Goal: Task Accomplishment & Management: Complete application form

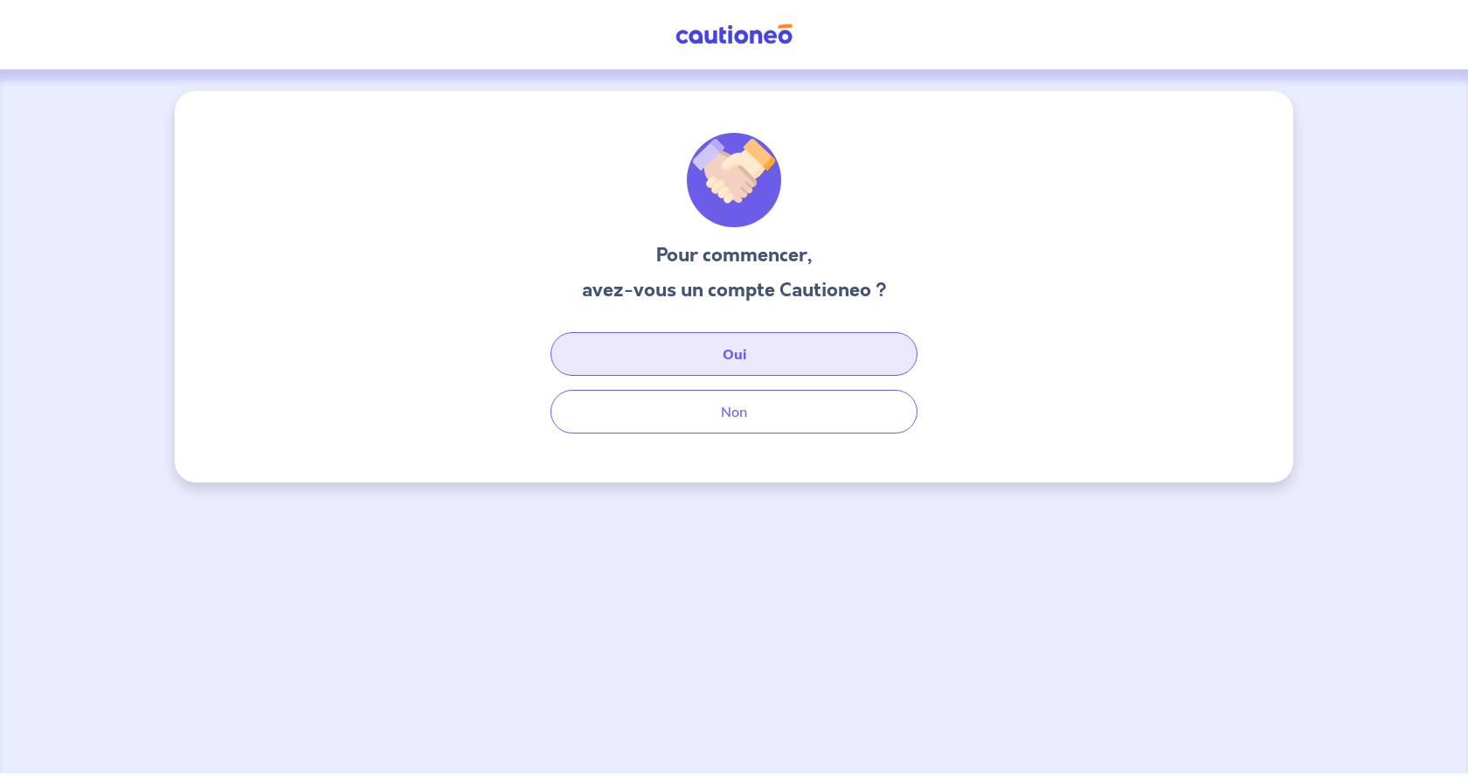
click at [738, 360] on button "Oui" at bounding box center [733, 354] width 367 height 44
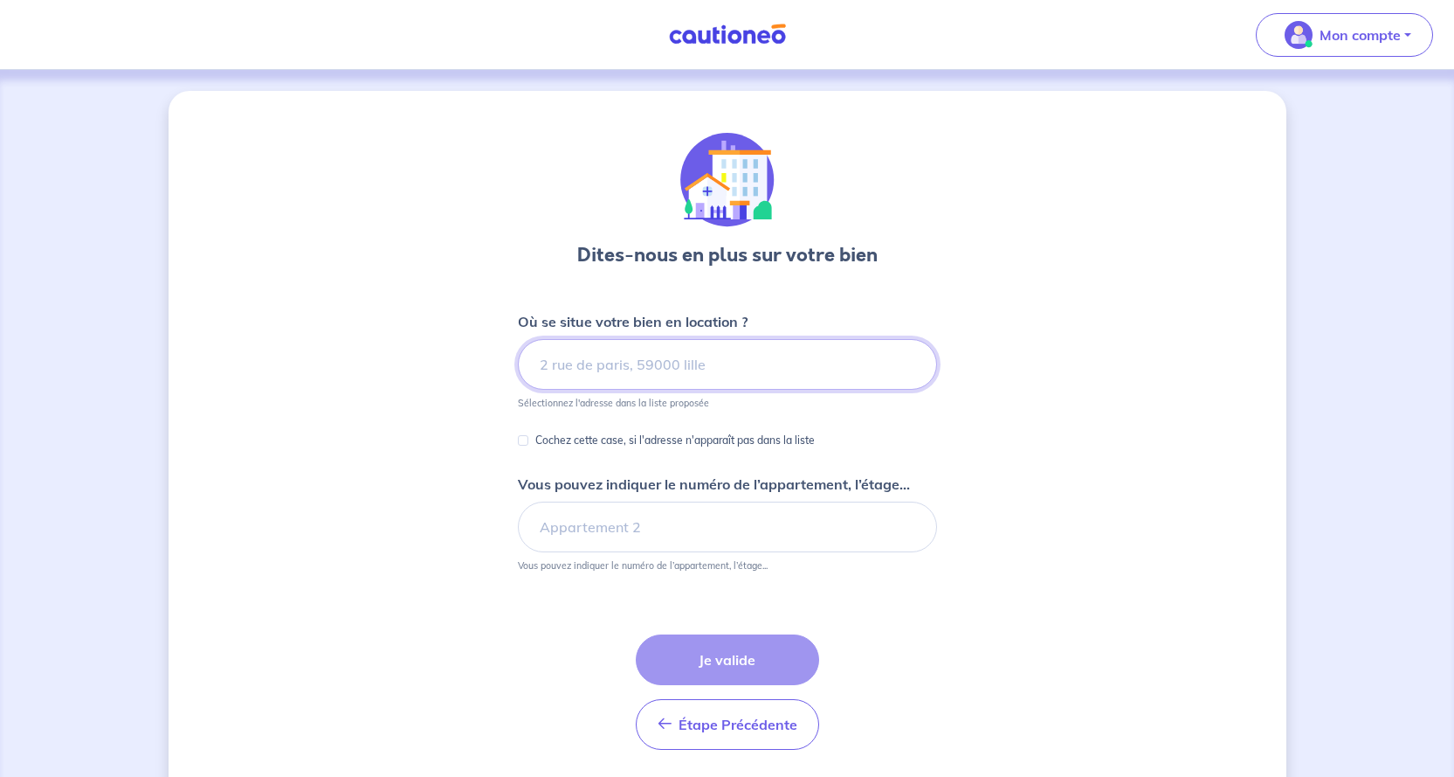
click at [575, 361] on input at bounding box center [727, 364] width 419 height 51
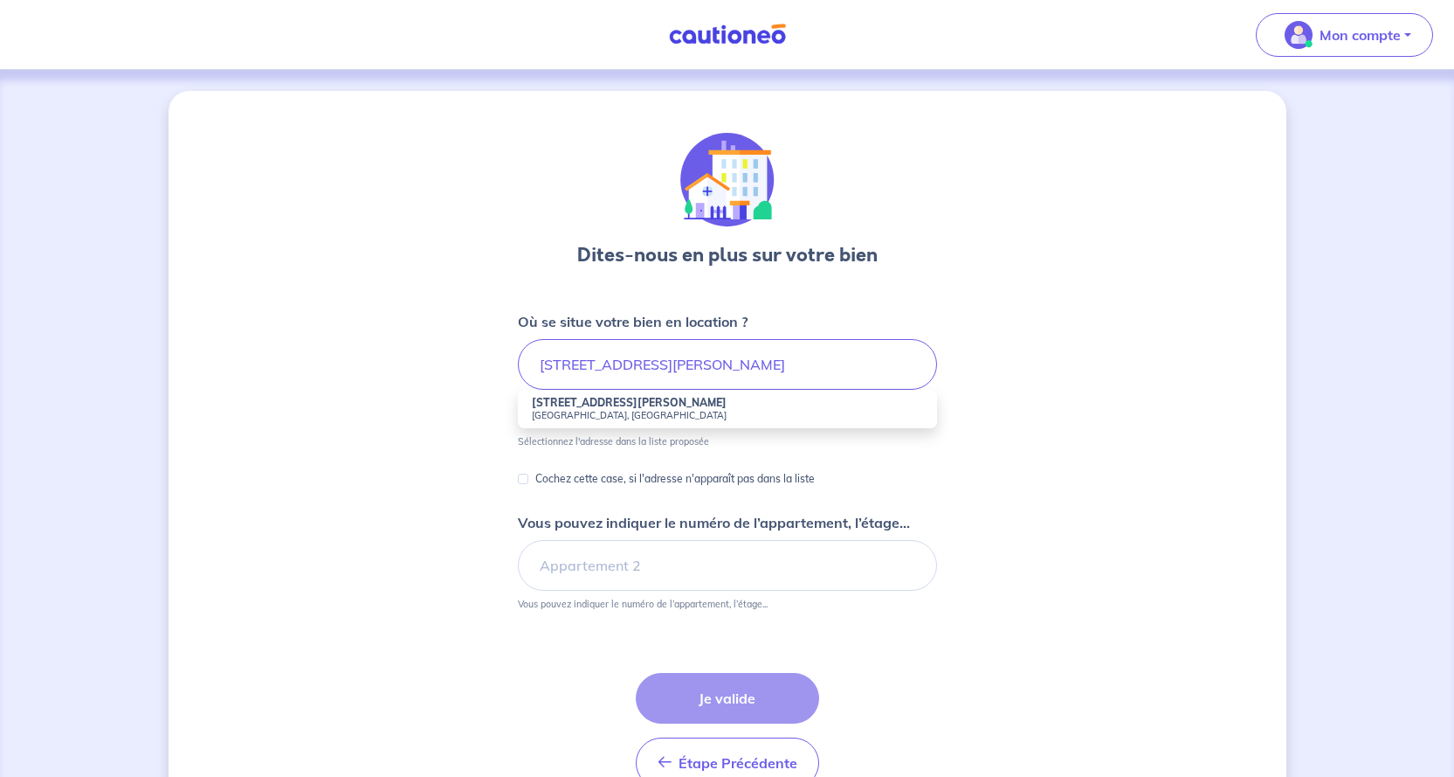
click at [564, 408] on strong "[STREET_ADDRESS][PERSON_NAME]" at bounding box center [629, 402] width 195 height 13
type input "[STREET_ADDRESS][PERSON_NAME]"
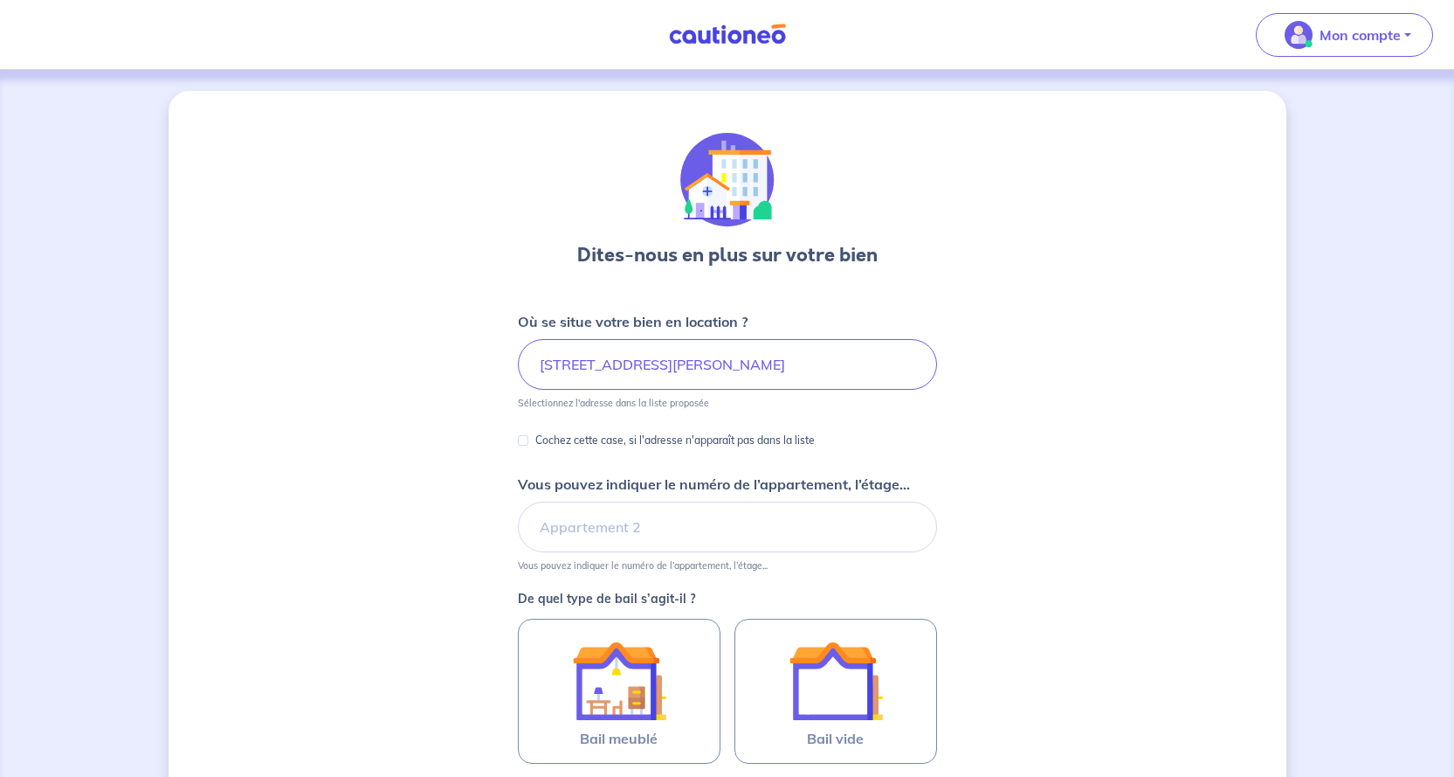
scroll to position [87, 0]
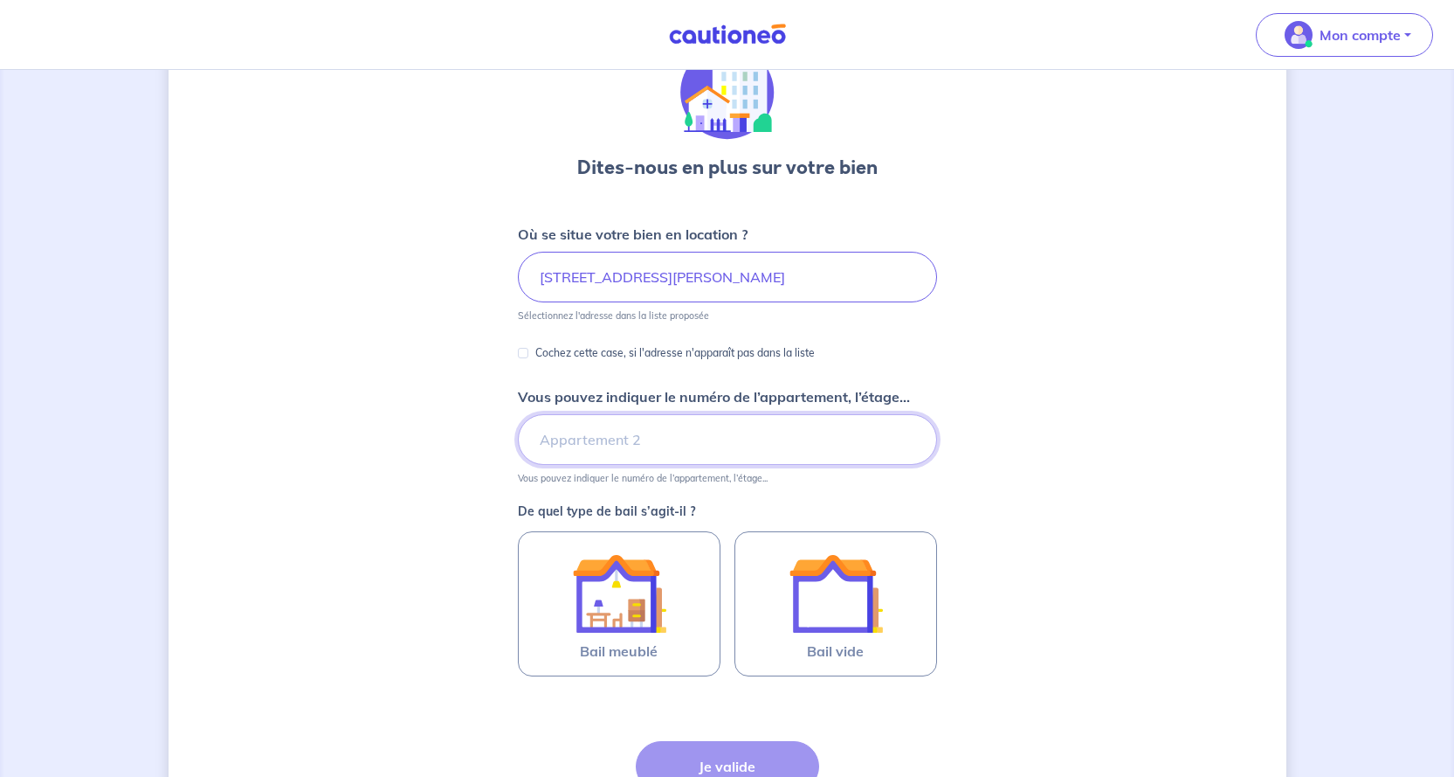
click at [563, 440] on input "Vous pouvez indiquer le numéro de l’appartement, l’étage..." at bounding box center [727, 439] width 419 height 51
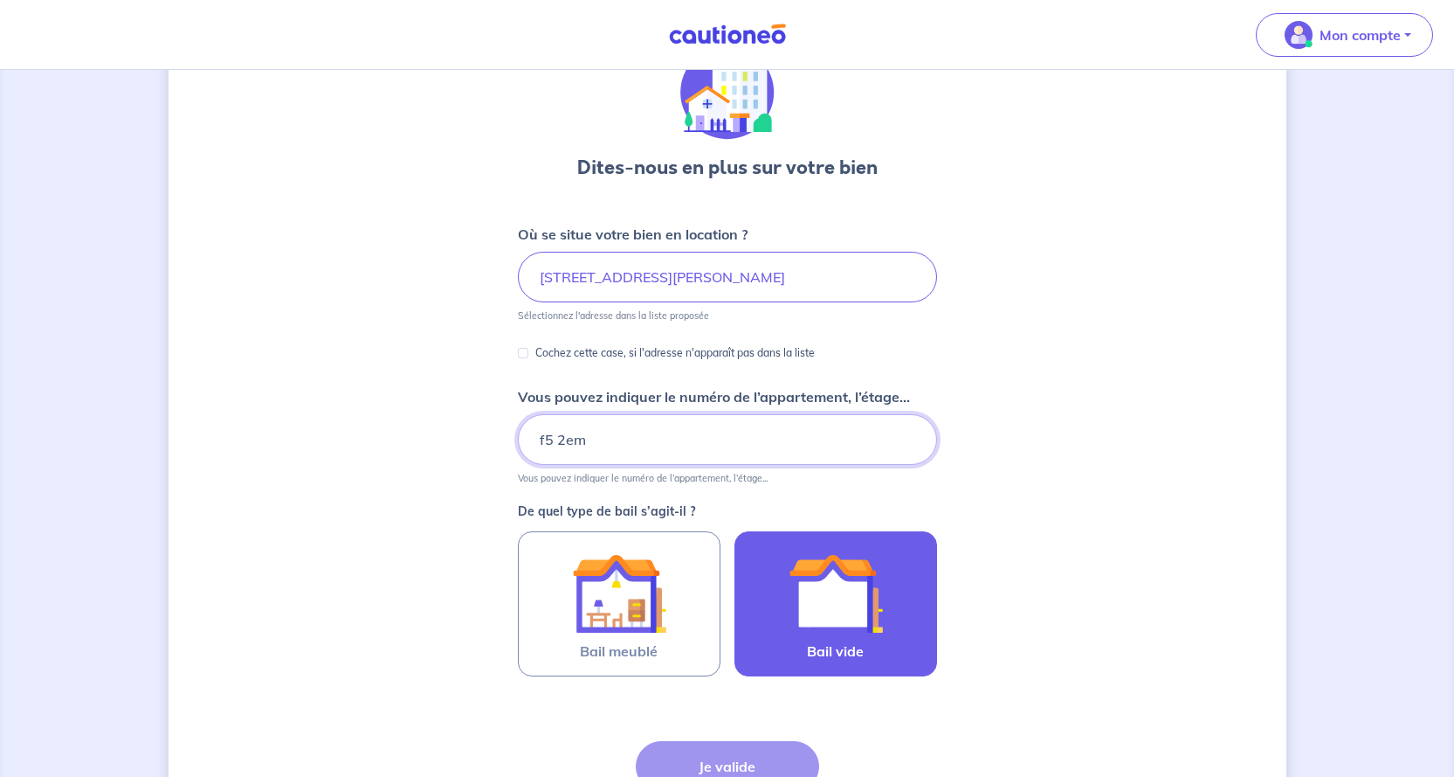
type input "f5 2em"
click at [836, 600] on img at bounding box center [836, 593] width 94 height 94
click at [0, 0] on input "Bail vide" at bounding box center [0, 0] width 0 height 0
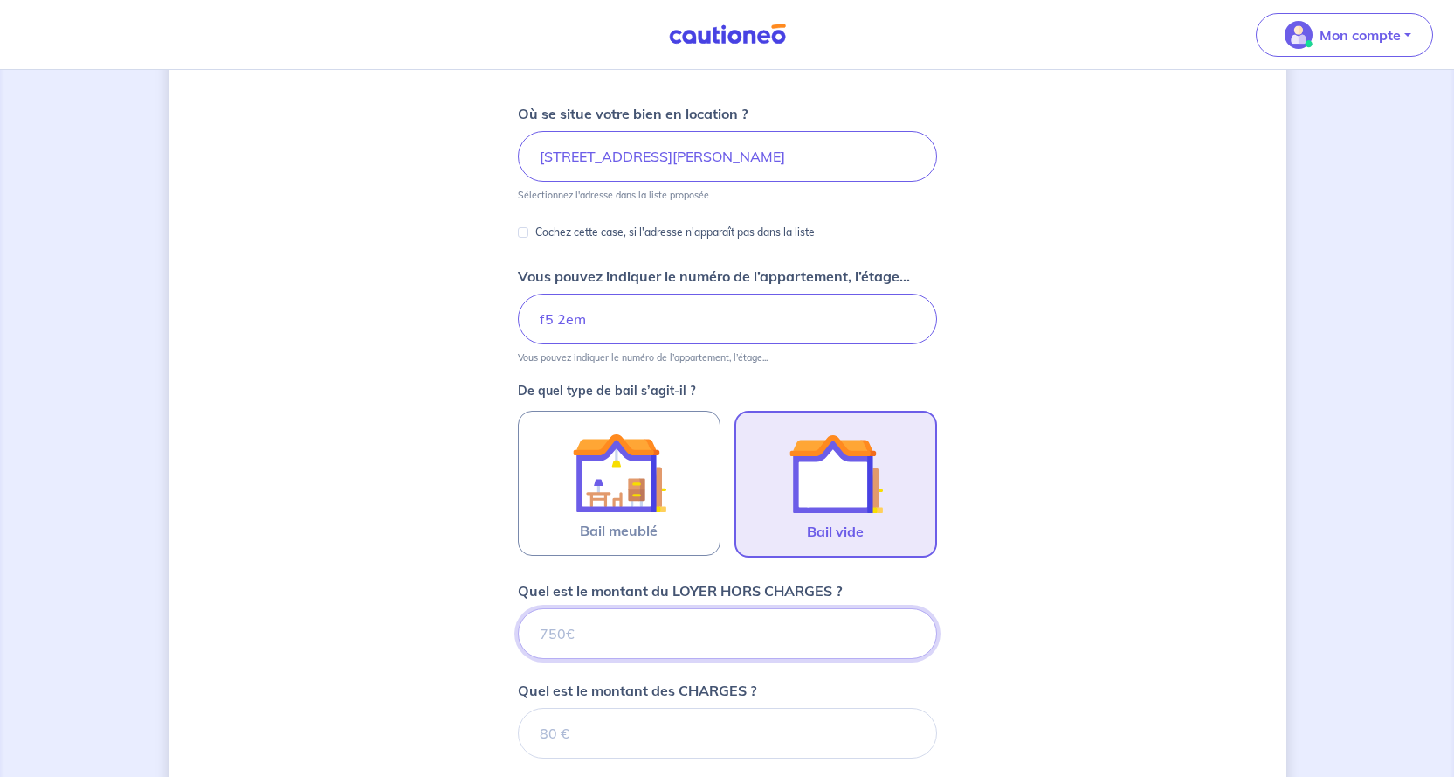
scroll to position [265, 0]
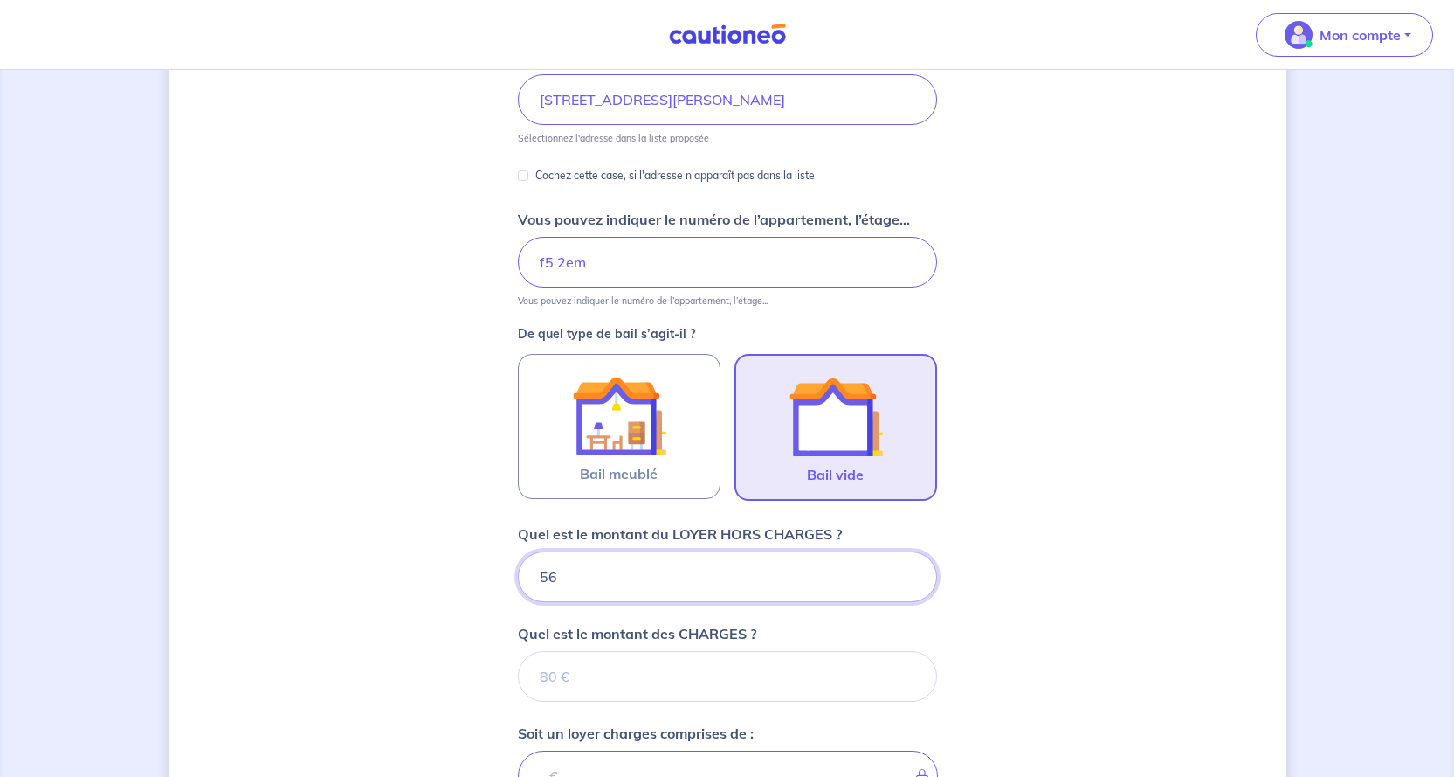
type input "565"
click at [740, 669] on input "Quel est le montant des CHARGES ?" at bounding box center [727, 676] width 419 height 51
type input "50"
type input "615"
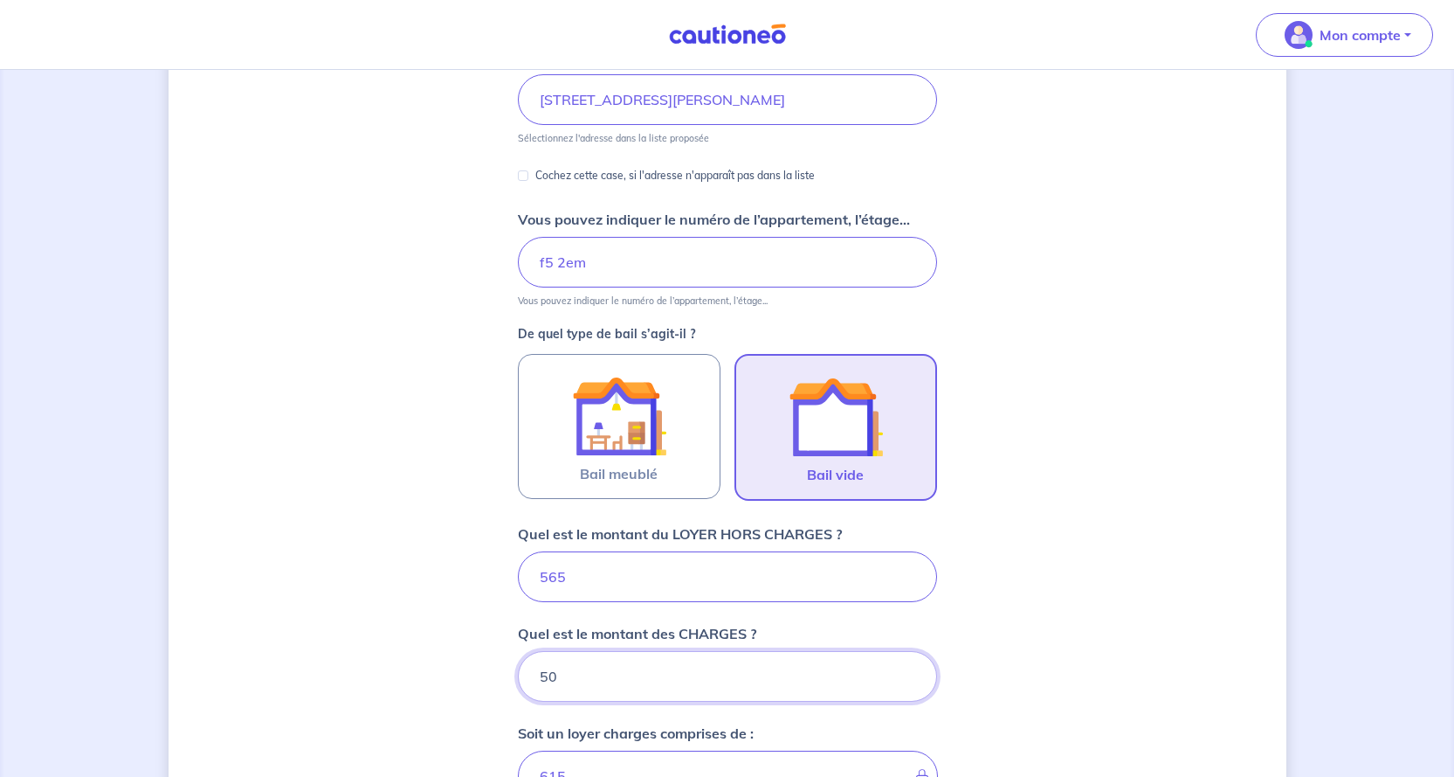
type input "50"
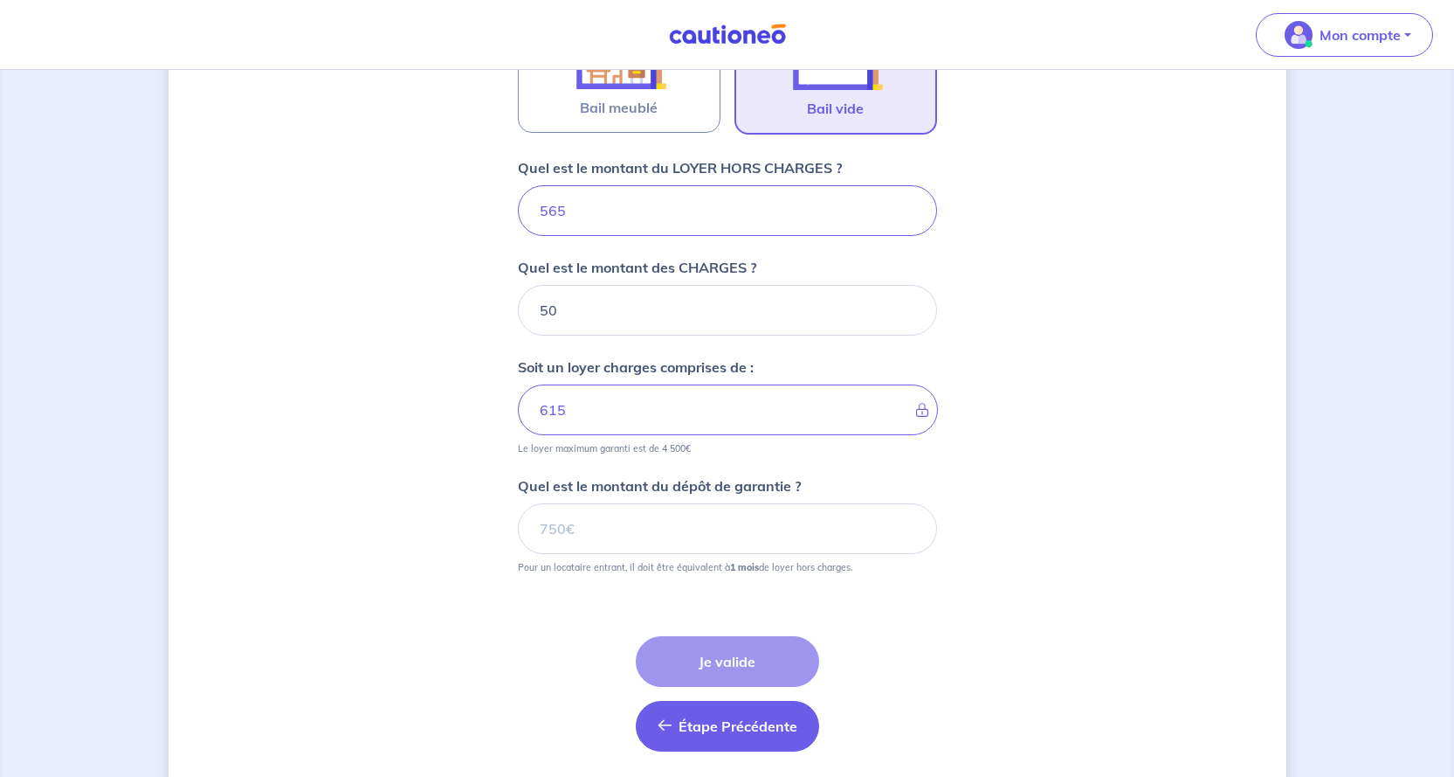
scroll to position [689, 0]
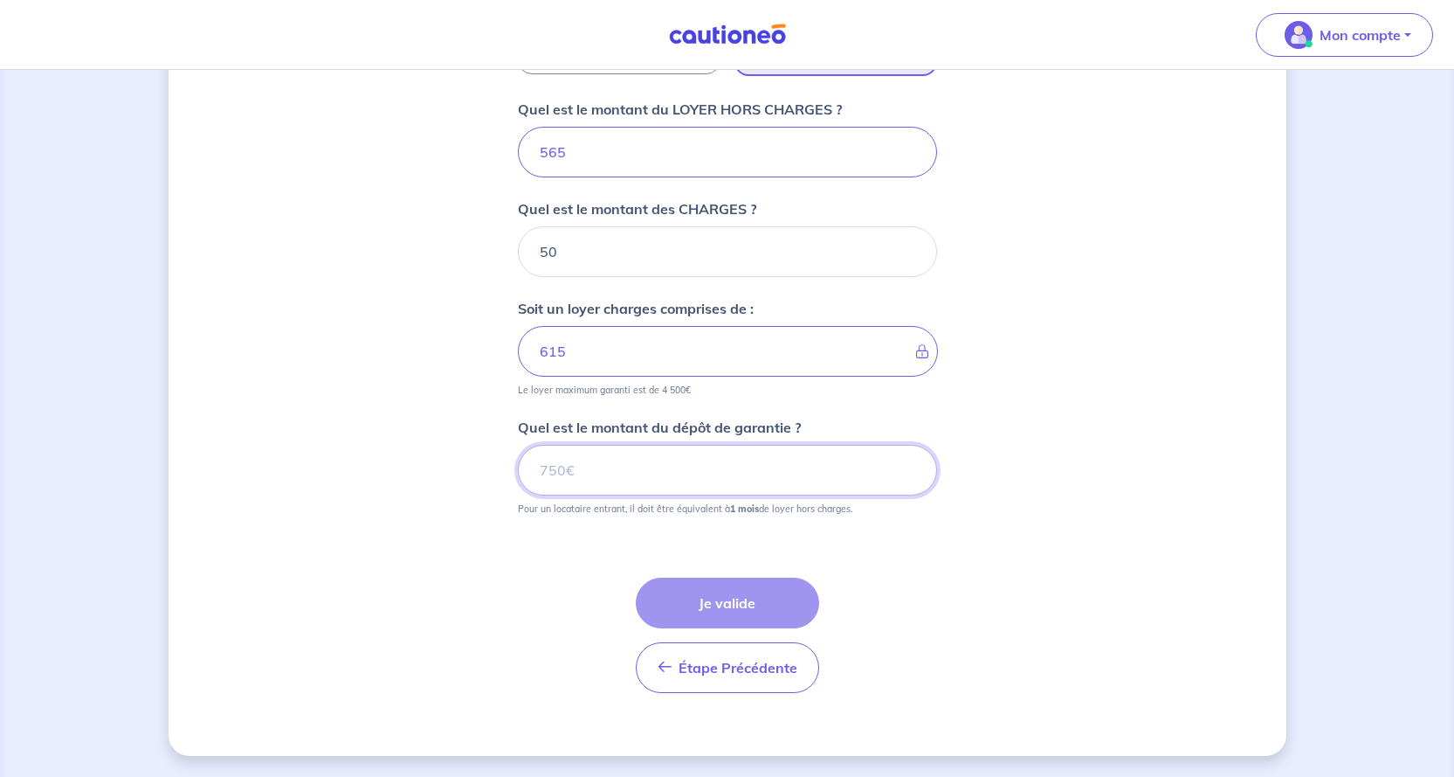
click at [705, 475] on input "Quel est le montant du dépôt de garantie ?" at bounding box center [727, 470] width 419 height 51
type input "565"
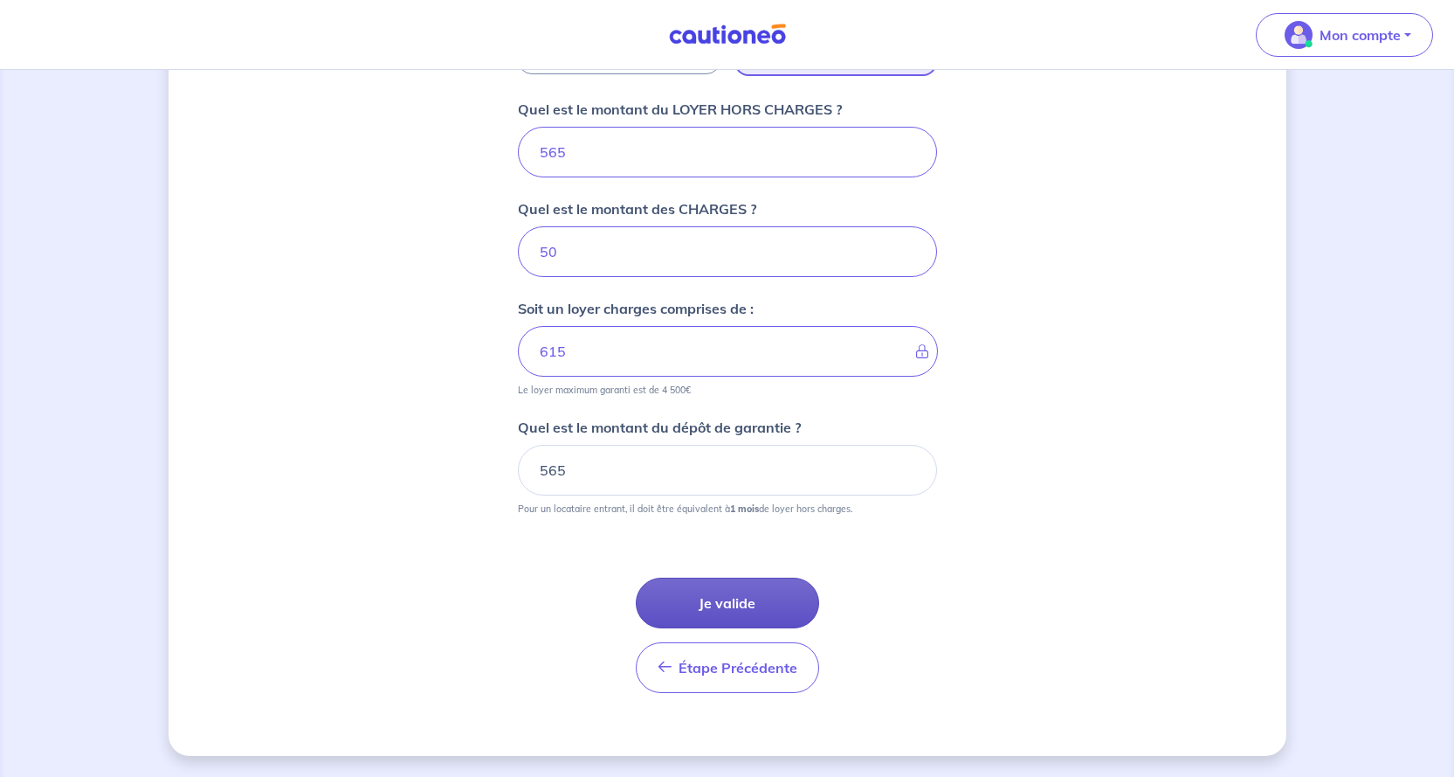
click at [709, 595] on button "Je valide" at bounding box center [727, 602] width 183 height 51
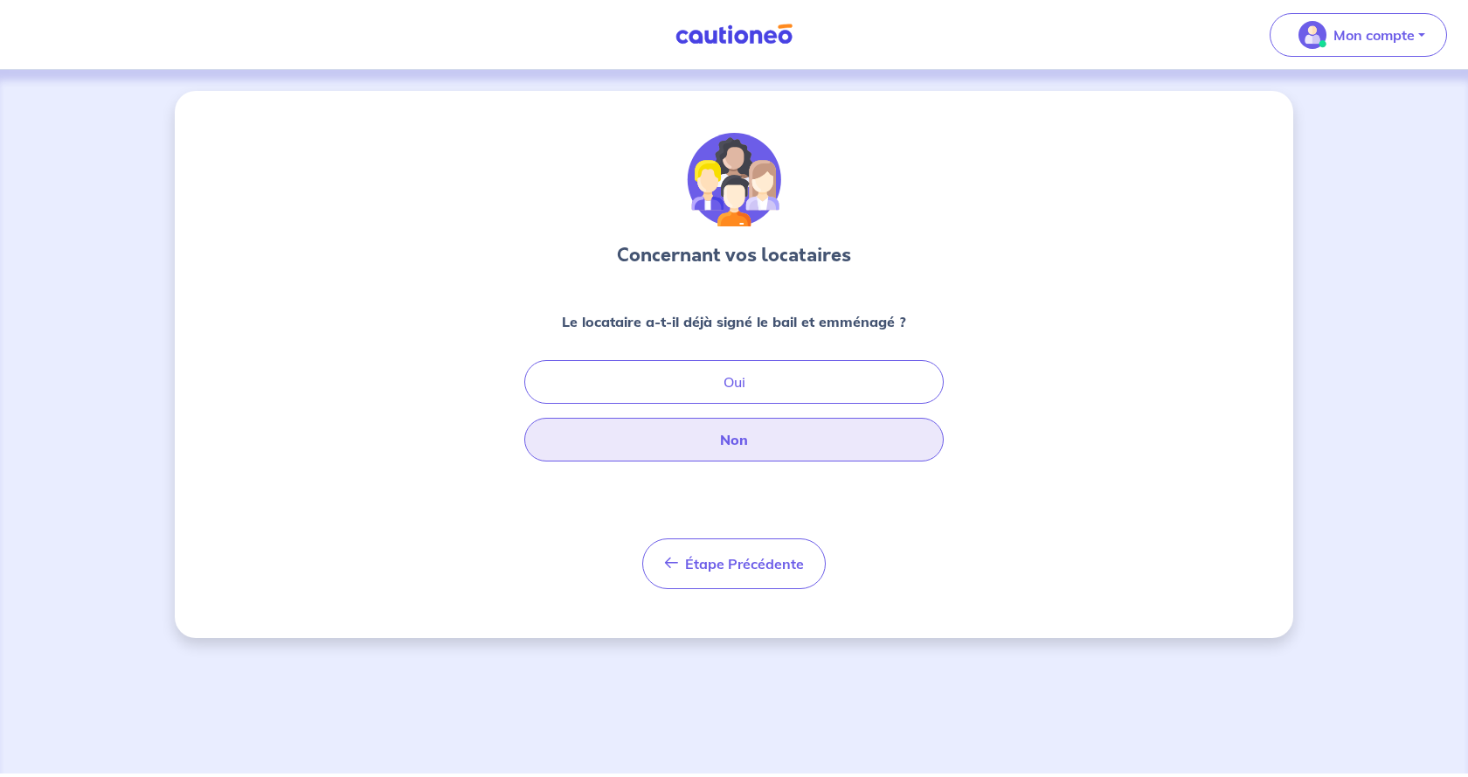
click at [756, 437] on button "Non" at bounding box center [733, 440] width 419 height 44
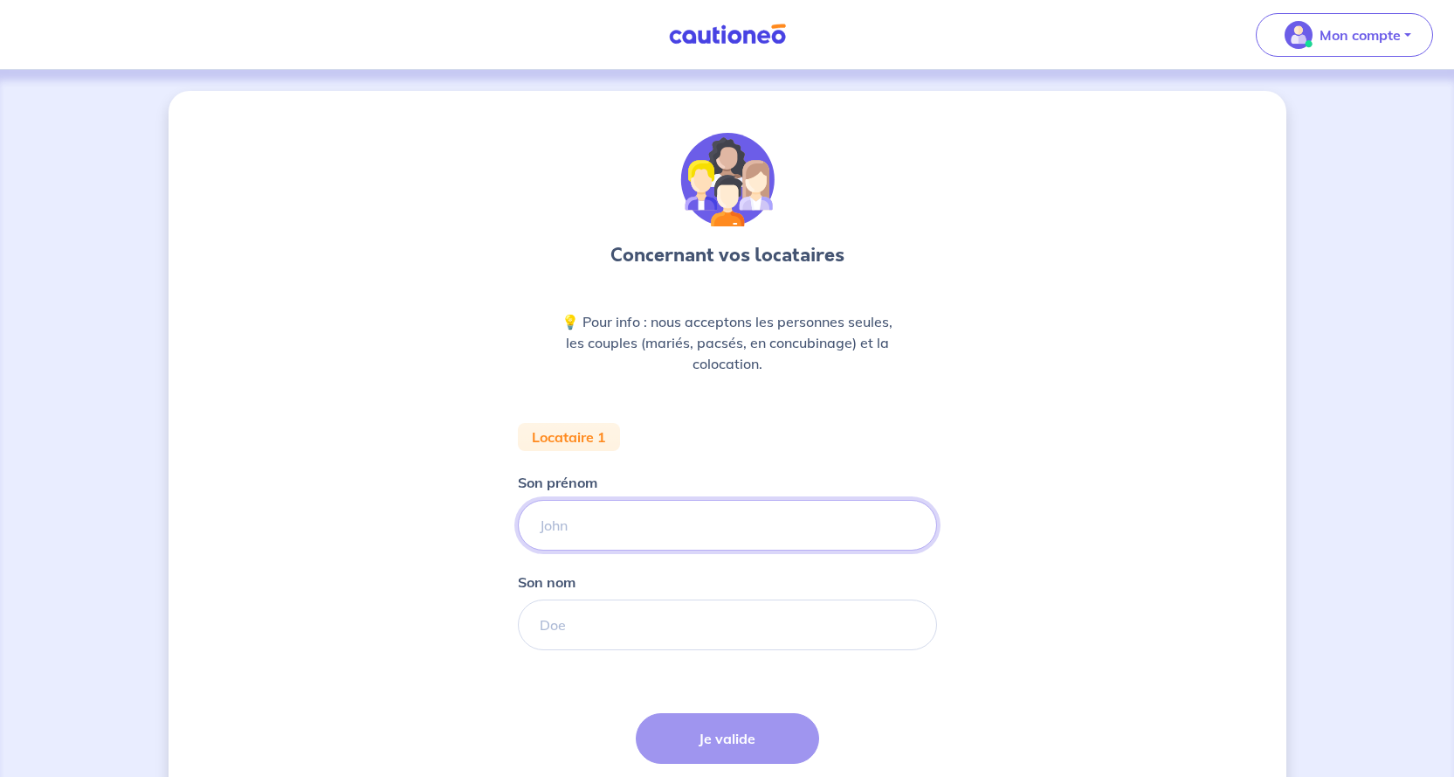
click at [632, 522] on input "Son prénom" at bounding box center [727, 525] width 419 height 51
type input "[PERSON_NAME]"
click at [564, 621] on input "Son nom" at bounding box center [727, 624] width 419 height 51
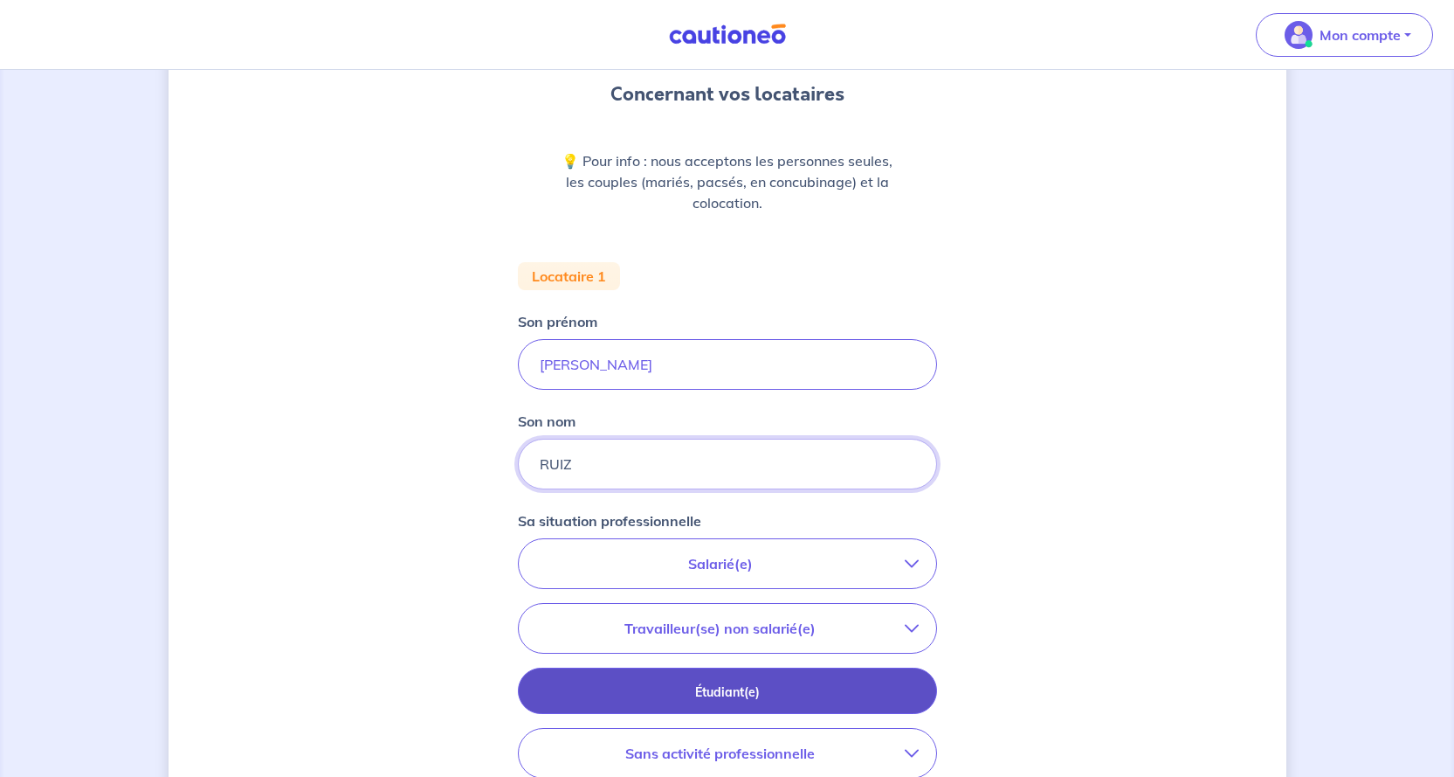
scroll to position [175, 0]
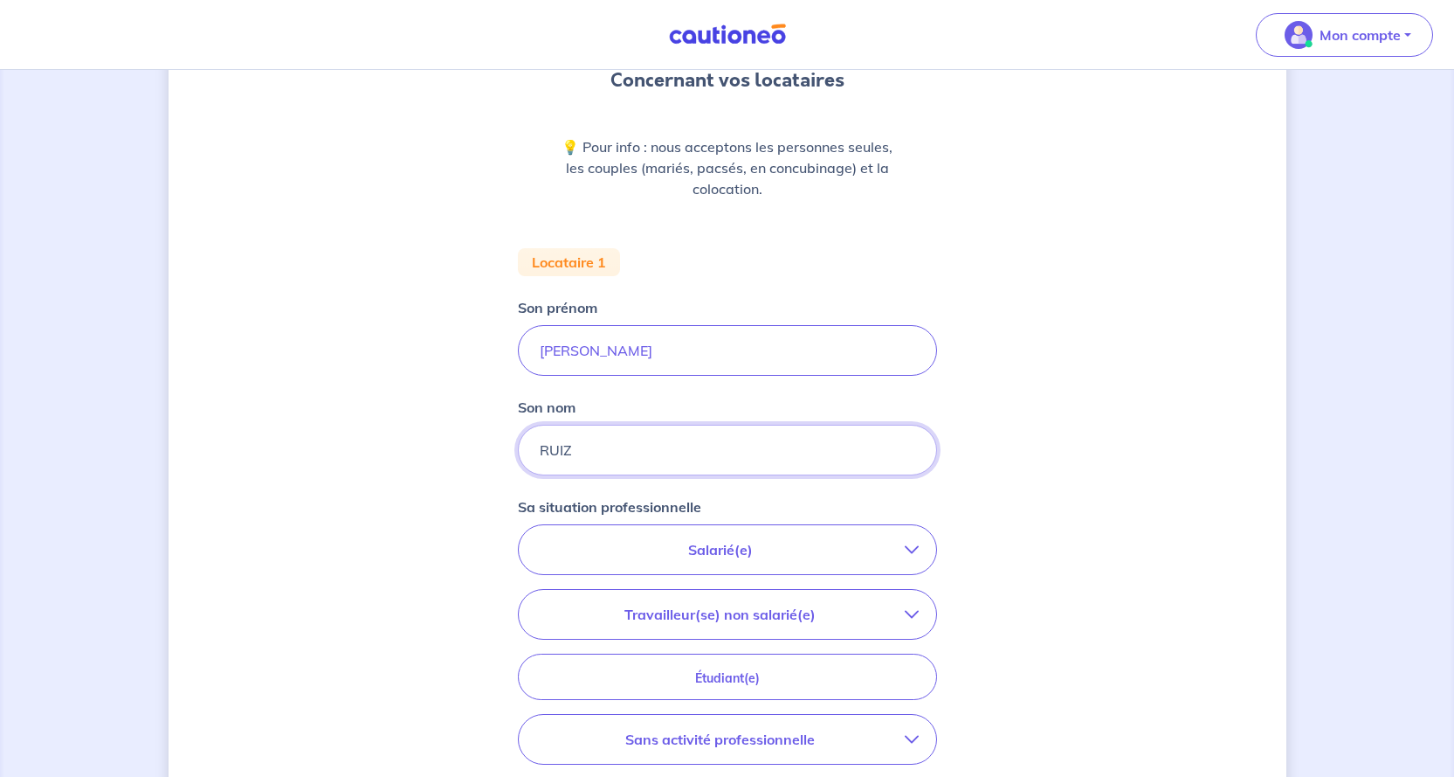
type input "RUIZ"
click at [649, 549] on p "Salarié(e)" at bounding box center [720, 549] width 369 height 21
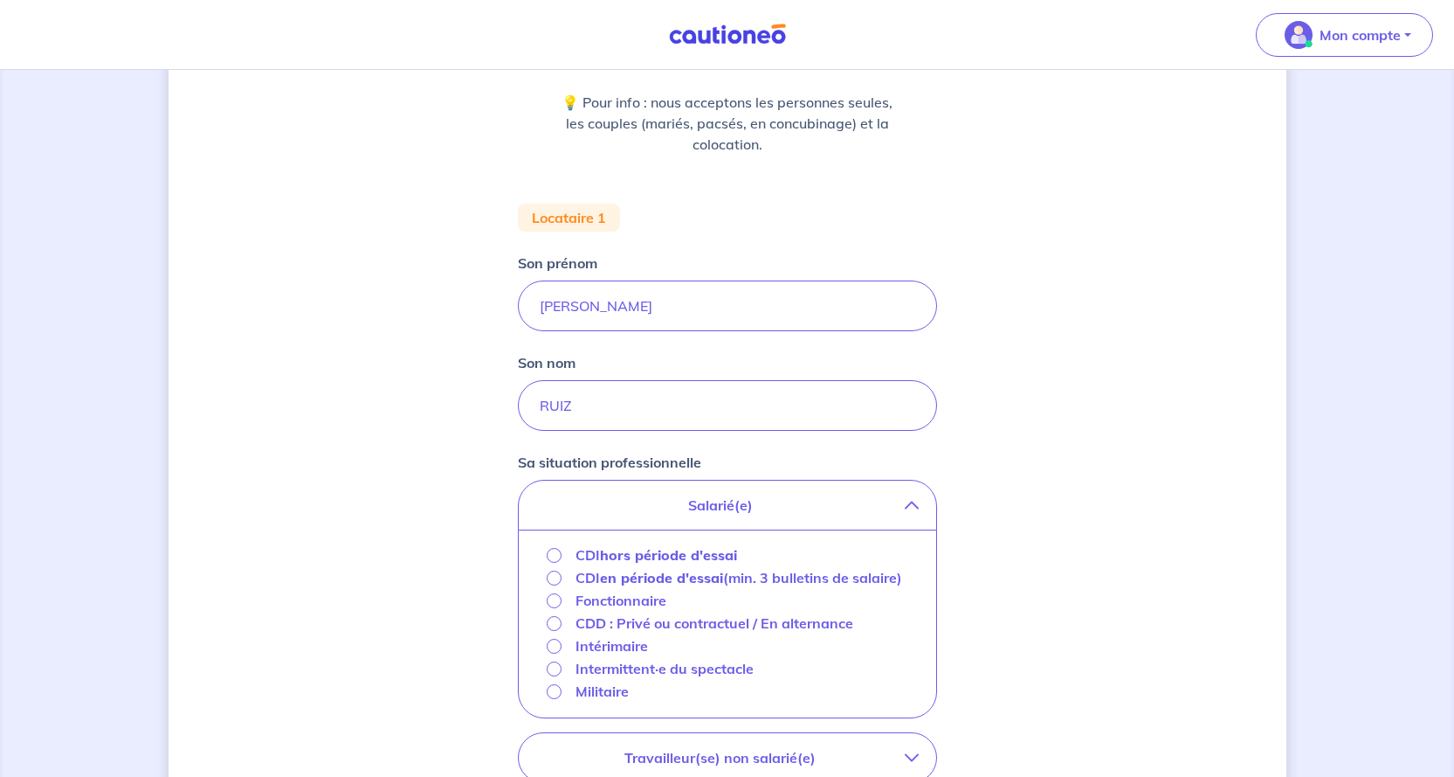
scroll to position [262, 0]
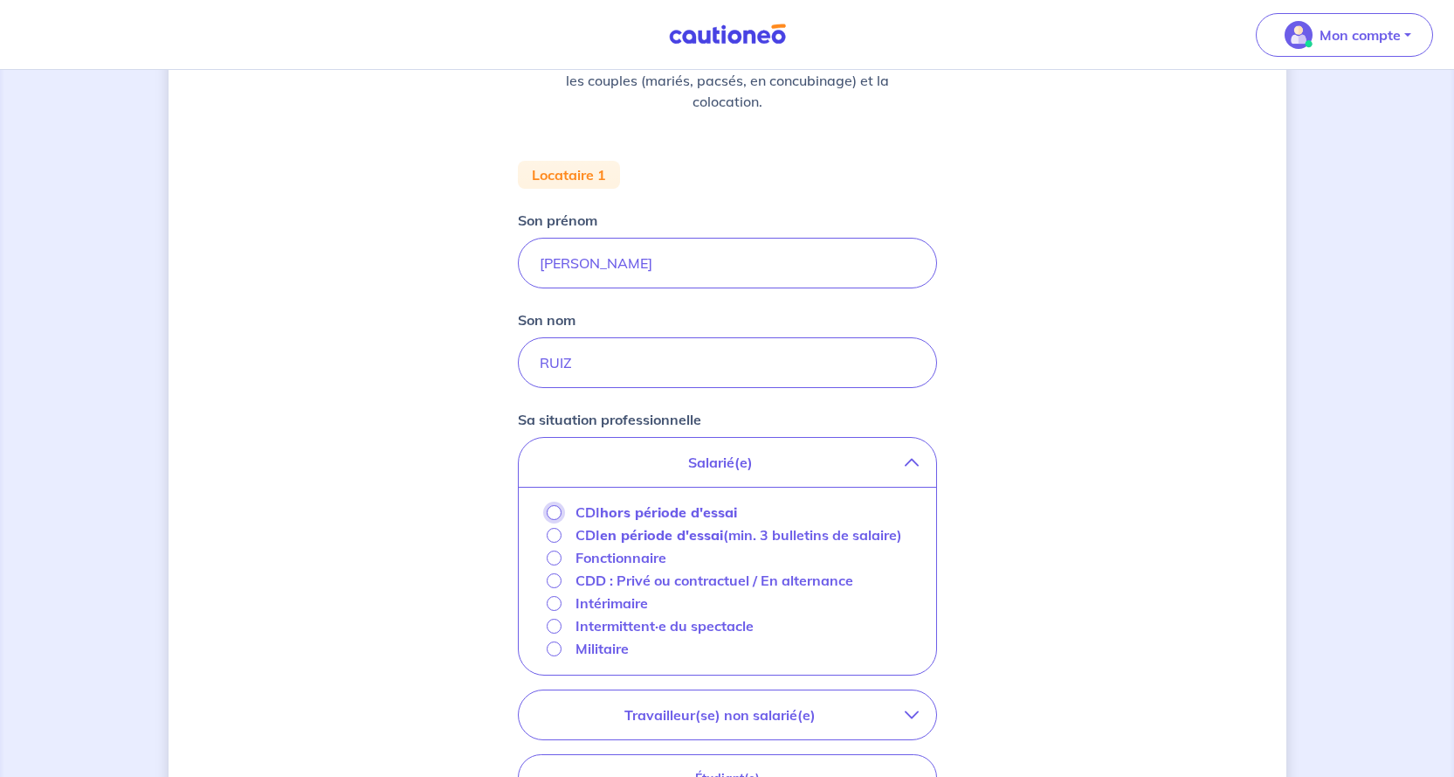
click at [552, 507] on input "CDI hors période d'essai" at bounding box center [554, 512] width 15 height 15
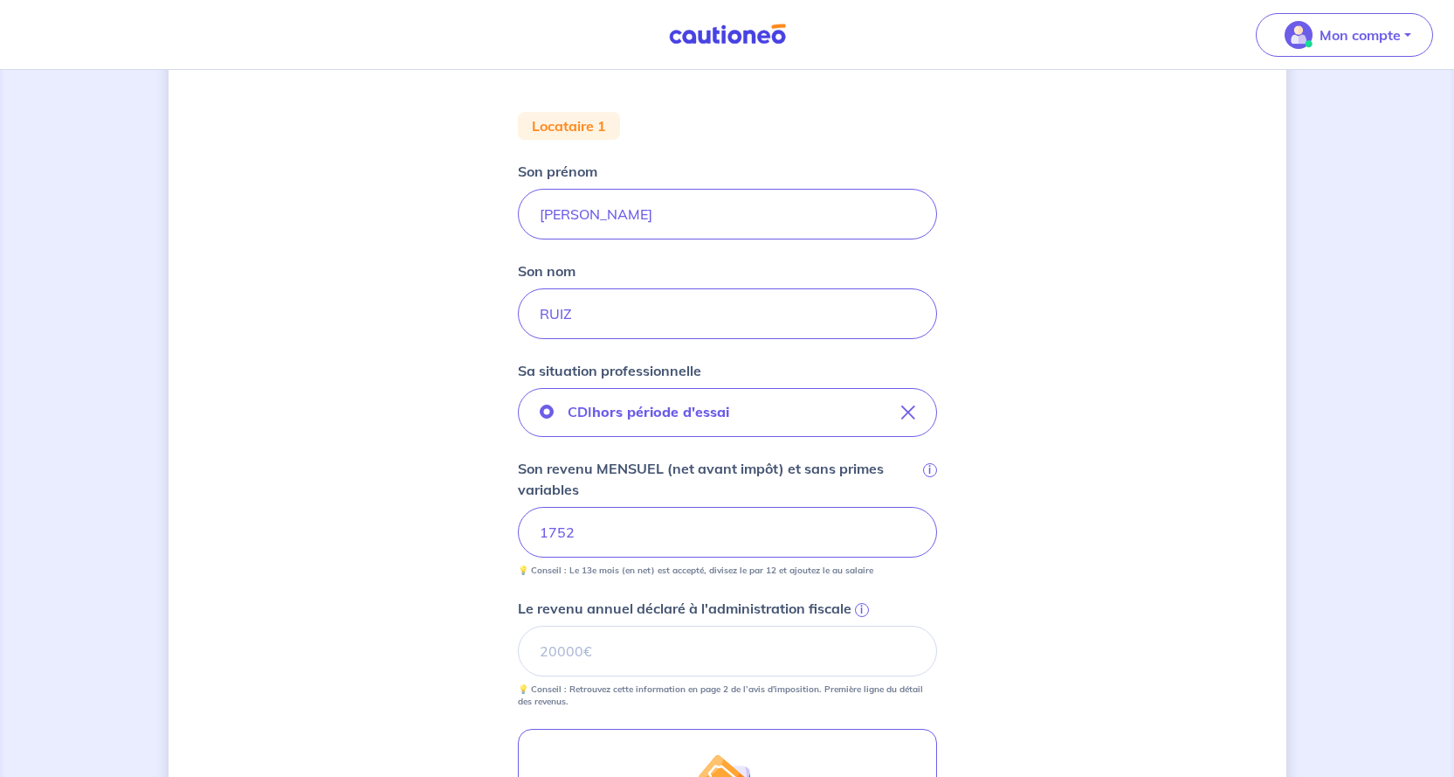
scroll to position [349, 0]
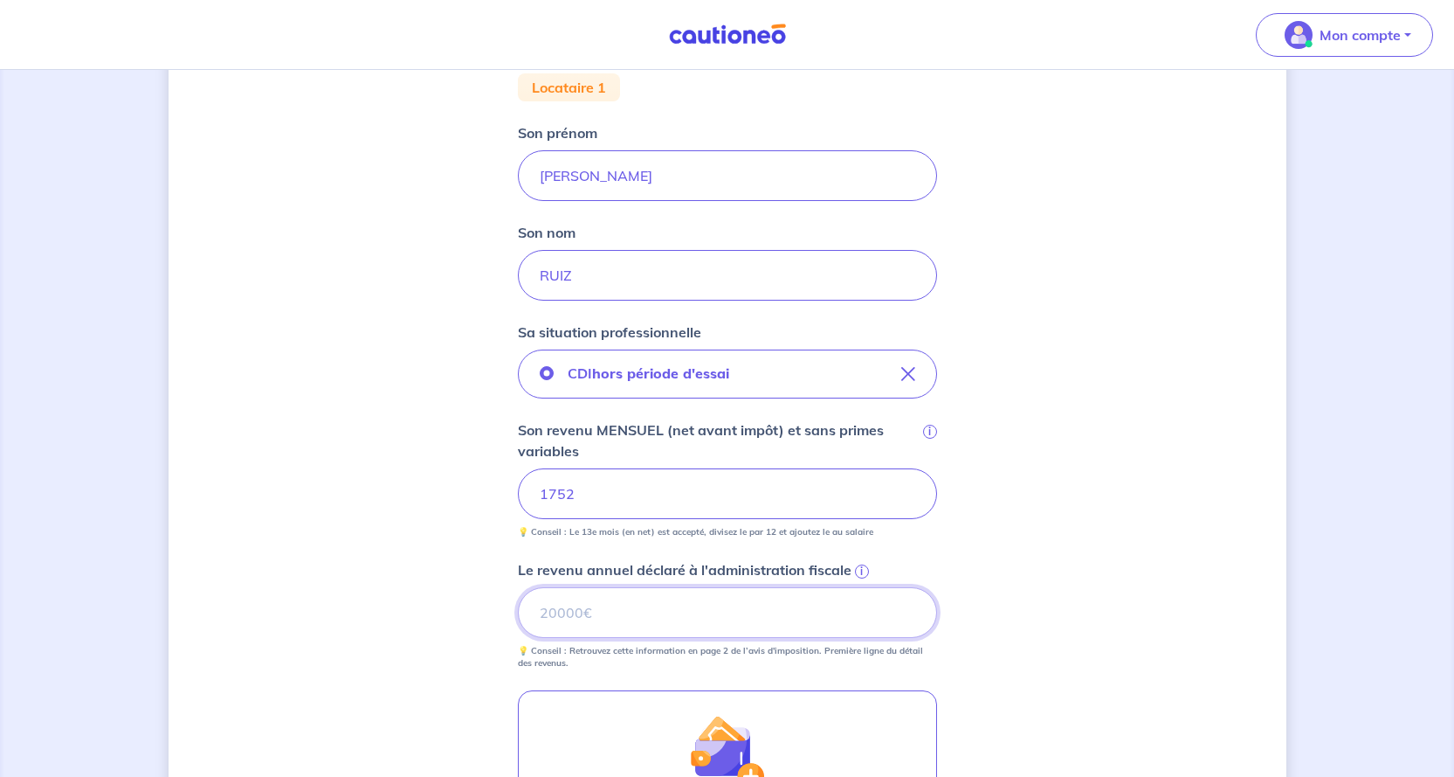
click at [580, 611] on input "Le revenu annuel déclaré à l'administration fiscale i" at bounding box center [727, 612] width 419 height 51
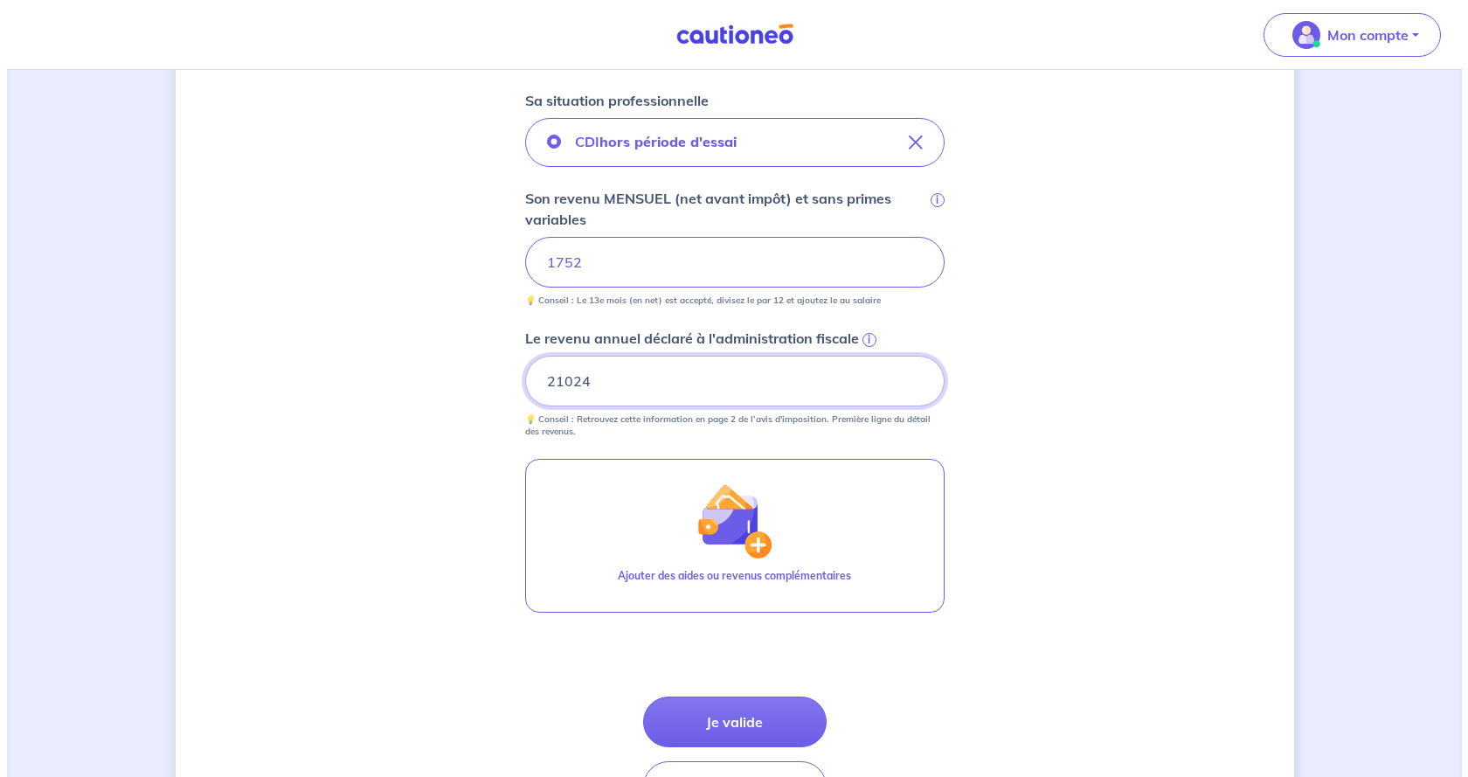
scroll to position [611, 0]
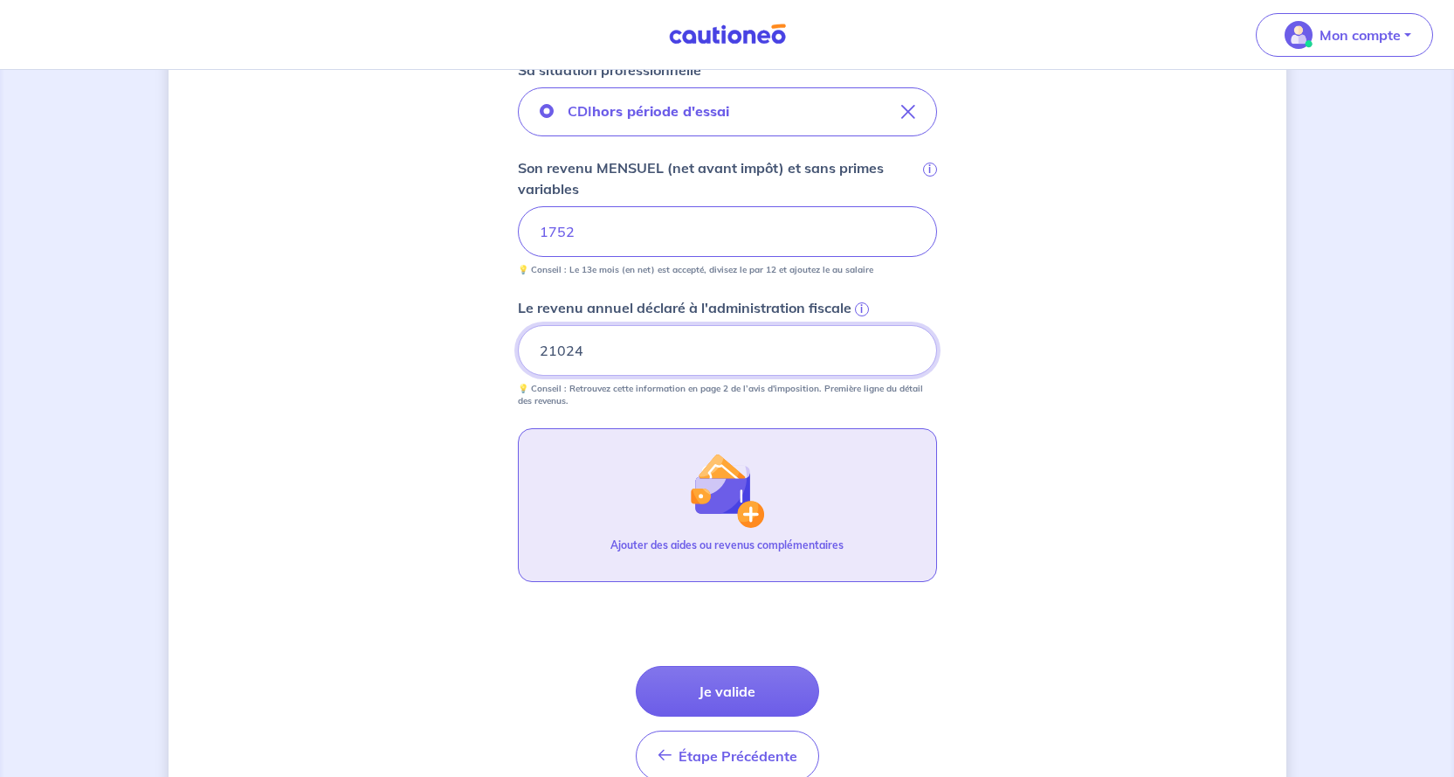
type input "21024"
click at [765, 530] on button "Ajouter des aides ou revenus complémentaires" at bounding box center [727, 505] width 419 height 154
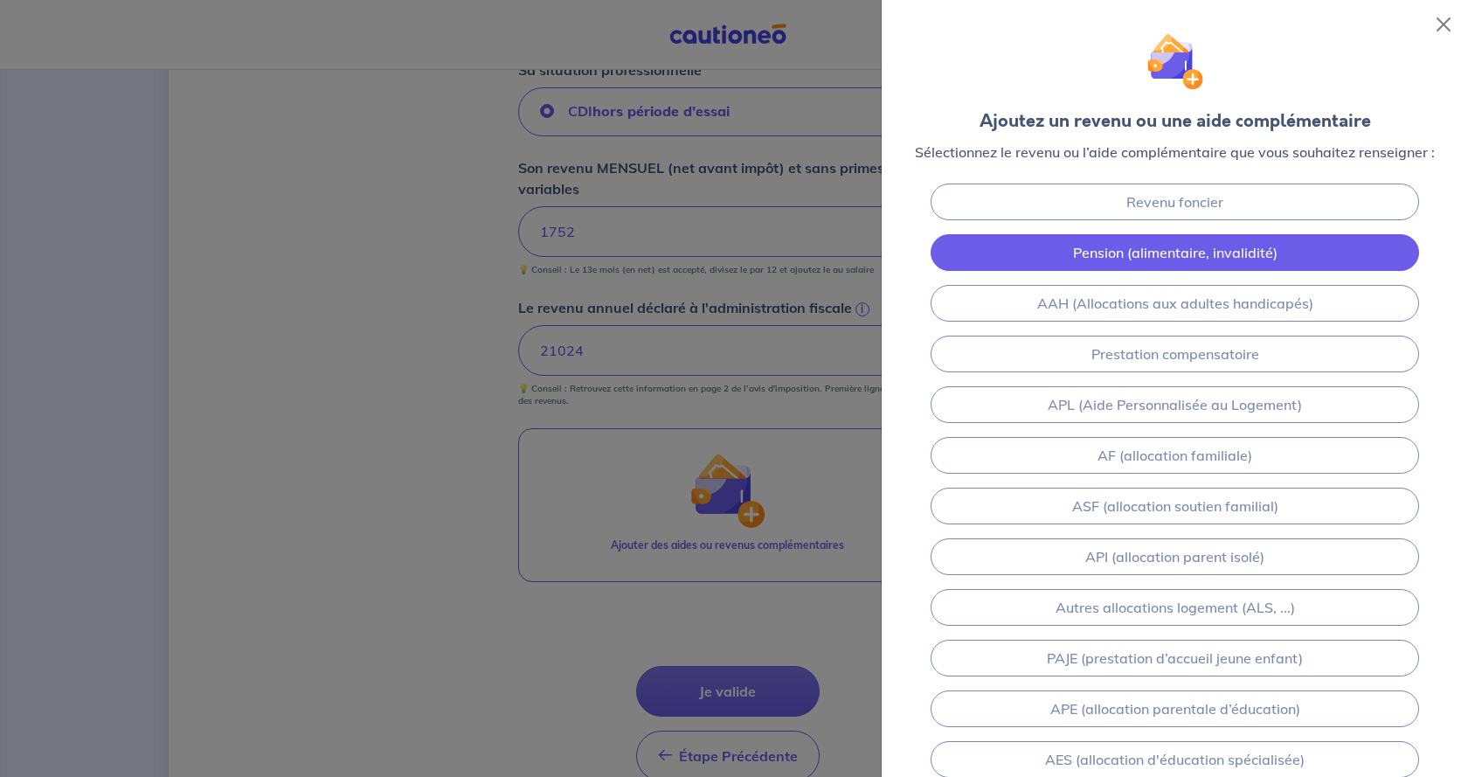
click at [1067, 250] on link "Pension (alimentaire, invalidité)" at bounding box center [1174, 252] width 488 height 37
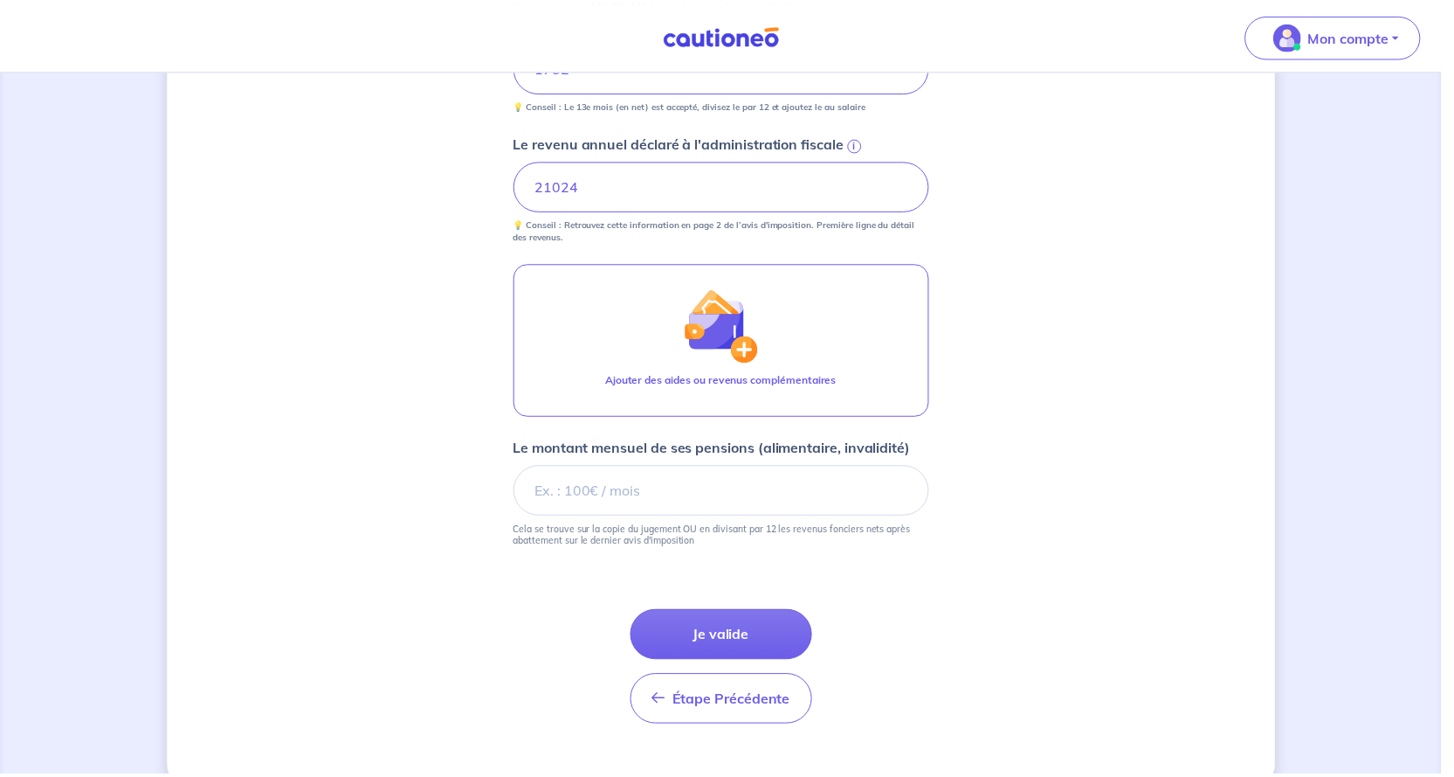
scroll to position [810, 0]
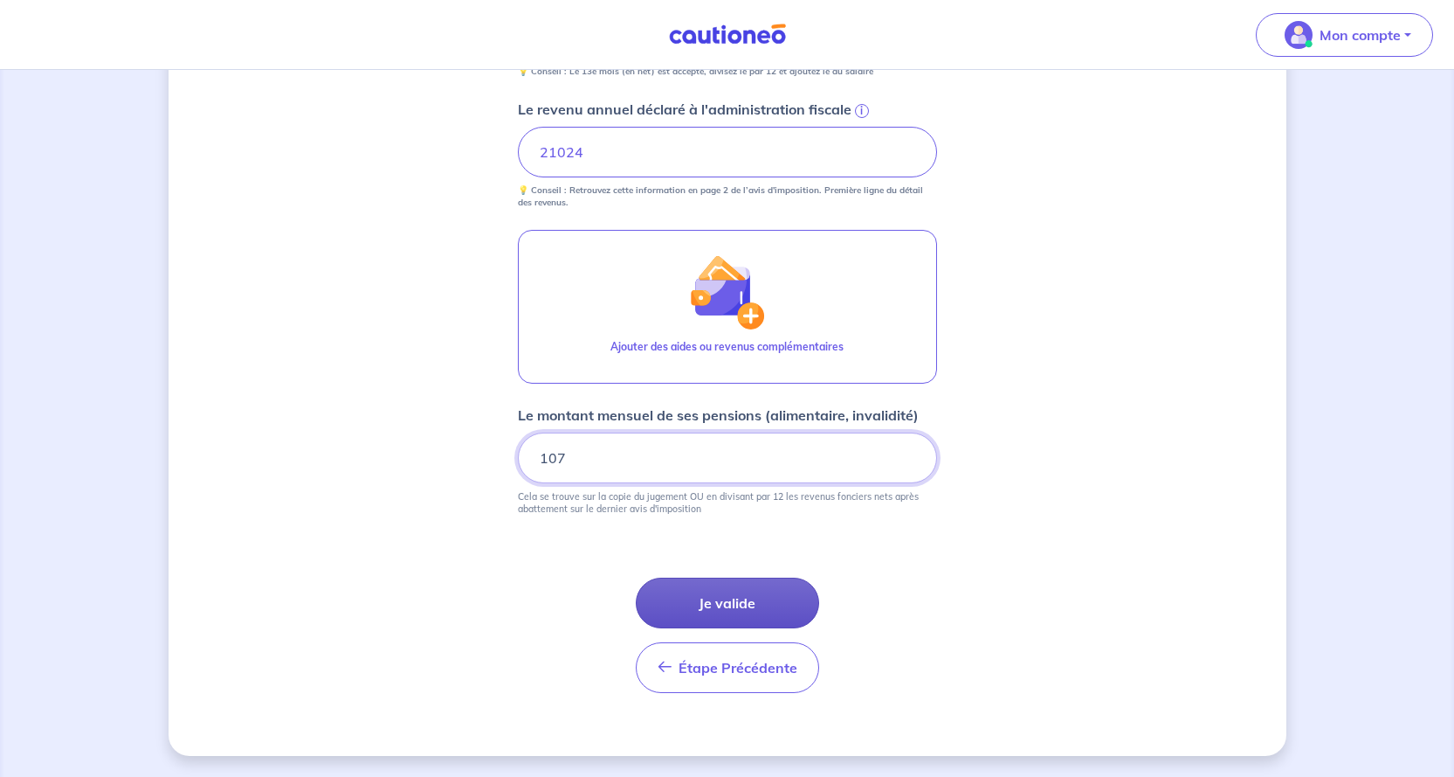
type input "107"
click at [722, 597] on button "Je valide" at bounding box center [727, 602] width 183 height 51
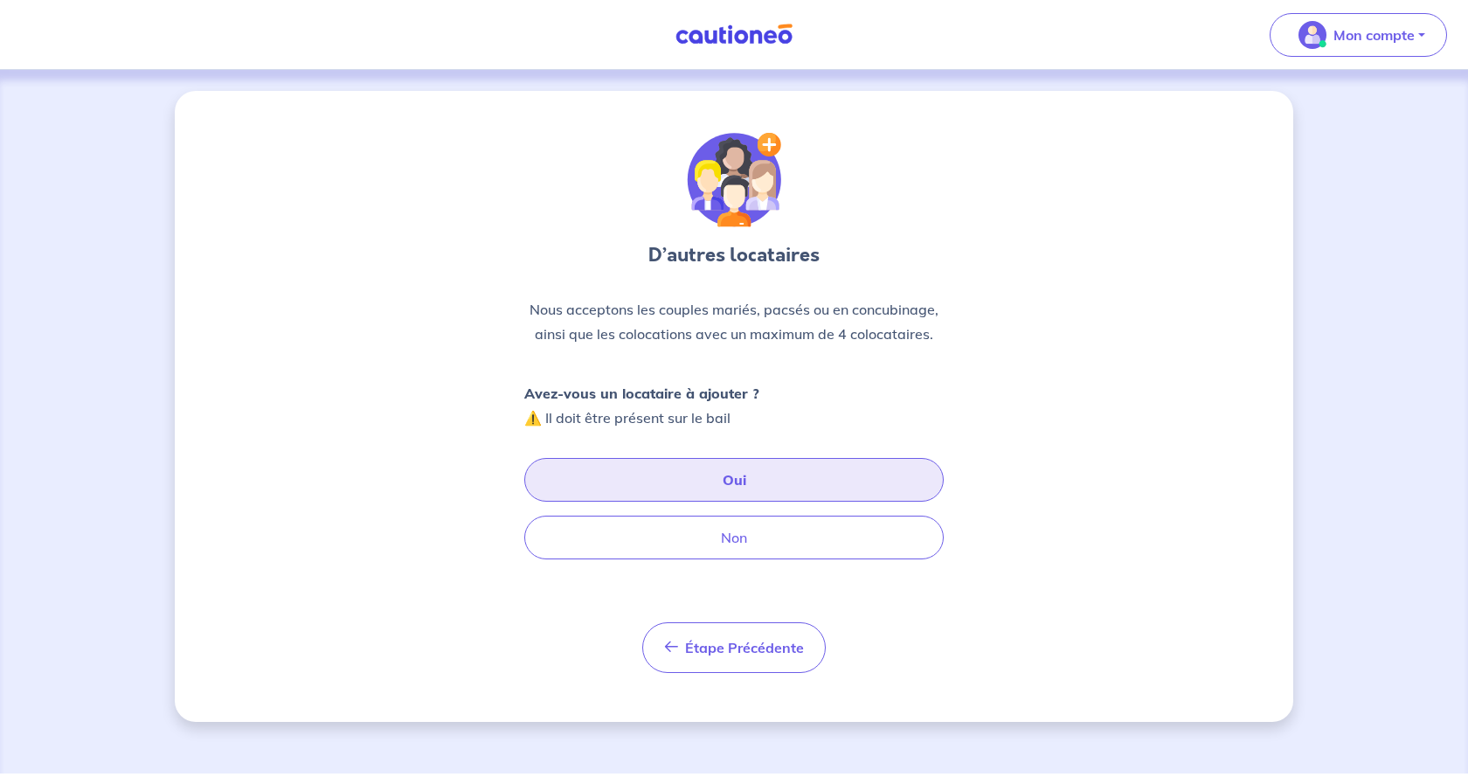
click at [743, 478] on button "Oui" at bounding box center [733, 480] width 419 height 44
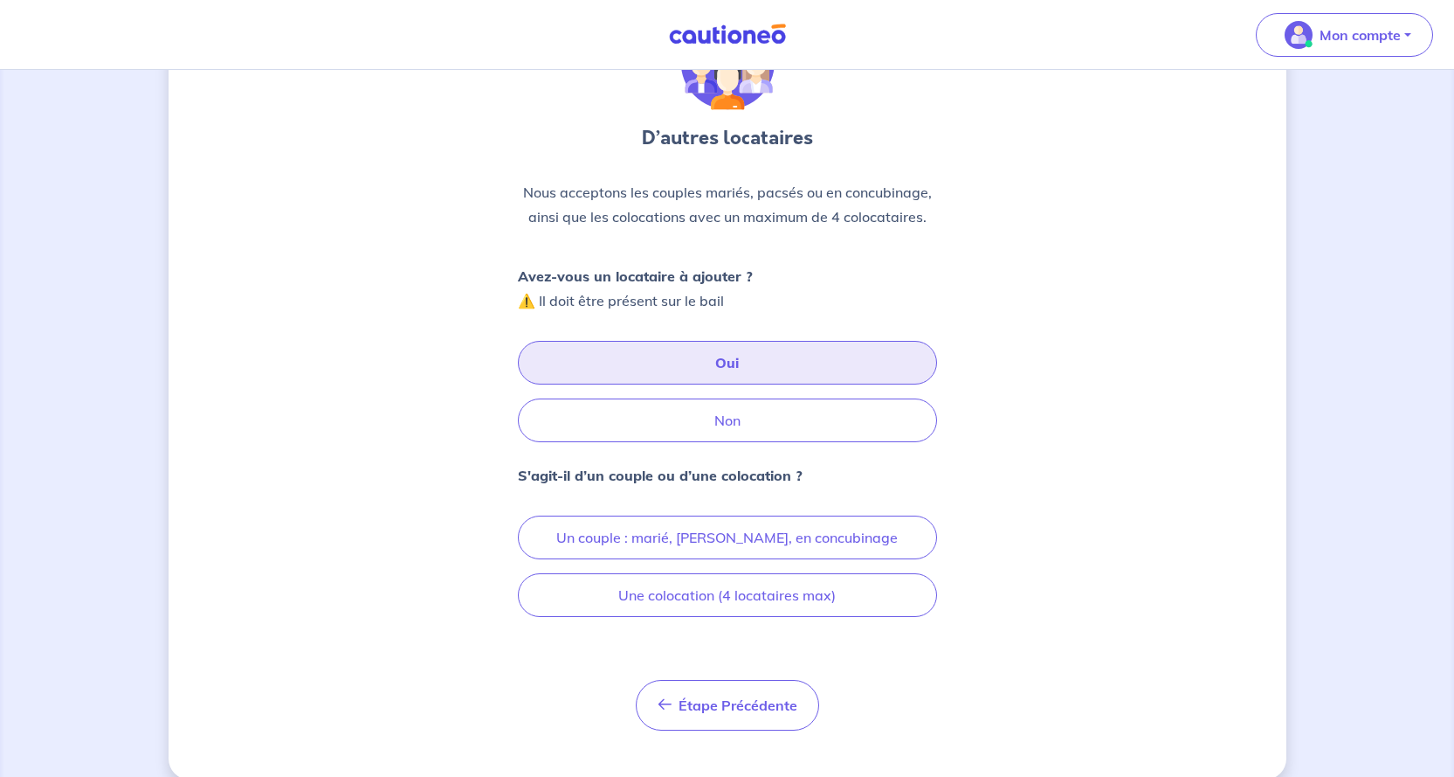
scroll to position [141, 0]
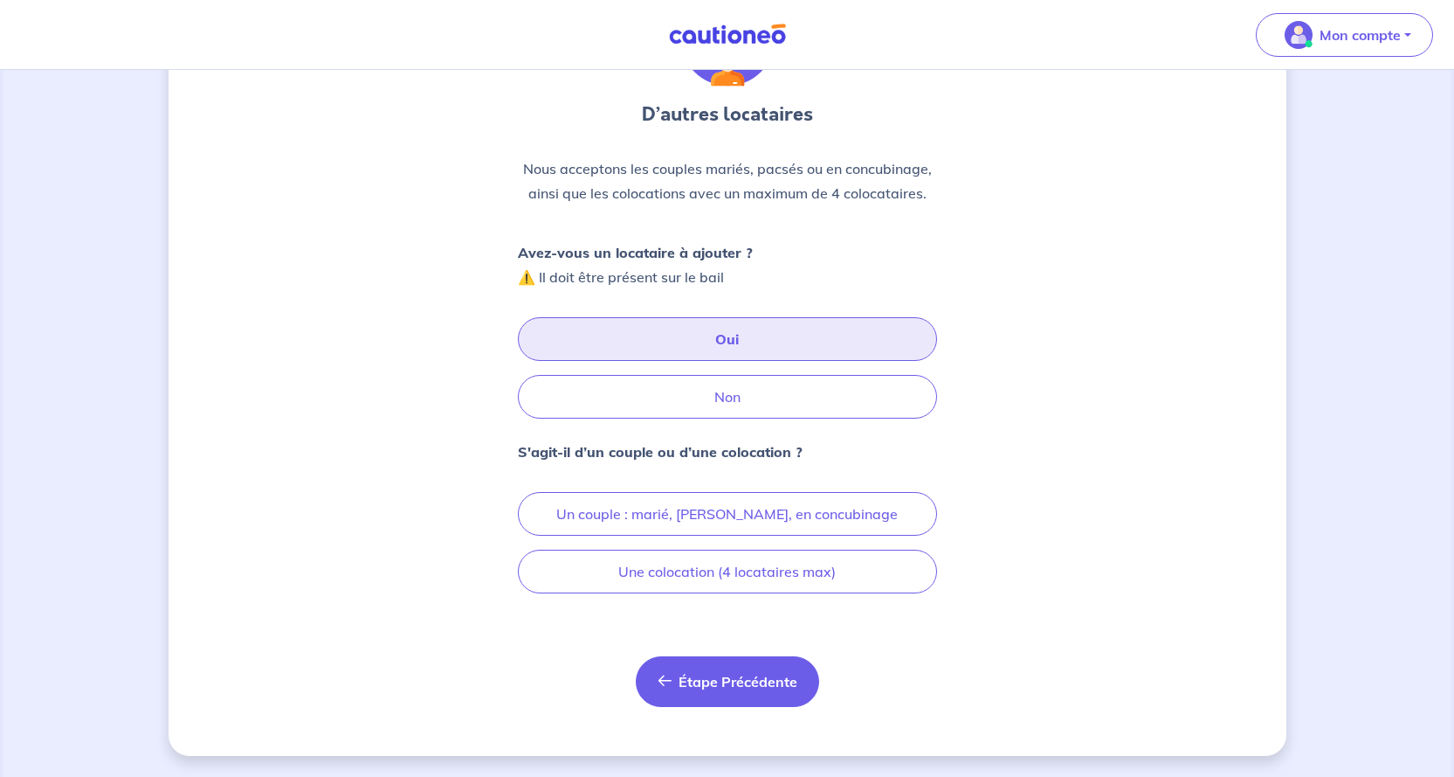
click at [698, 684] on span "Étape Précédente" at bounding box center [738, 681] width 119 height 17
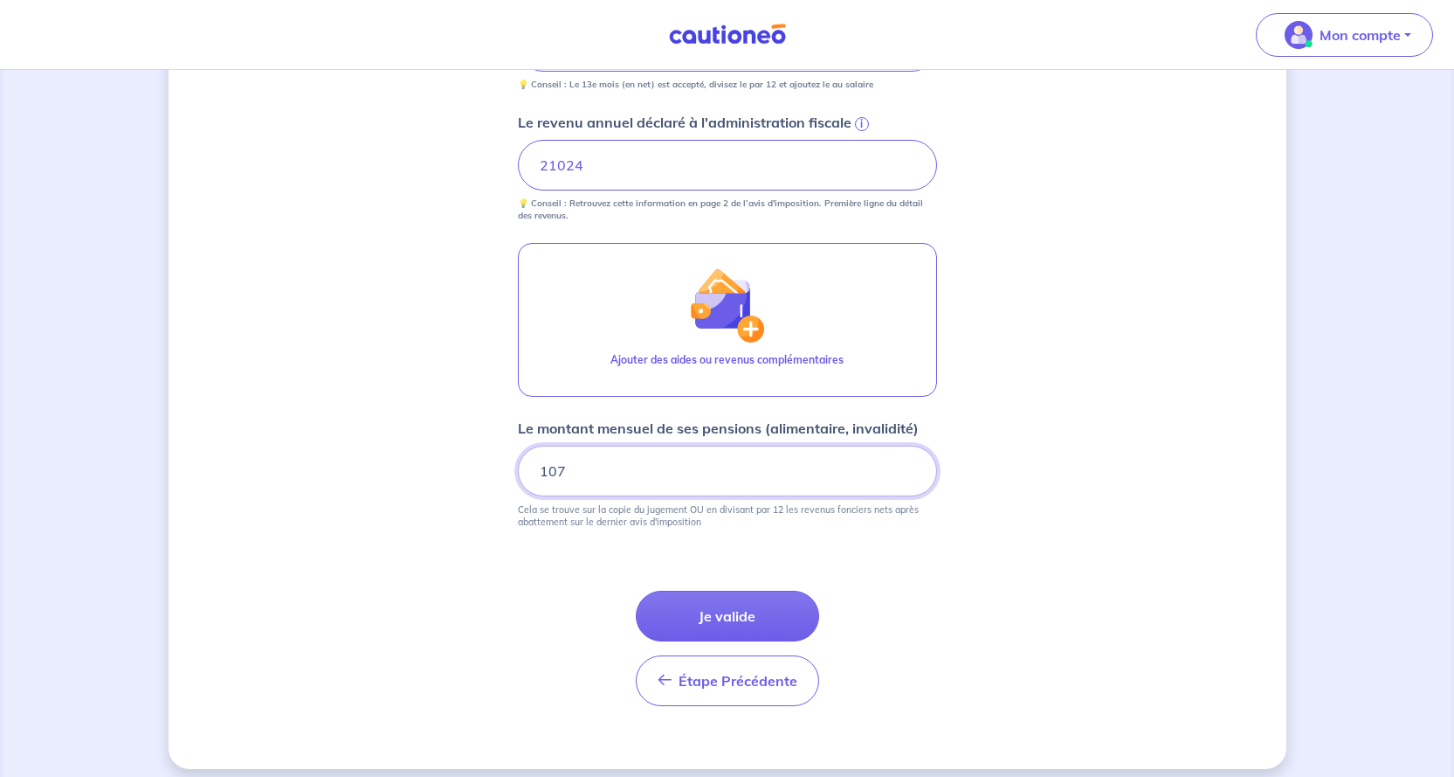
scroll to position [810, 0]
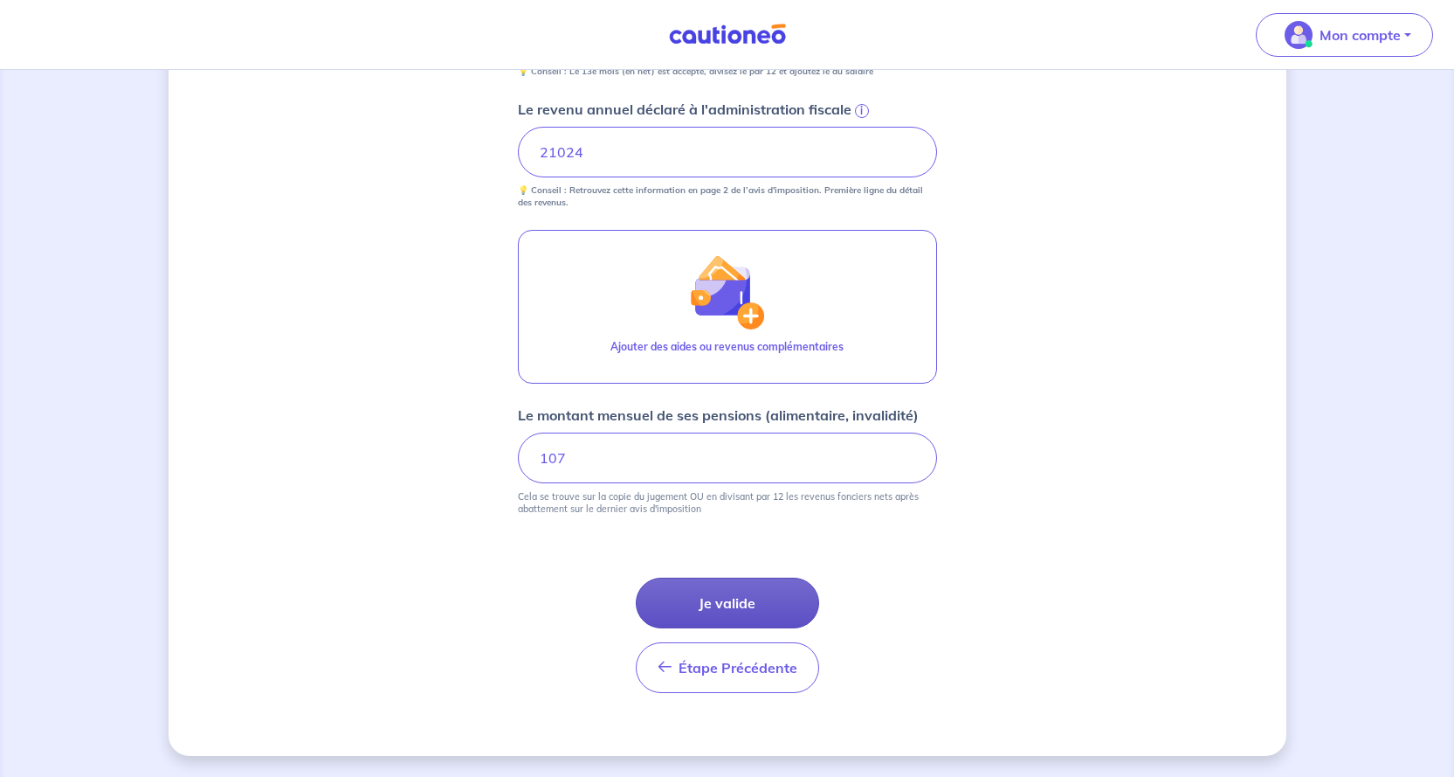
click at [719, 603] on button "Je valide" at bounding box center [727, 602] width 183 height 51
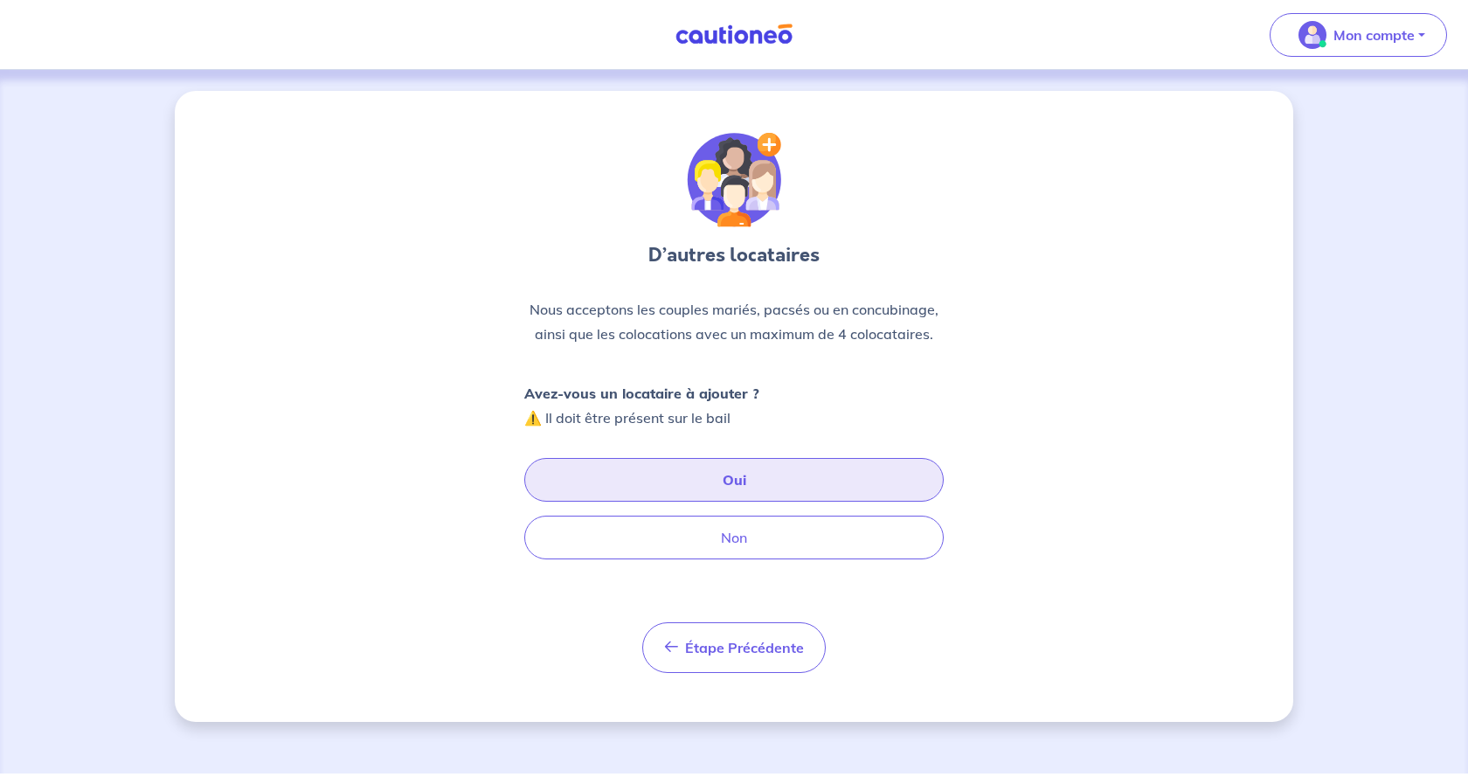
click at [718, 482] on button "Oui" at bounding box center [733, 480] width 419 height 44
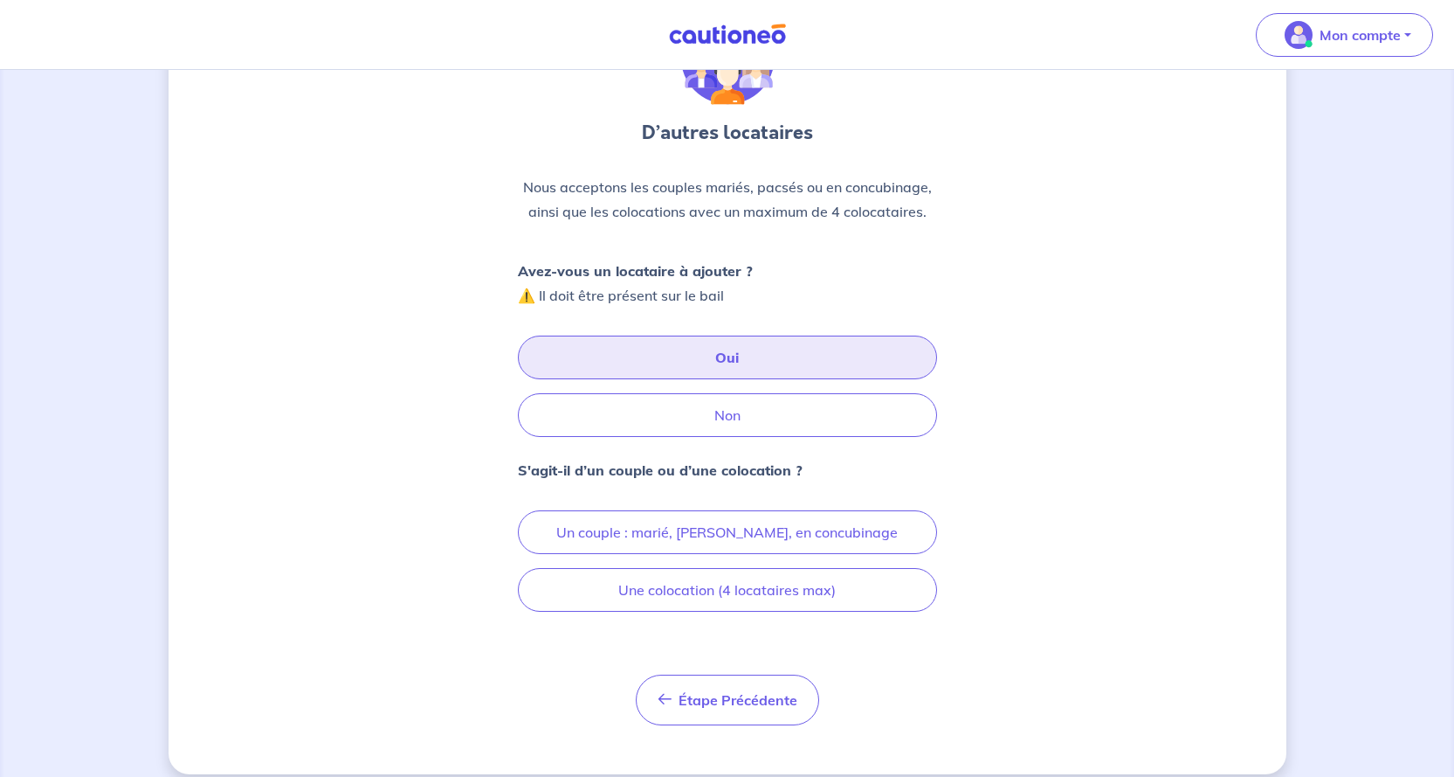
scroll to position [141, 0]
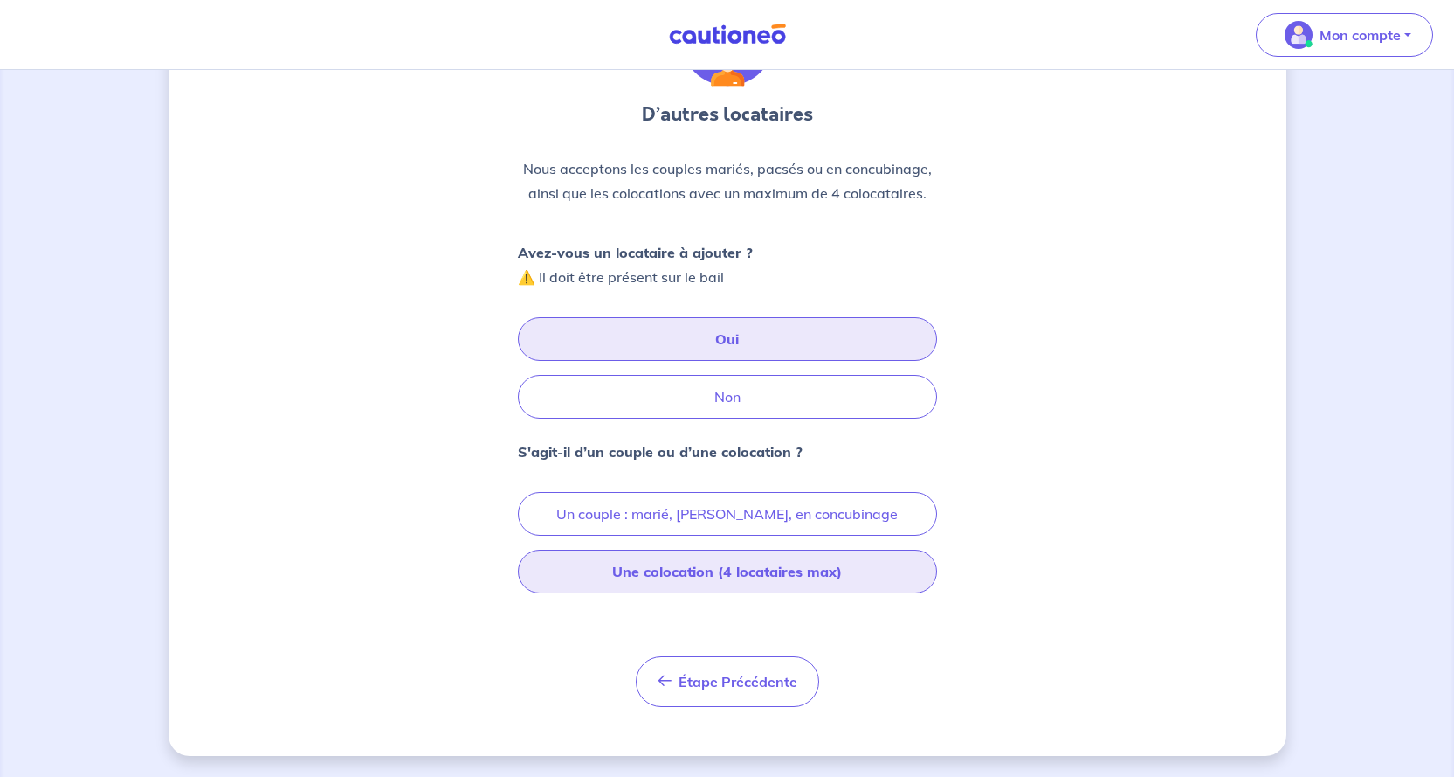
click at [724, 572] on button "Une colocation (4 locataires max)" at bounding box center [727, 571] width 419 height 44
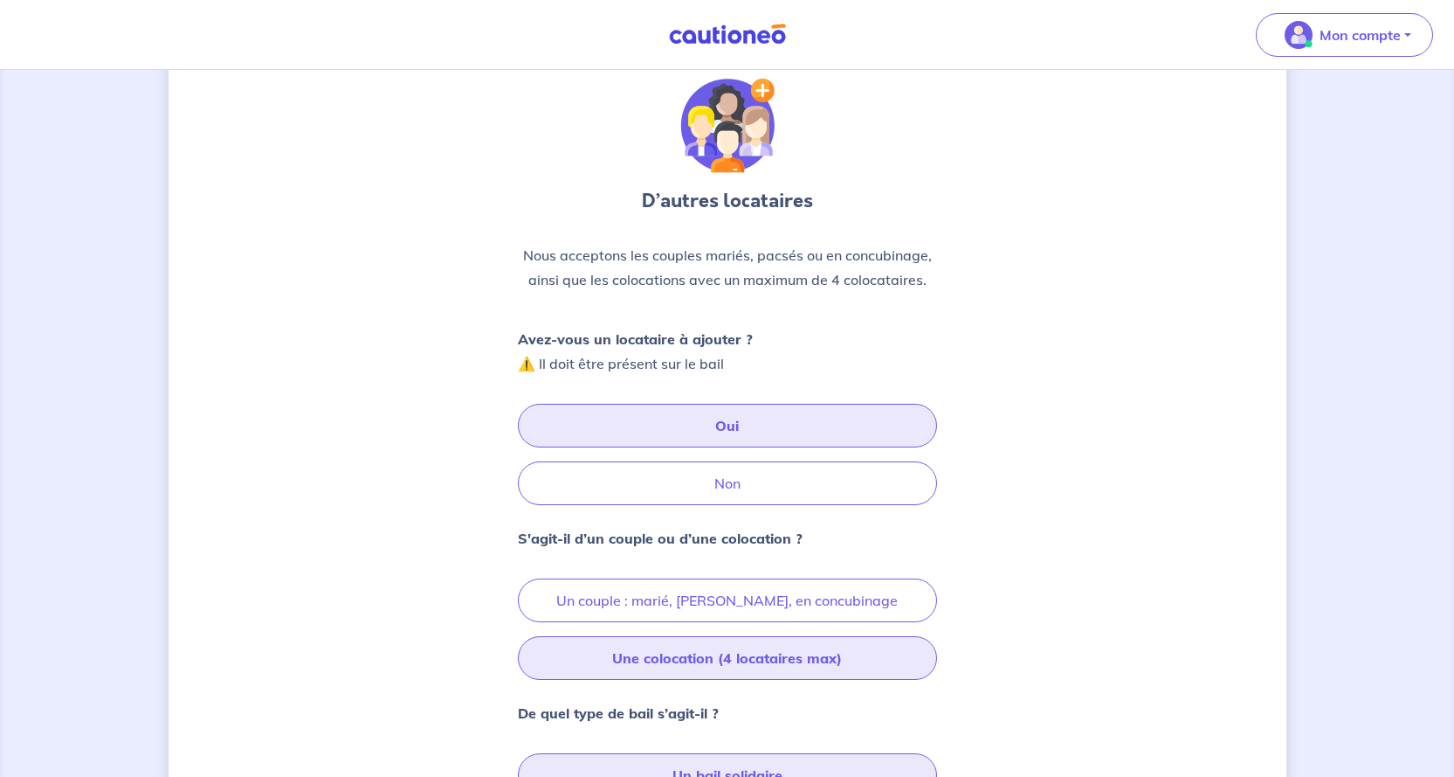
scroll to position [53, 0]
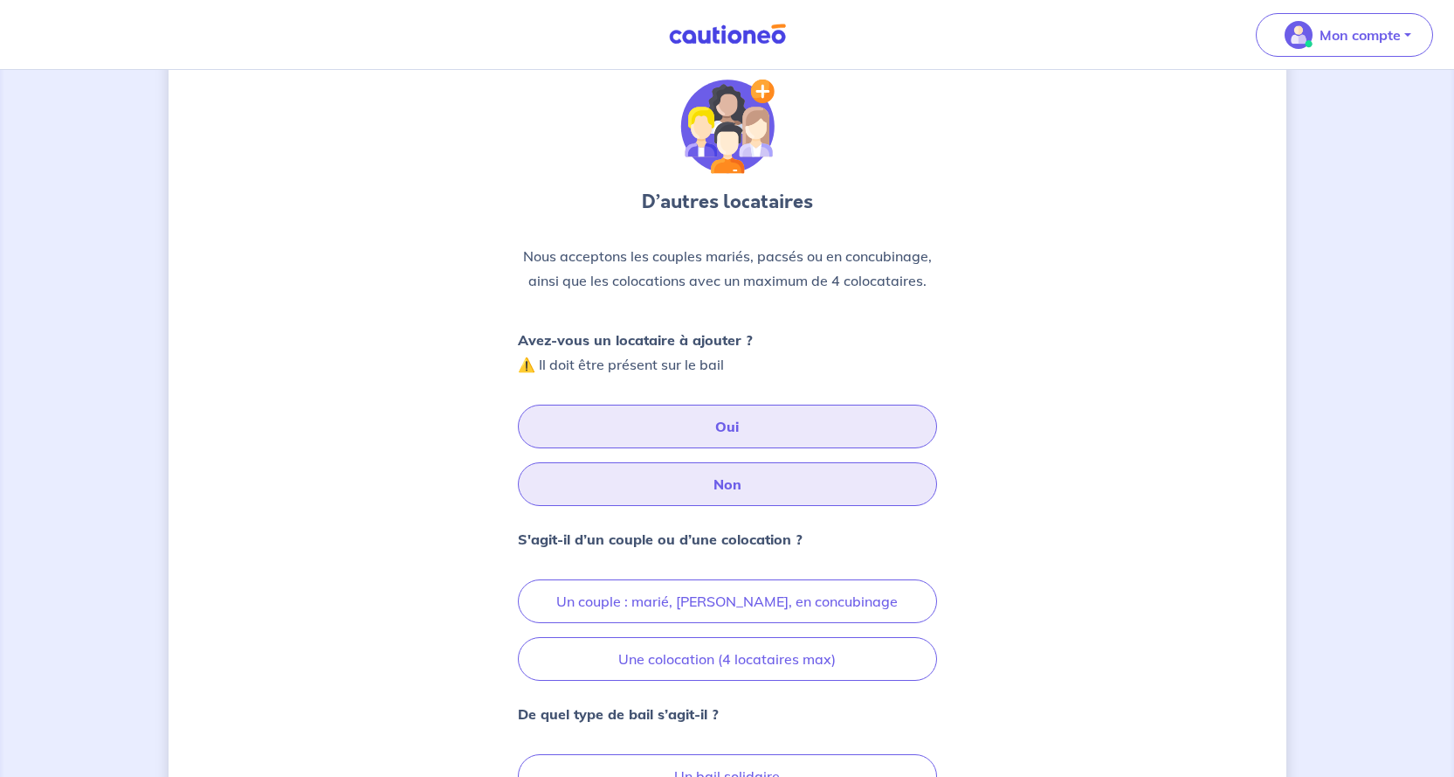
click at [722, 482] on button "Non" at bounding box center [727, 484] width 419 height 44
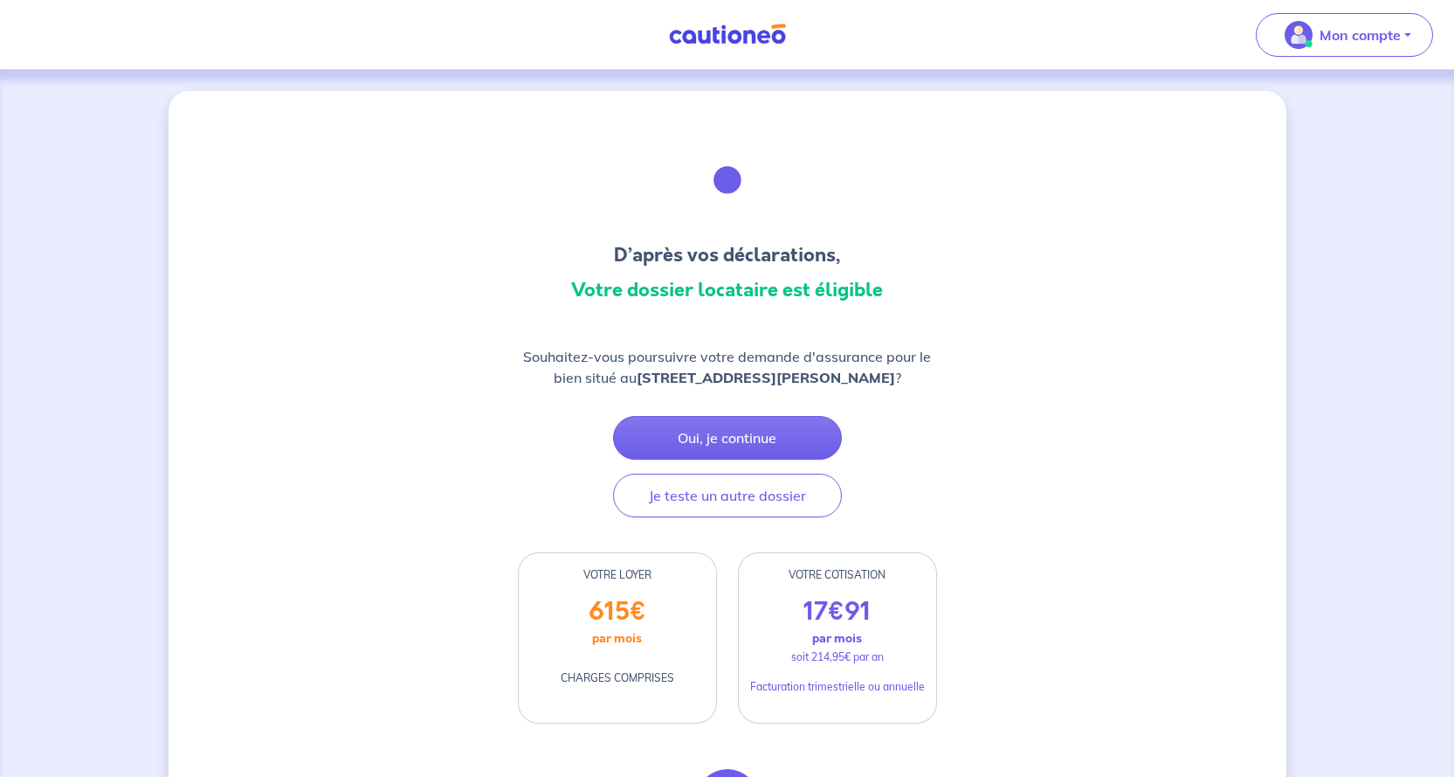
scroll to position [87, 0]
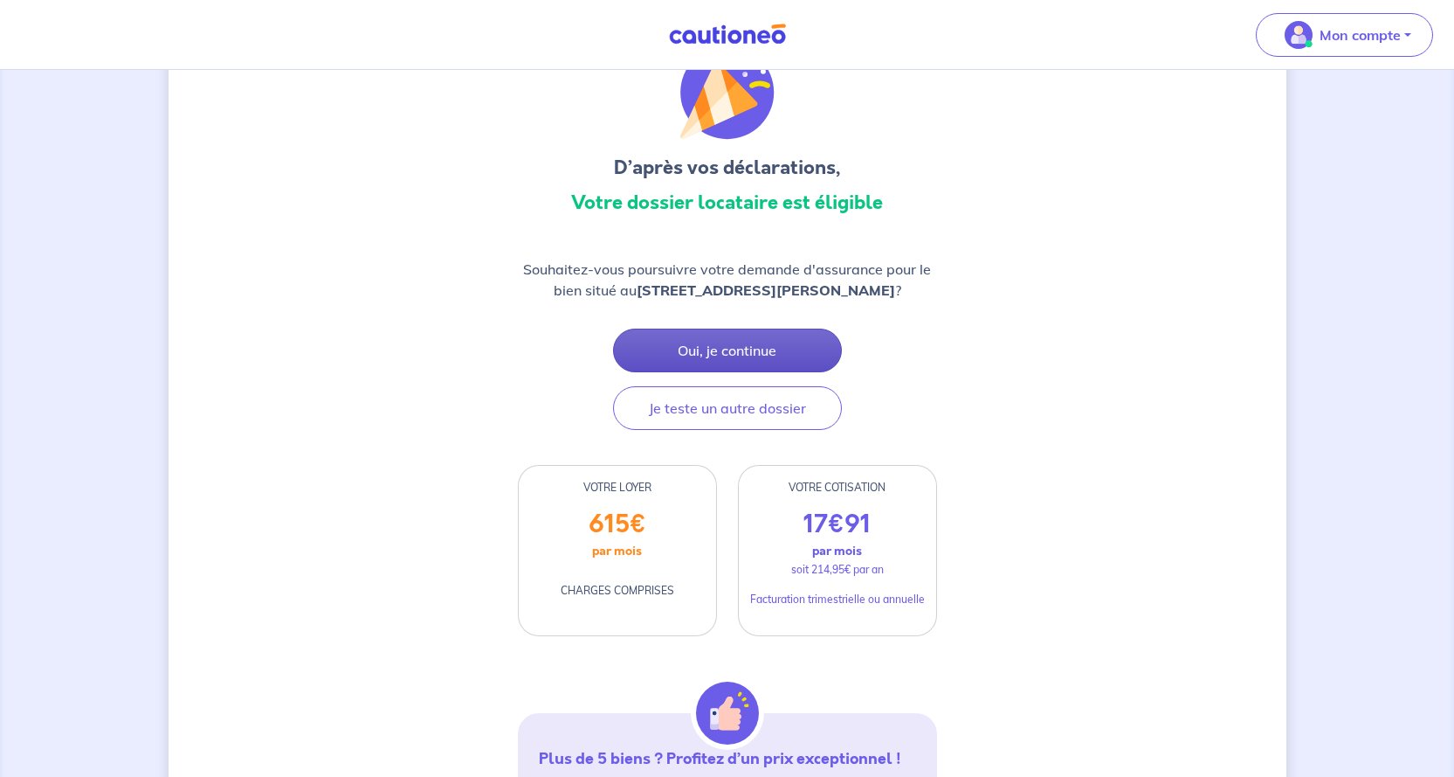
click at [749, 372] on button "Oui, je continue" at bounding box center [727, 350] width 229 height 44
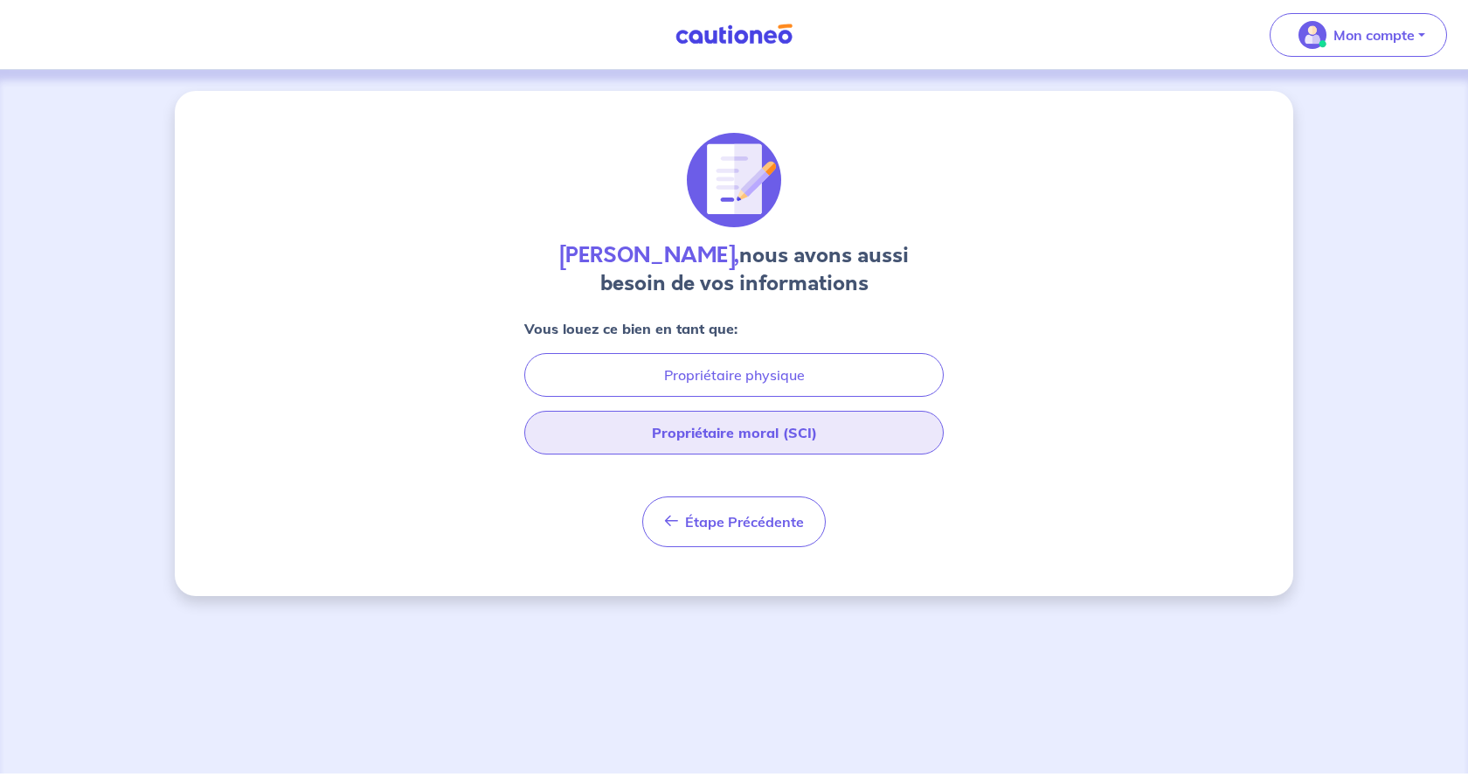
click at [729, 435] on button "Propriétaire moral (SCI)" at bounding box center [733, 433] width 419 height 44
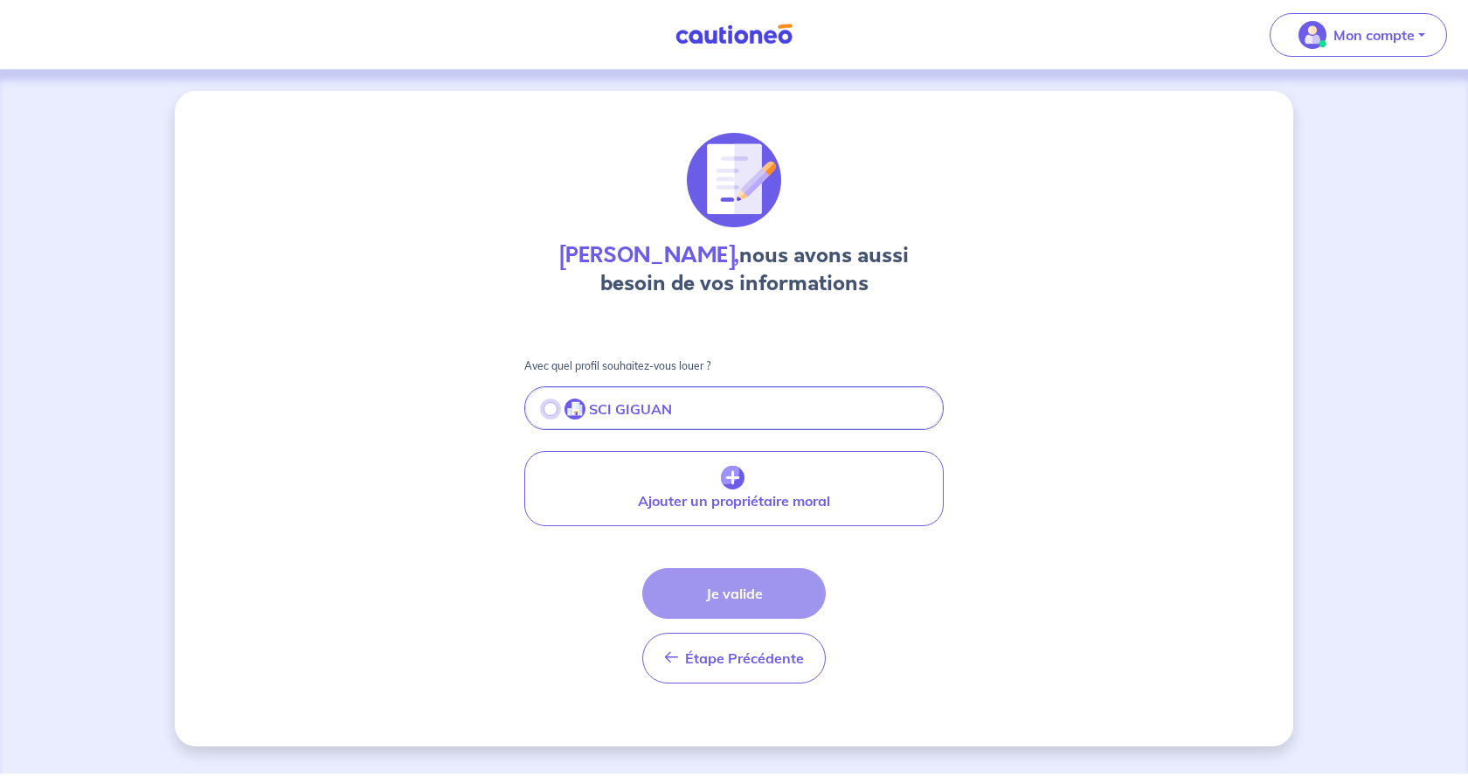
click at [550, 411] on input "radio" at bounding box center [550, 409] width 14 height 14
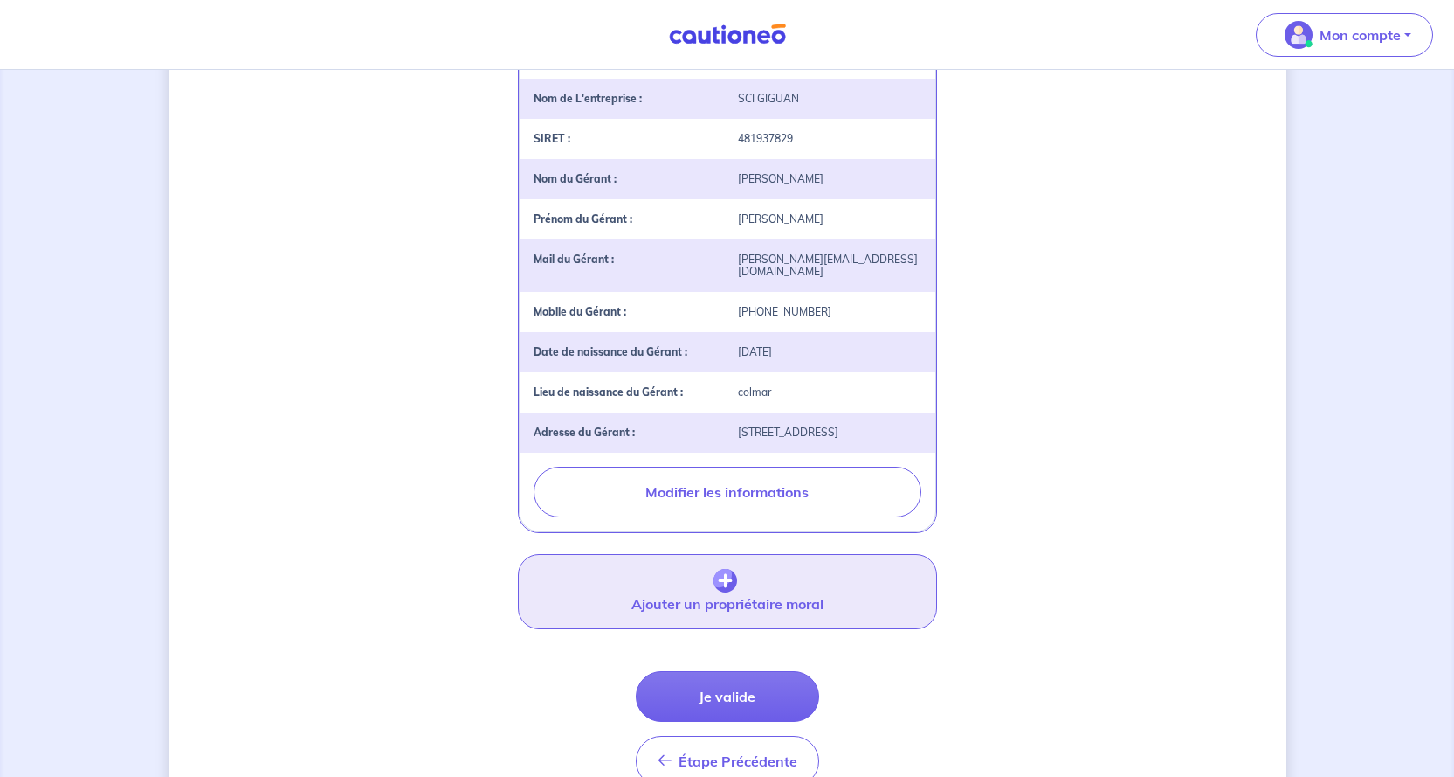
scroll to position [431, 0]
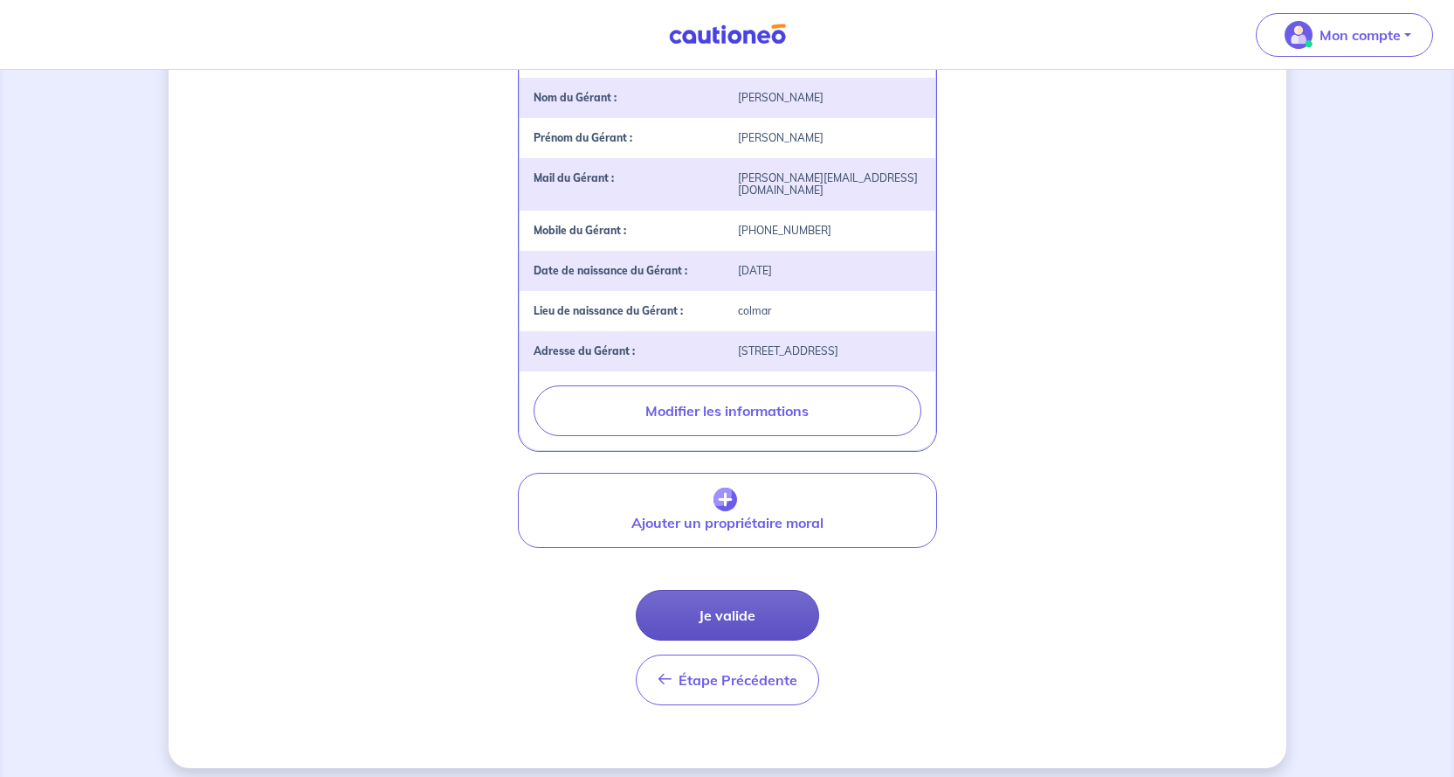
click at [744, 592] on button "Je valide" at bounding box center [727, 615] width 183 height 51
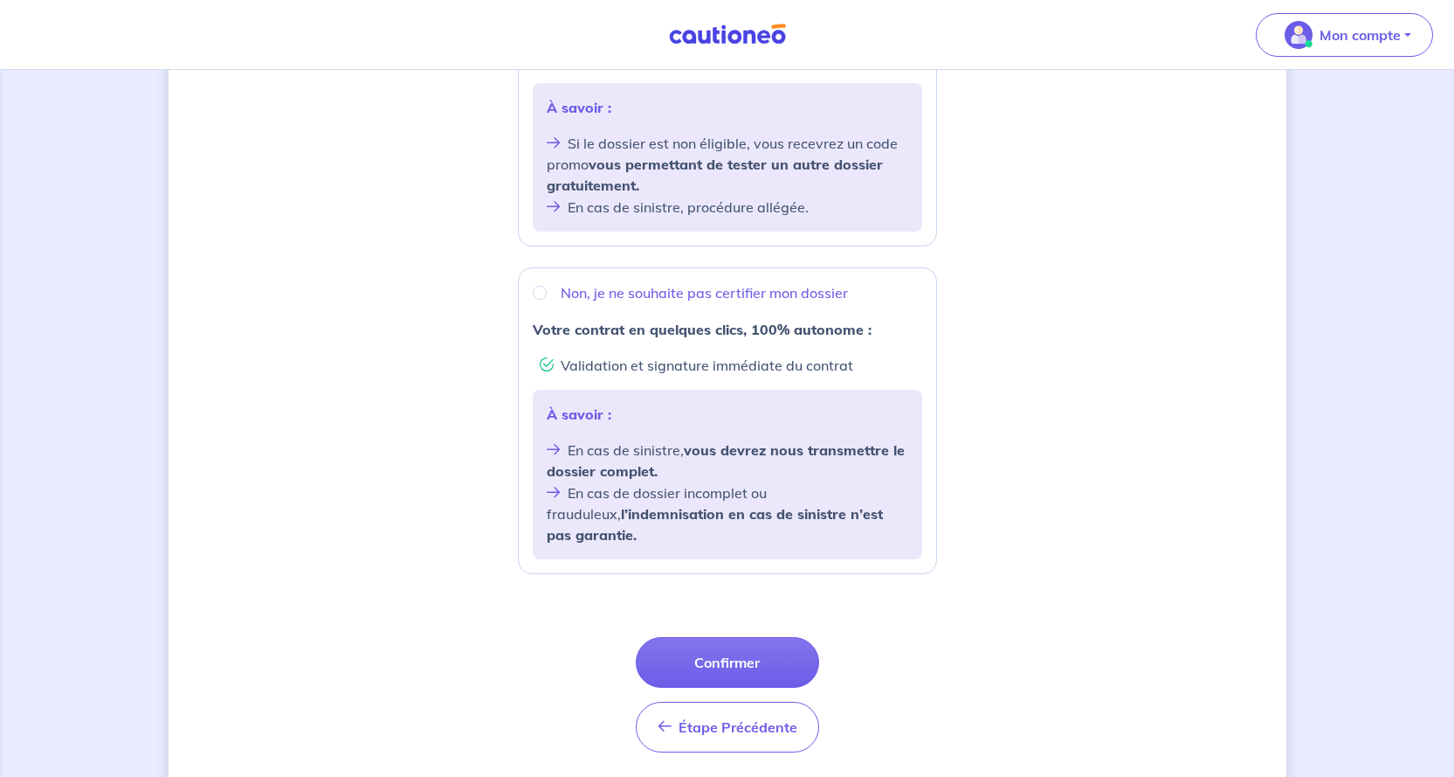
scroll to position [524, 0]
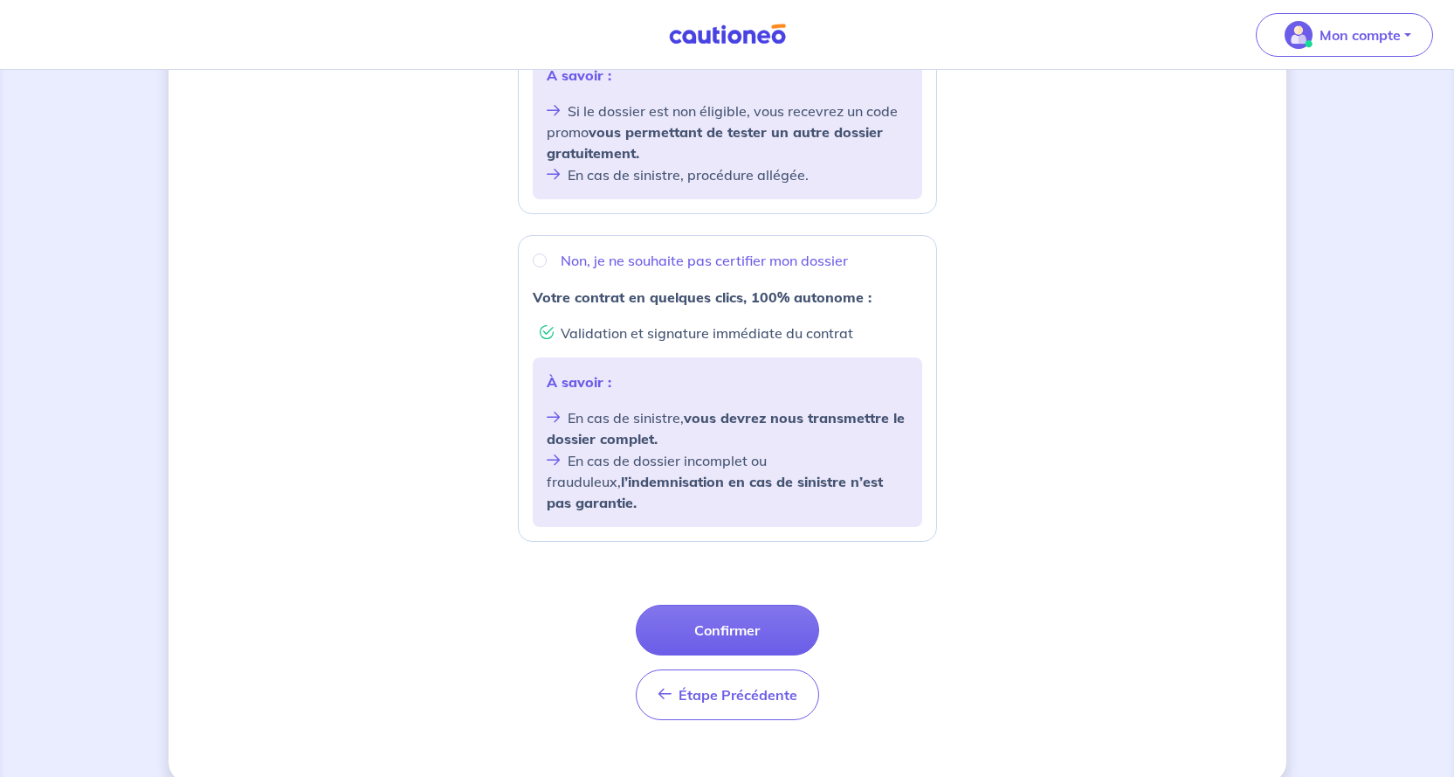
click at [718, 611] on button "Confirmer" at bounding box center [727, 630] width 183 height 51
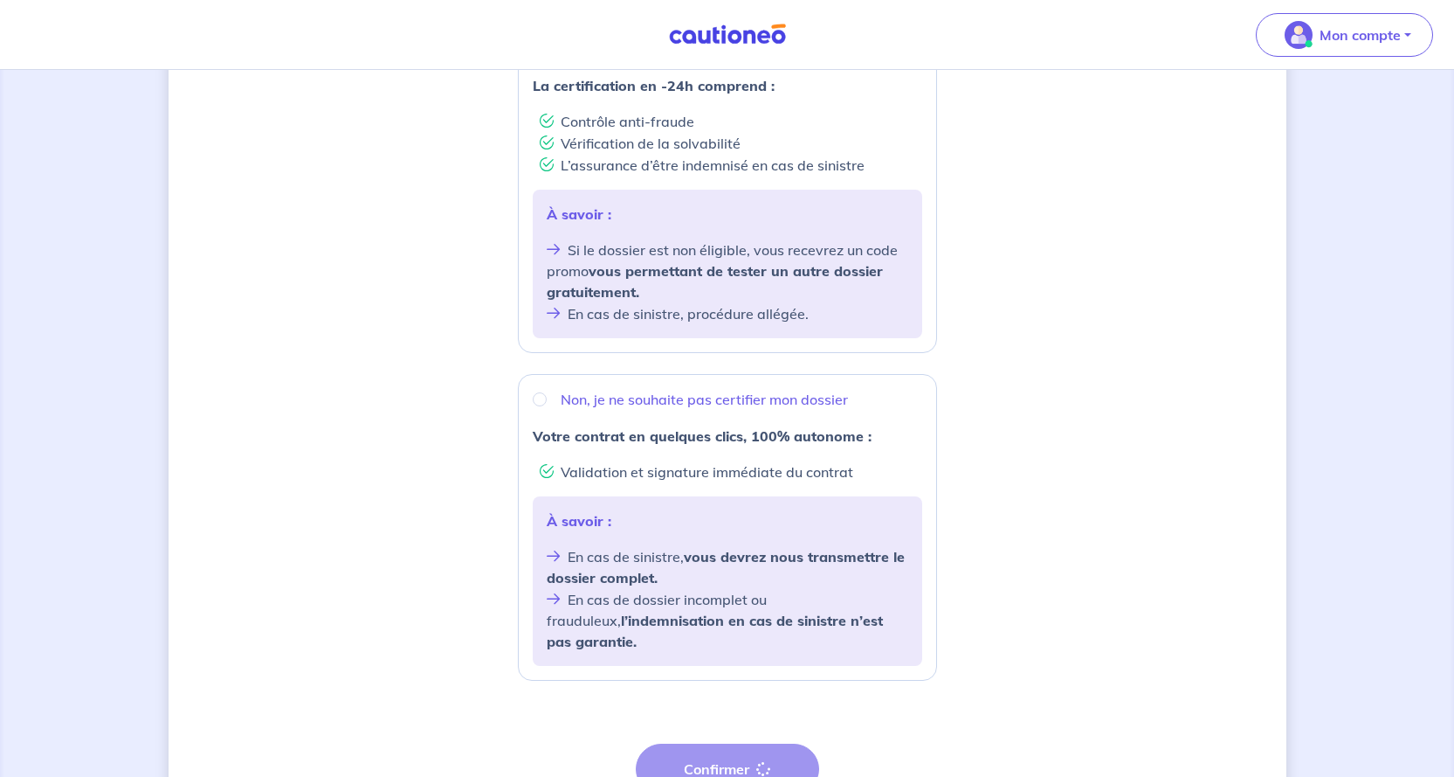
scroll to position [262, 0]
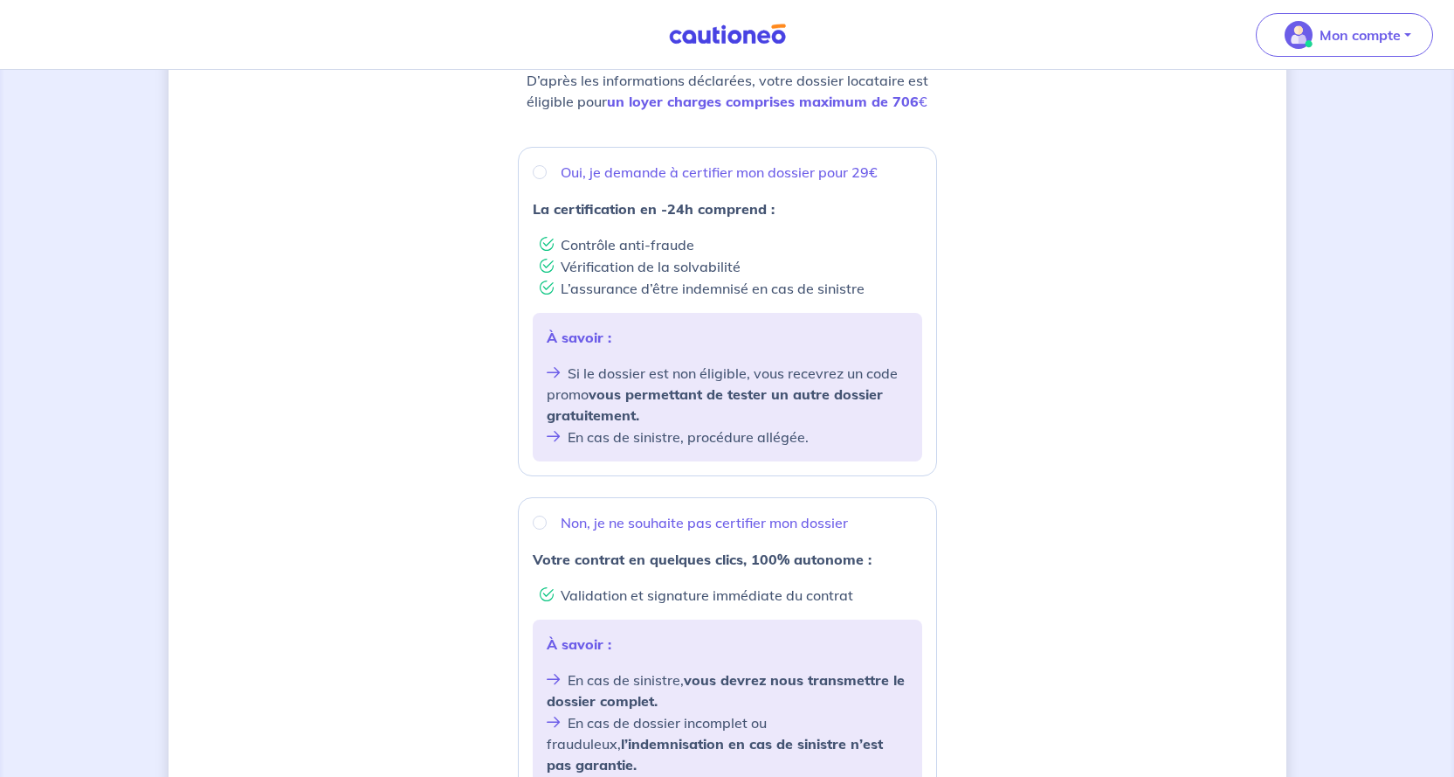
click at [547, 171] on div "Oui, je demande à certifier mon dossier pour 29€" at bounding box center [728, 172] width 390 height 21
radio input "true"
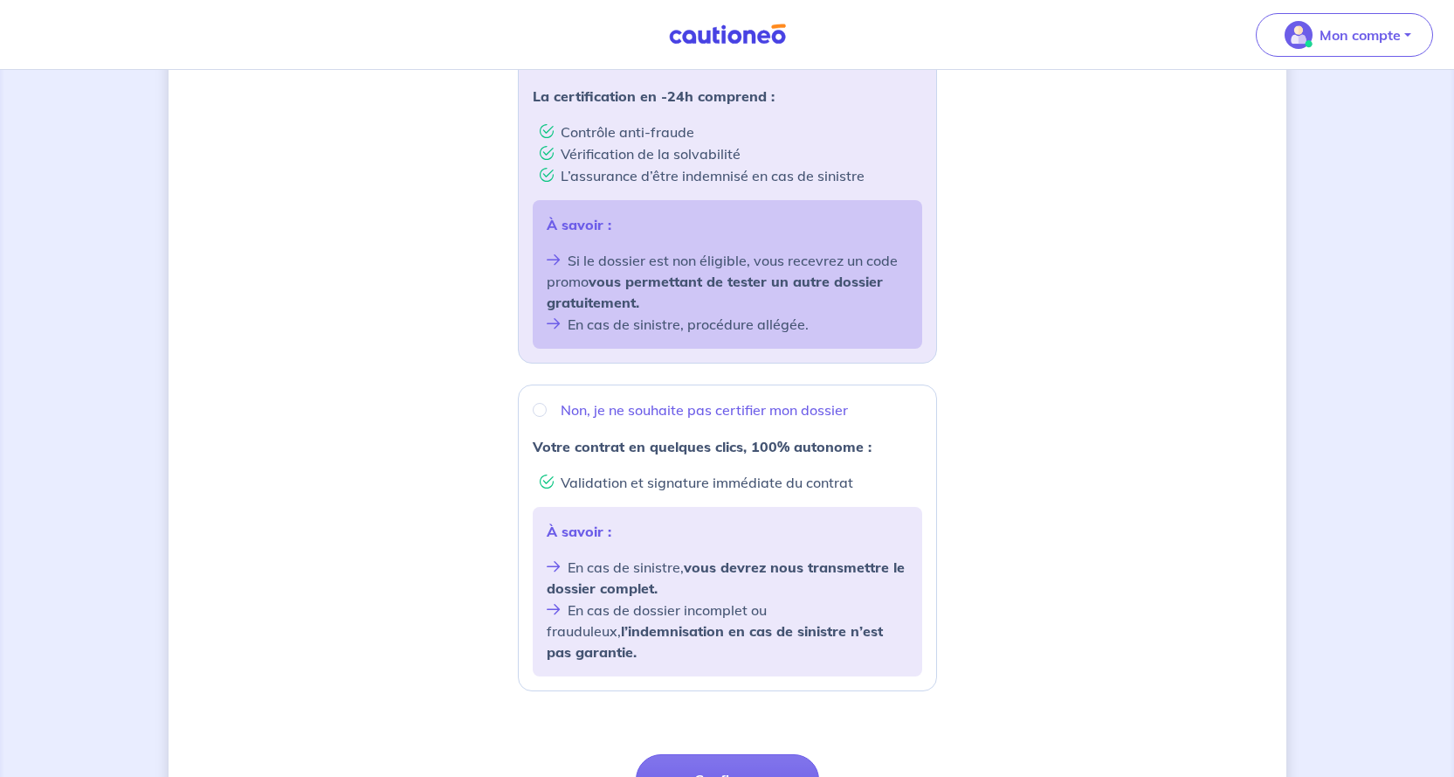
scroll to position [524, 0]
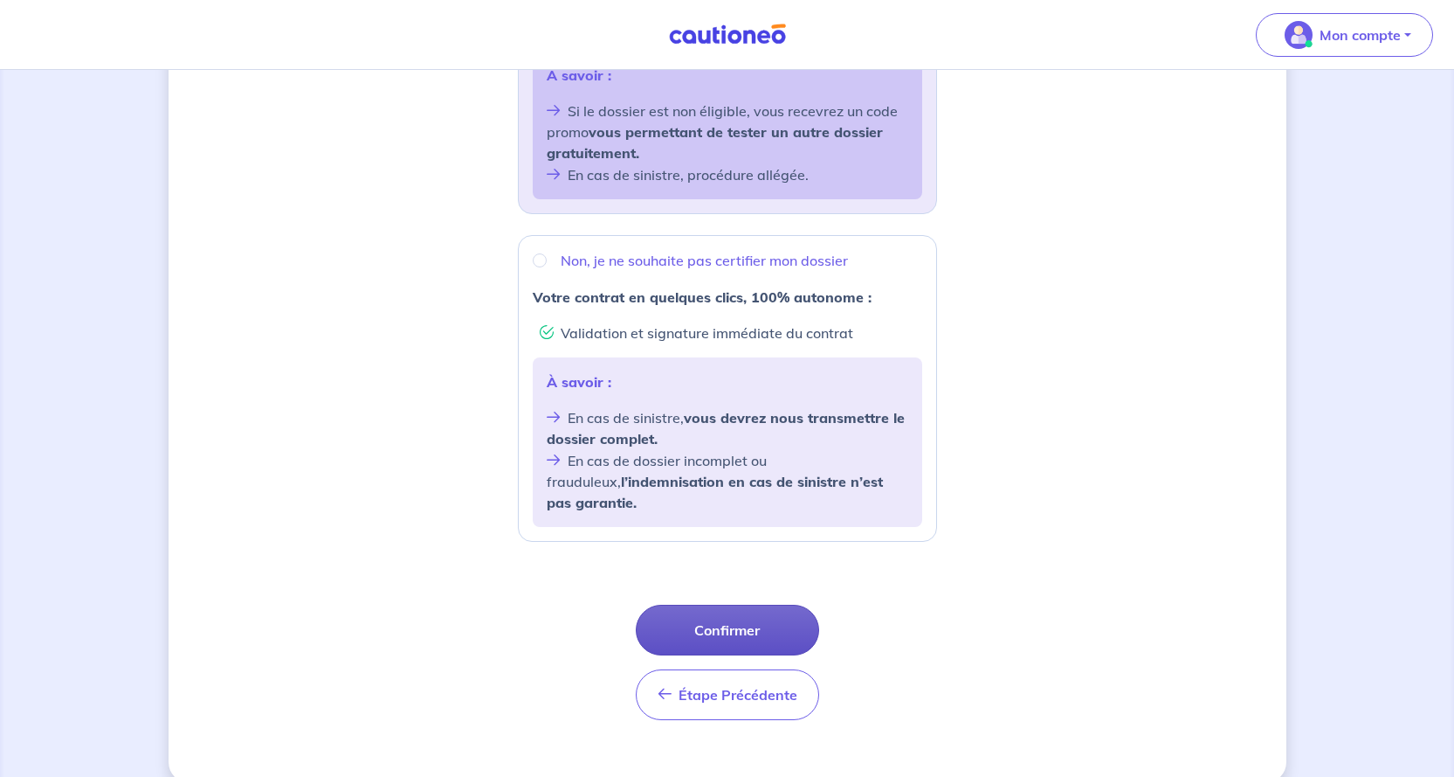
click at [702, 605] on button "Confirmer" at bounding box center [727, 630] width 183 height 51
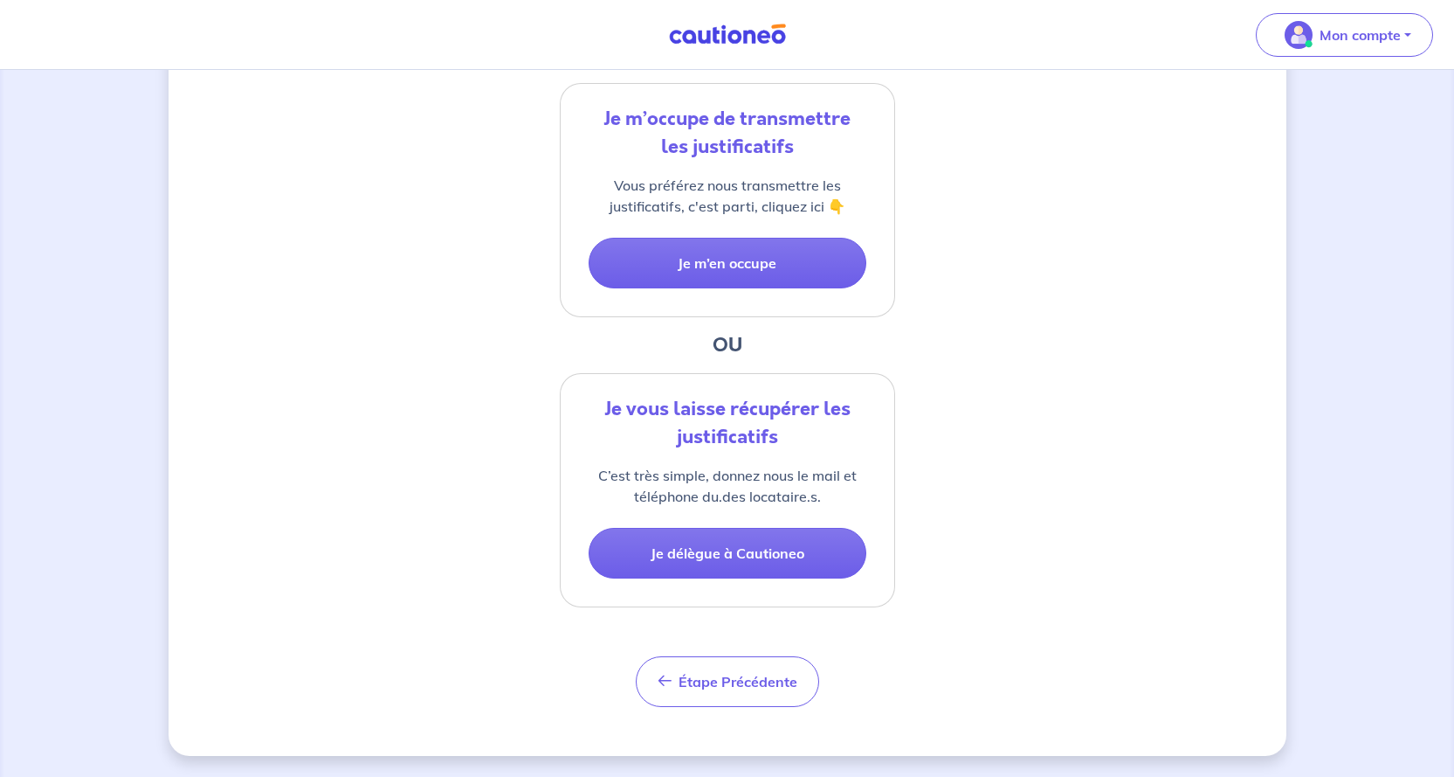
scroll to position [319, 0]
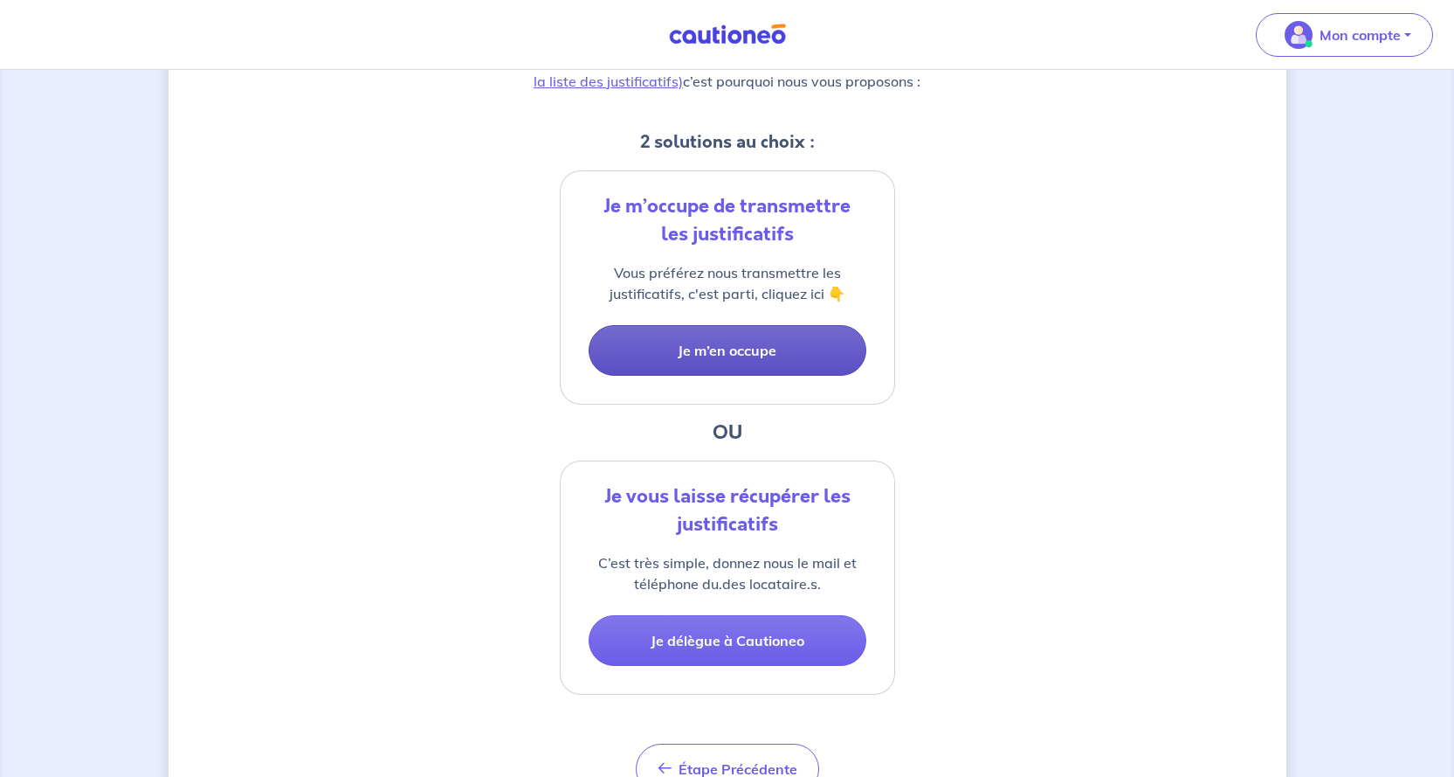
click at [730, 352] on button "Je m’en occupe" at bounding box center [728, 350] width 278 height 51
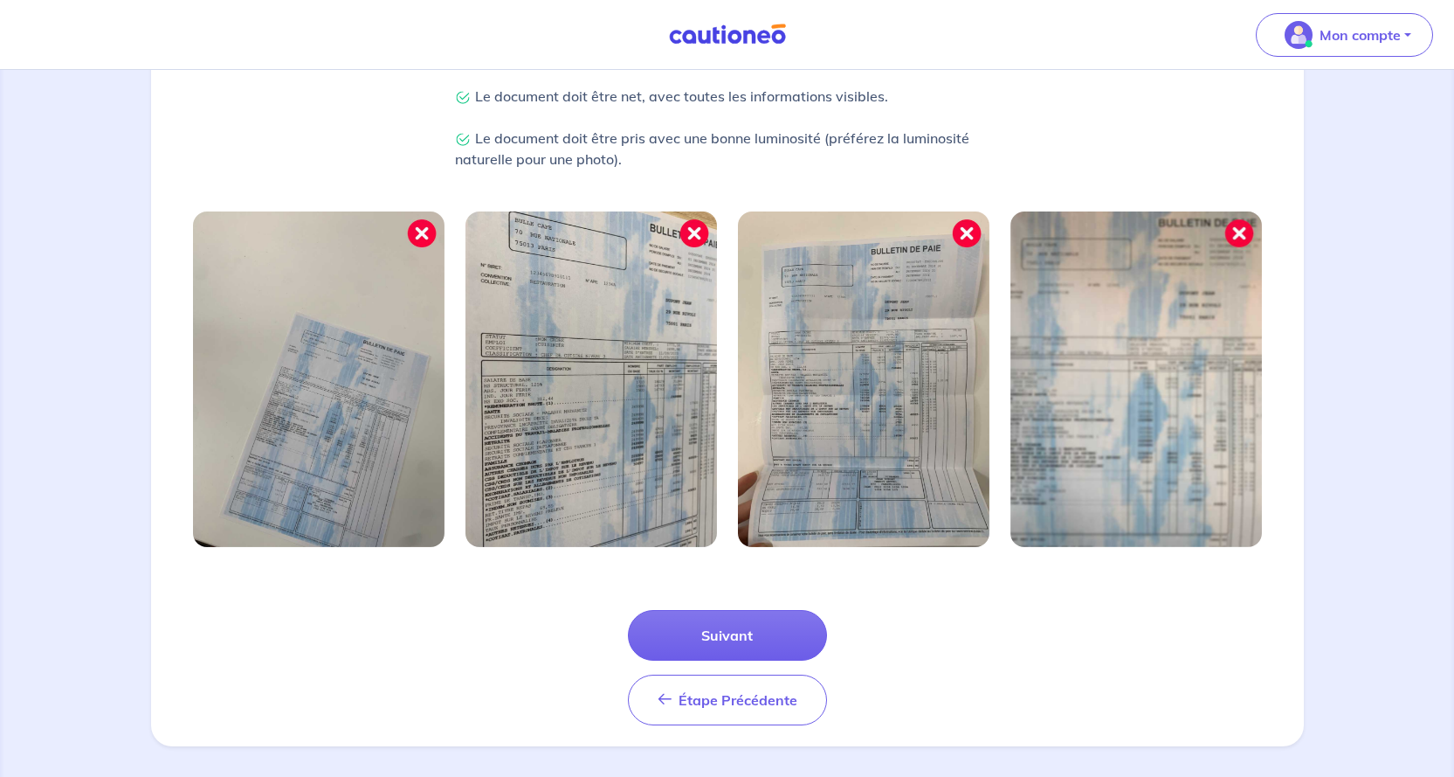
scroll to position [474, 0]
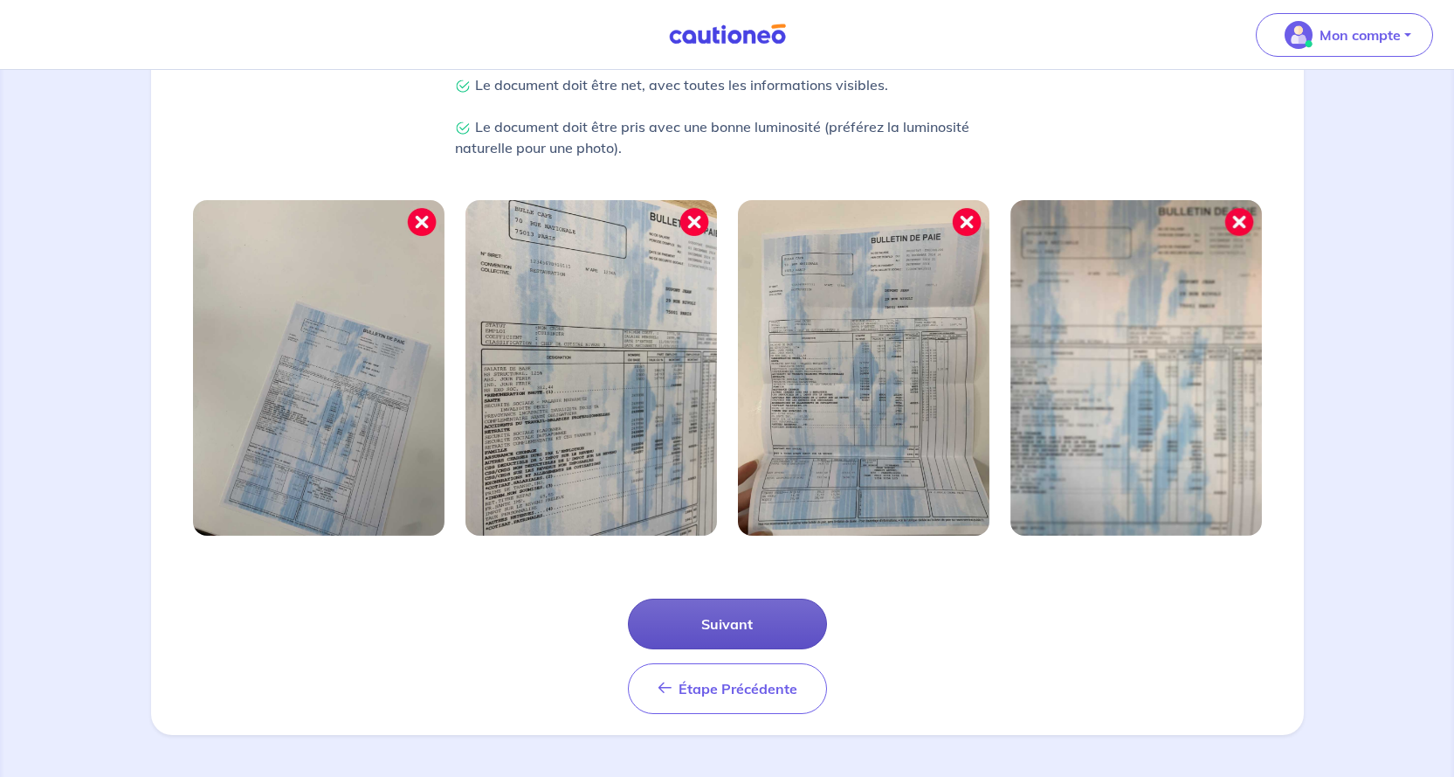
click at [725, 619] on button "Suivant" at bounding box center [727, 623] width 199 height 51
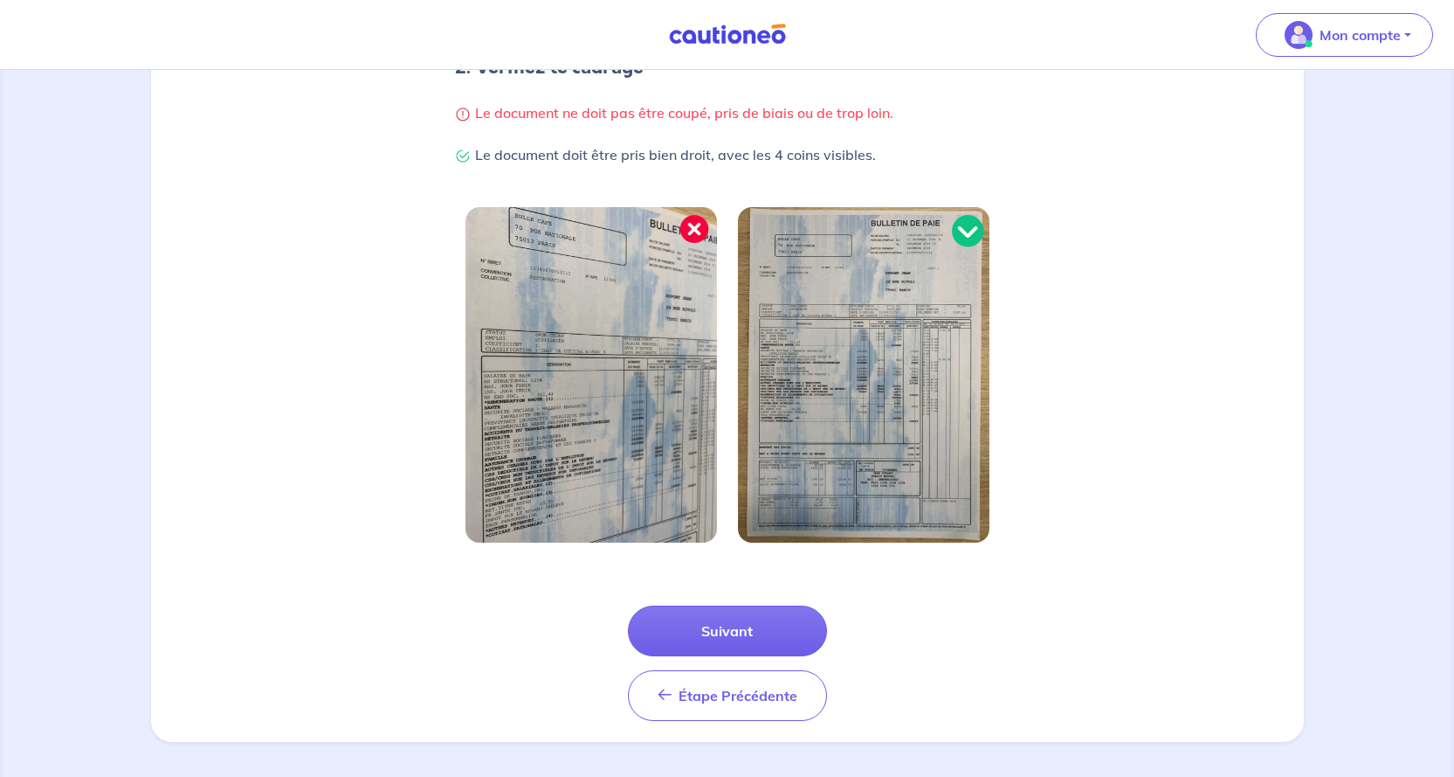
scroll to position [390, 0]
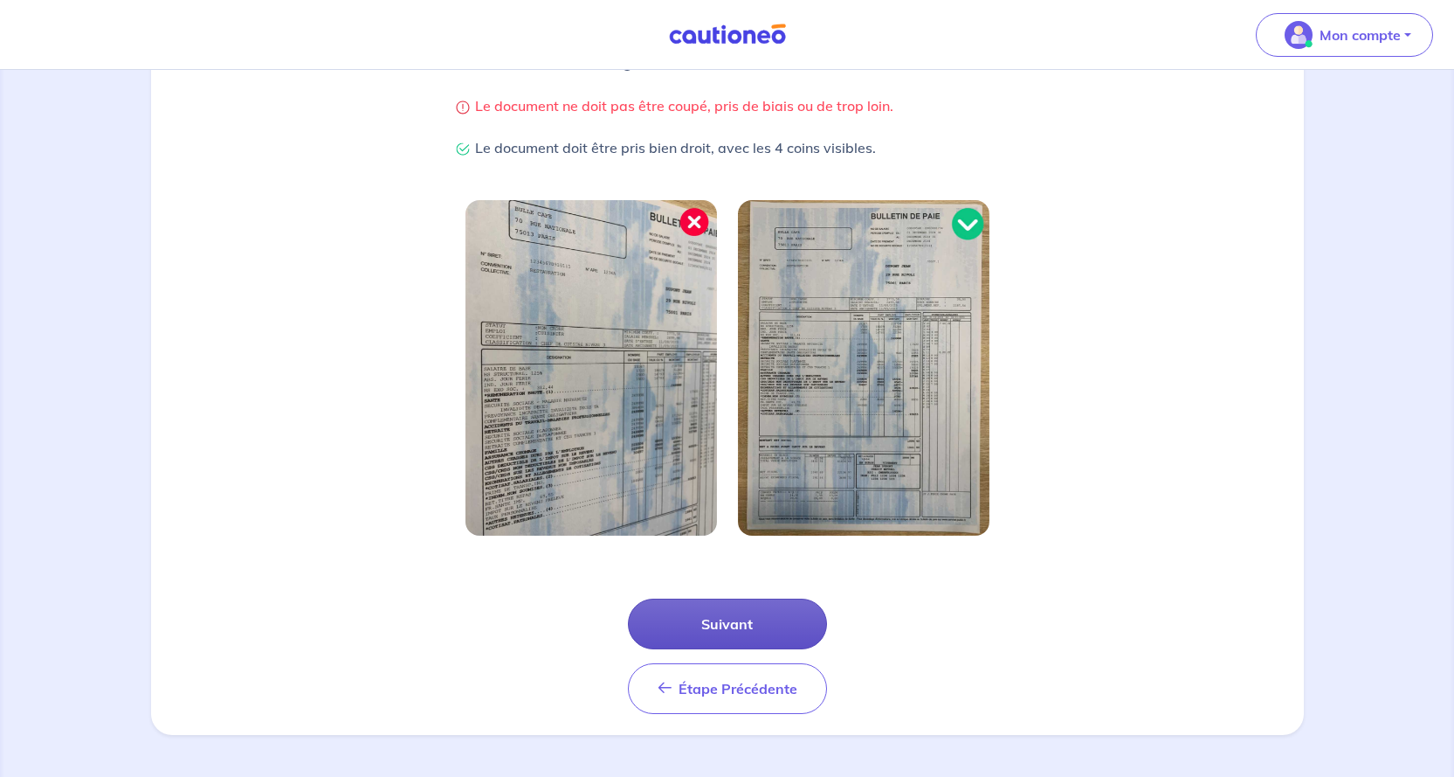
click at [724, 624] on button "Suivant" at bounding box center [727, 623] width 199 height 51
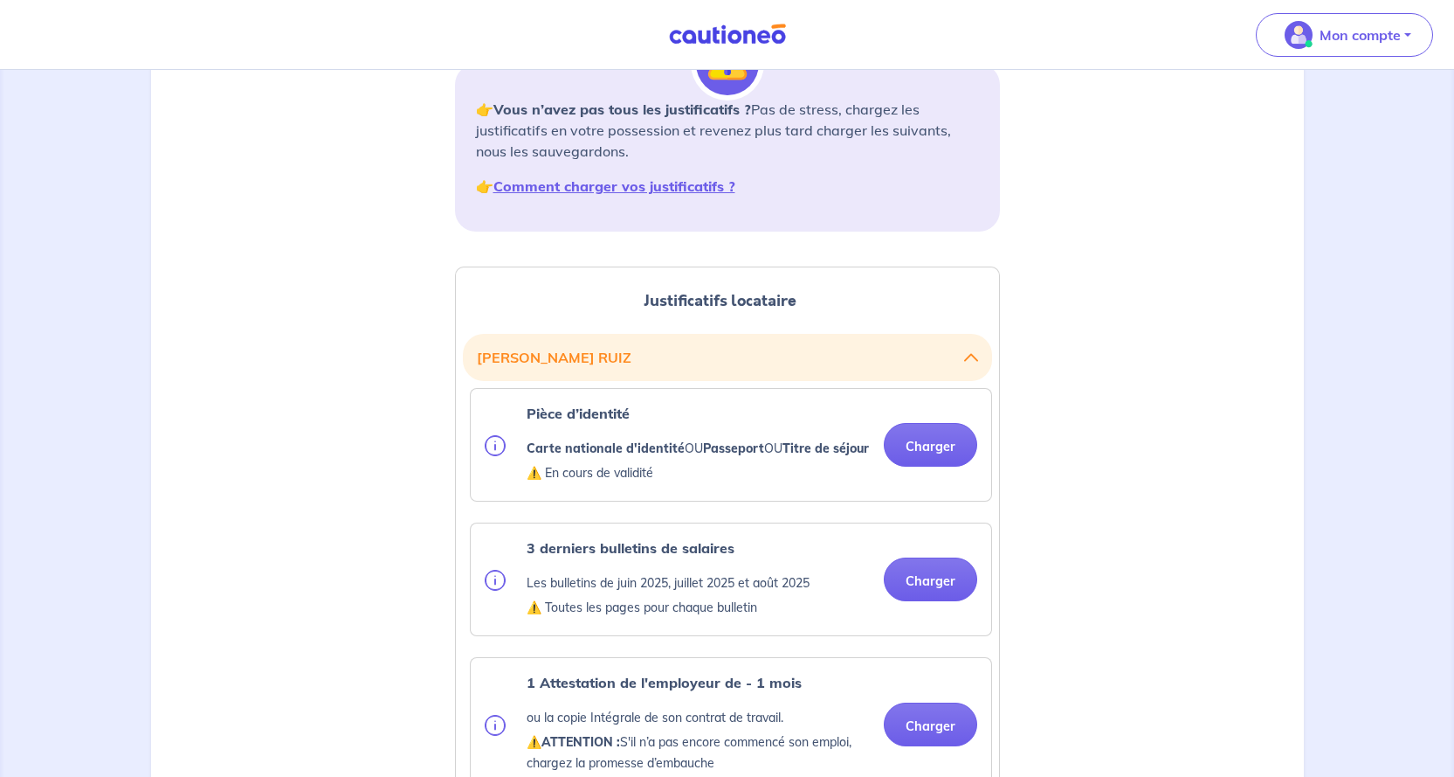
scroll to position [262, 0]
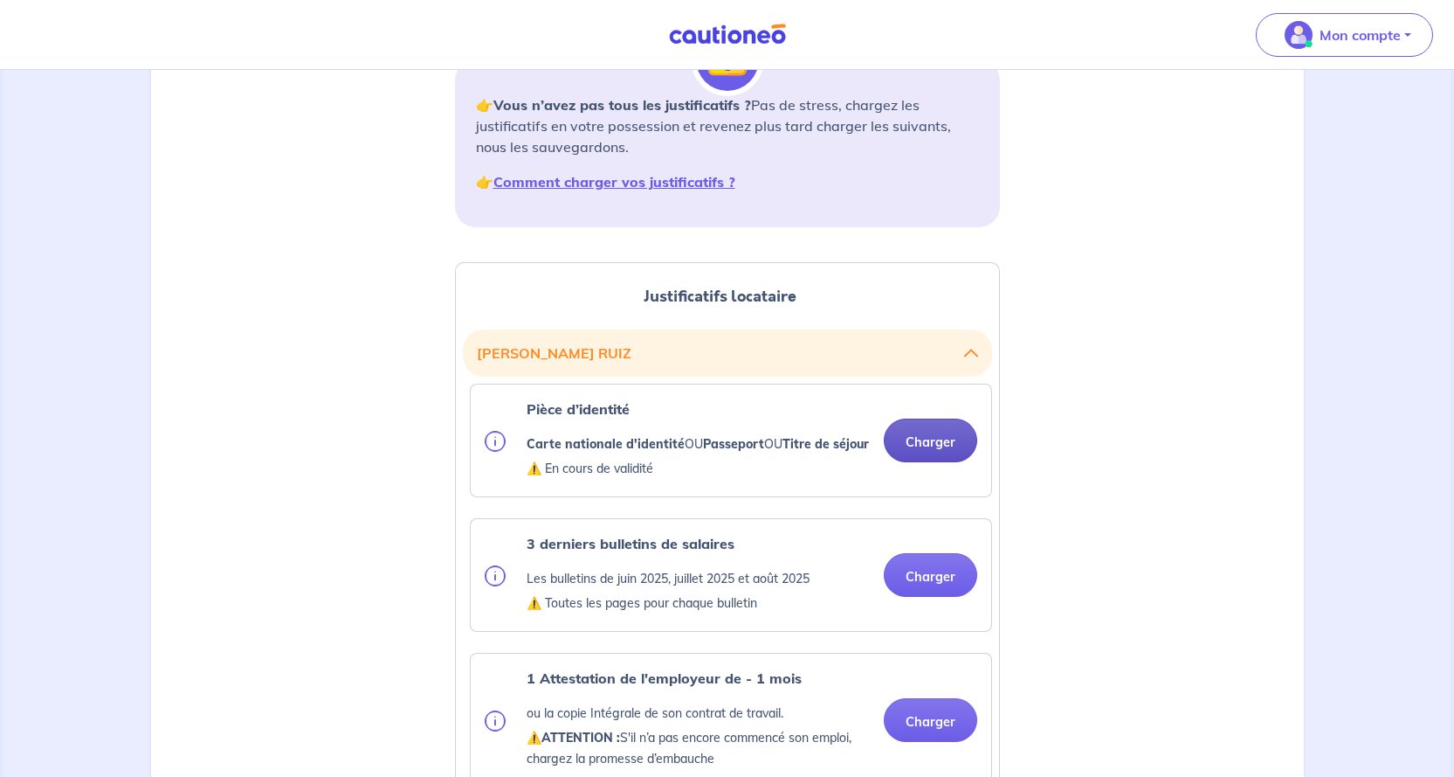
click at [923, 452] on button "Charger" at bounding box center [930, 440] width 93 height 44
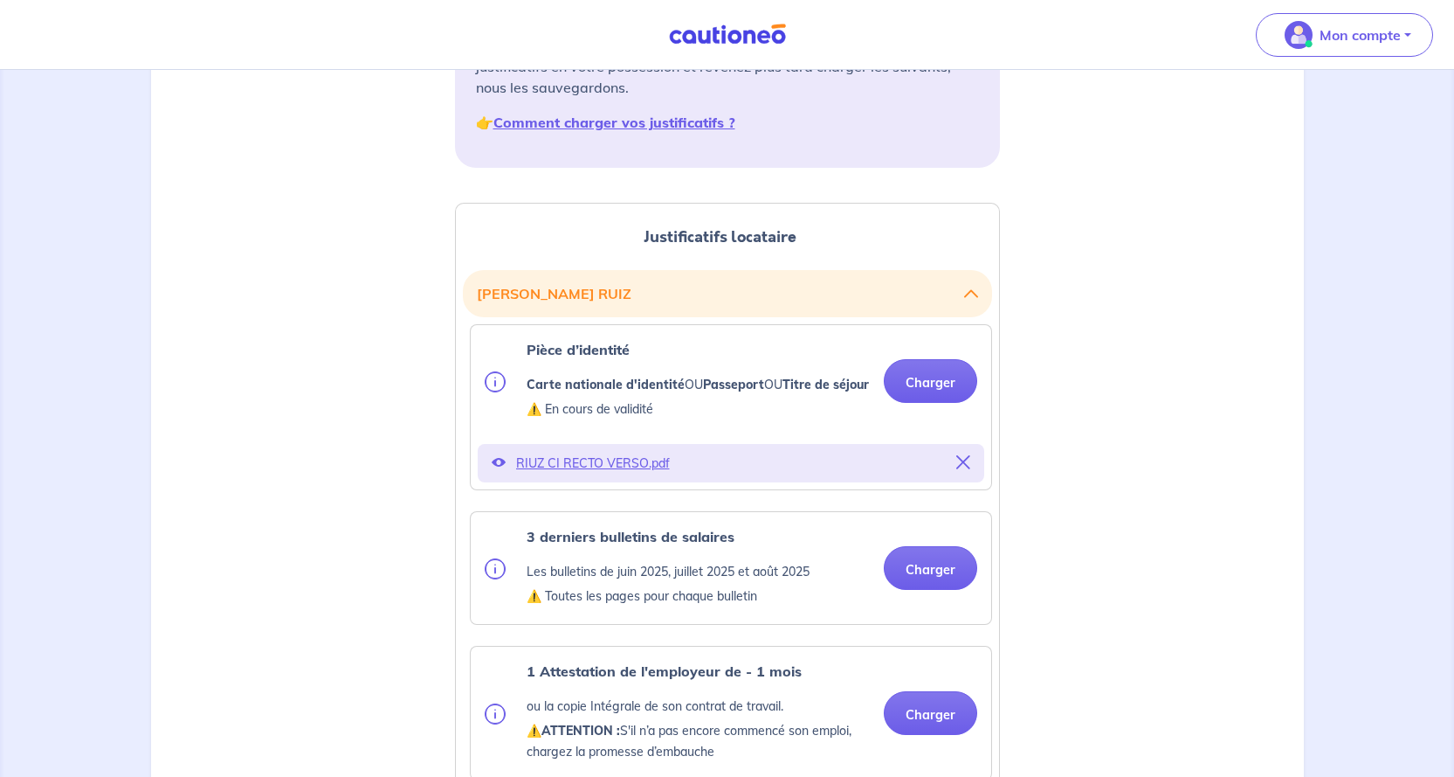
scroll to position [349, 0]
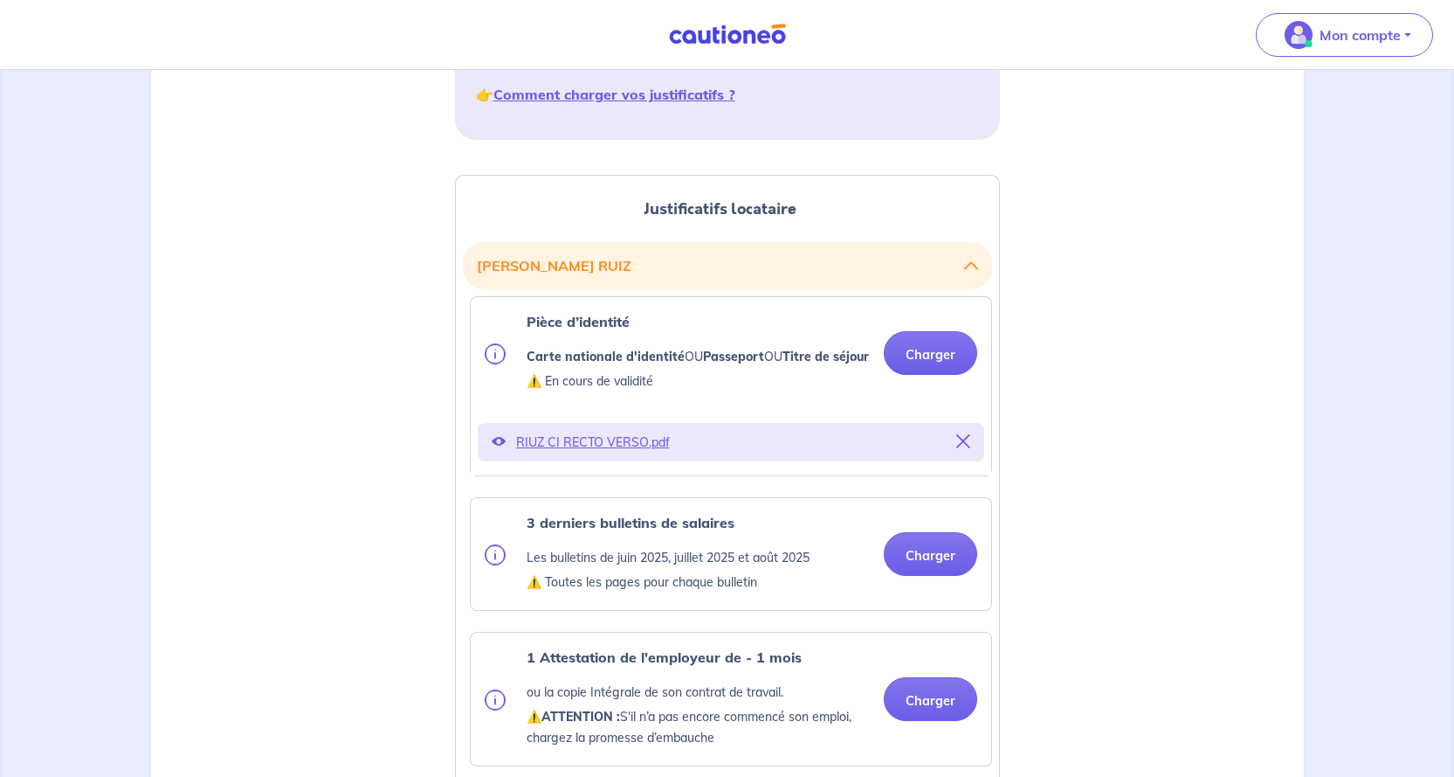
click at [926, 571] on button "Charger" at bounding box center [930, 554] width 93 height 44
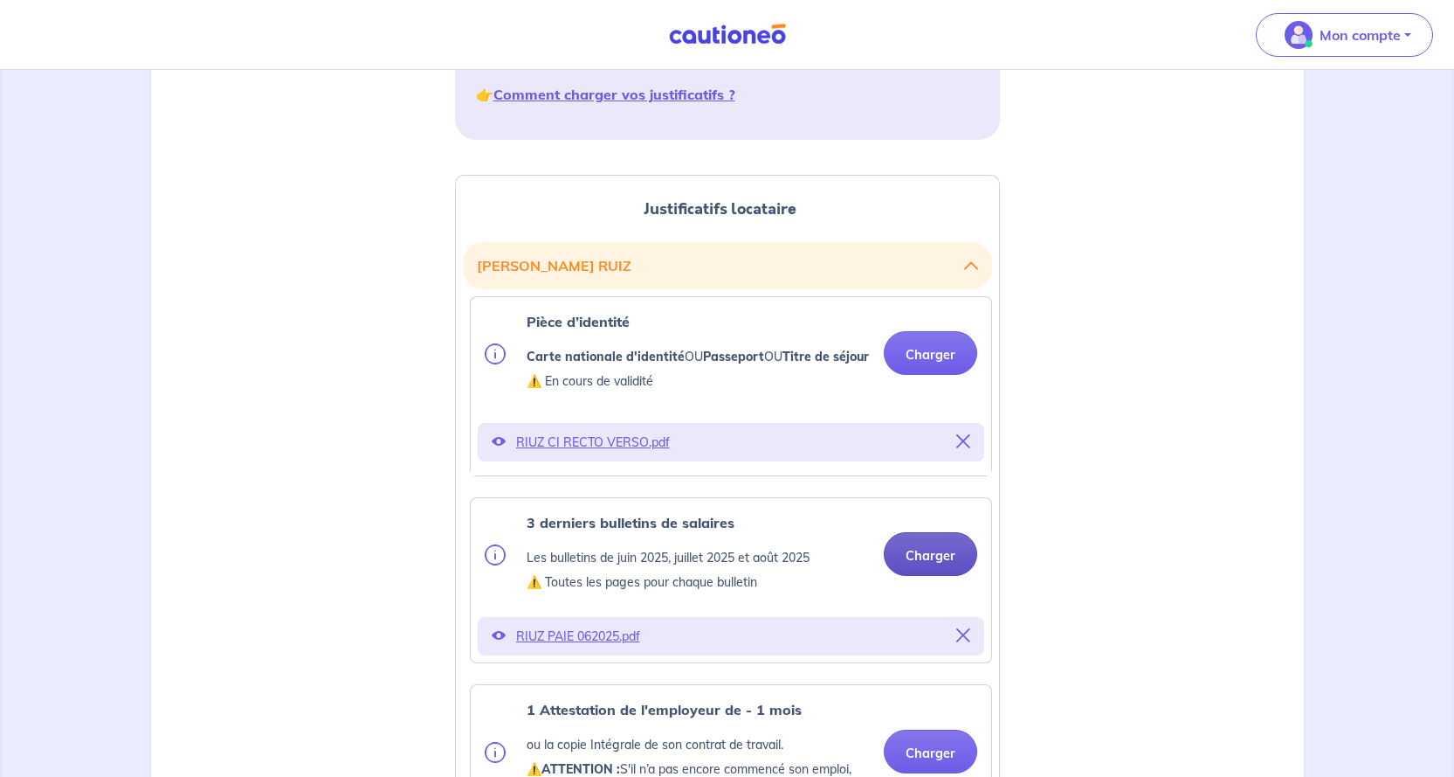
click at [926, 576] on button "Charger" at bounding box center [930, 554] width 93 height 44
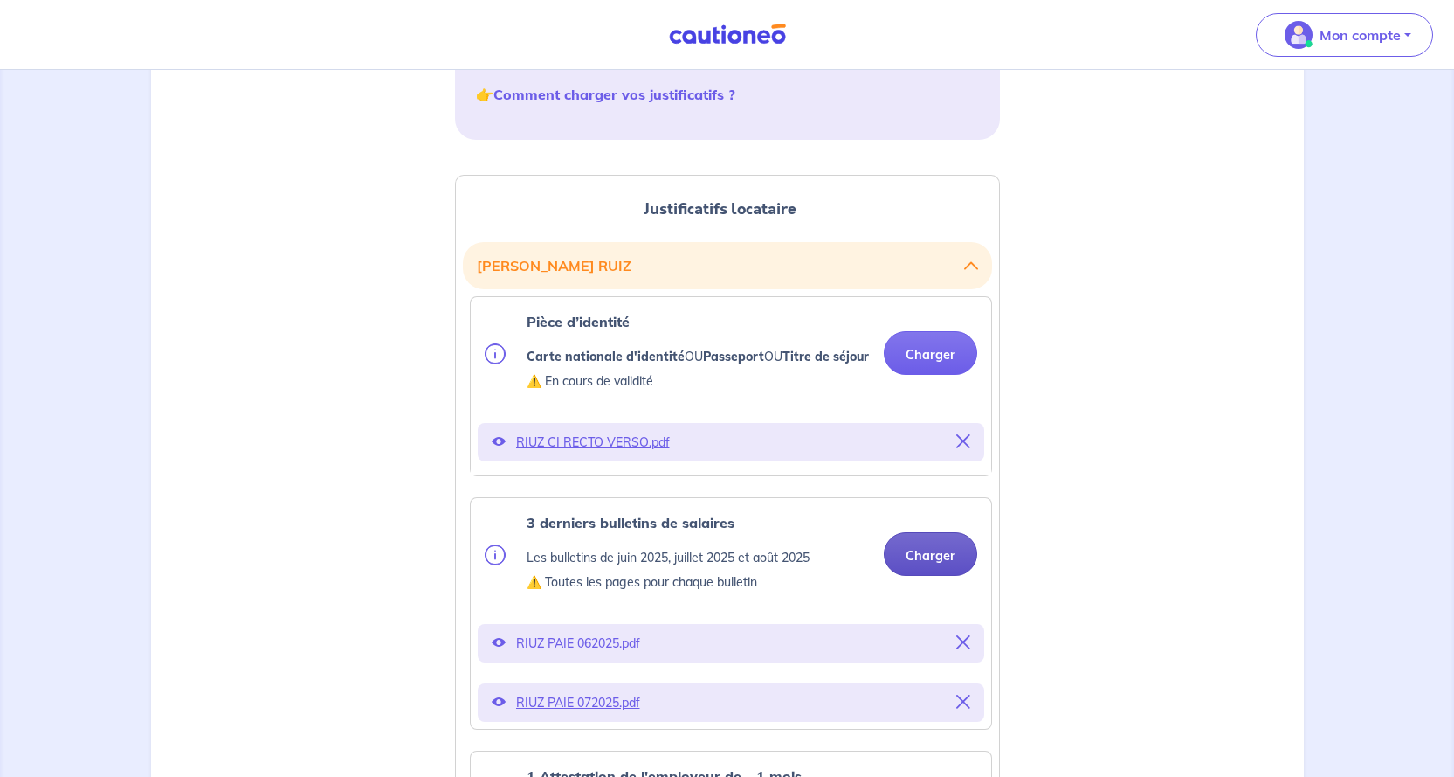
click at [925, 576] on button "Charger" at bounding box center [930, 554] width 93 height 44
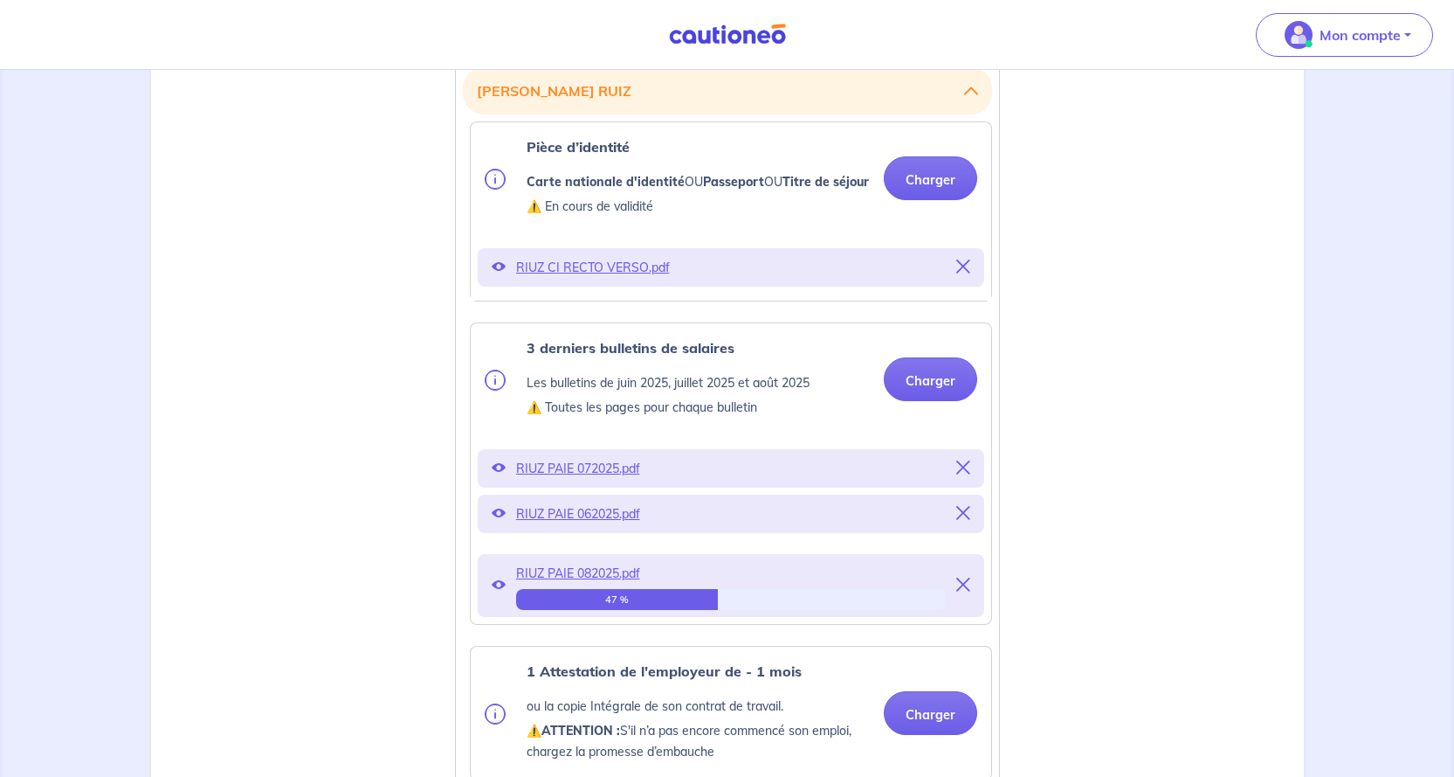
scroll to position [611, 0]
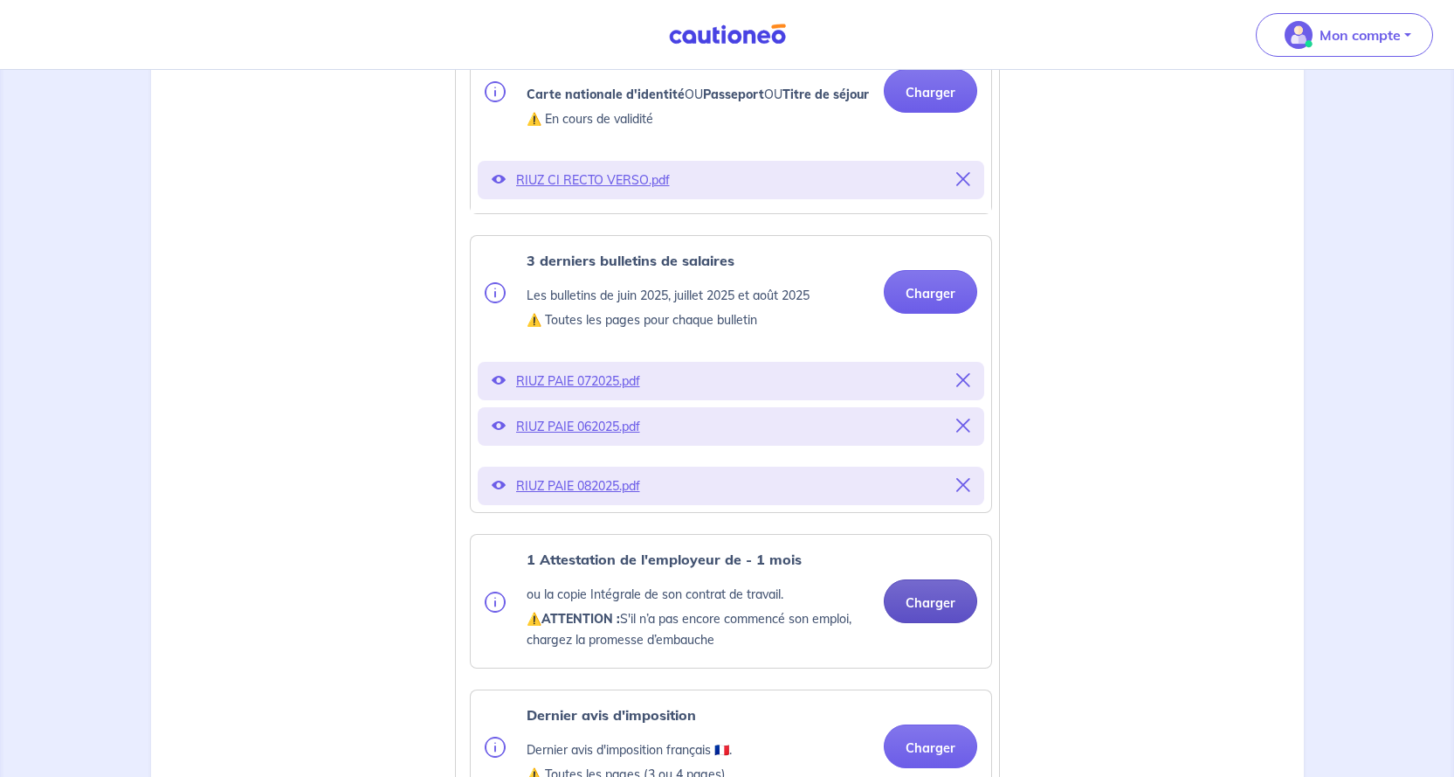
click at [932, 618] on button "Charger" at bounding box center [930, 601] width 93 height 44
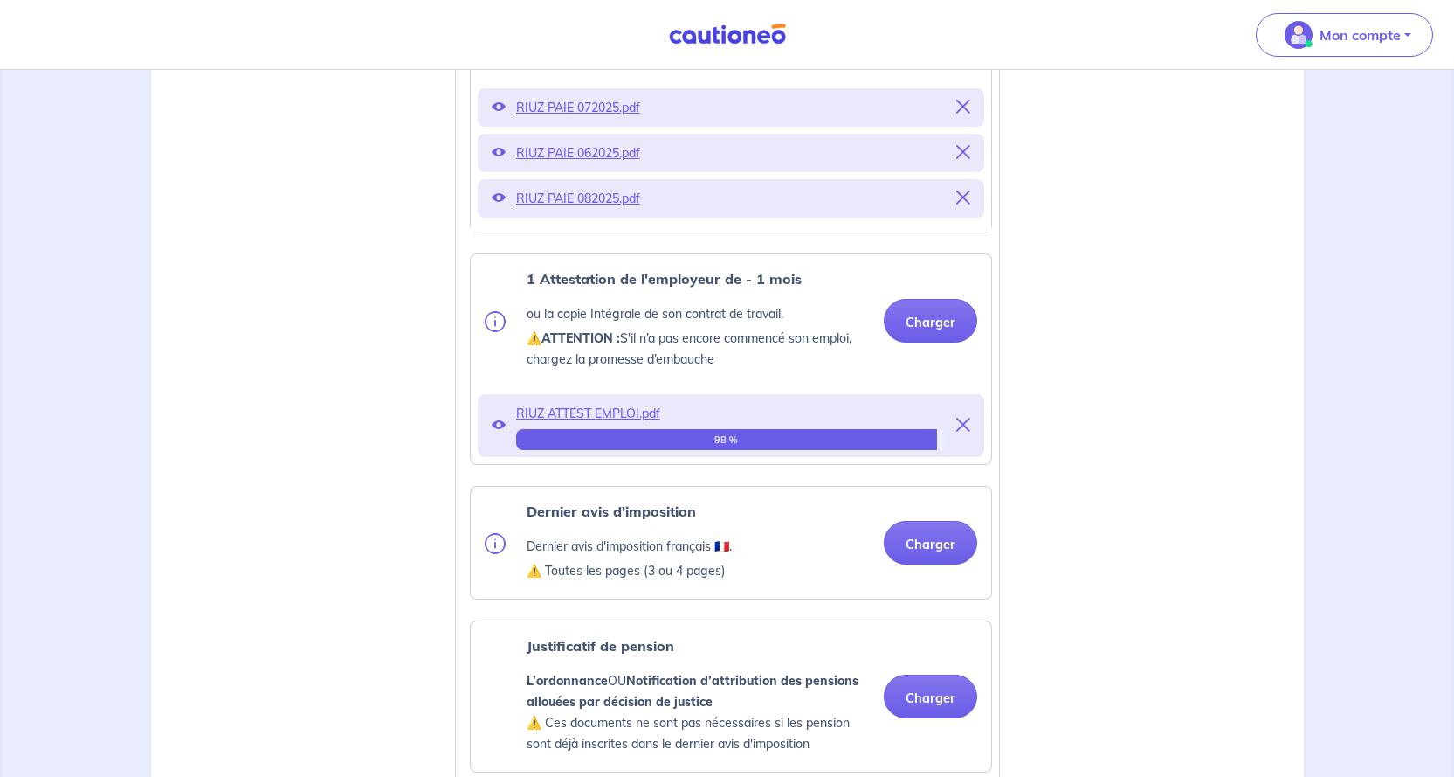
scroll to position [961, 0]
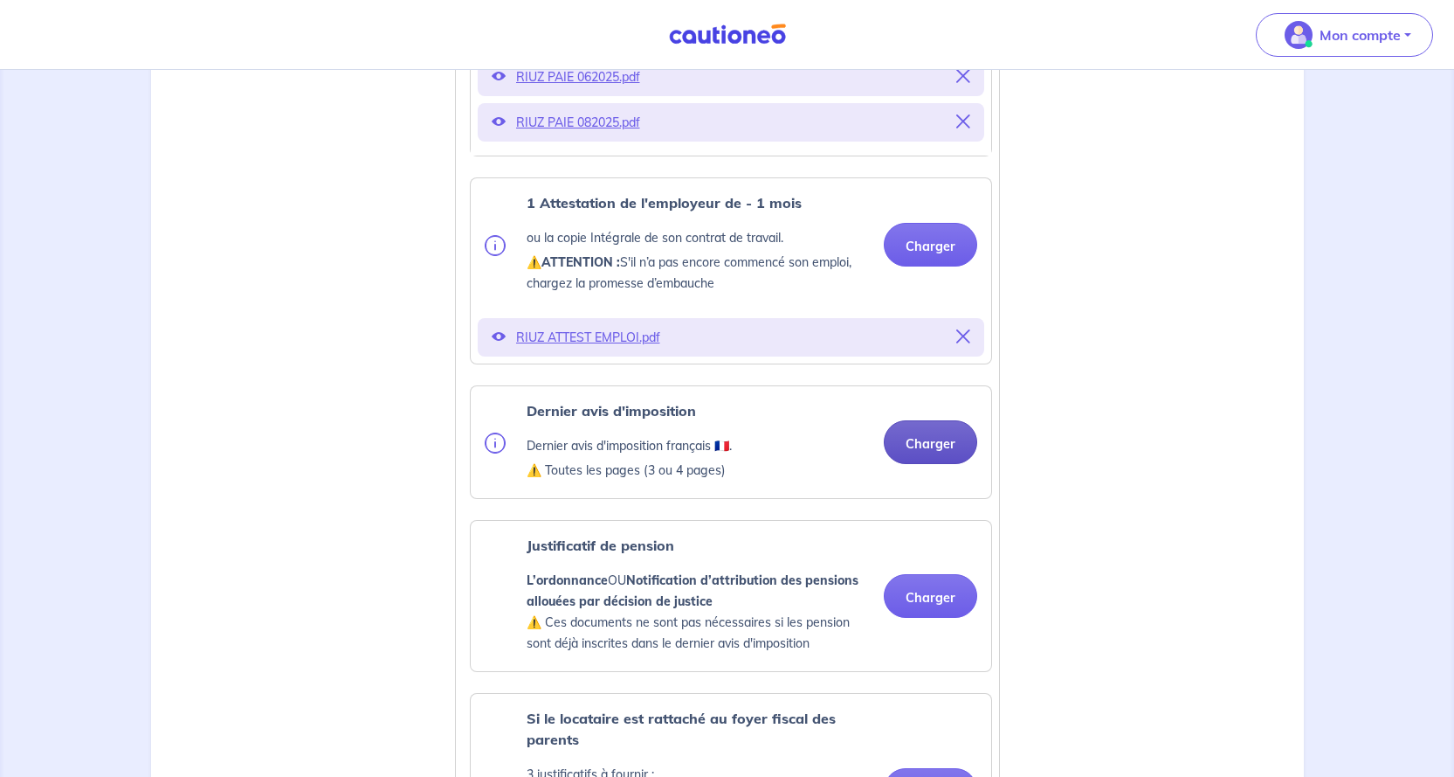
click at [917, 461] on div "Dernier avis d'imposition Dernier avis d'imposition français 🇫🇷. ⚠️ Toutes les …" at bounding box center [731, 442] width 521 height 112
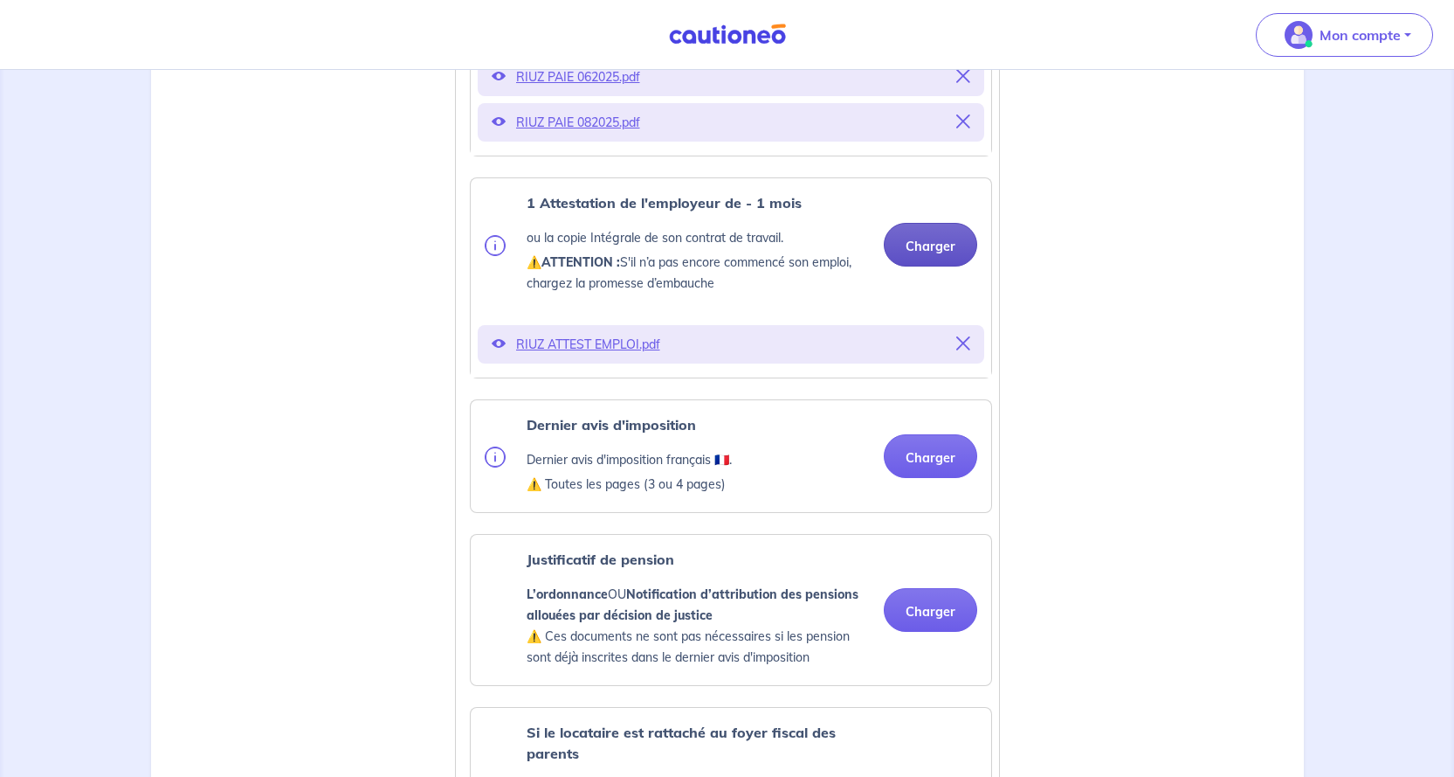
click at [918, 253] on button "Charger" at bounding box center [930, 245] width 93 height 44
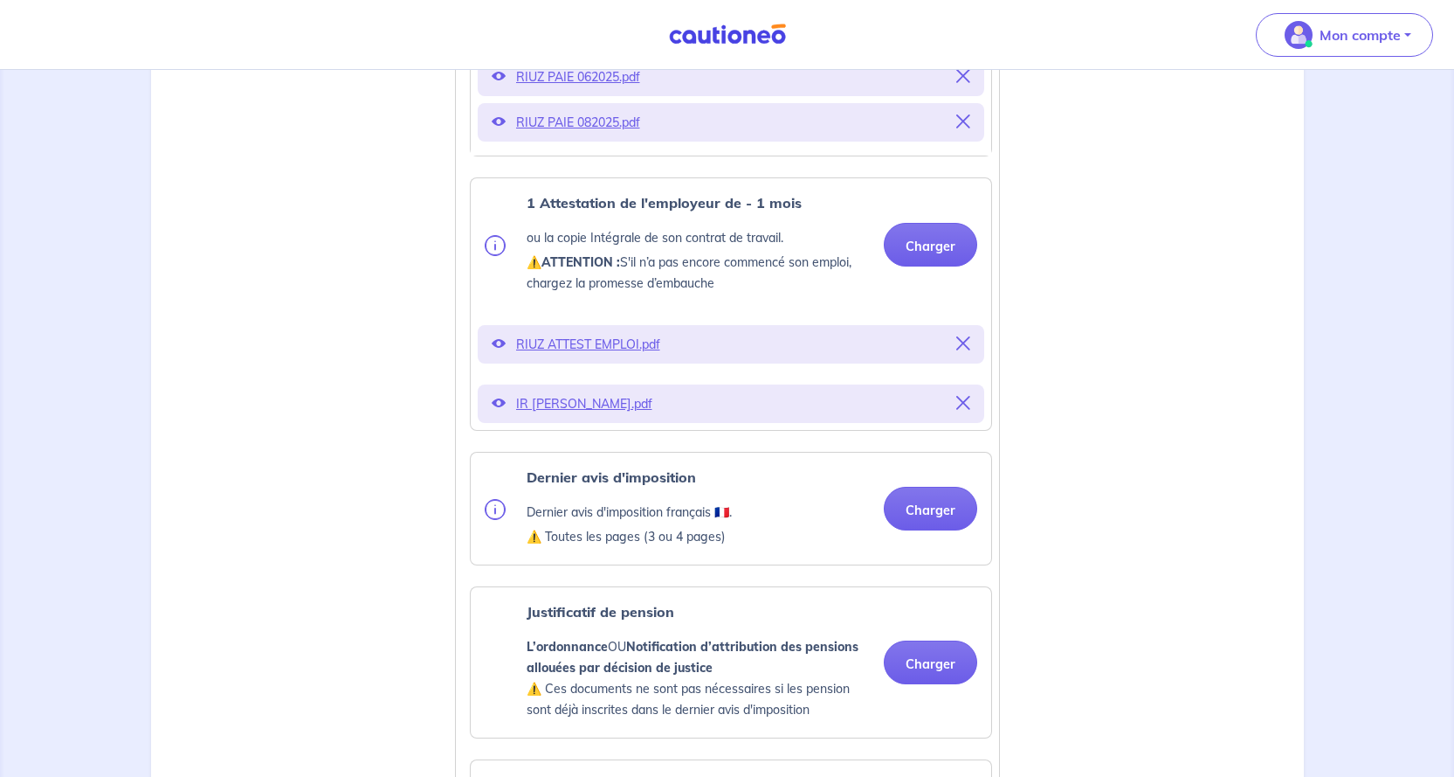
click at [960, 410] on icon at bounding box center [964, 403] width 14 height 14
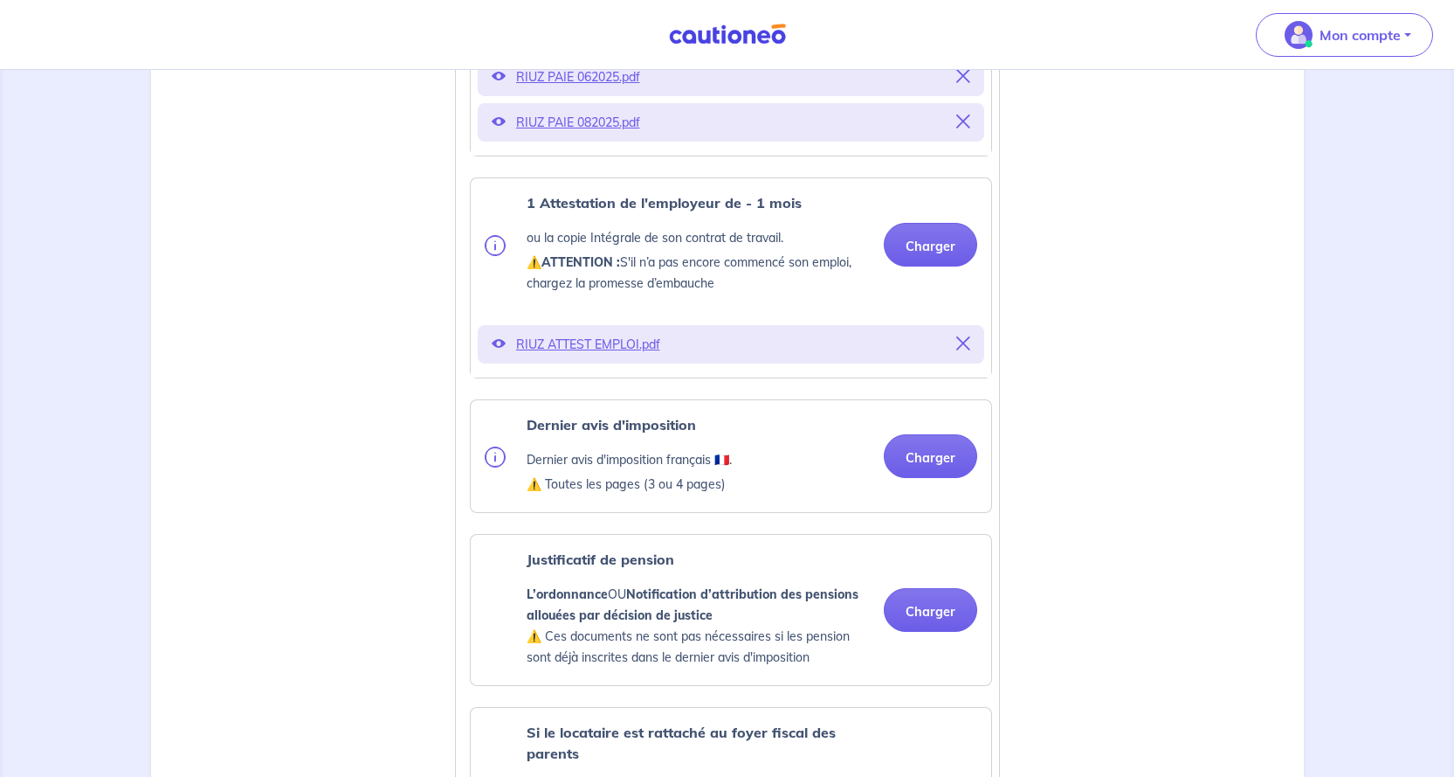
click at [960, 422] on div "Dernier avis d'imposition Dernier avis d'imposition français 🇫🇷. ⚠️ Toutes les …" at bounding box center [731, 456] width 521 height 112
click at [1063, 416] on div "Justificatifs locataire [PERSON_NAME] d’identité Carte nationale d'identité OU …" at bounding box center [728, 749] width 1132 height 2415
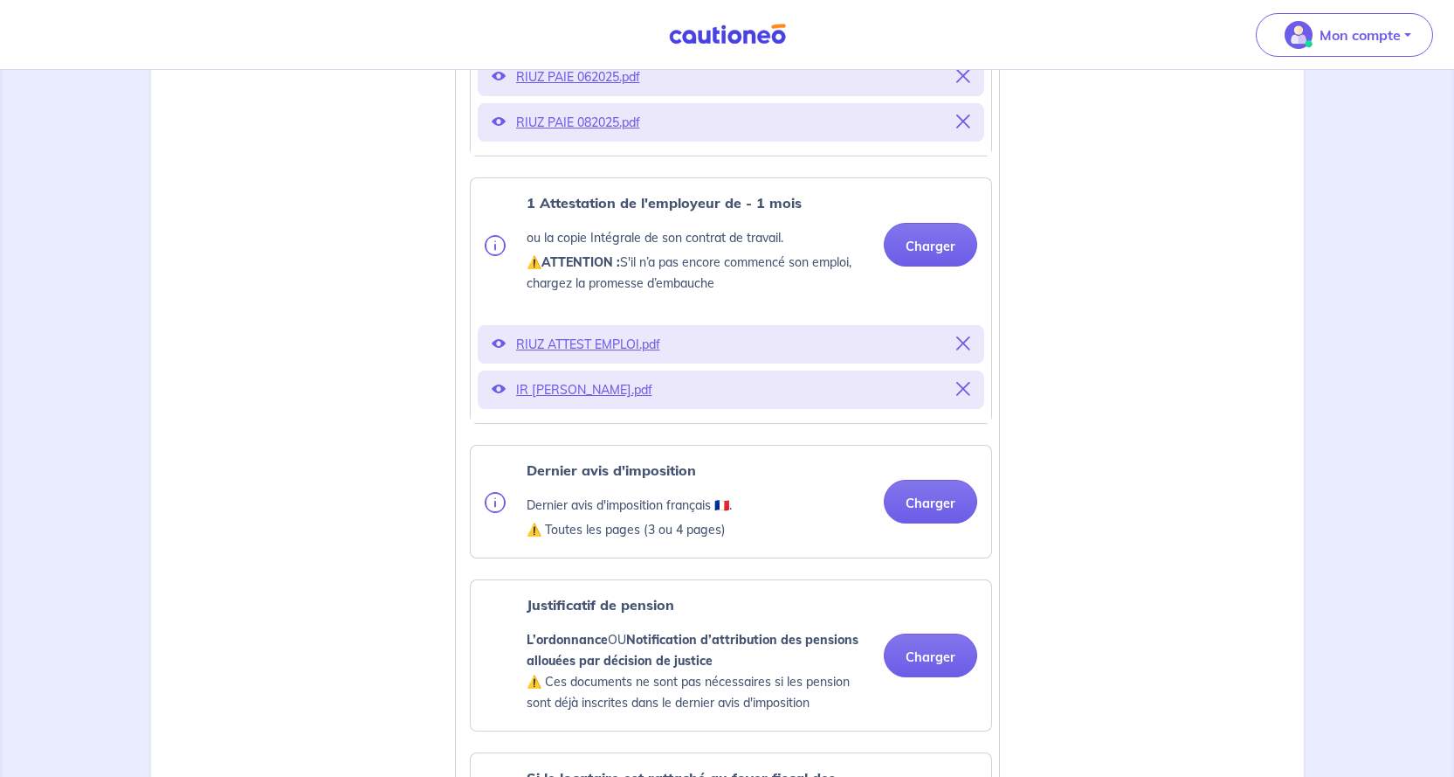
click at [960, 396] on icon at bounding box center [964, 389] width 14 height 14
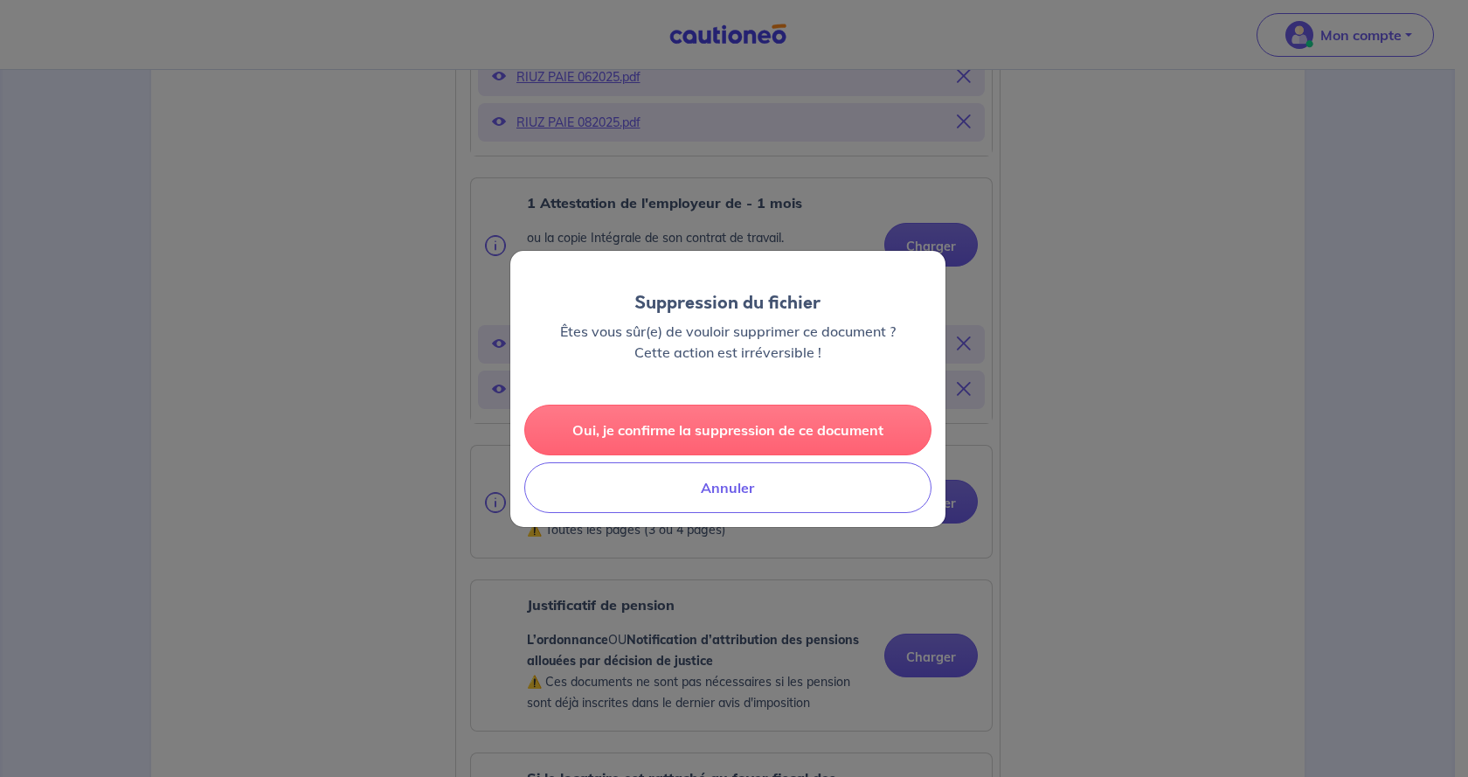
click at [850, 424] on button "Oui, je confirme la suppression de ce document" at bounding box center [727, 429] width 407 height 51
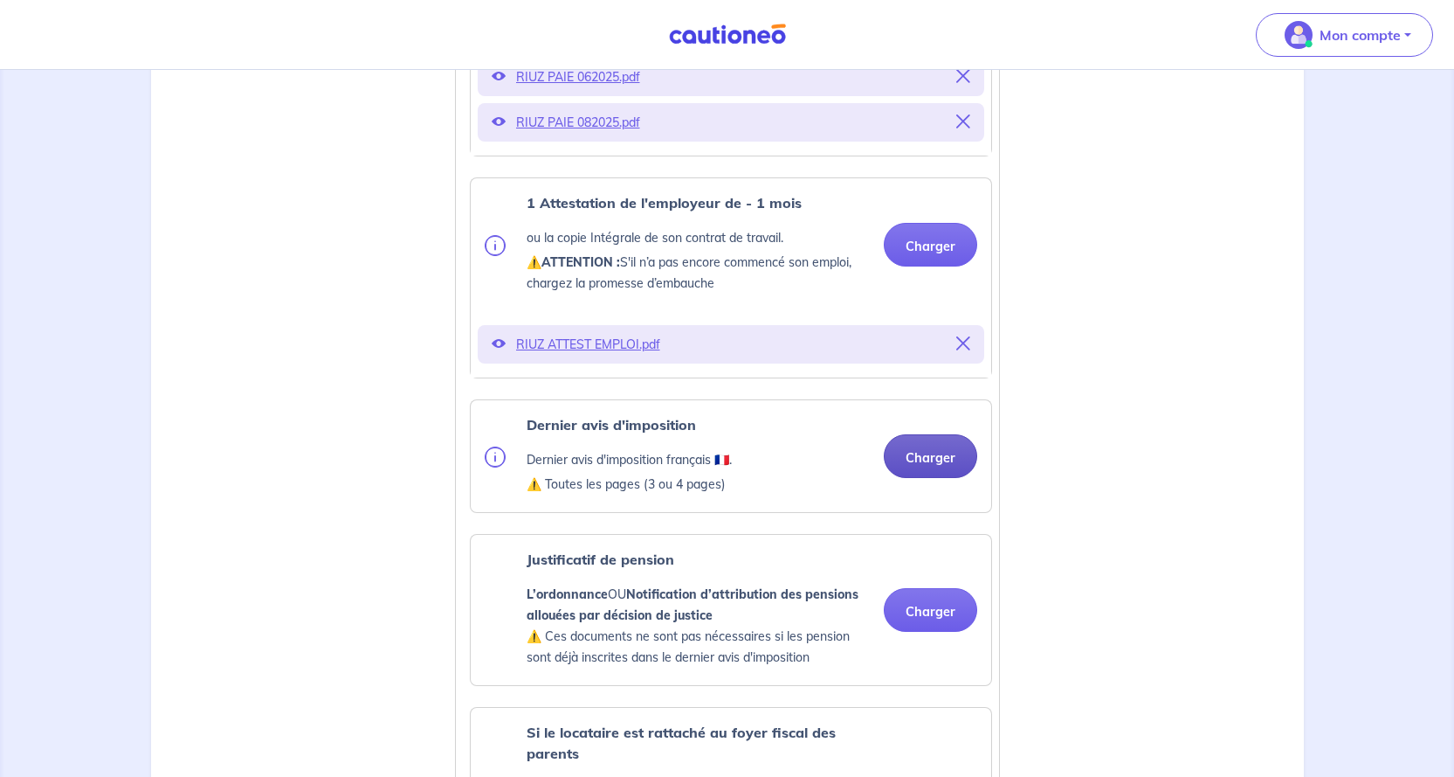
click at [927, 478] on button "Charger" at bounding box center [930, 456] width 93 height 44
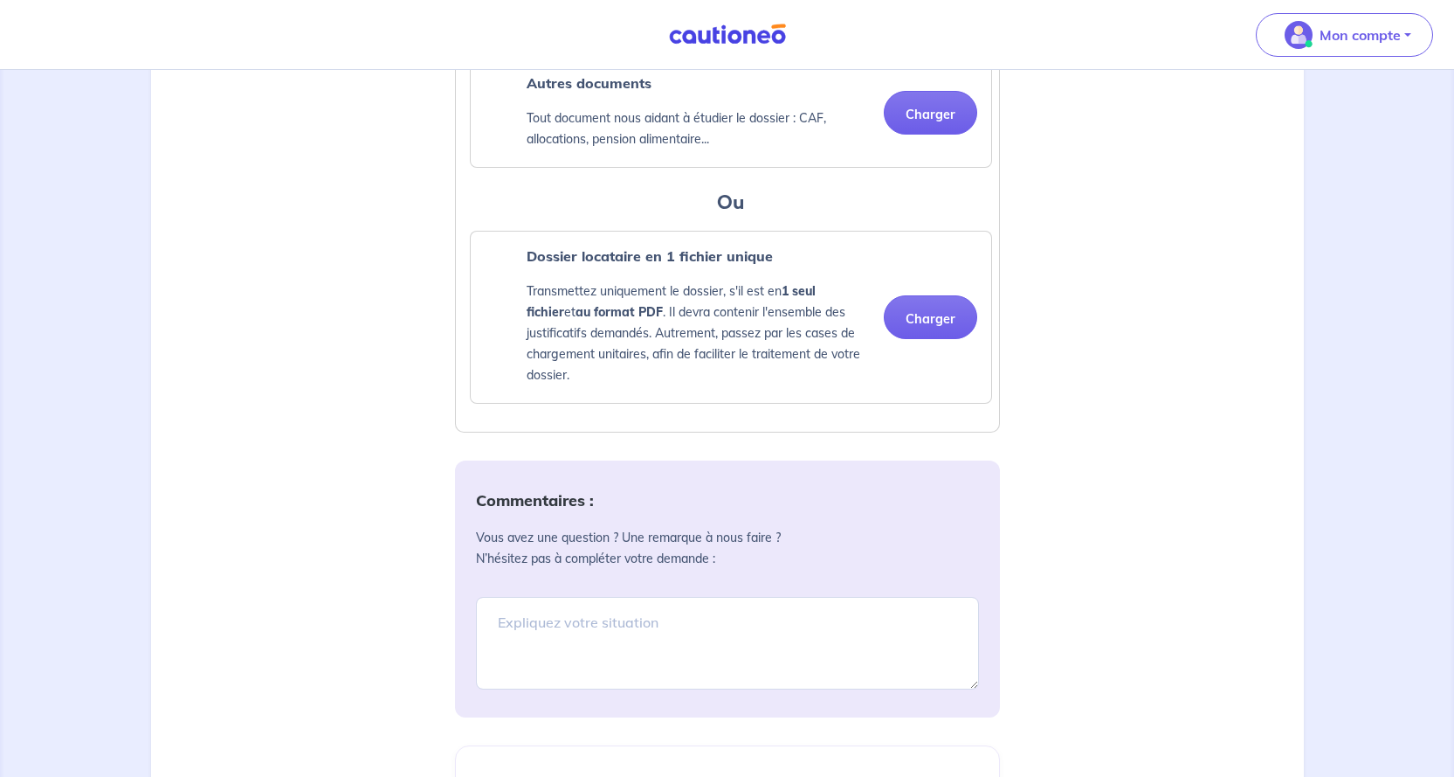
scroll to position [1922, 0]
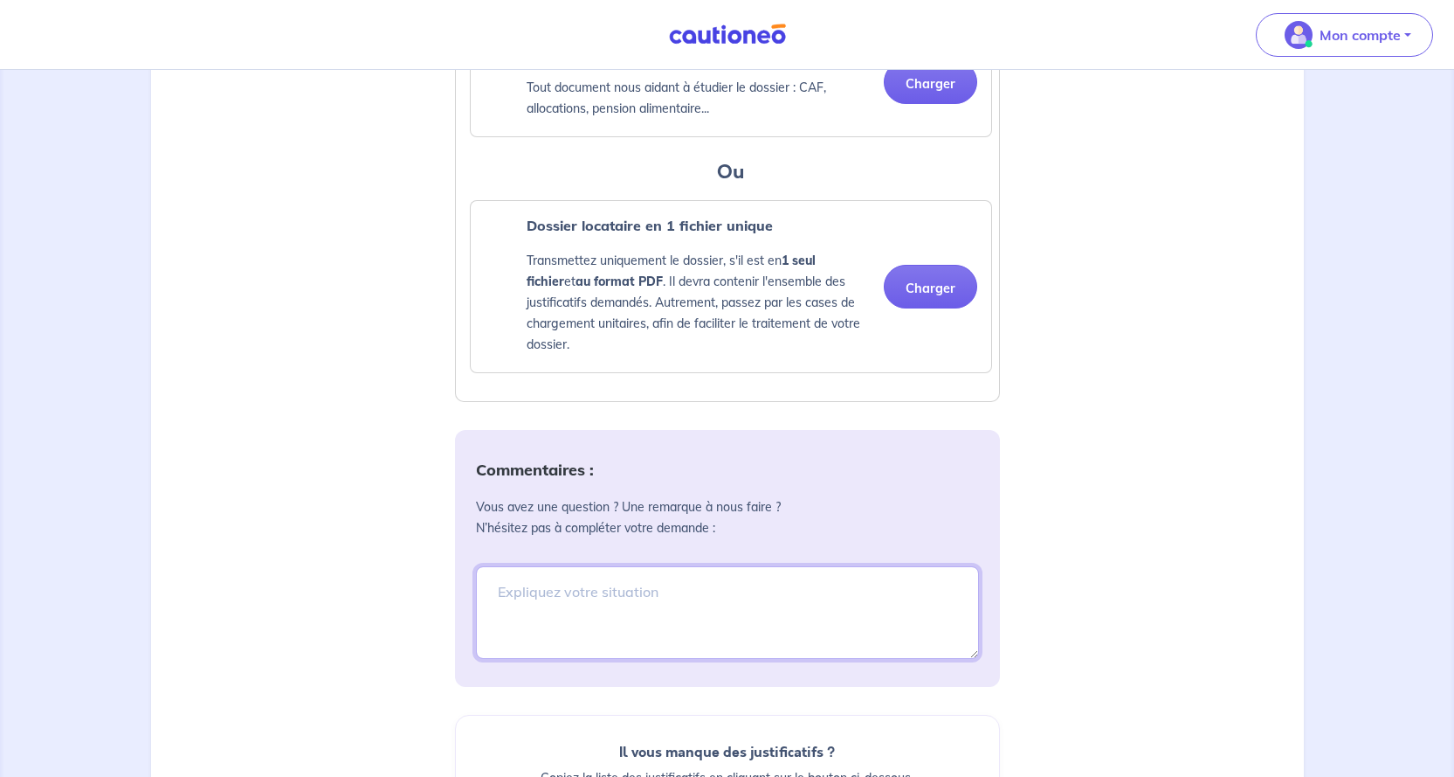
click at [592, 595] on textarea at bounding box center [727, 612] width 503 height 93
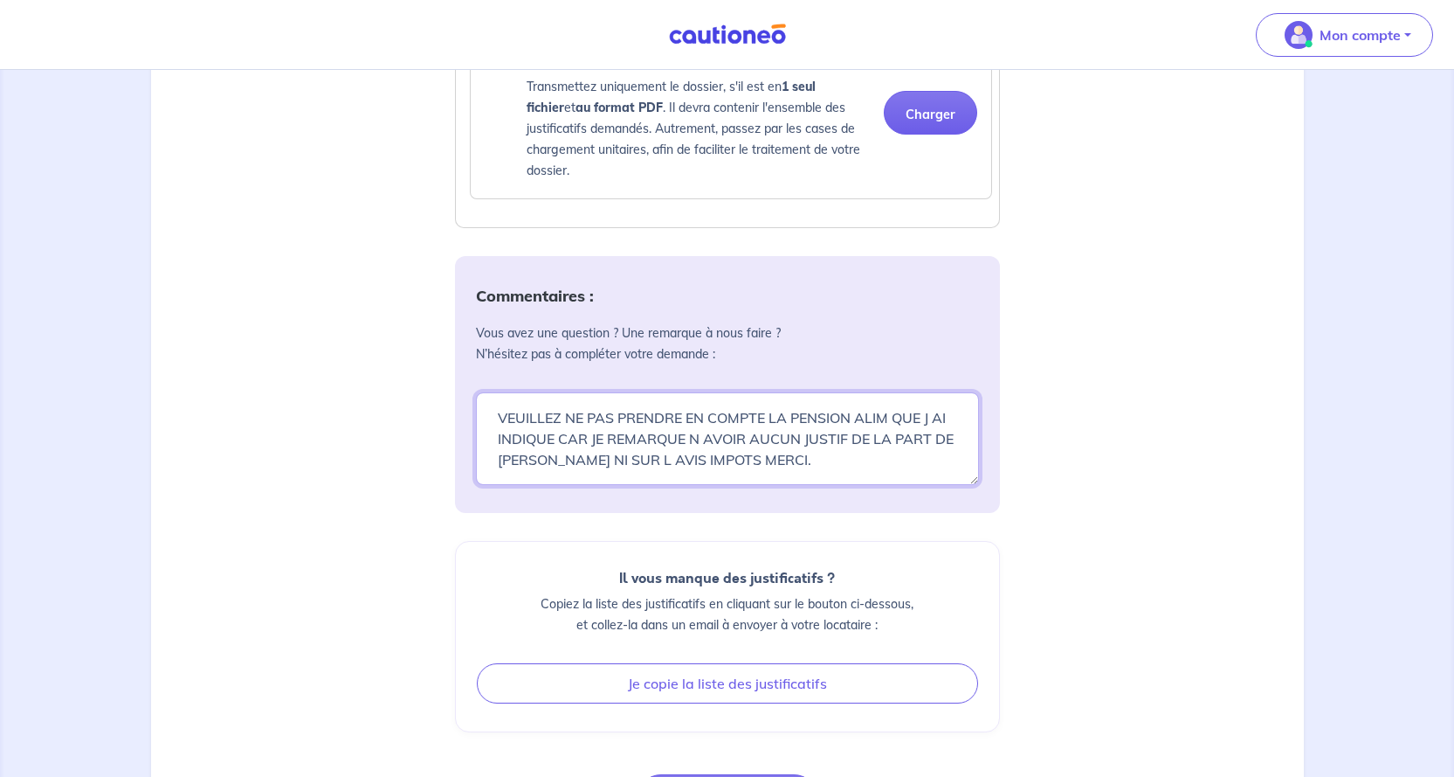
scroll to position [2271, 0]
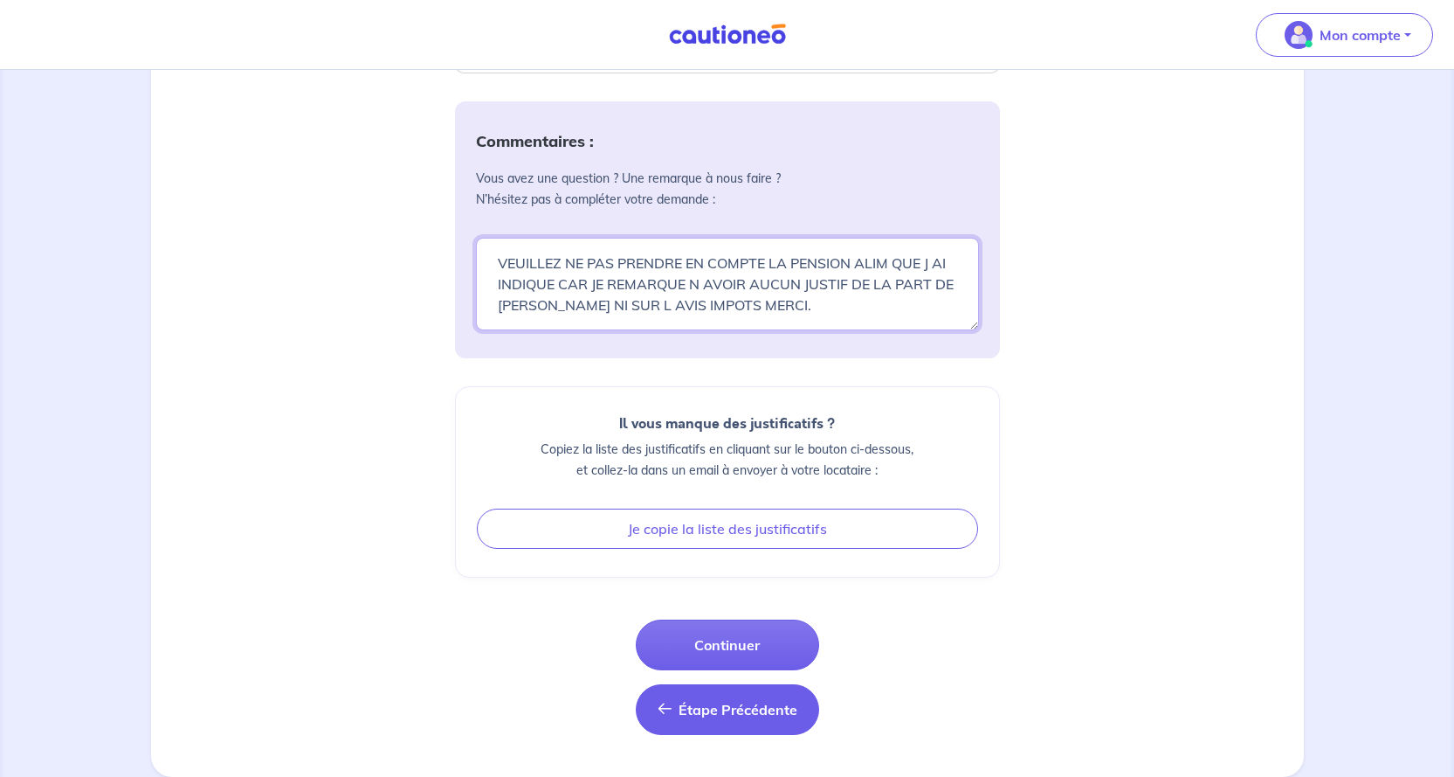
type textarea "VEUILLEZ NE PAS PRENDRE EN COMPTE LA PENSION ALIM QUE J AI INDIQUE CAR JE REMAR…"
click at [690, 702] on span "Étape Précédente" at bounding box center [738, 709] width 119 height 17
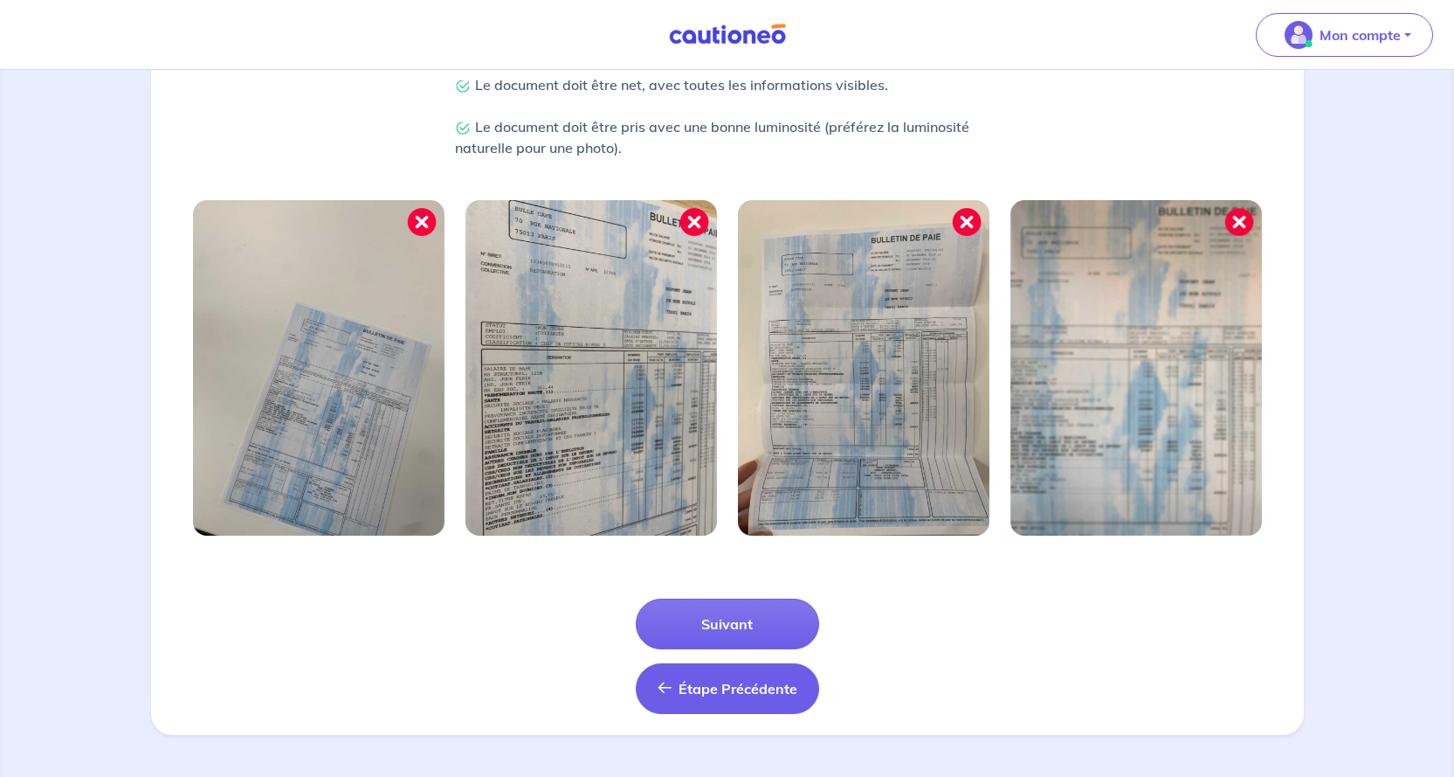
click at [688, 690] on span "Étape Précédente" at bounding box center [738, 688] width 119 height 17
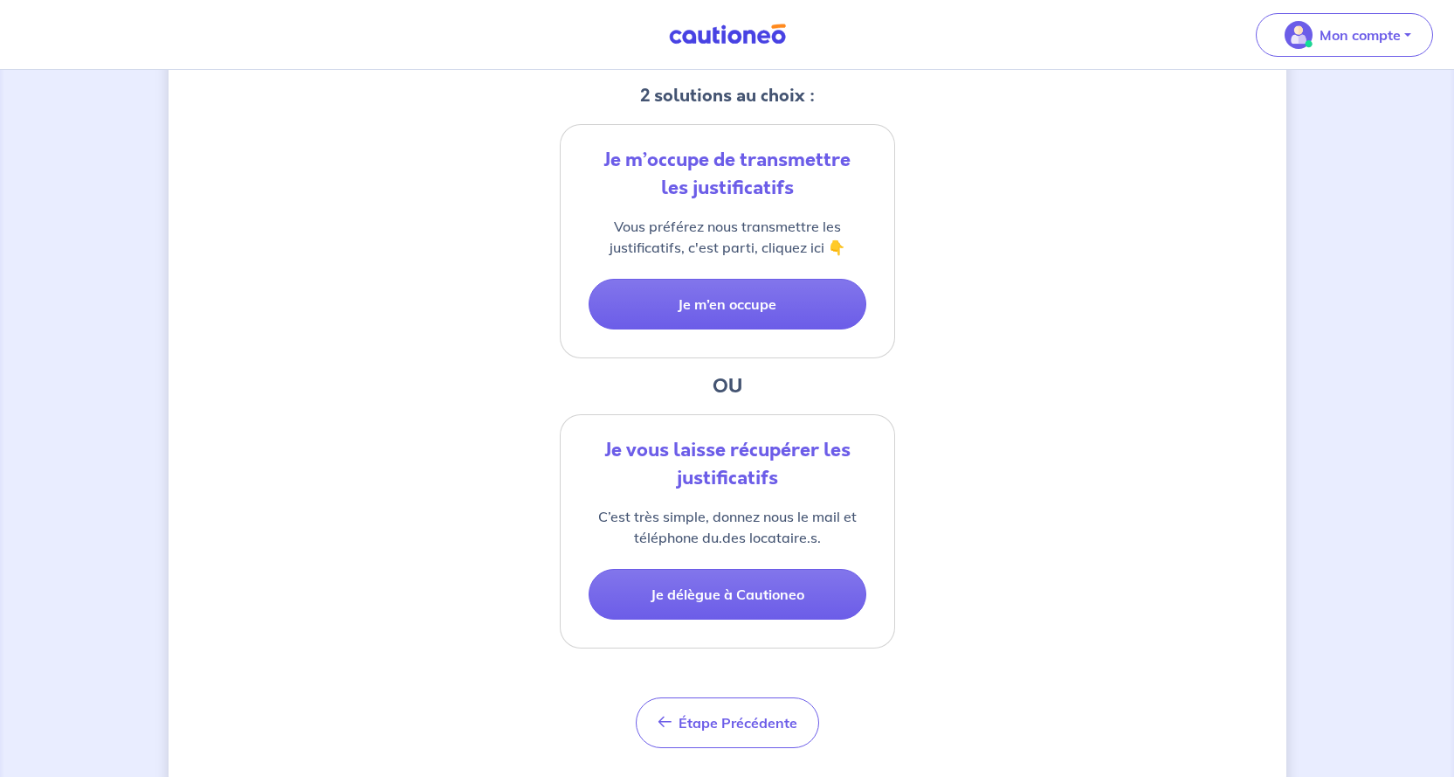
scroll to position [406, 0]
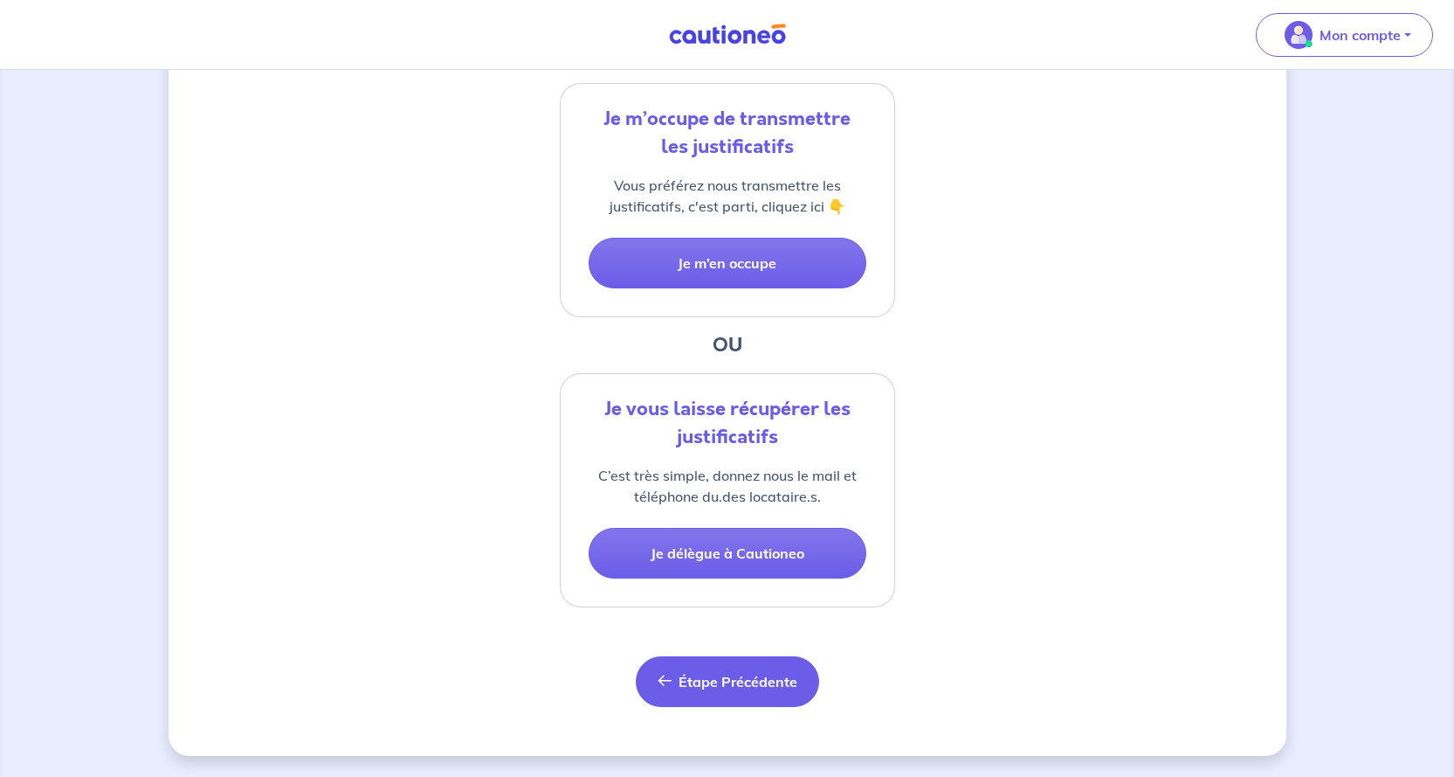
click at [687, 686] on span "Étape Précédente" at bounding box center [738, 681] width 119 height 17
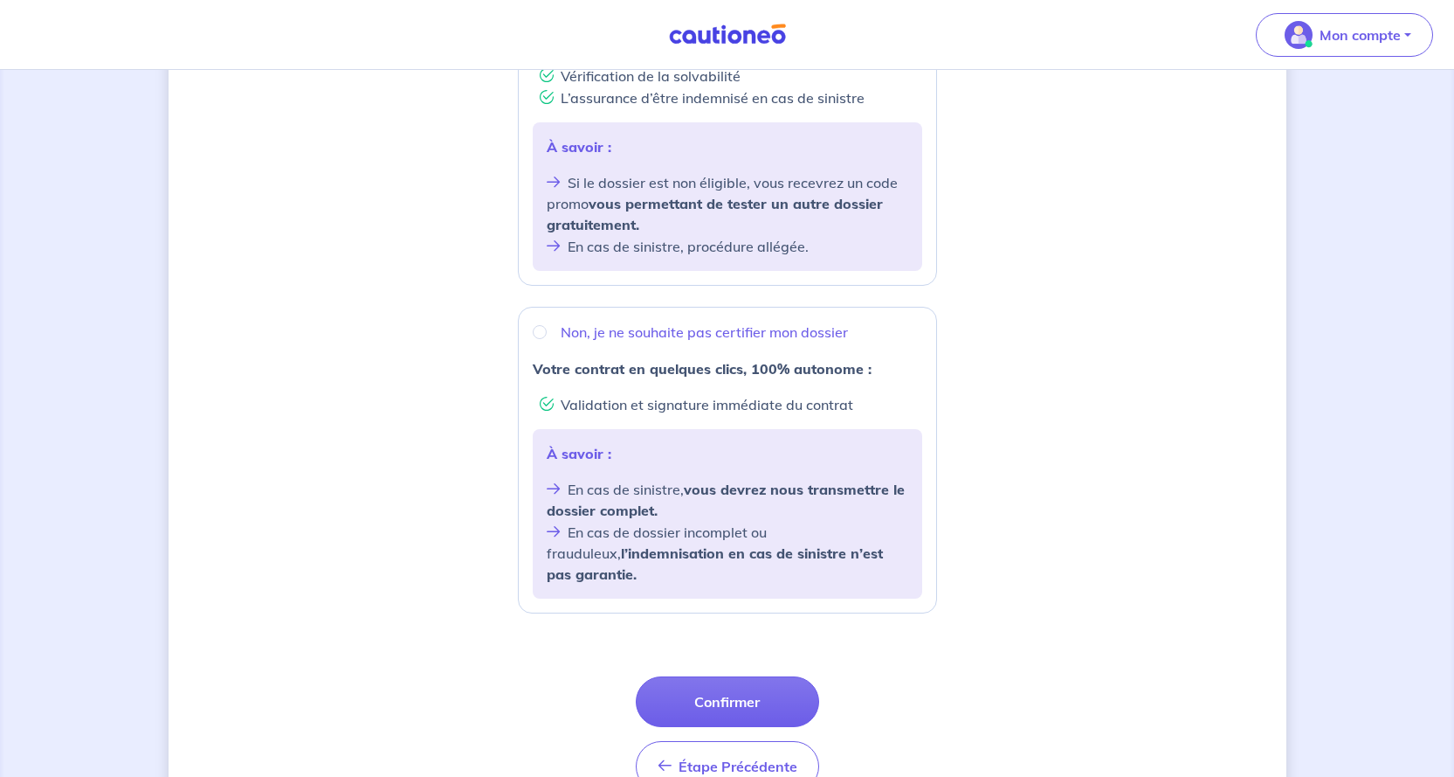
scroll to position [524, 0]
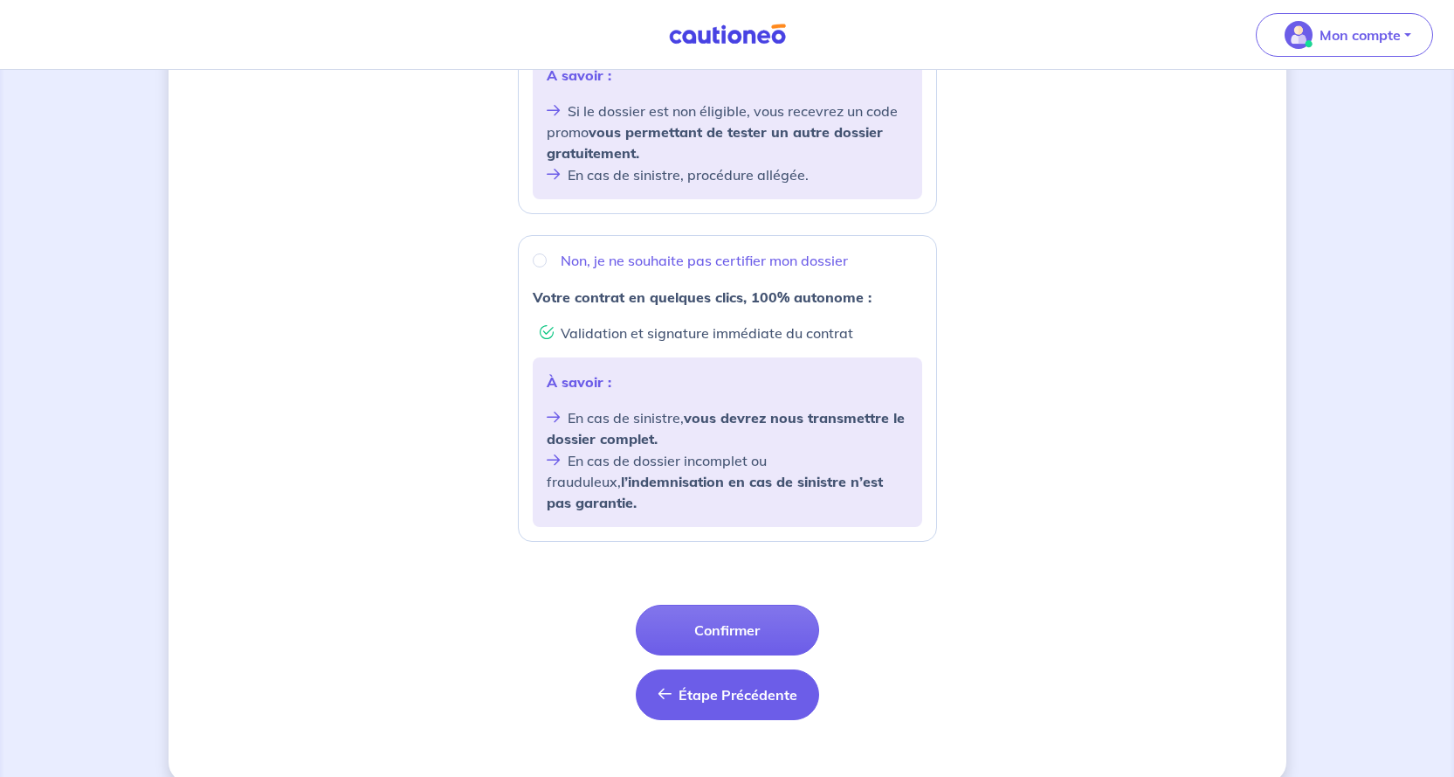
click at [702, 686] on span "Étape Précédente" at bounding box center [738, 694] width 119 height 17
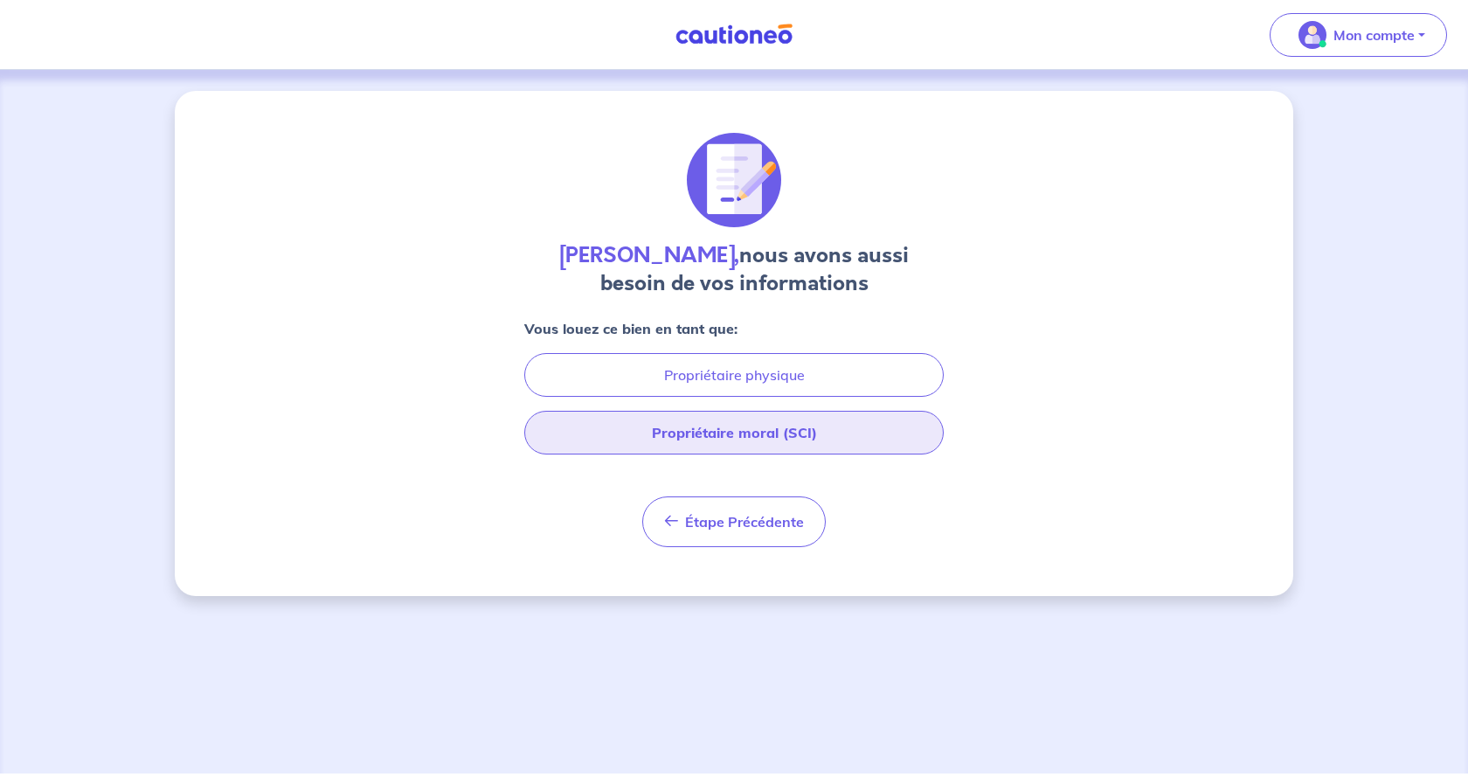
click at [720, 437] on button "Propriétaire moral (SCI)" at bounding box center [733, 433] width 419 height 44
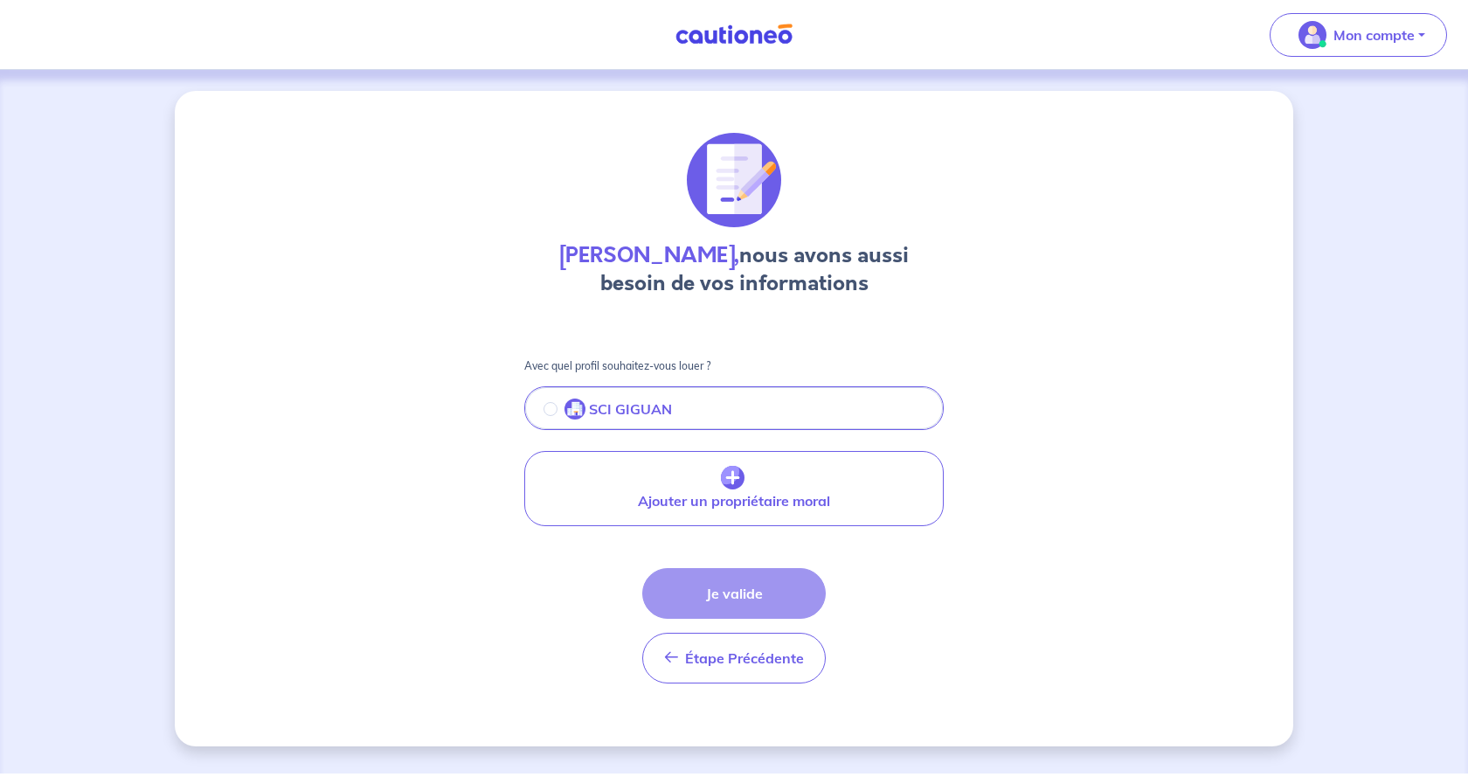
click at [571, 405] on img "button" at bounding box center [574, 408] width 21 height 21
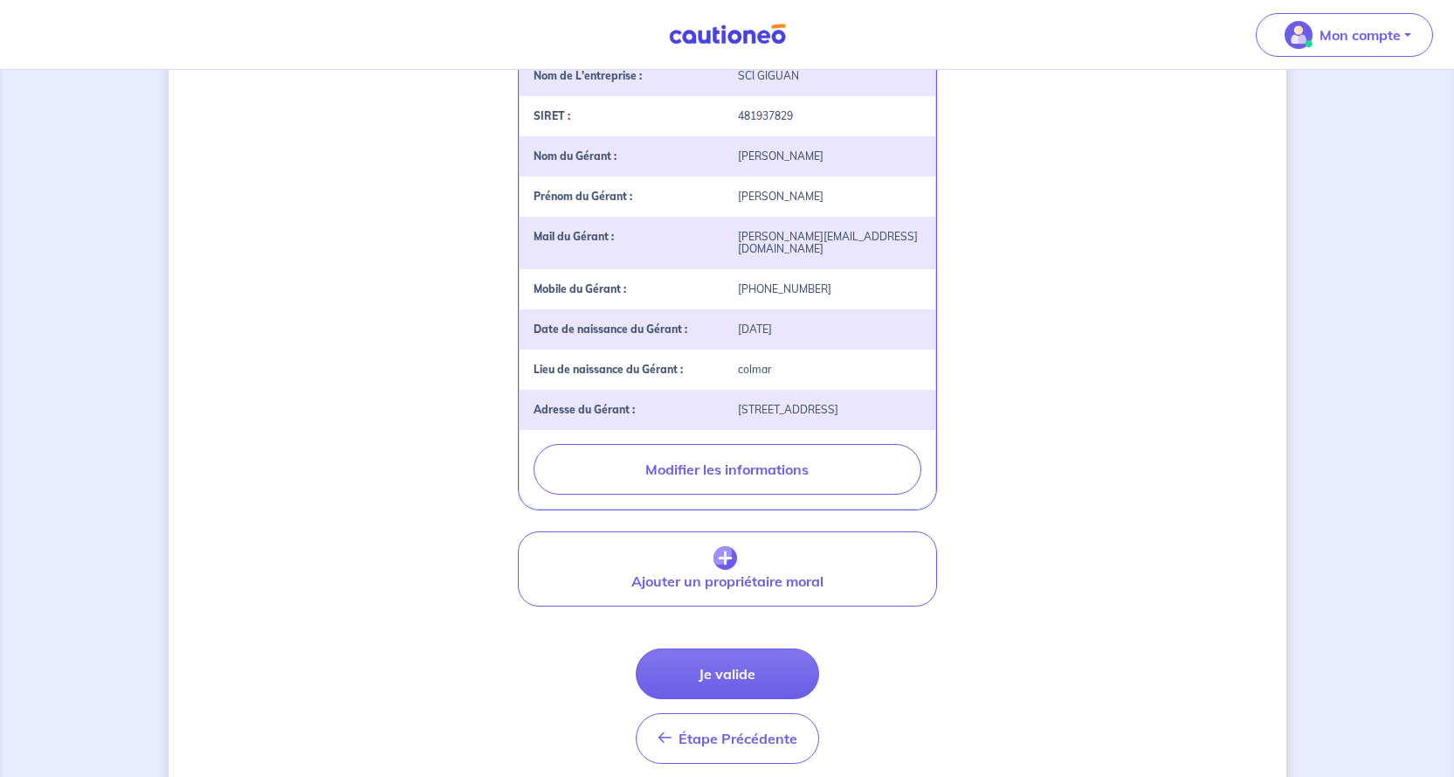
scroll to position [431, 0]
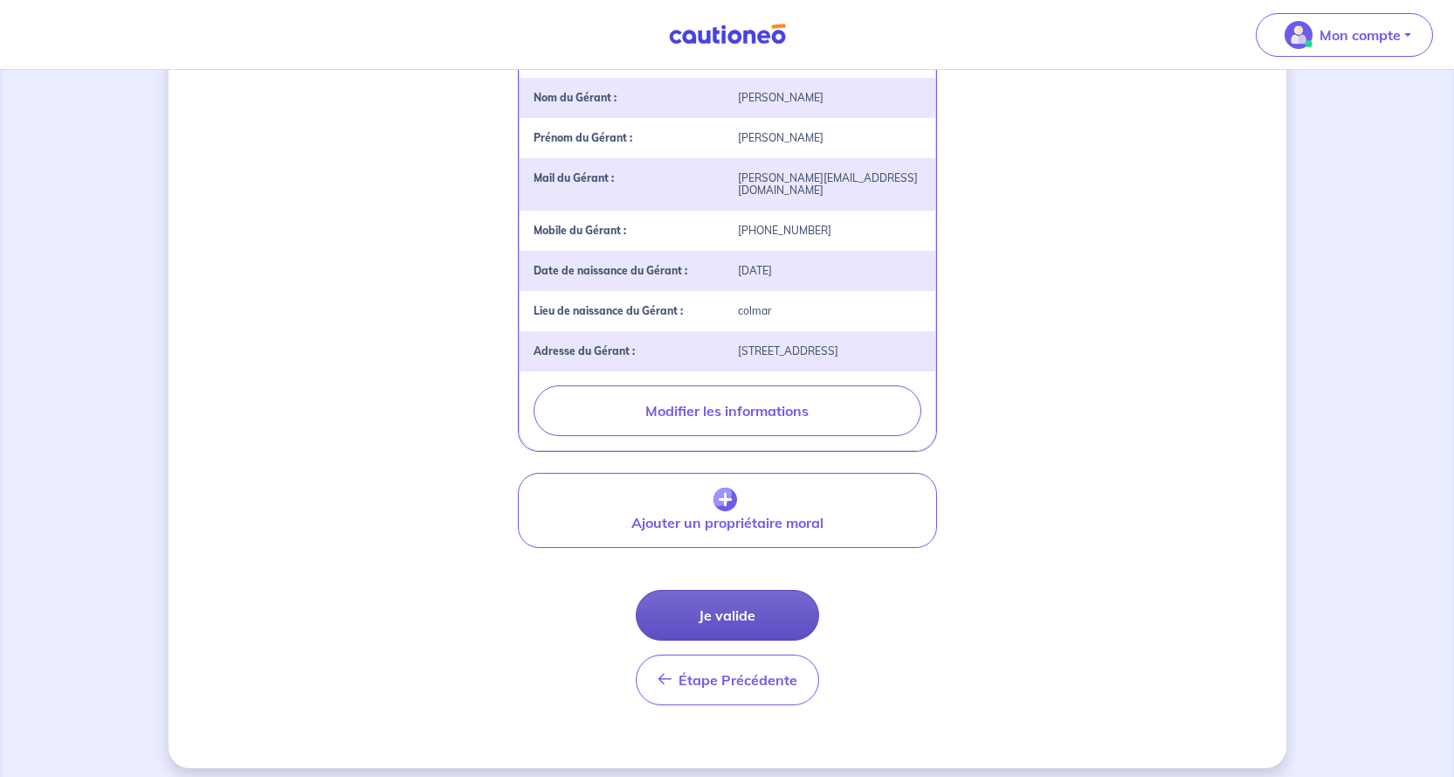
click at [703, 603] on button "Je valide" at bounding box center [727, 615] width 183 height 51
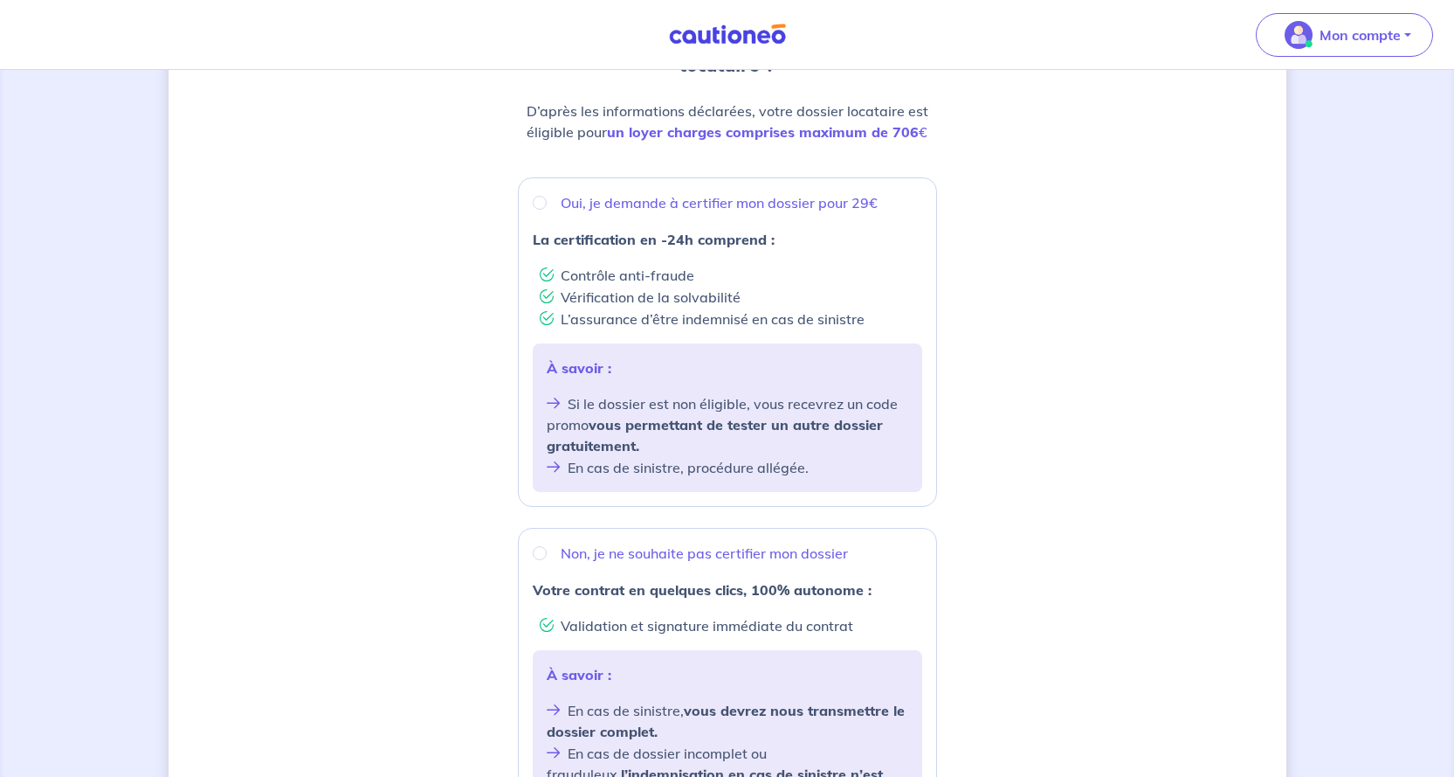
scroll to position [262, 0]
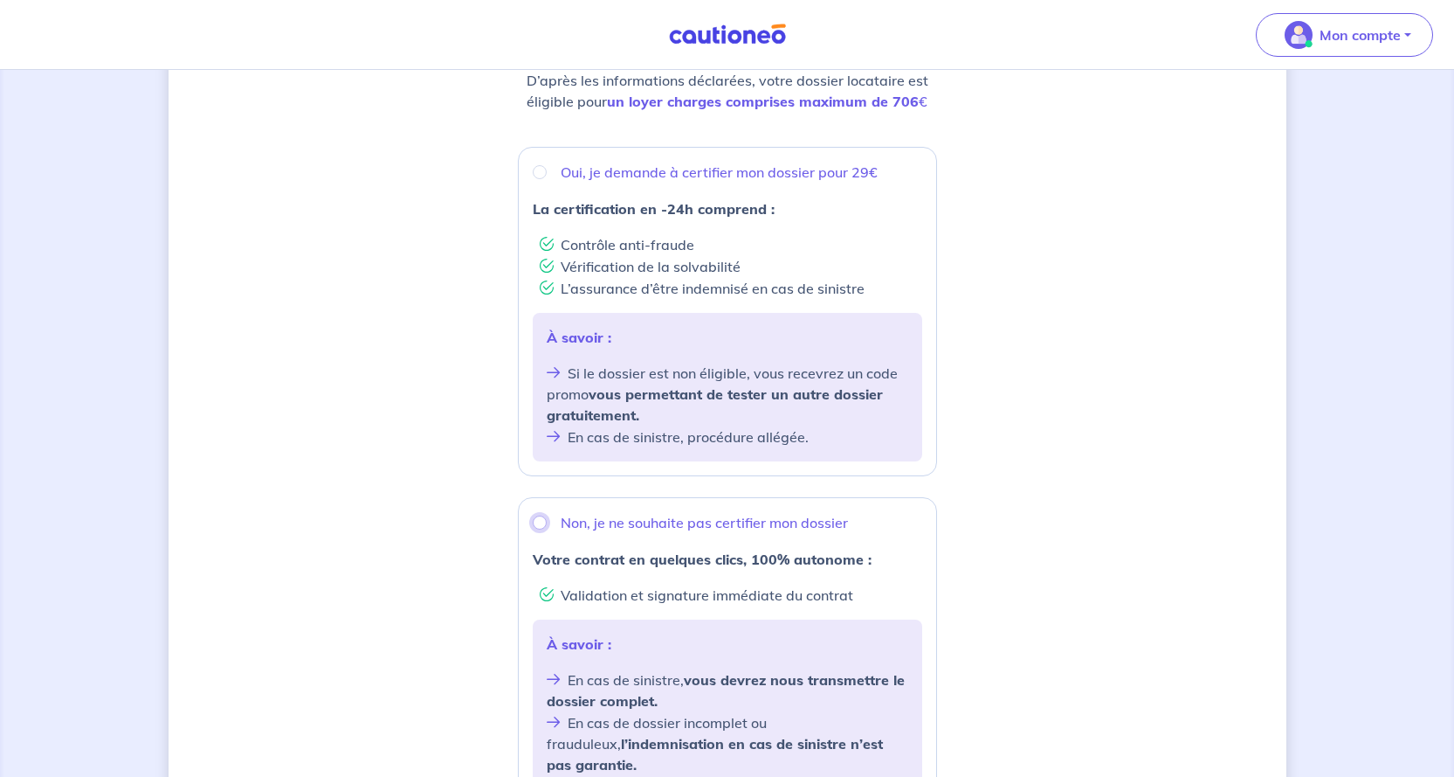
click at [542, 518] on input "Non, je ne souhaite pas certifier mon dossier" at bounding box center [540, 522] width 14 height 14
radio input "true"
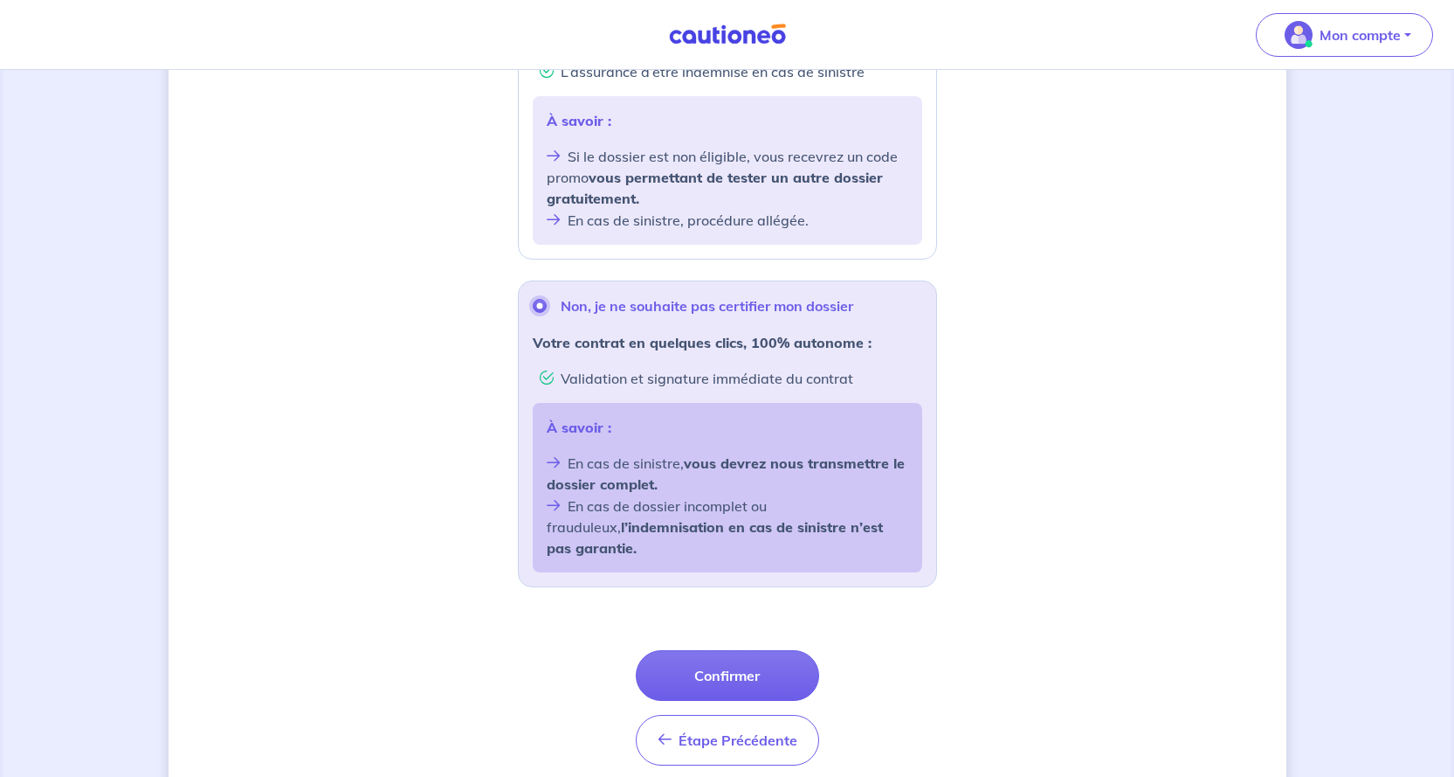
scroll to position [530, 0]
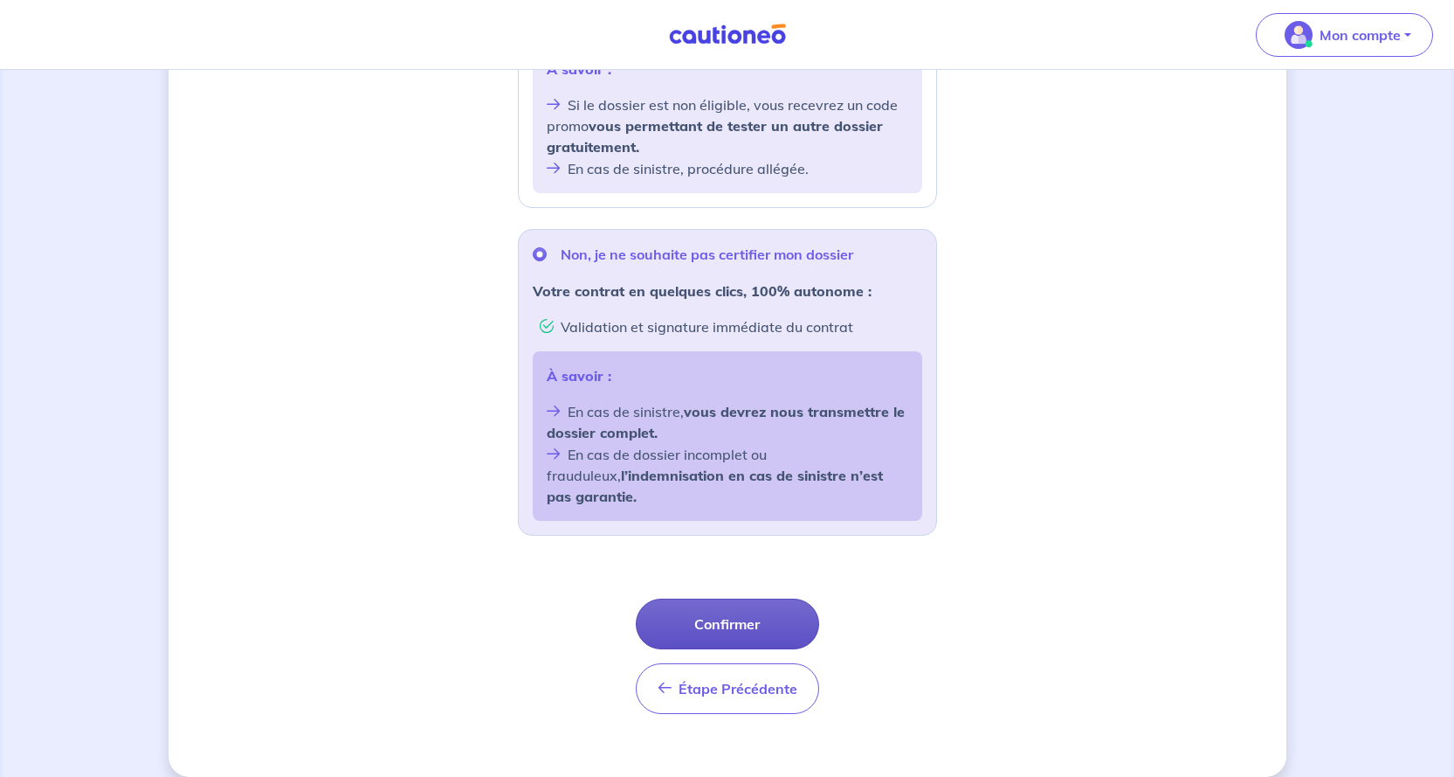
click at [688, 598] on button "Confirmer" at bounding box center [727, 623] width 183 height 51
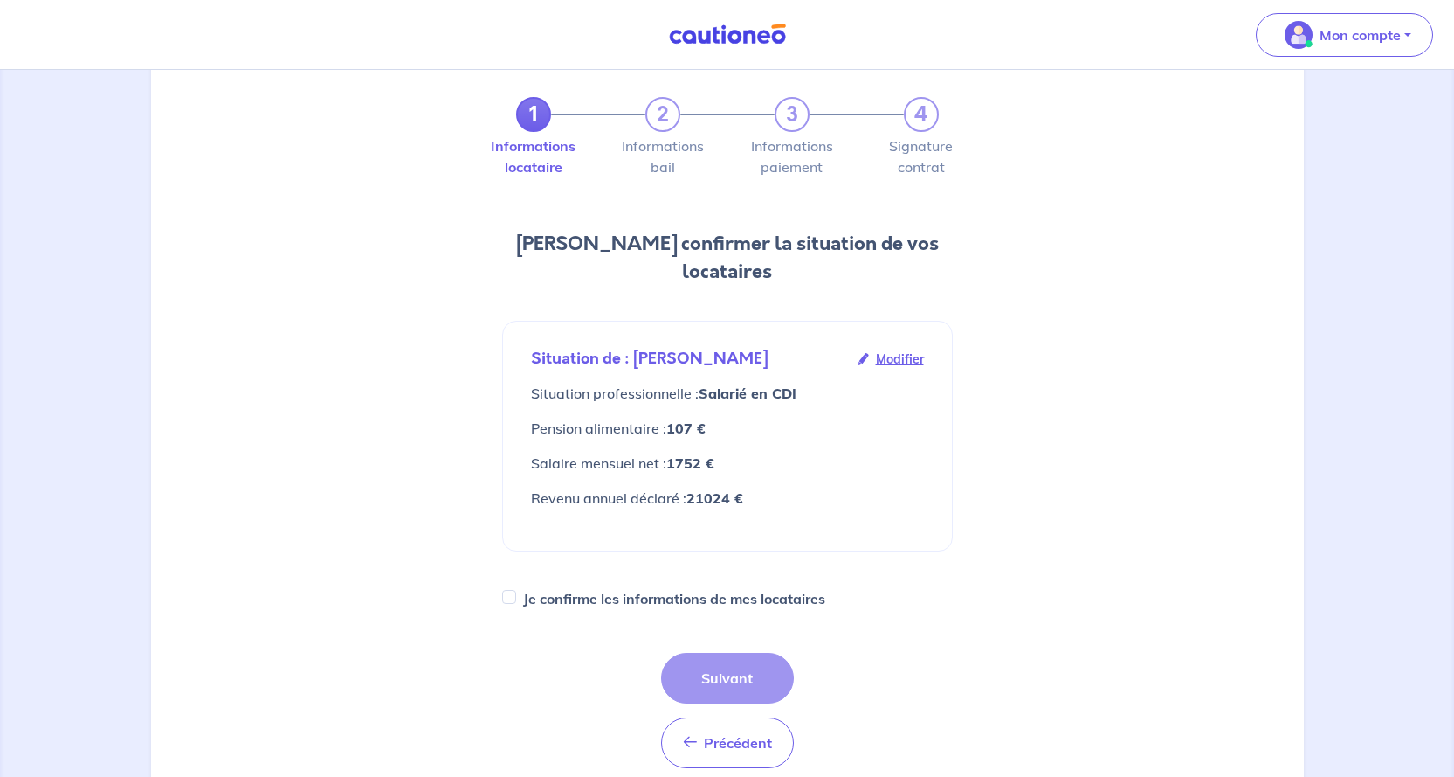
scroll to position [87, 0]
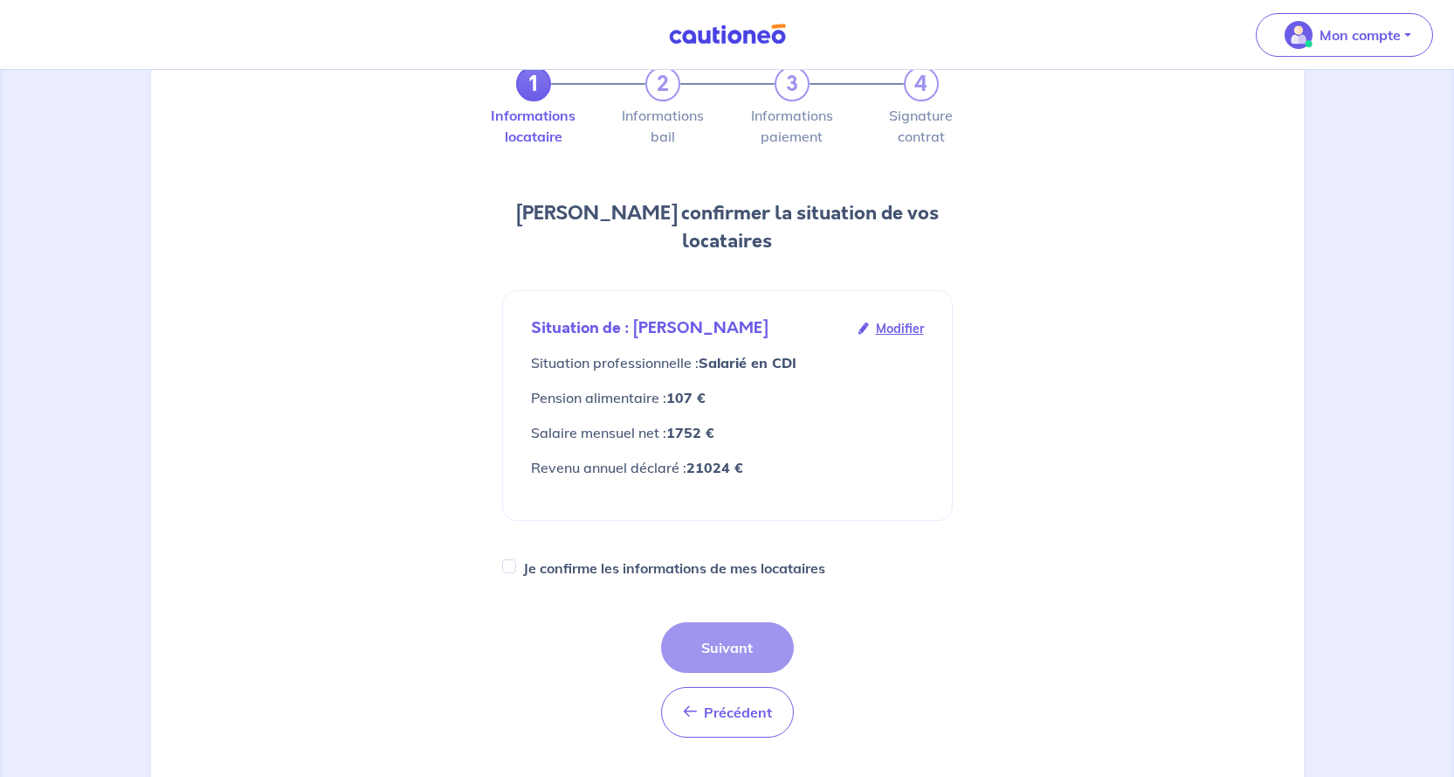
click at [894, 319] on span "Modifier" at bounding box center [900, 328] width 48 height 19
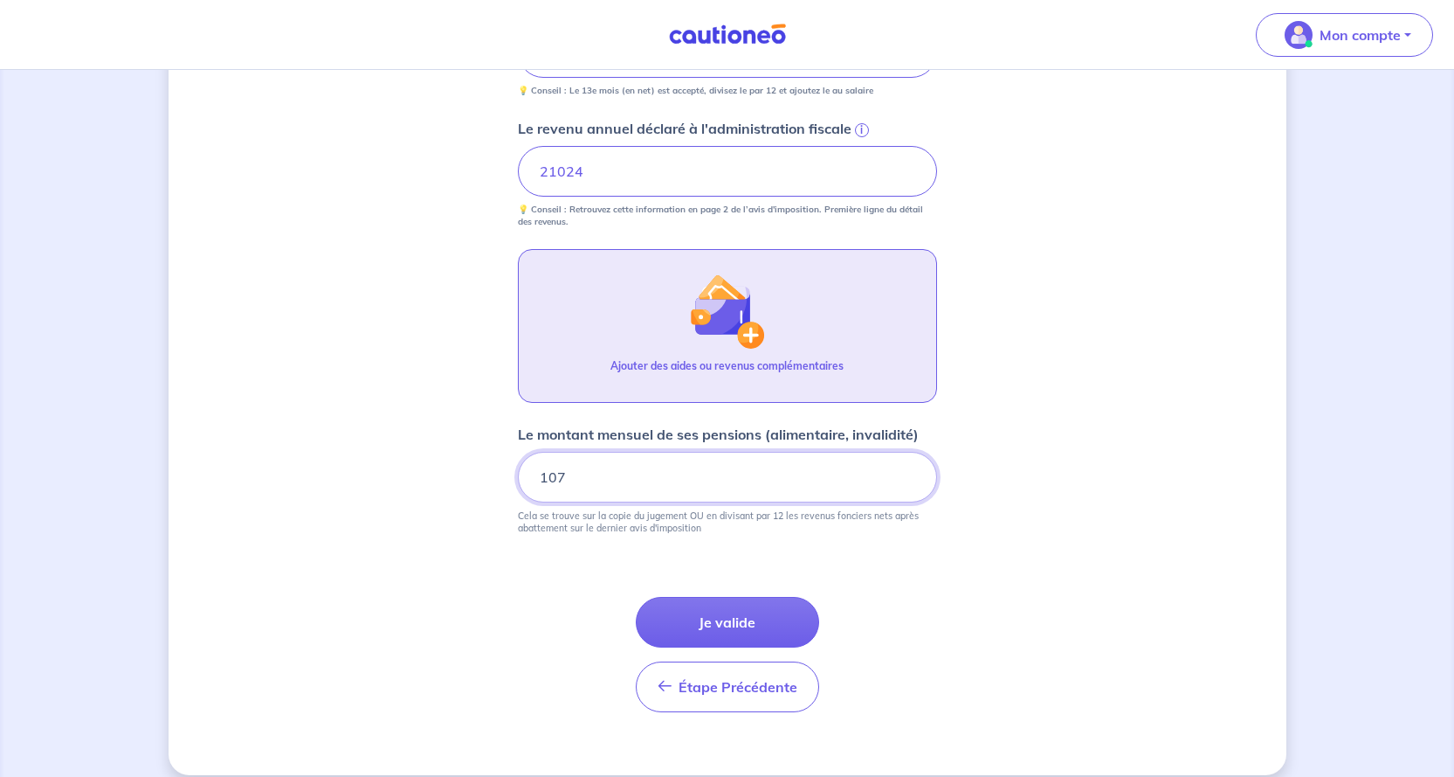
scroll to position [810, 0]
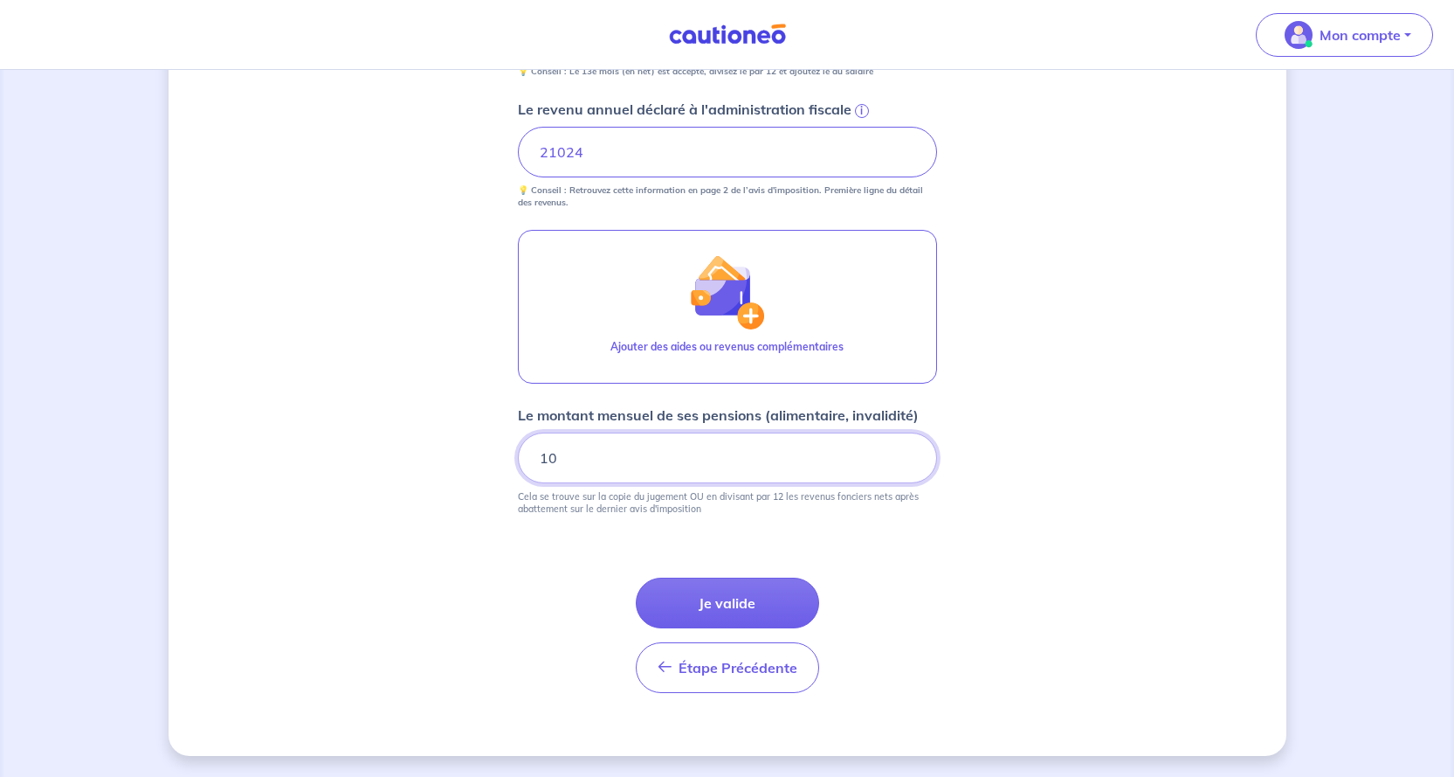
type input "1"
click at [708, 603] on button "Je valide" at bounding box center [727, 602] width 183 height 51
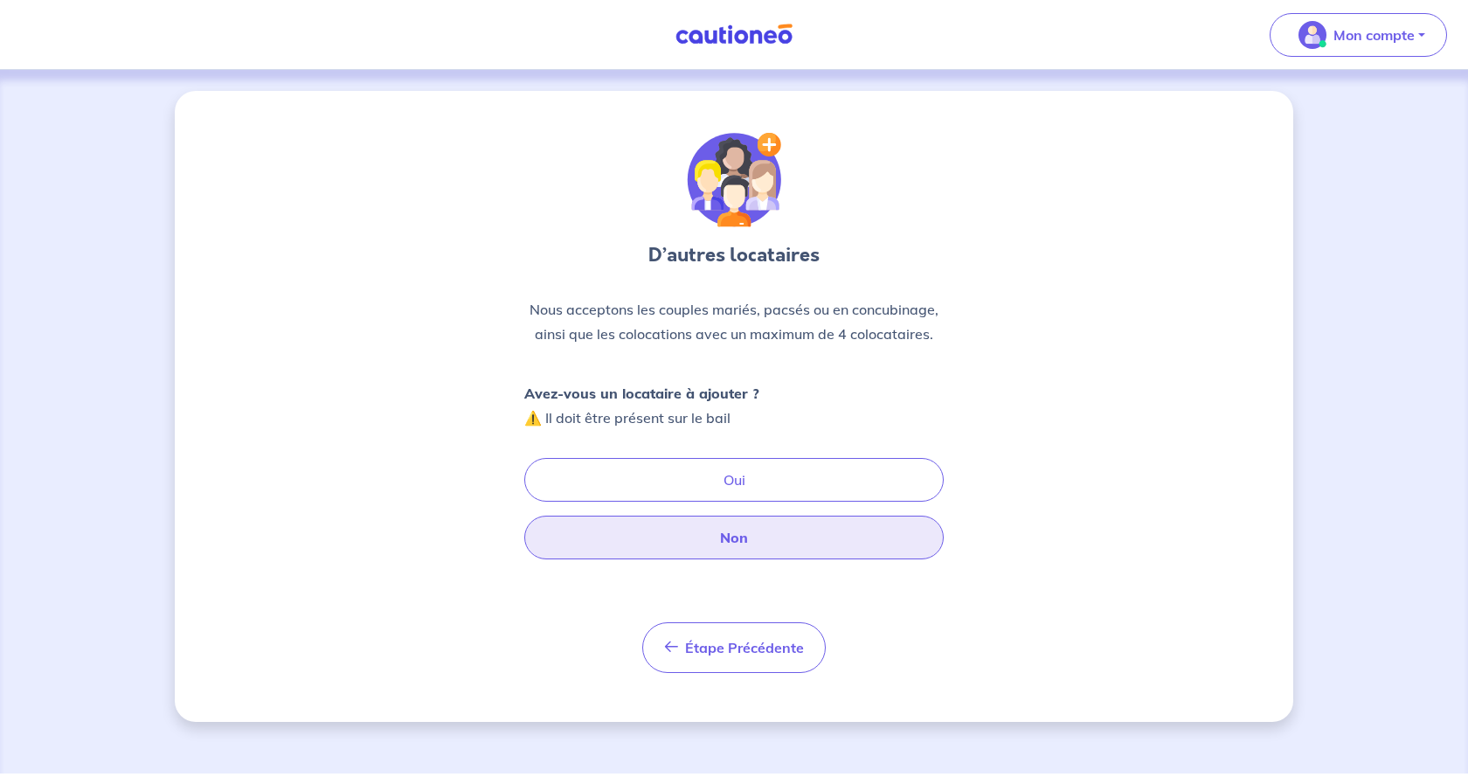
click at [723, 538] on button "Non" at bounding box center [733, 537] width 419 height 44
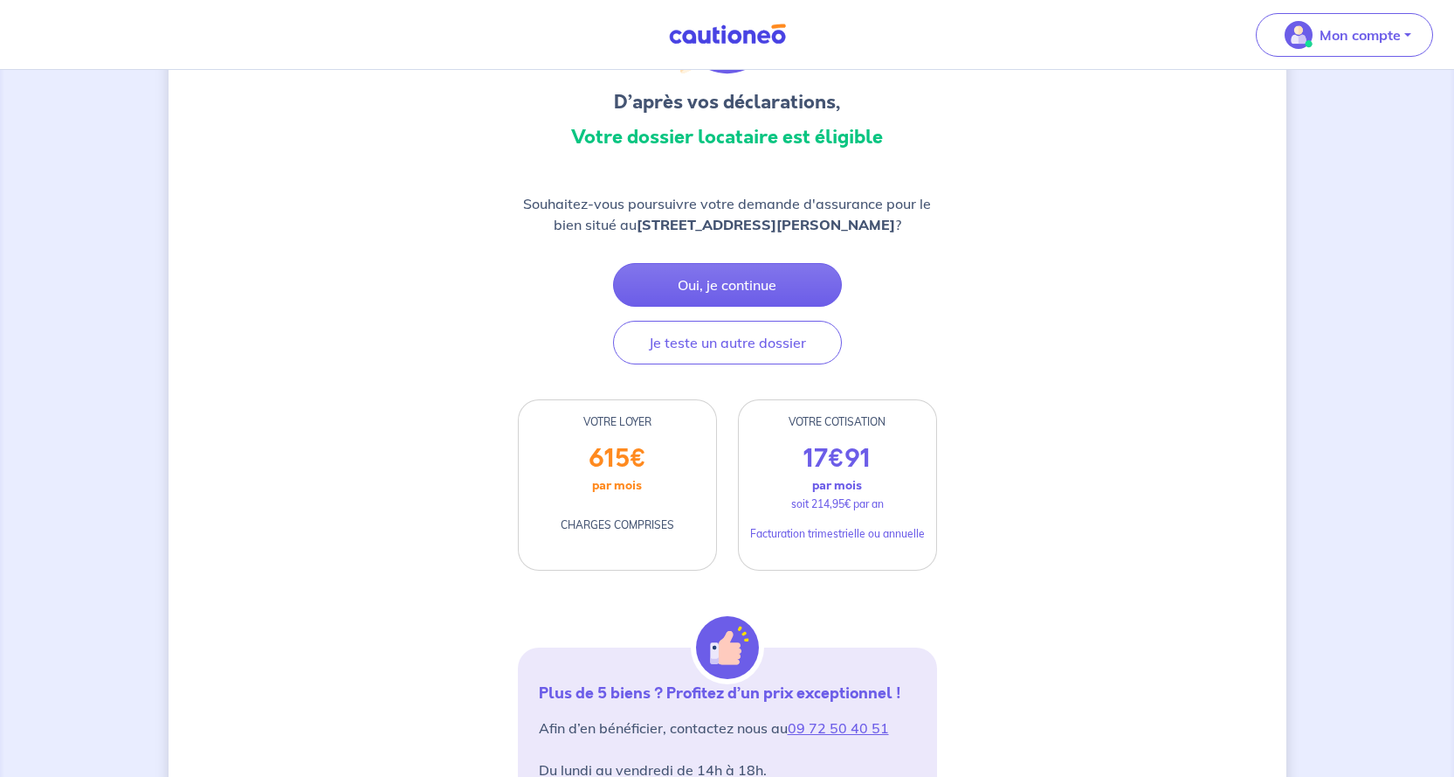
scroll to position [175, 0]
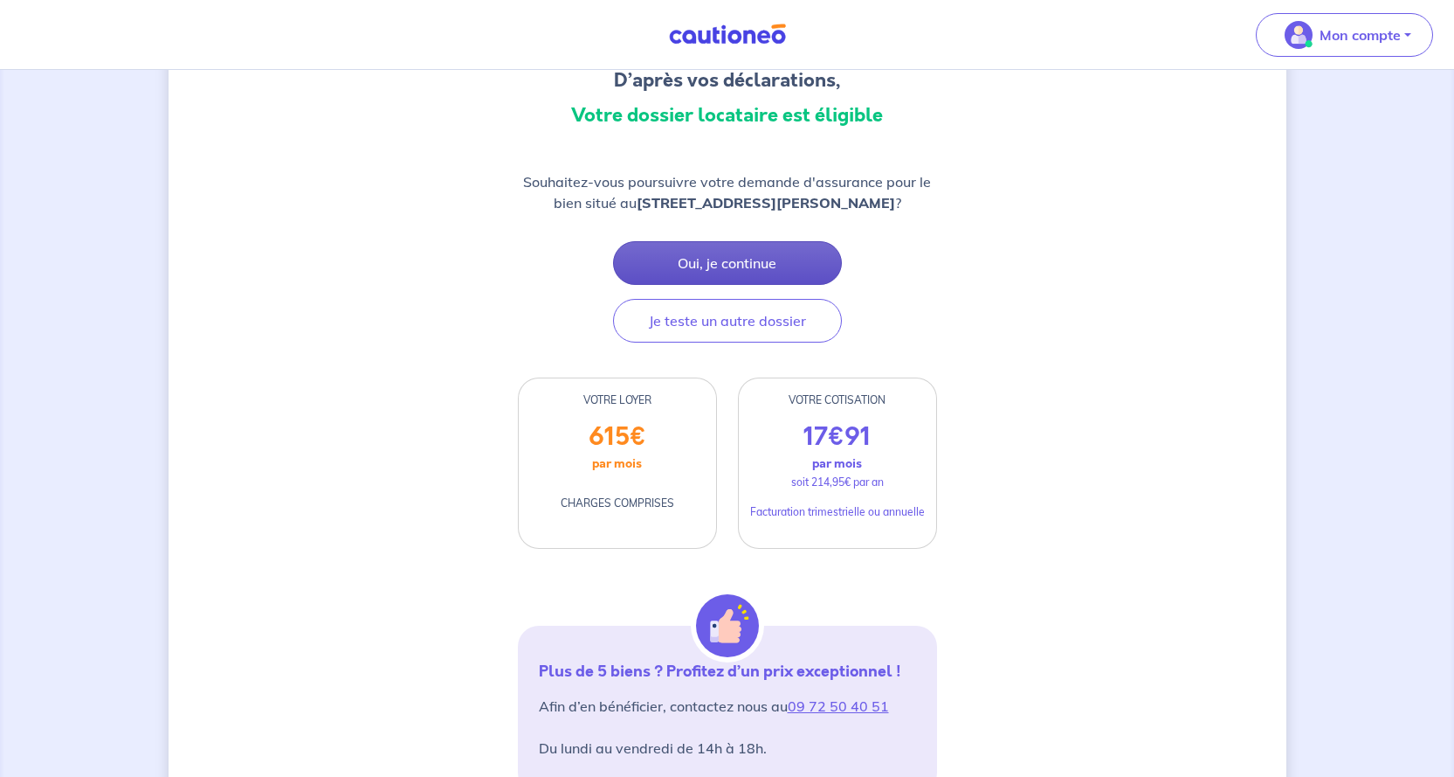
click at [715, 278] on button "Oui, je continue" at bounding box center [727, 263] width 229 height 44
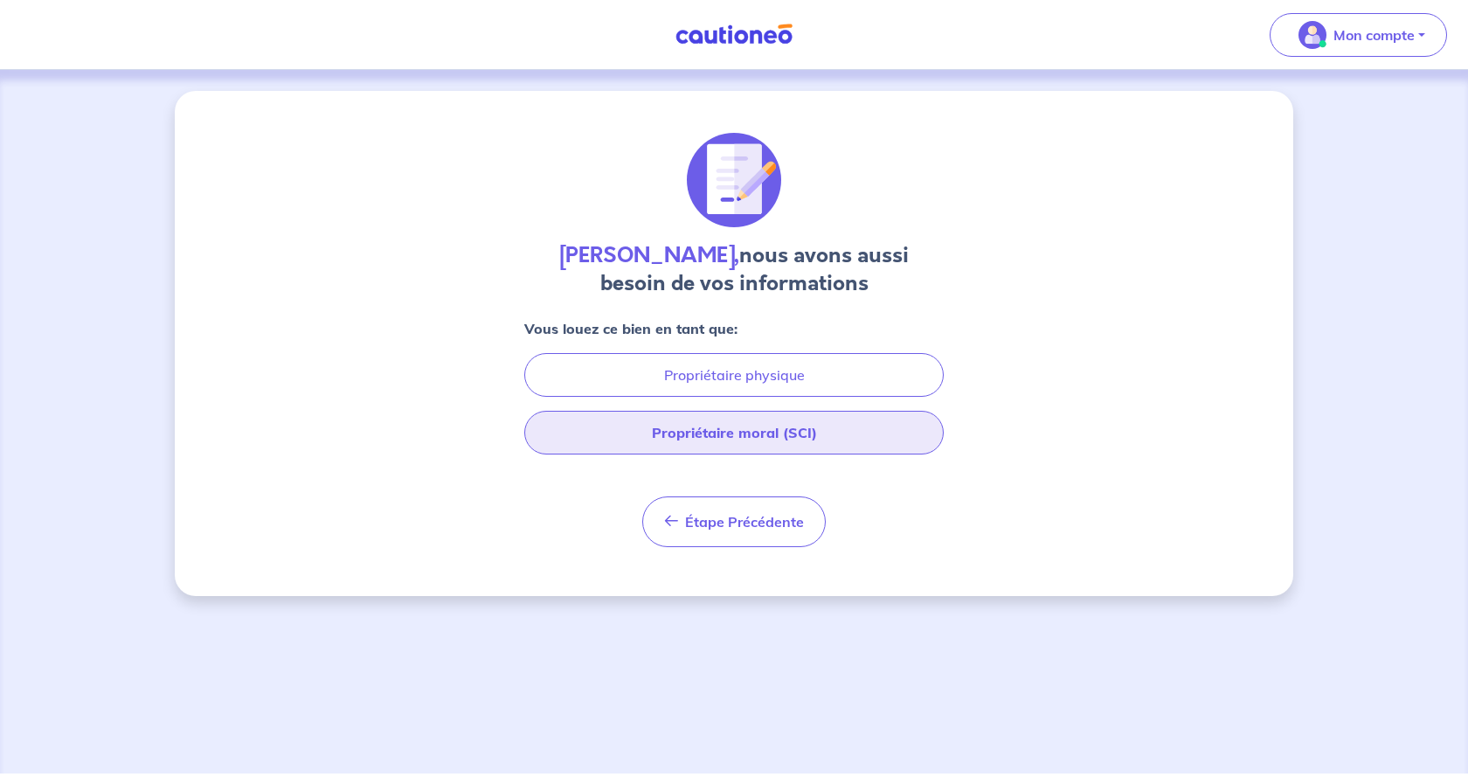
click at [646, 433] on button "Propriétaire moral (SCI)" at bounding box center [733, 433] width 419 height 44
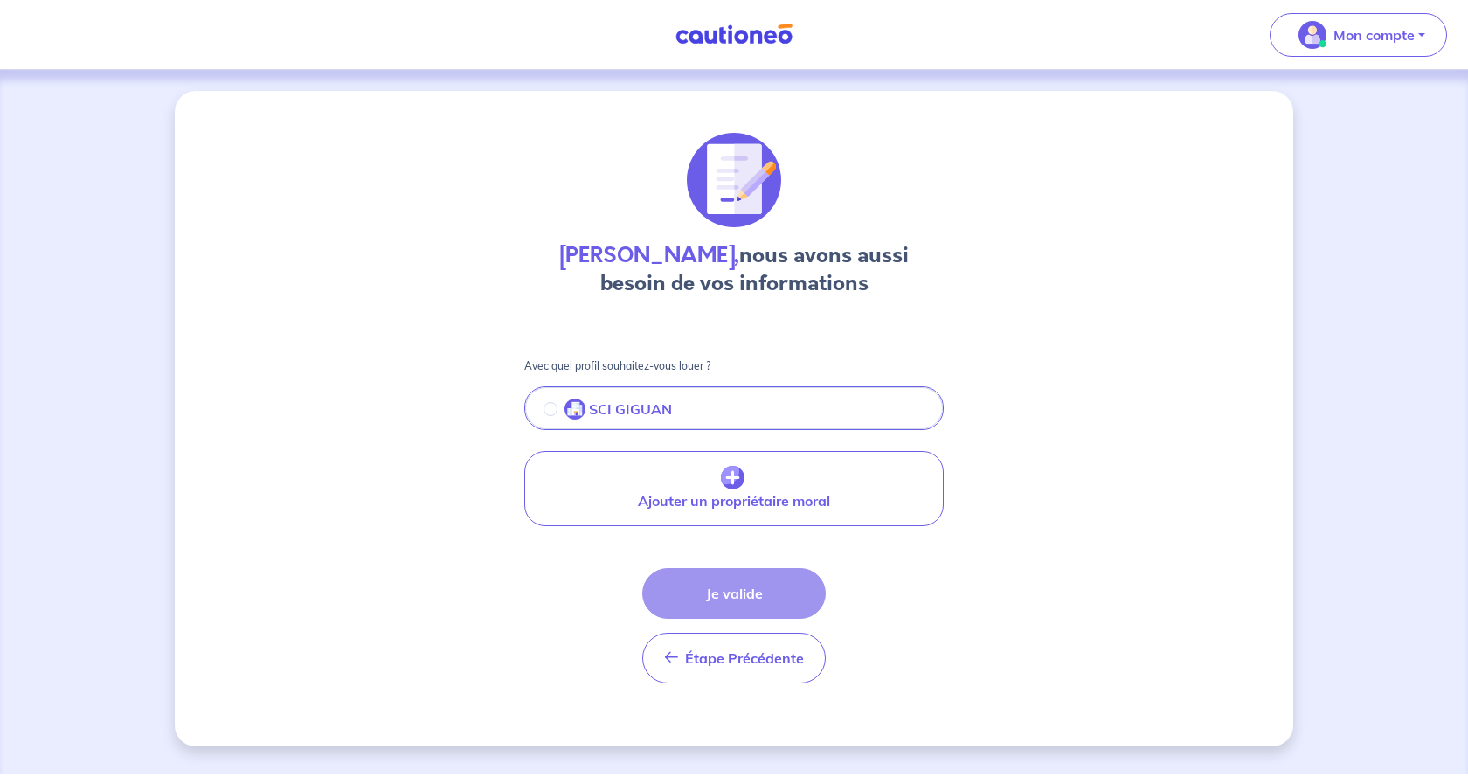
click at [573, 412] on img "button" at bounding box center [574, 408] width 21 height 21
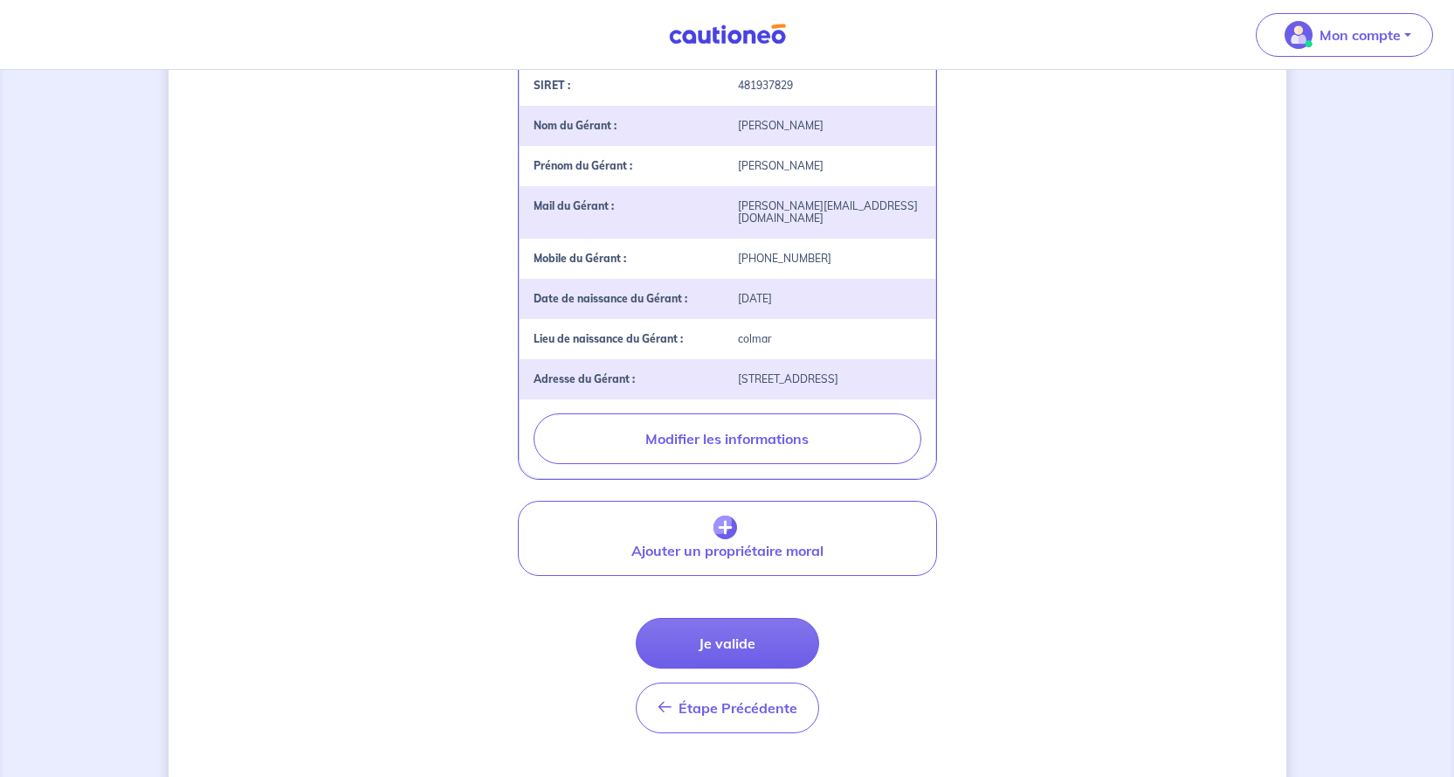
scroll to position [431, 0]
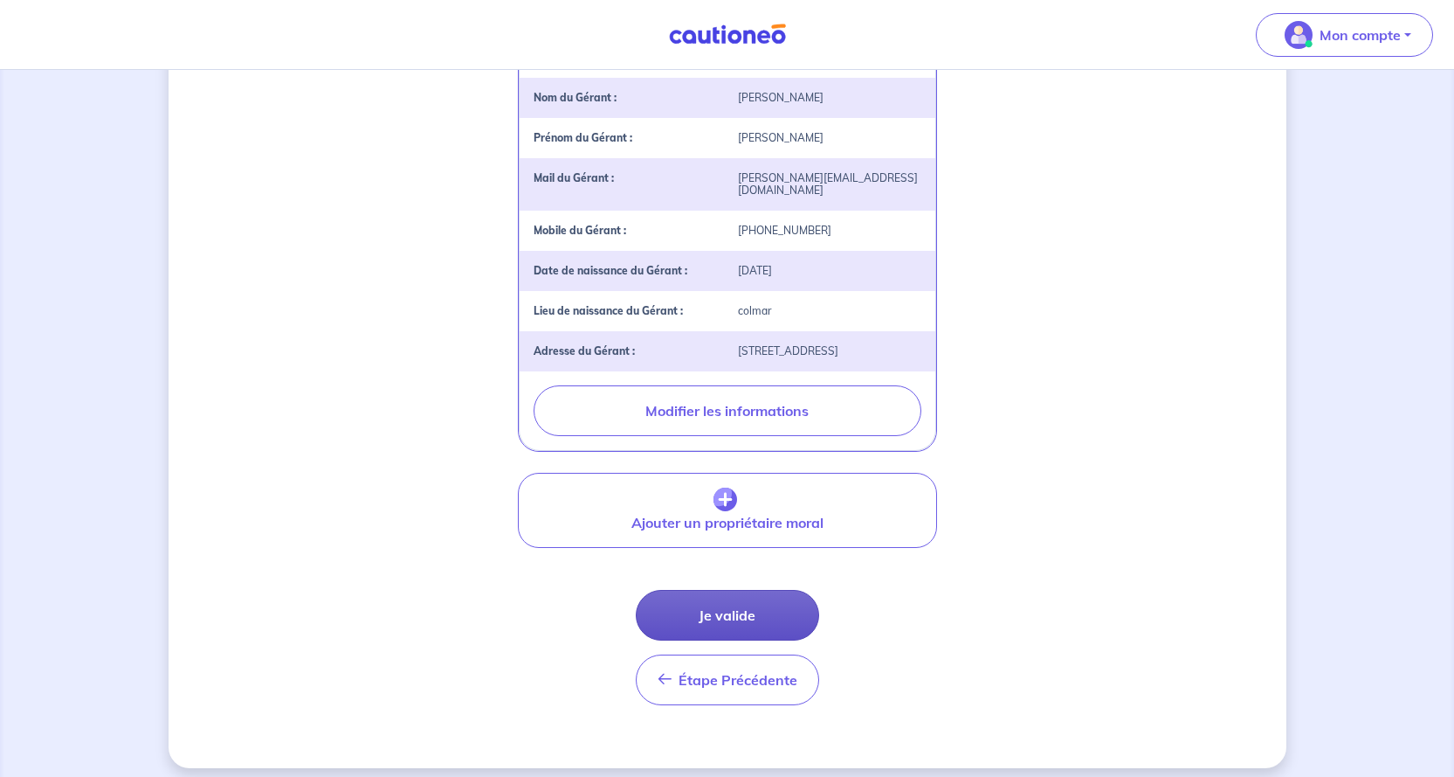
click at [697, 598] on button "Je valide" at bounding box center [727, 615] width 183 height 51
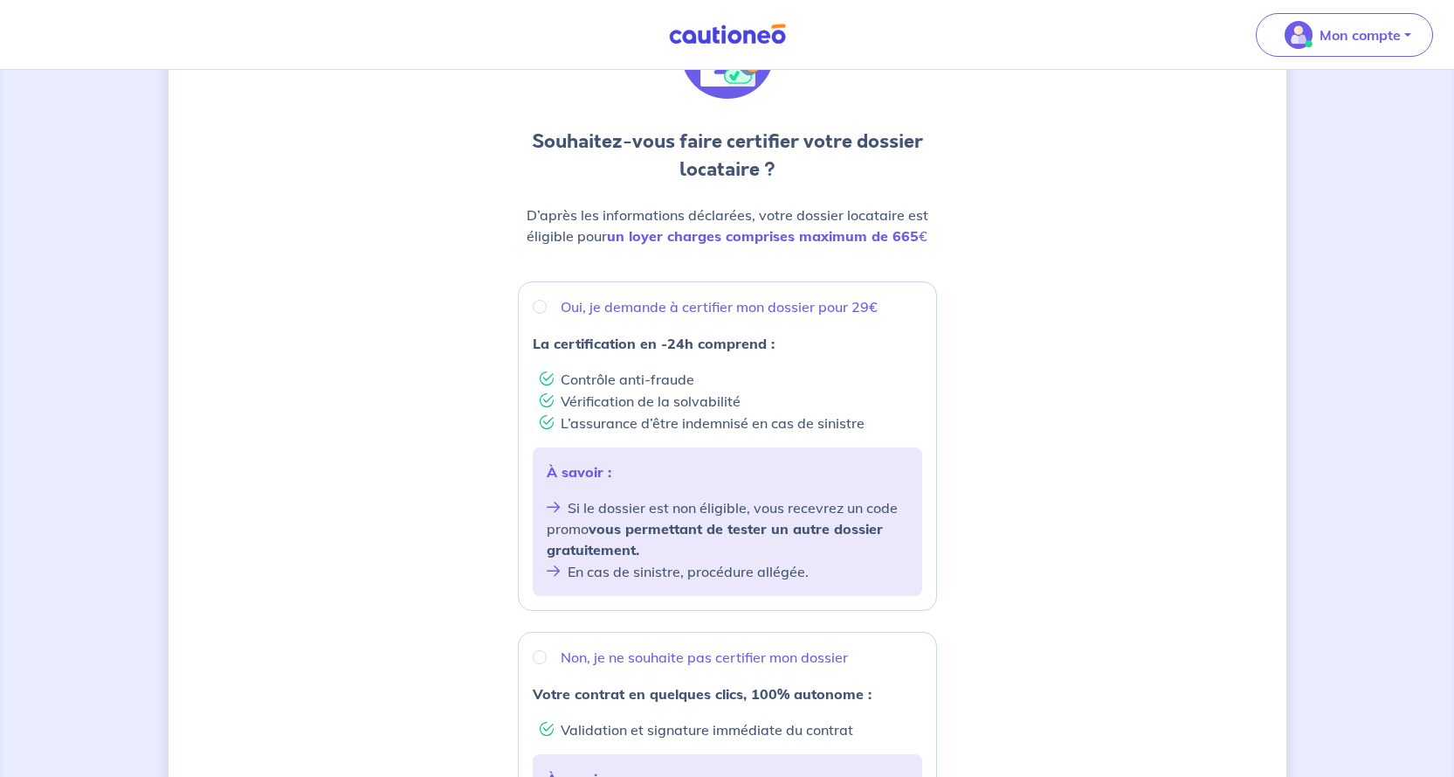
scroll to position [349, 0]
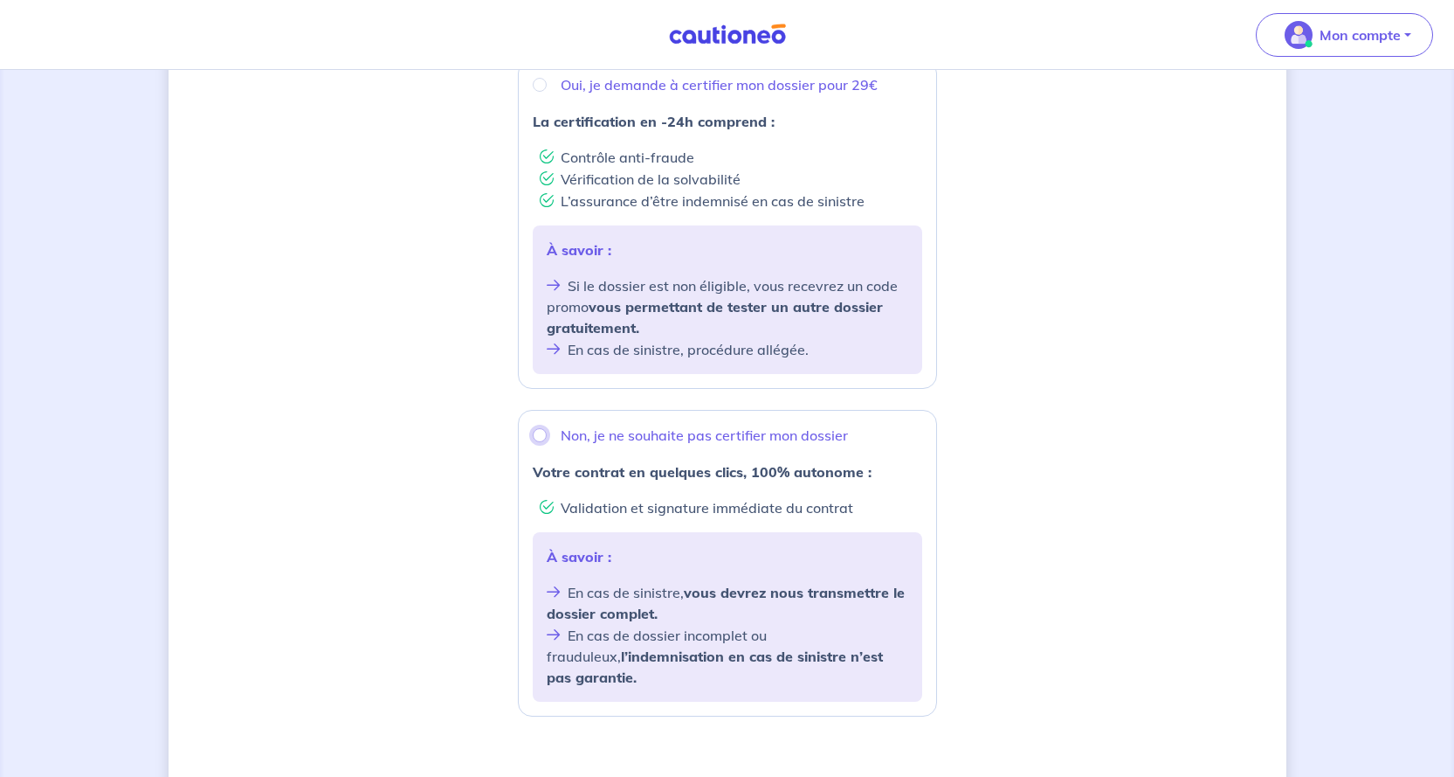
click at [544, 438] on input "Non, je ne souhaite pas certifier mon dossier" at bounding box center [540, 435] width 14 height 14
radio input "true"
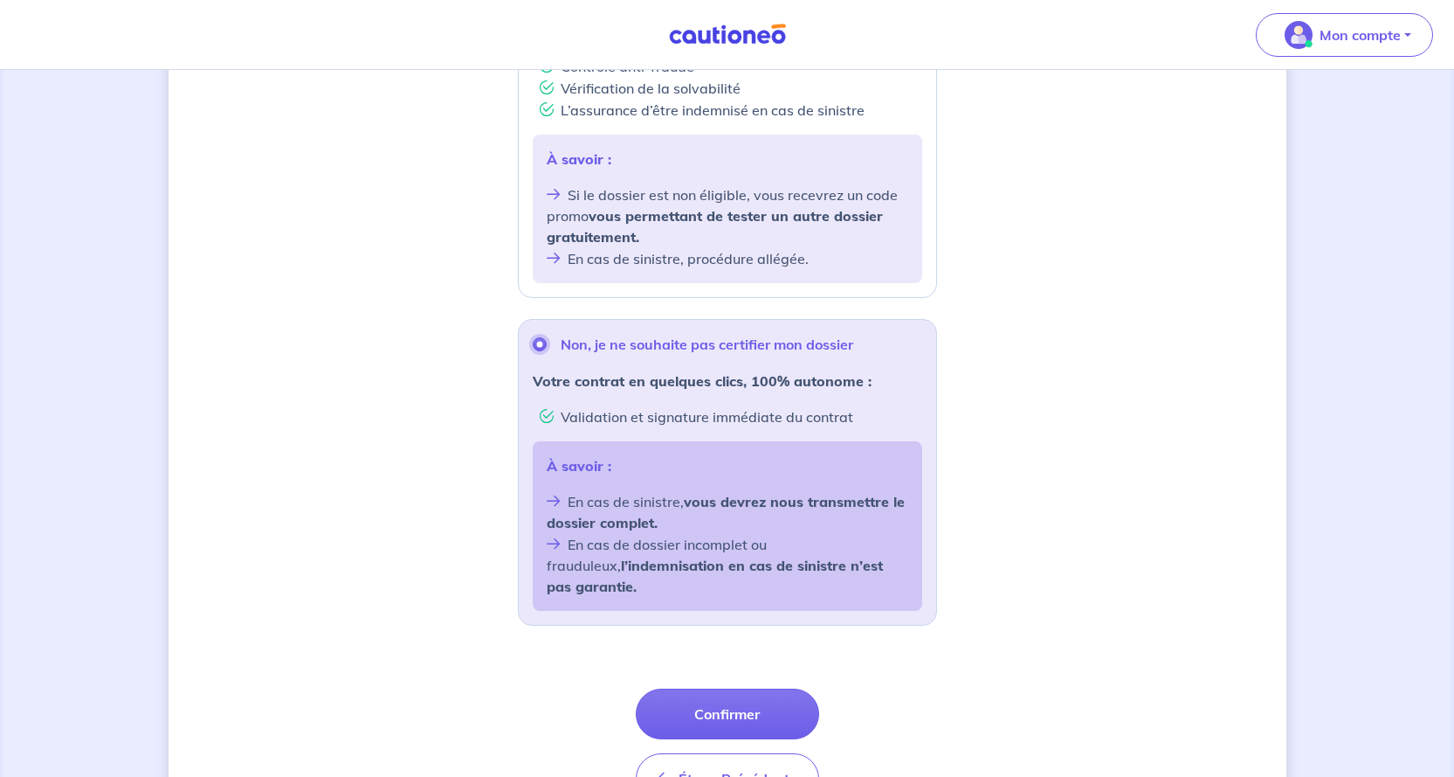
scroll to position [530, 0]
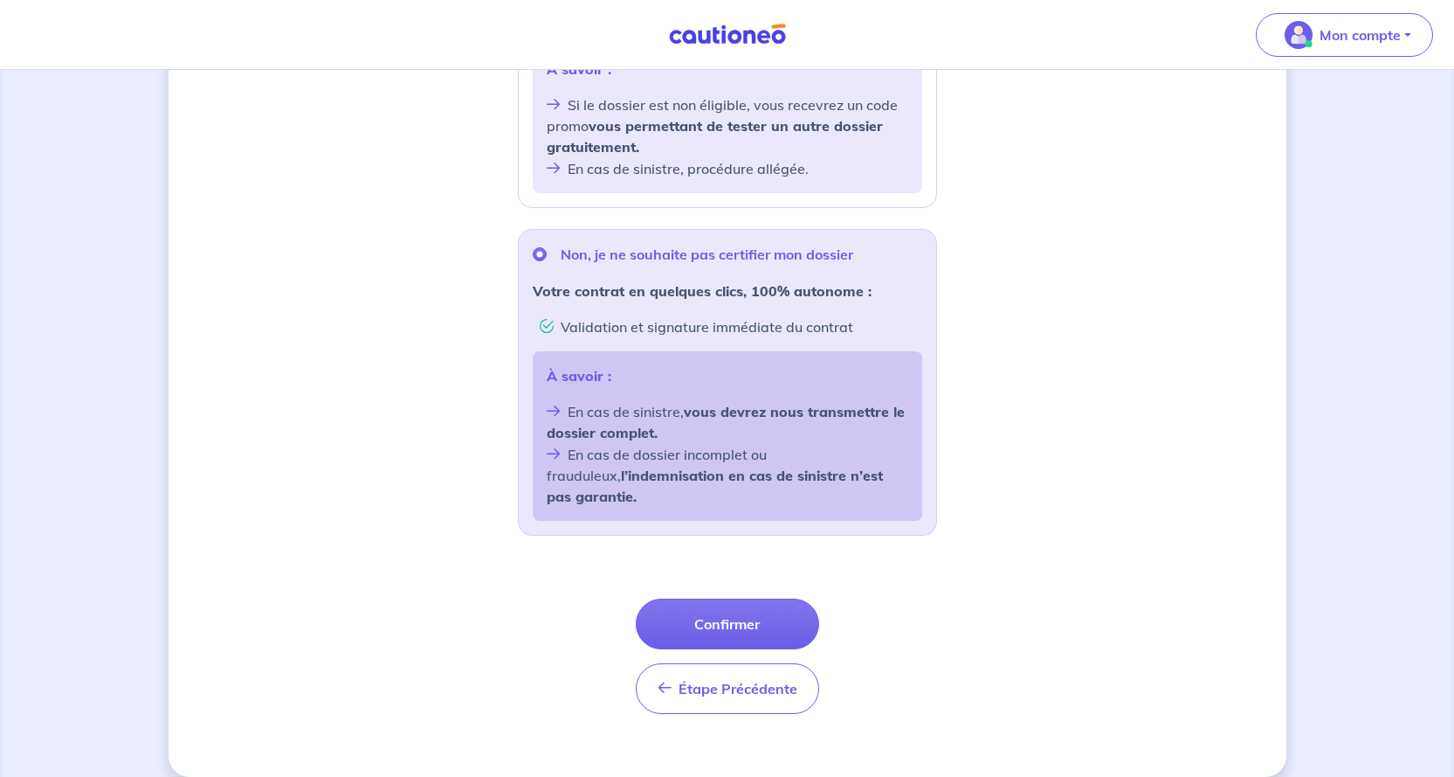
click at [723, 604] on button "Confirmer" at bounding box center [727, 623] width 183 height 51
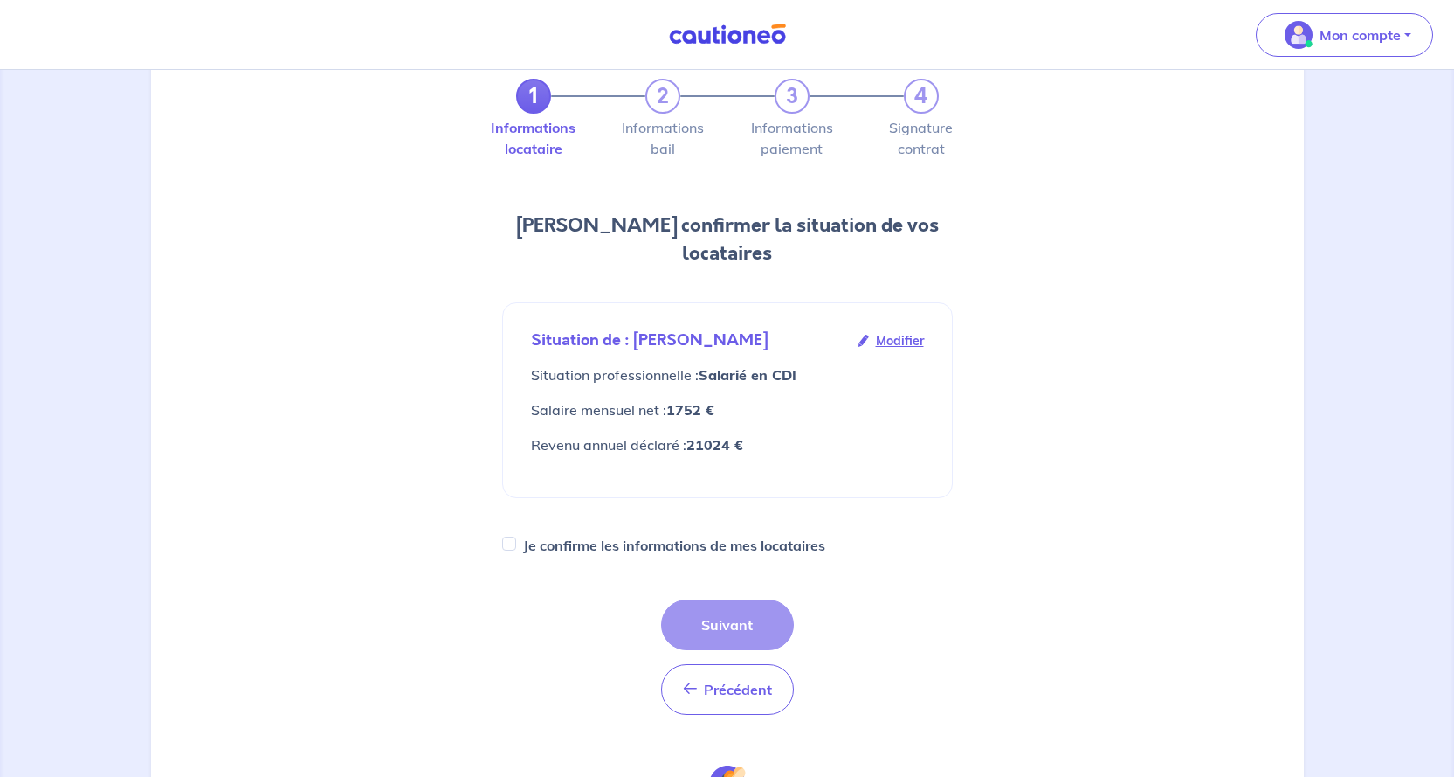
scroll to position [175, 0]
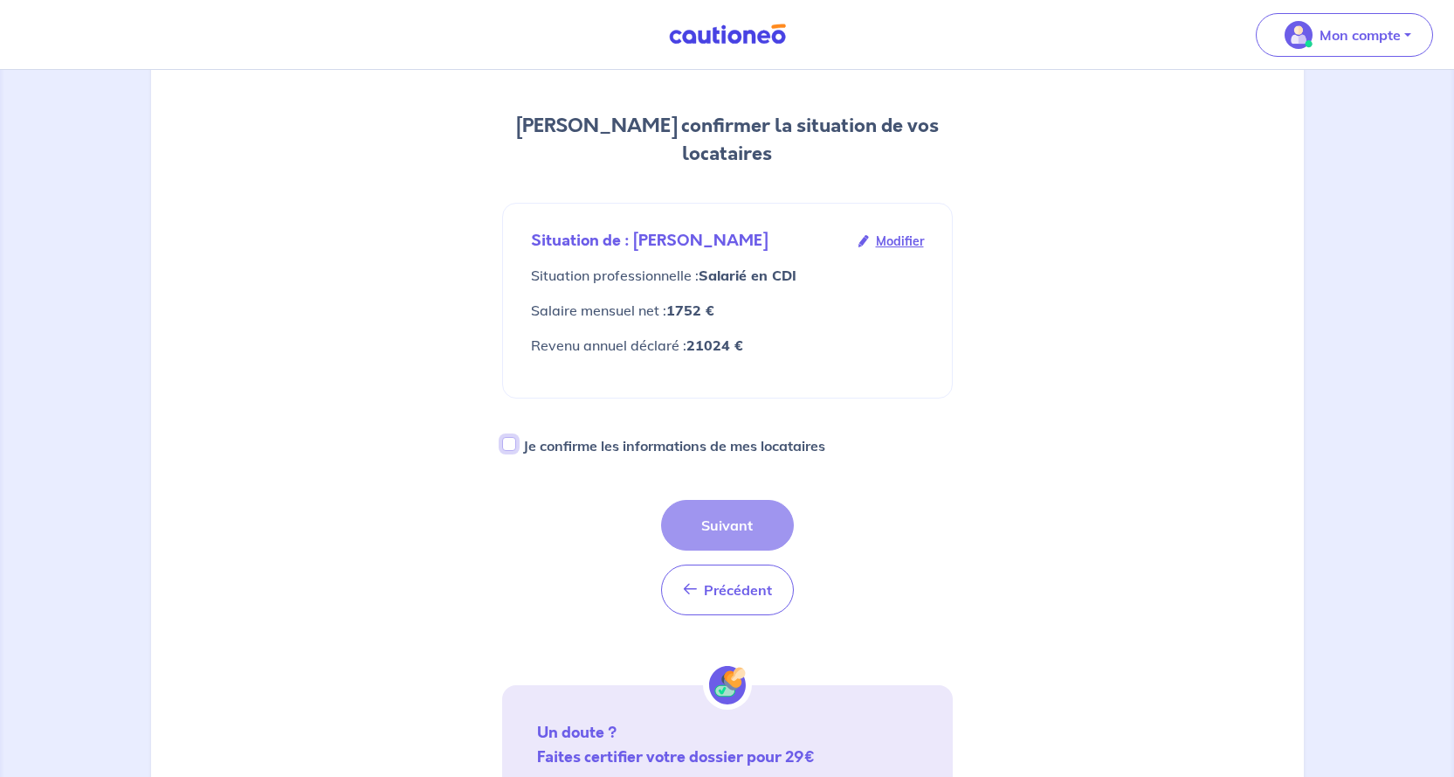
click at [510, 437] on input "Je confirme les informations de mes locataires" at bounding box center [509, 444] width 14 height 14
checkbox input "true"
click at [710, 500] on button "Suivant" at bounding box center [727, 525] width 133 height 51
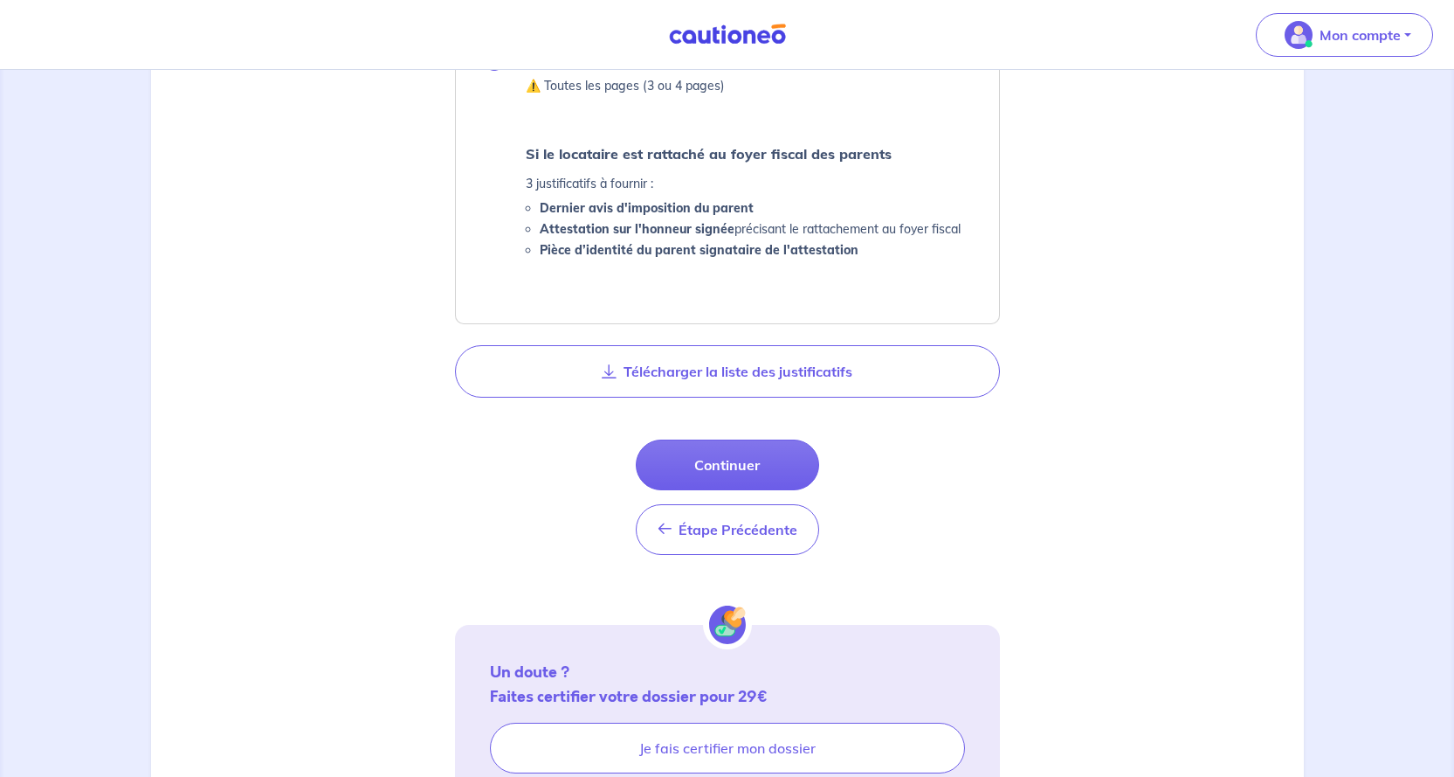
scroll to position [961, 0]
click at [708, 459] on button "Continuer" at bounding box center [727, 462] width 183 height 51
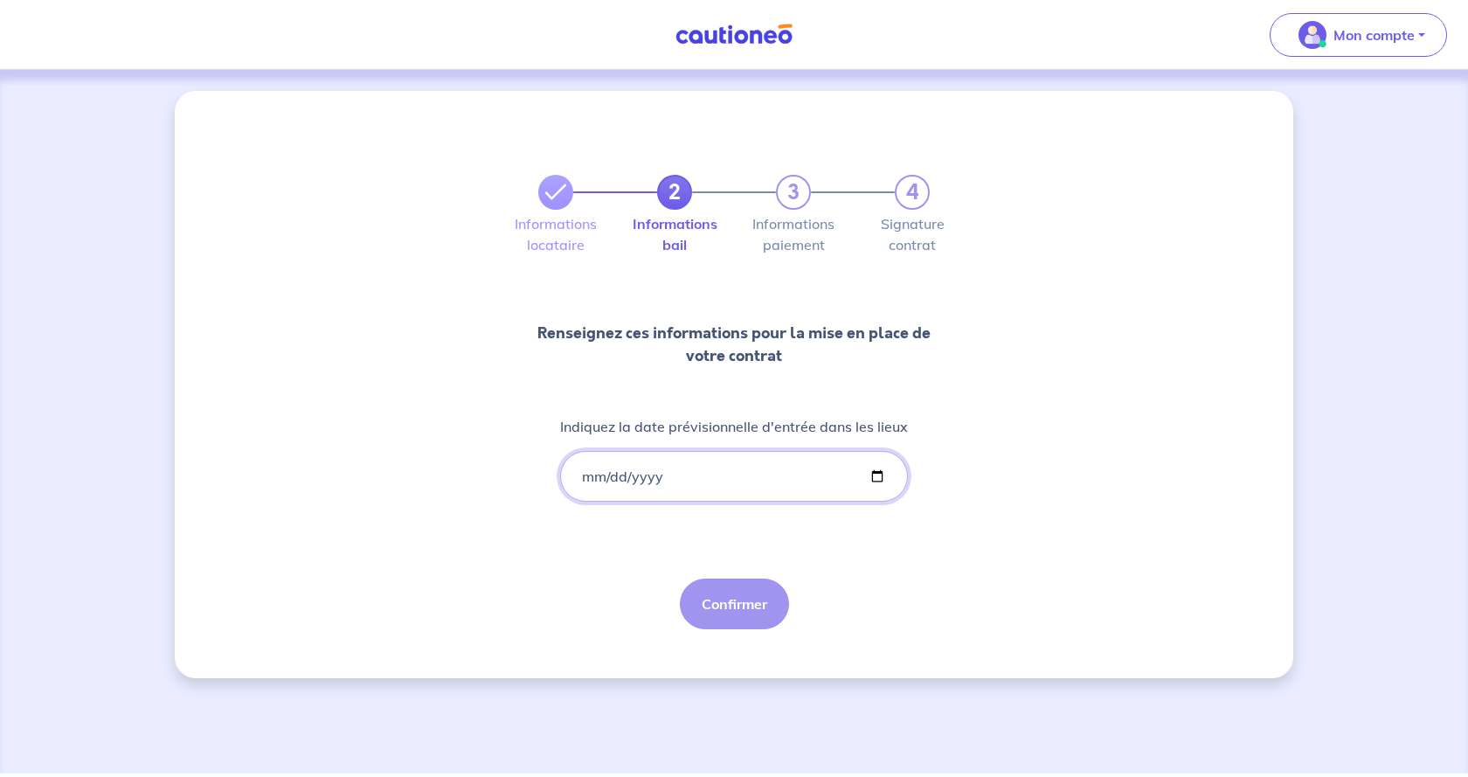
click at [675, 479] on input "Indiquez la date prévisionnelle d'entrée dans les lieux" at bounding box center [734, 476] width 348 height 51
type input "0001-10-17"
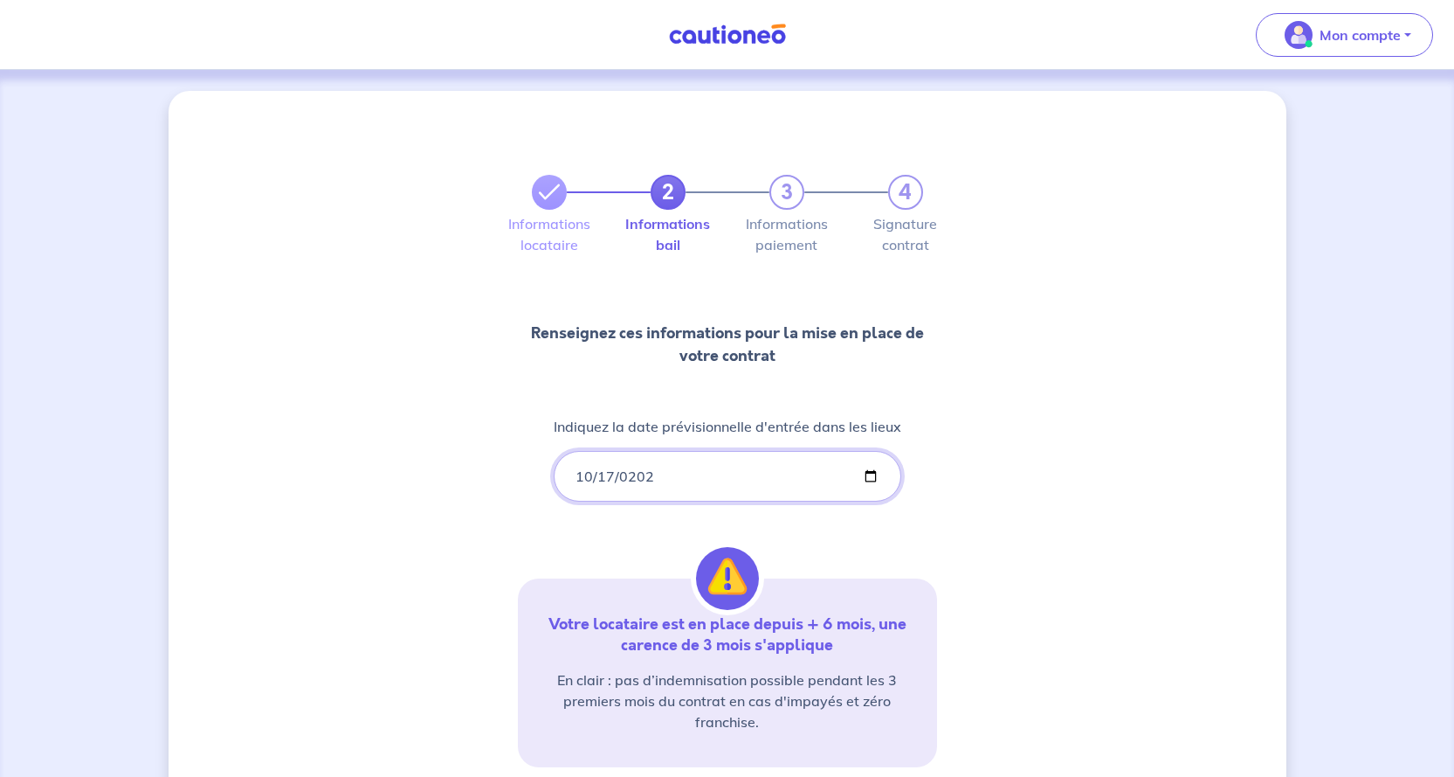
type input "[DATE]"
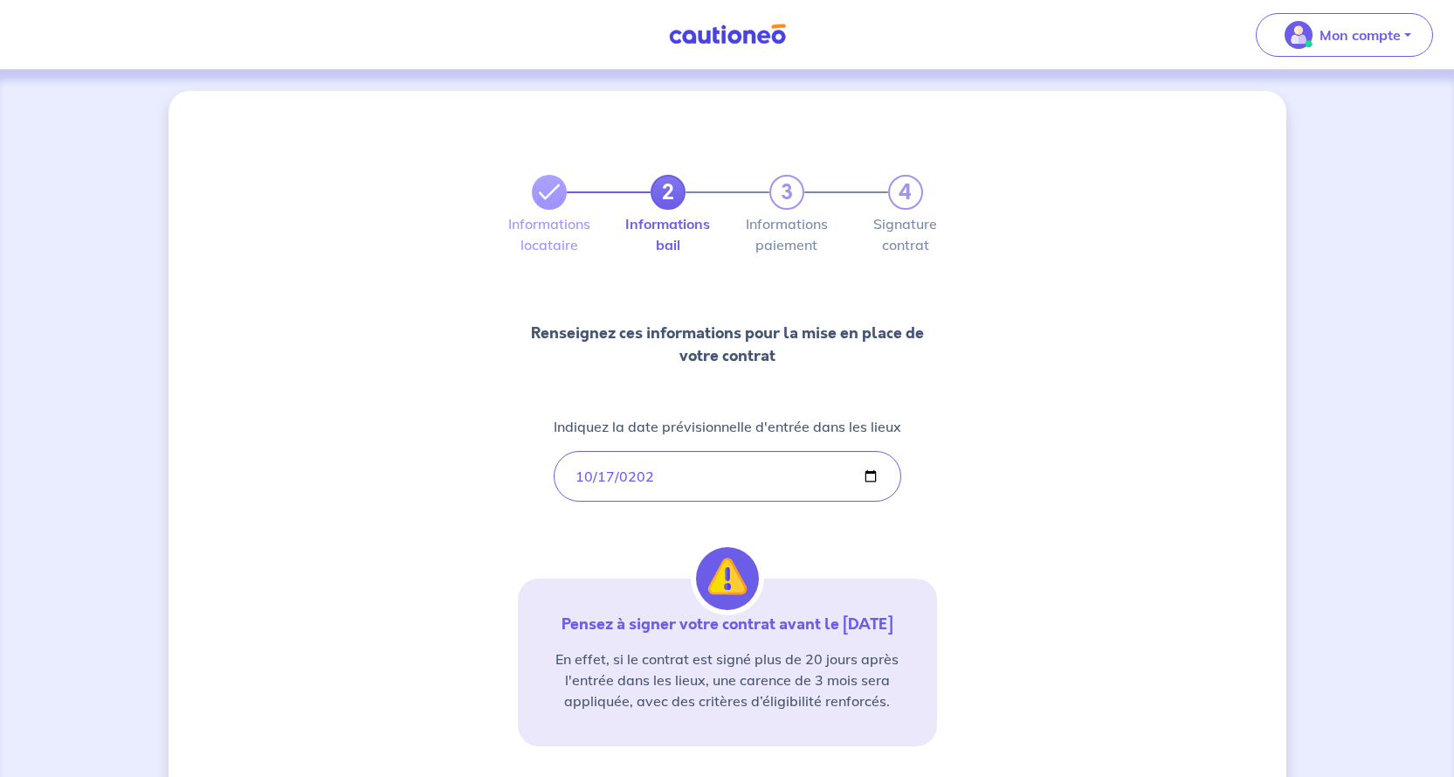
click at [1062, 566] on div "2 3 4 Informations locataire Informations bail Informations paiement Signature …" at bounding box center [728, 514] width 1118 height 846
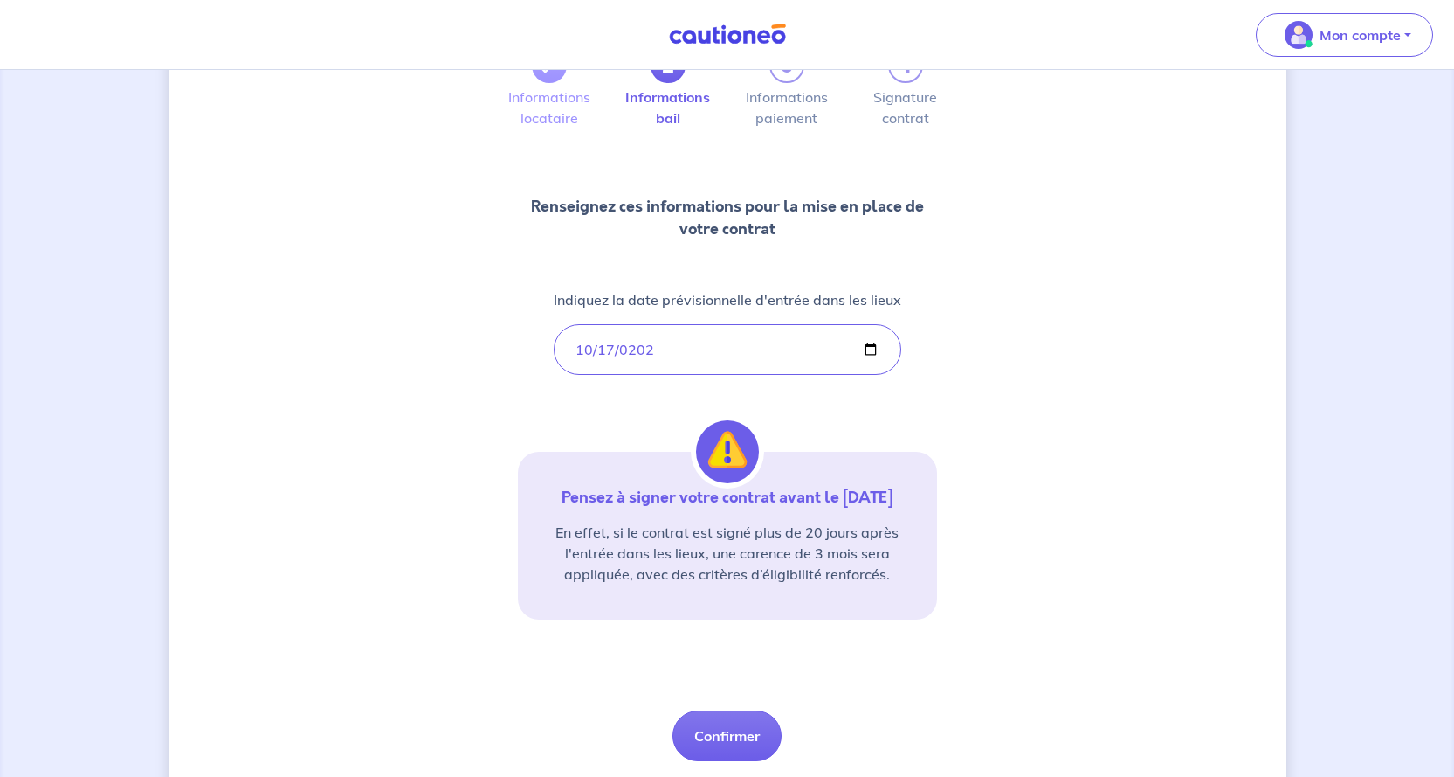
scroll to position [175, 0]
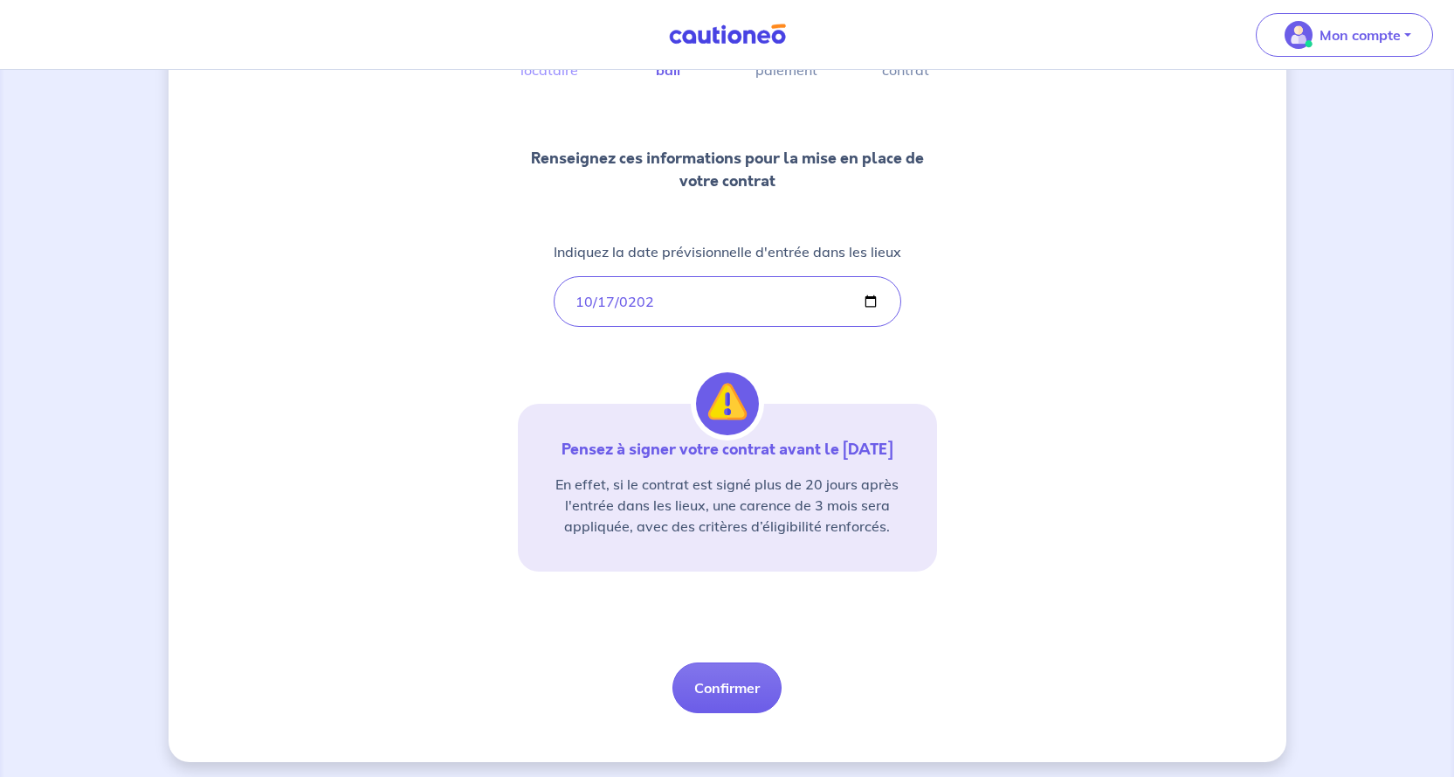
drag, startPoint x: 720, startPoint y: 681, endPoint x: 708, endPoint y: 652, distance: 31.3
click at [720, 681] on button "Confirmer" at bounding box center [727, 687] width 109 height 51
select select "FR"
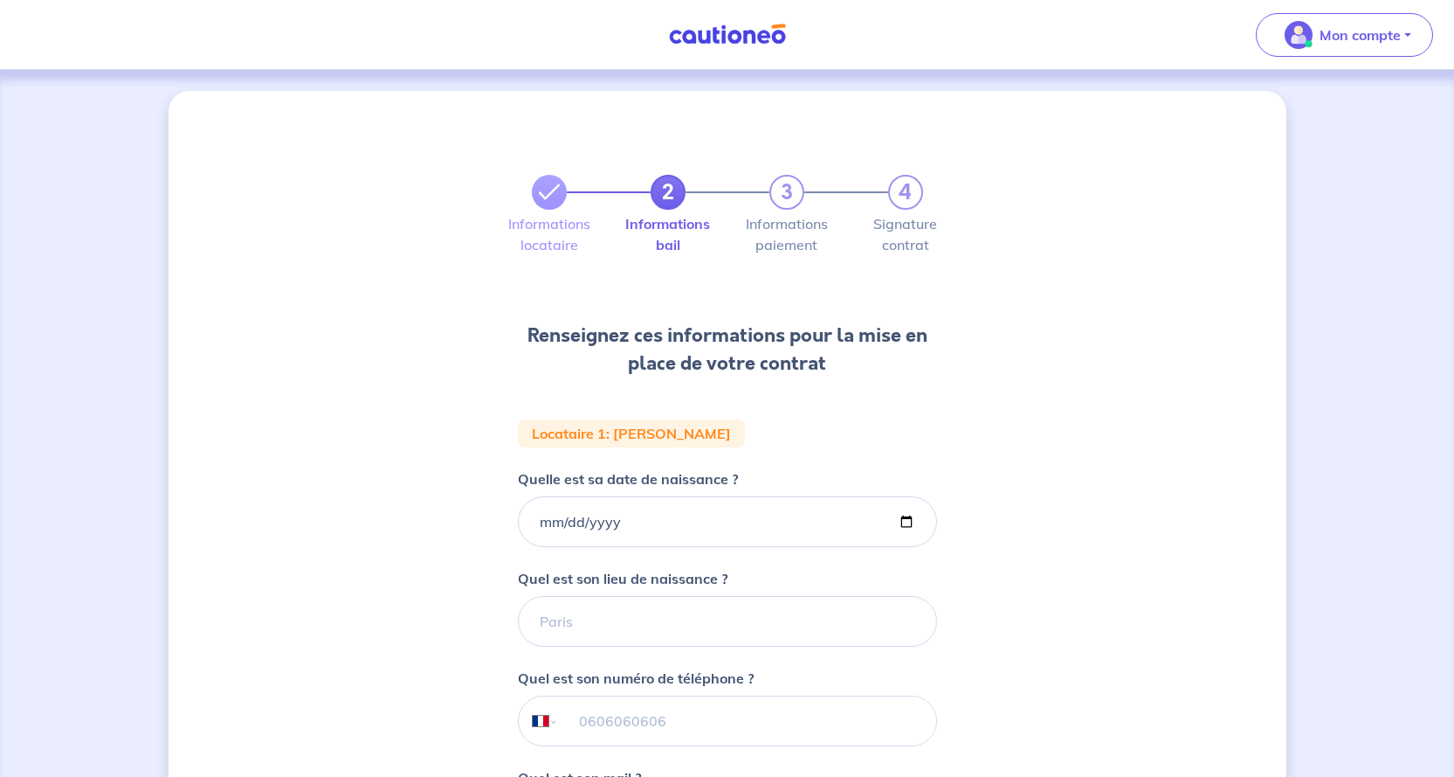
scroll to position [331, 0]
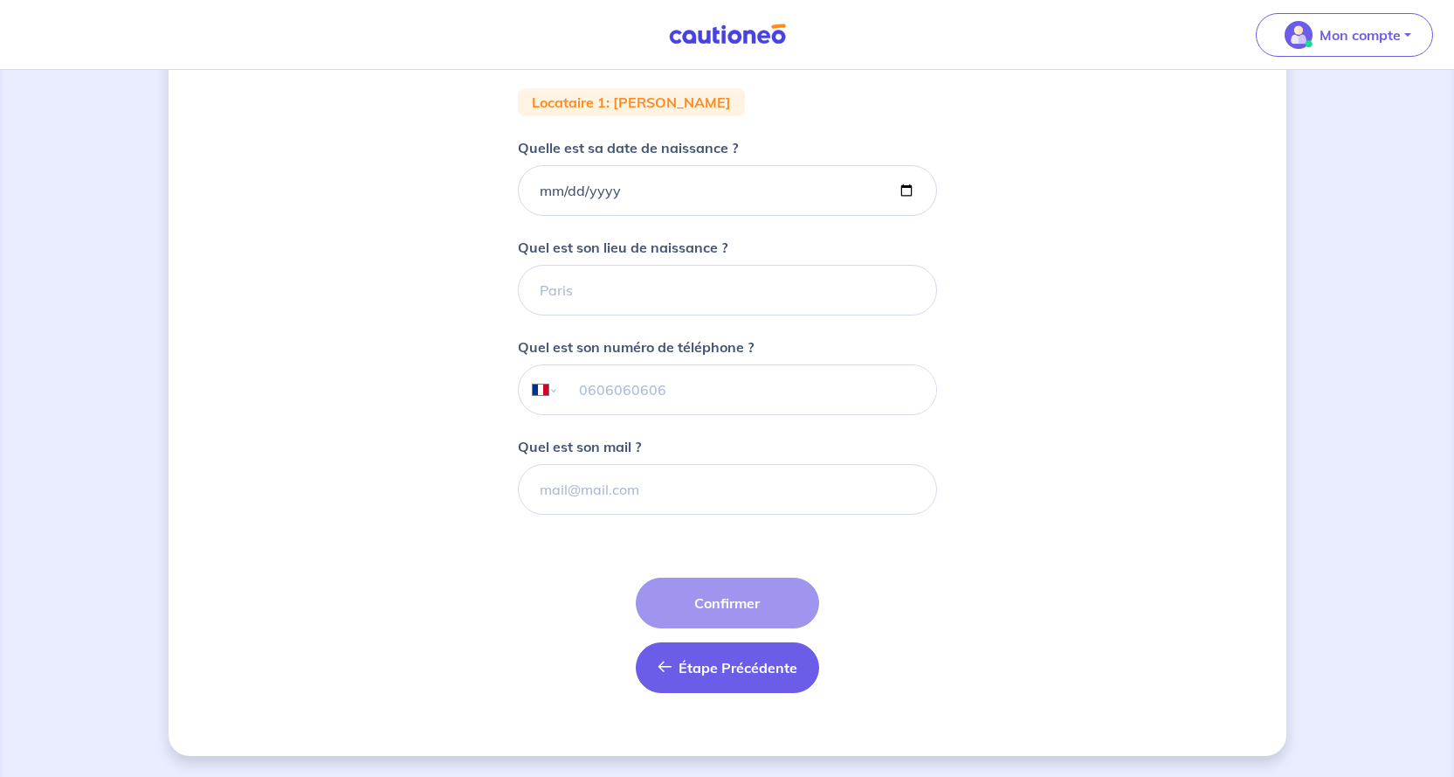
click at [709, 664] on span "Étape Précédente" at bounding box center [738, 667] width 119 height 17
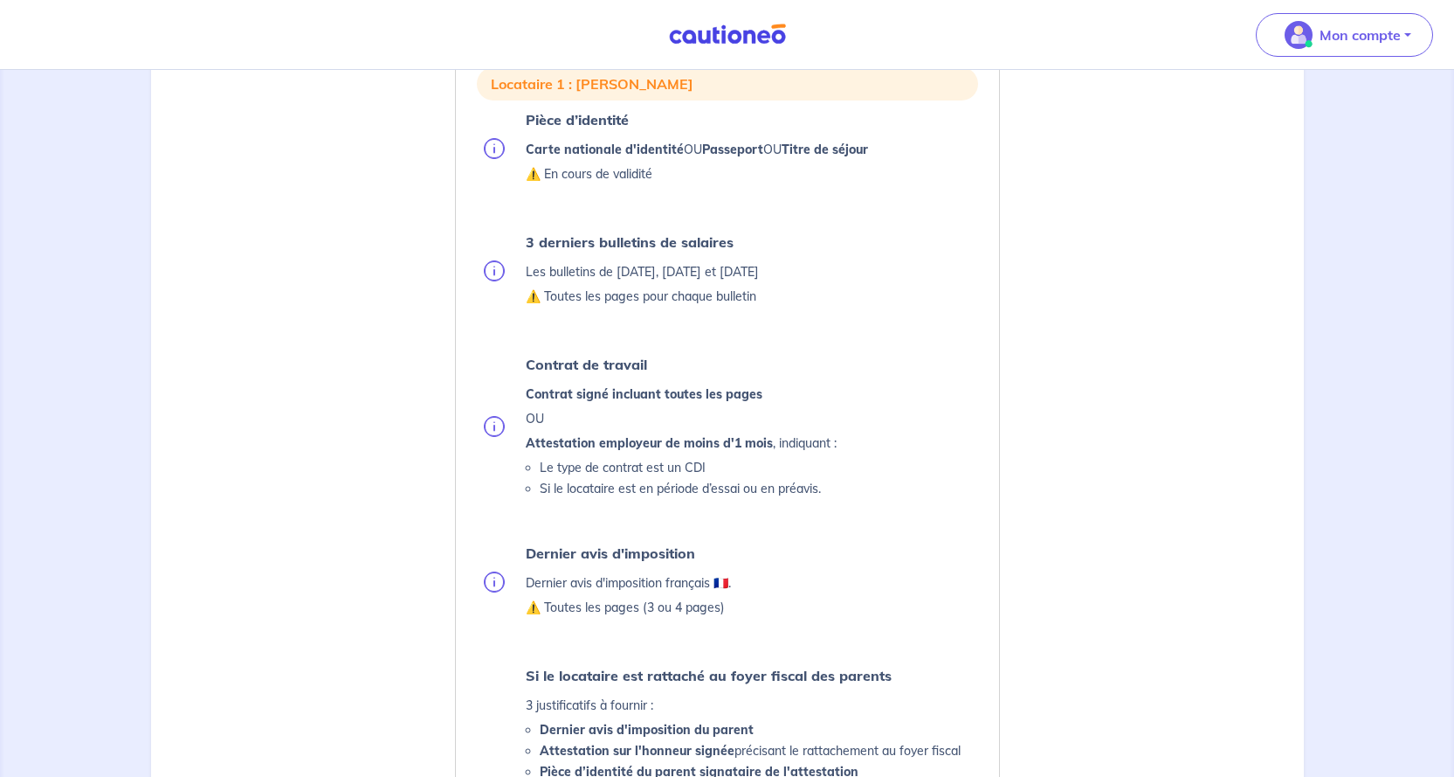
scroll to position [874, 0]
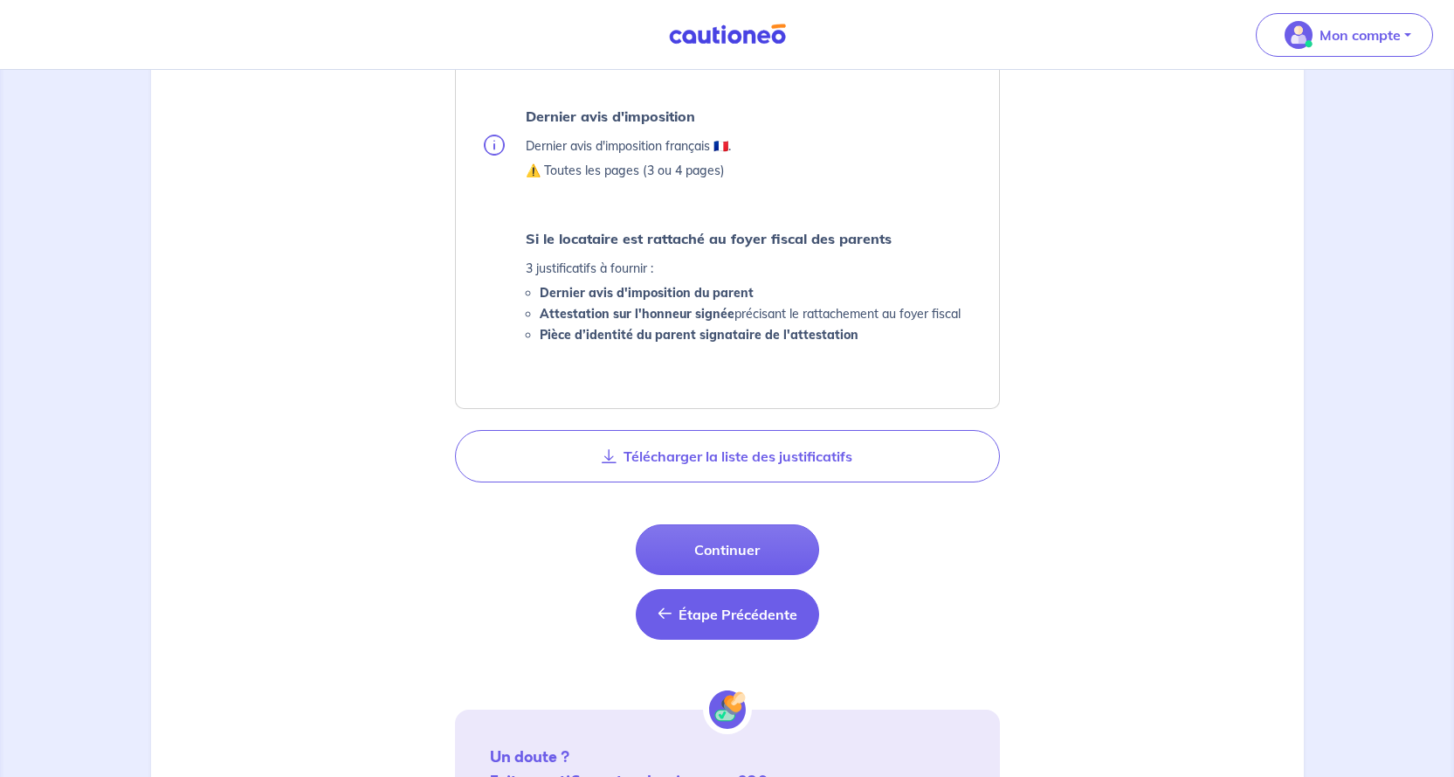
click at [701, 616] on span "Étape Précédente" at bounding box center [738, 613] width 119 height 17
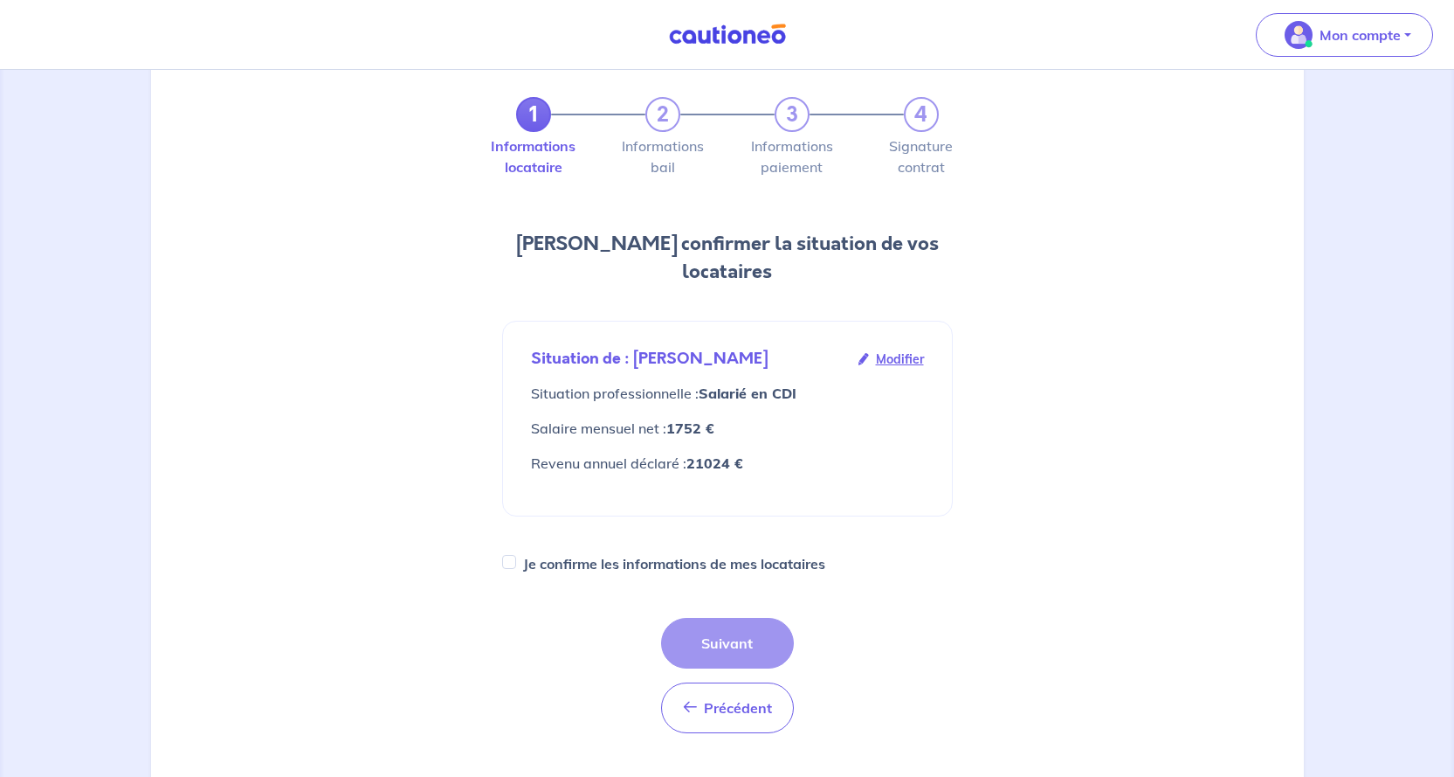
scroll to position [87, 0]
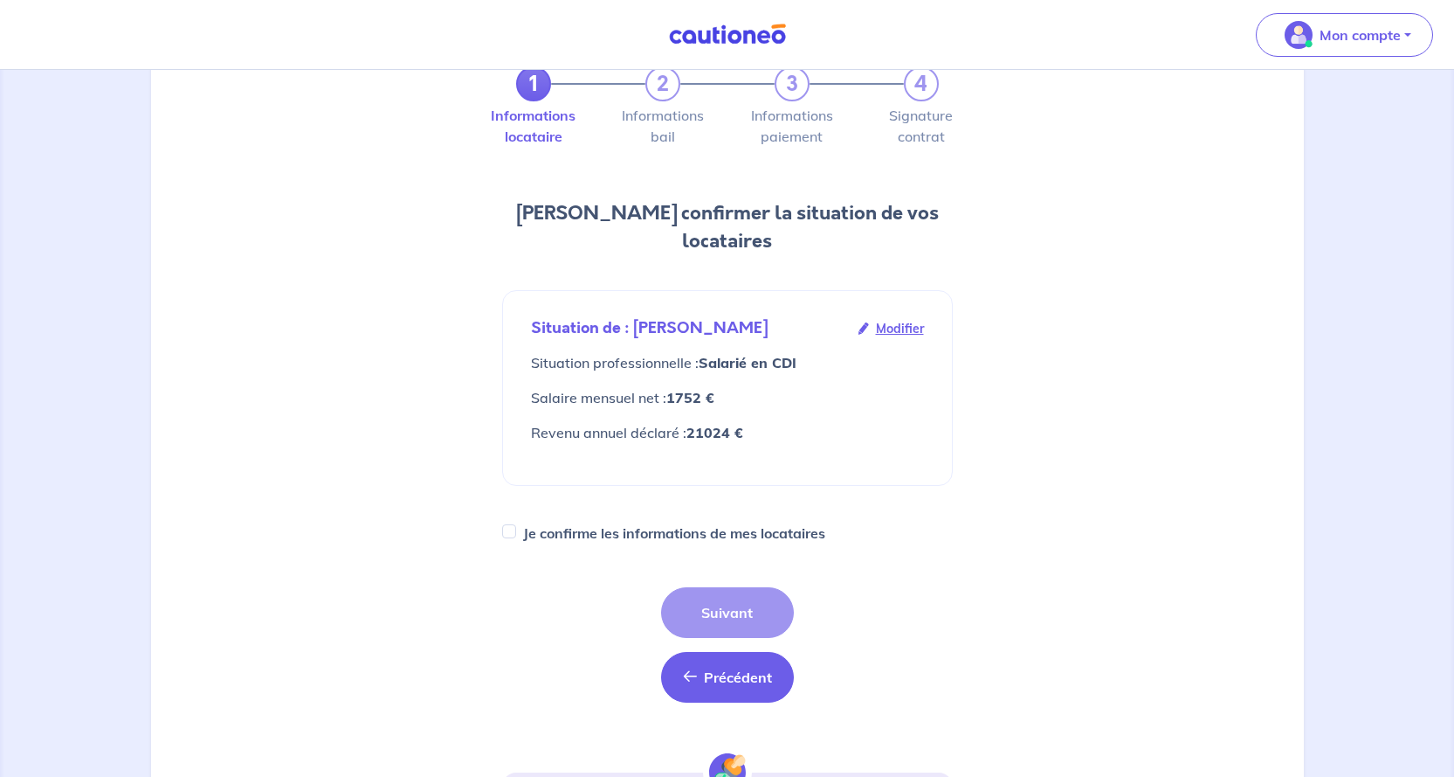
click at [711, 668] on span "Précédent" at bounding box center [738, 676] width 68 height 17
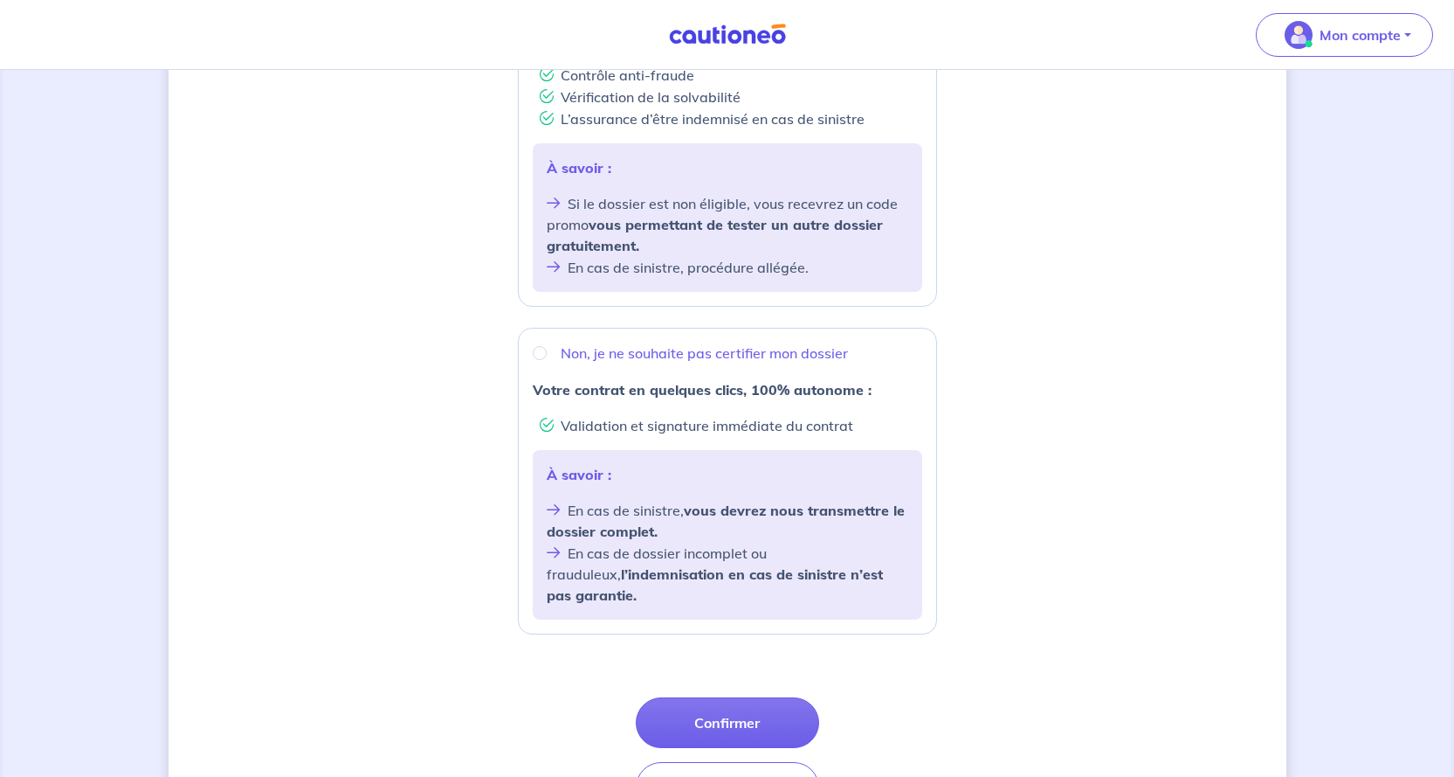
scroll to position [437, 0]
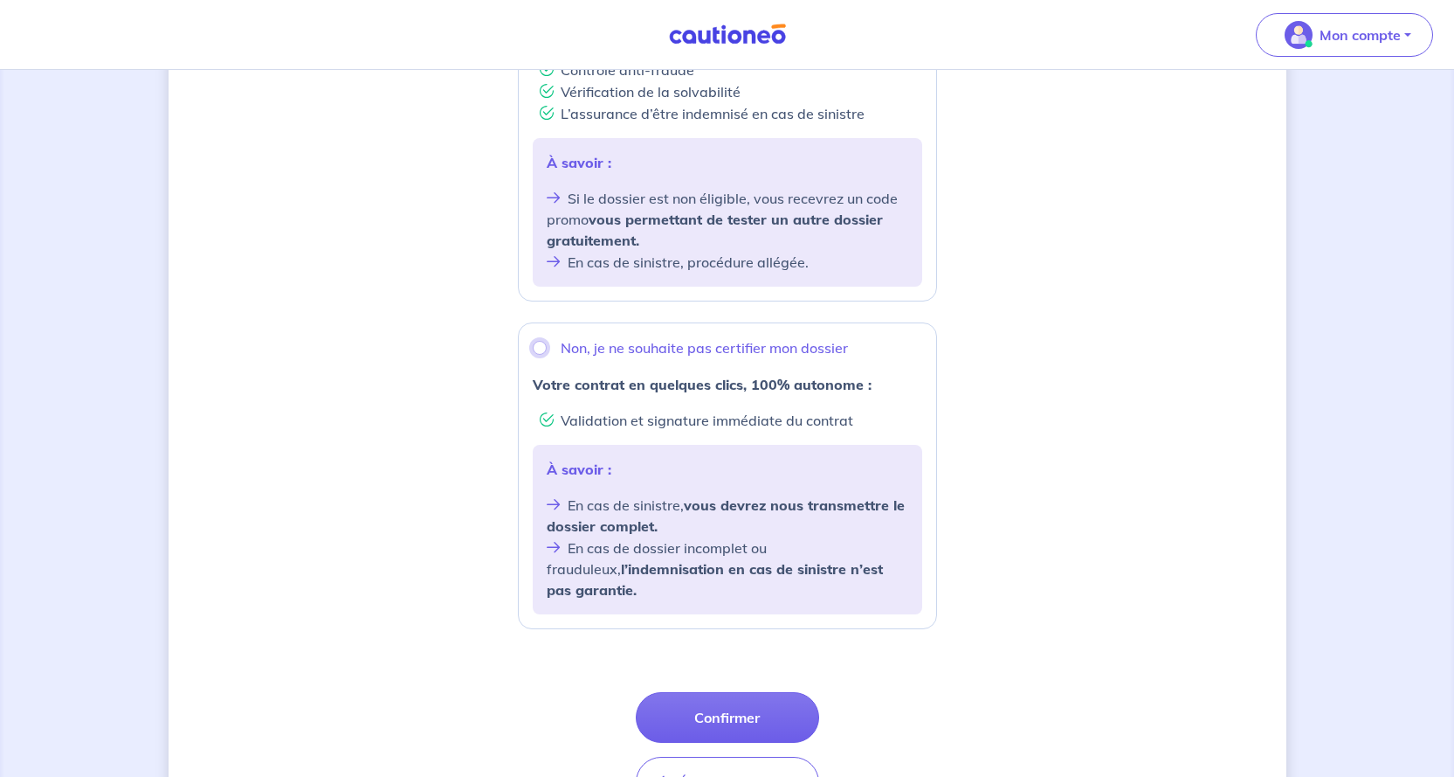
click at [535, 343] on input "Non, je ne souhaite pas certifier mon dossier" at bounding box center [540, 348] width 14 height 14
radio input "true"
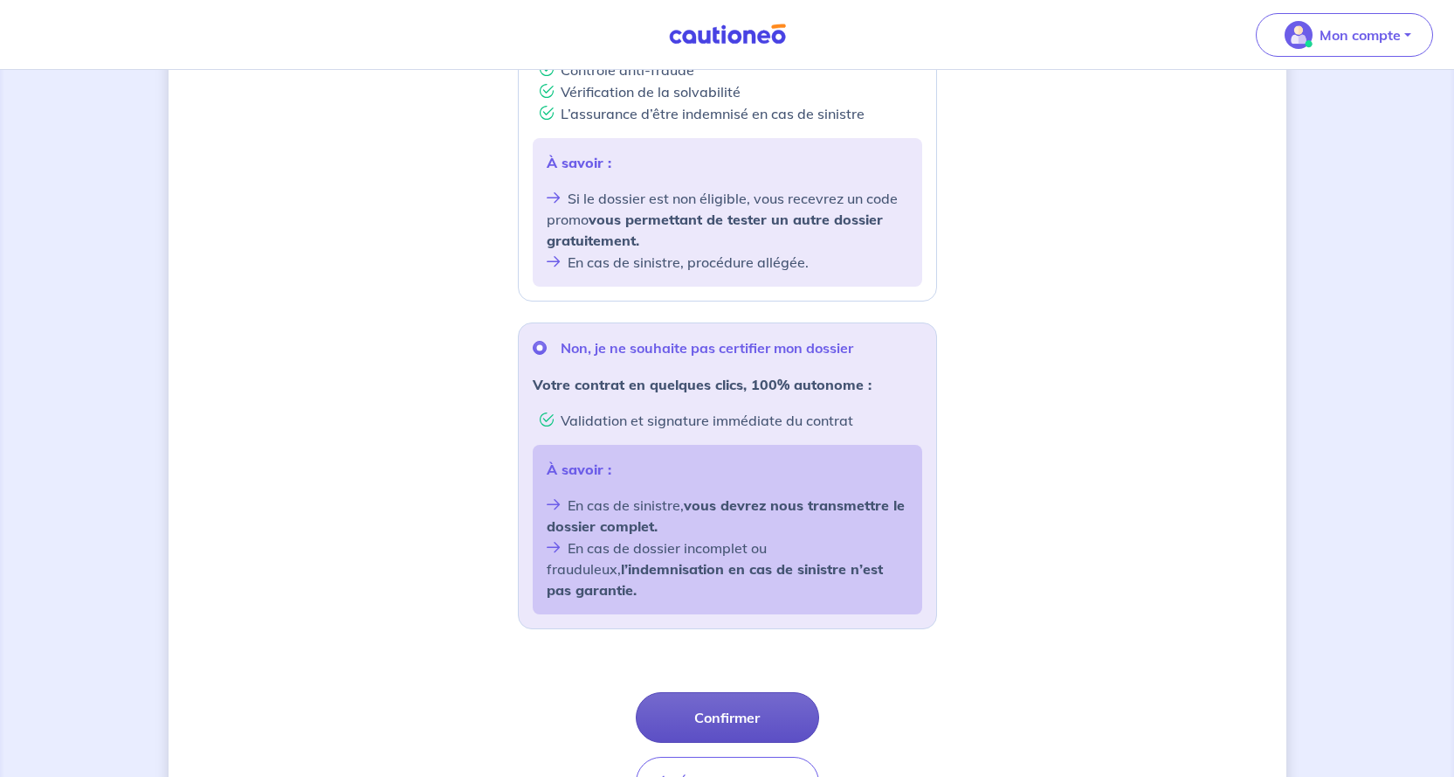
click at [727, 695] on button "Confirmer" at bounding box center [727, 717] width 183 height 51
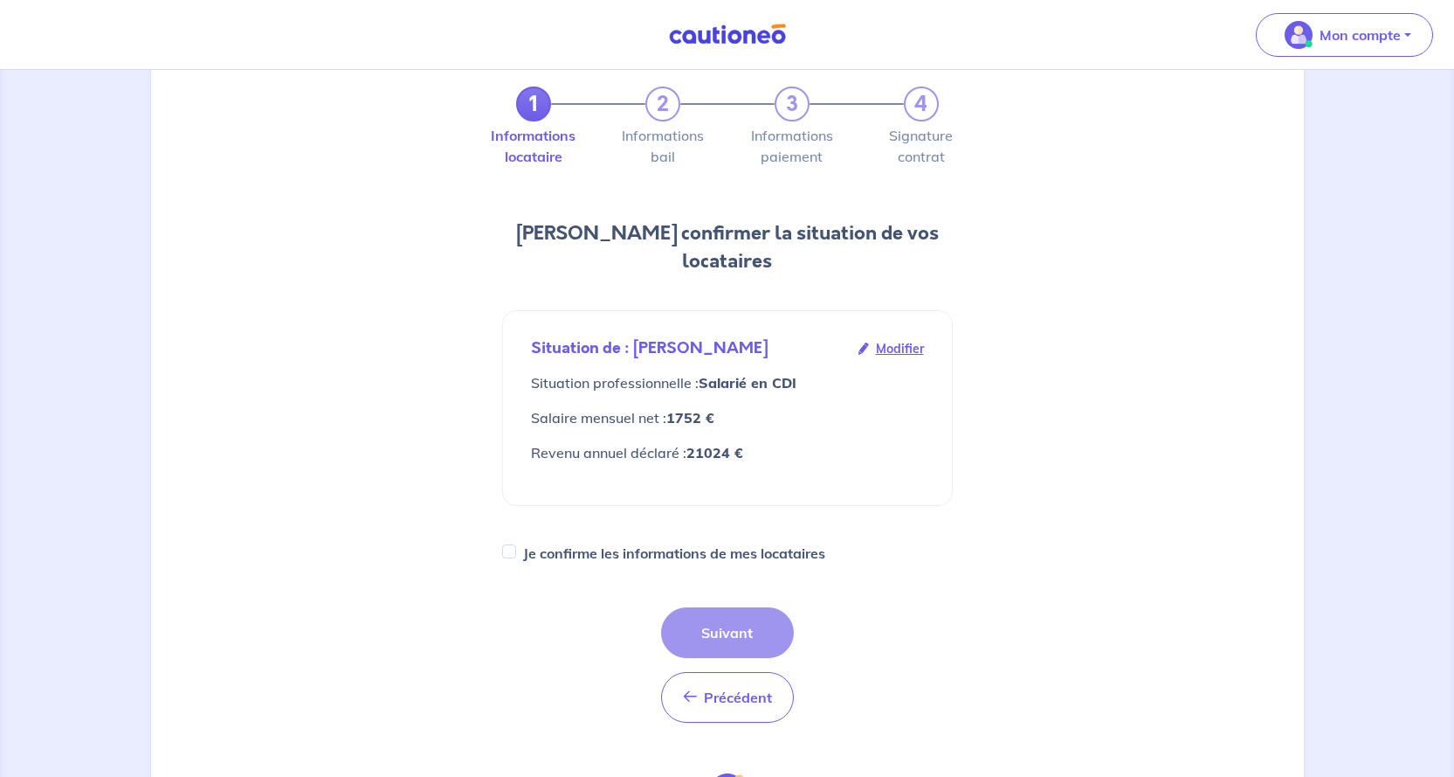
scroll to position [175, 0]
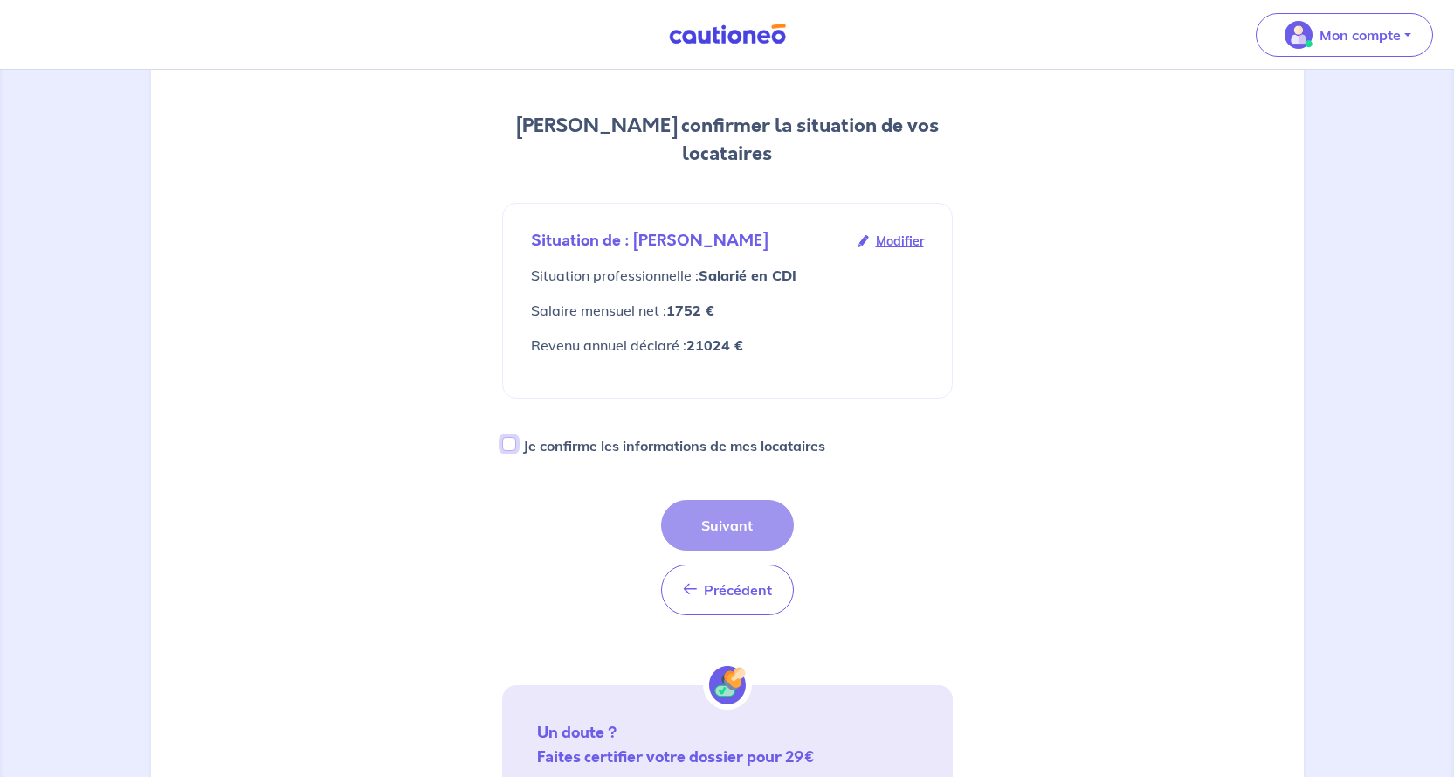
click at [508, 437] on input "Je confirme les informations de mes locataires" at bounding box center [509, 444] width 14 height 14
checkbox input "true"
click at [743, 500] on button "Suivant" at bounding box center [727, 525] width 133 height 51
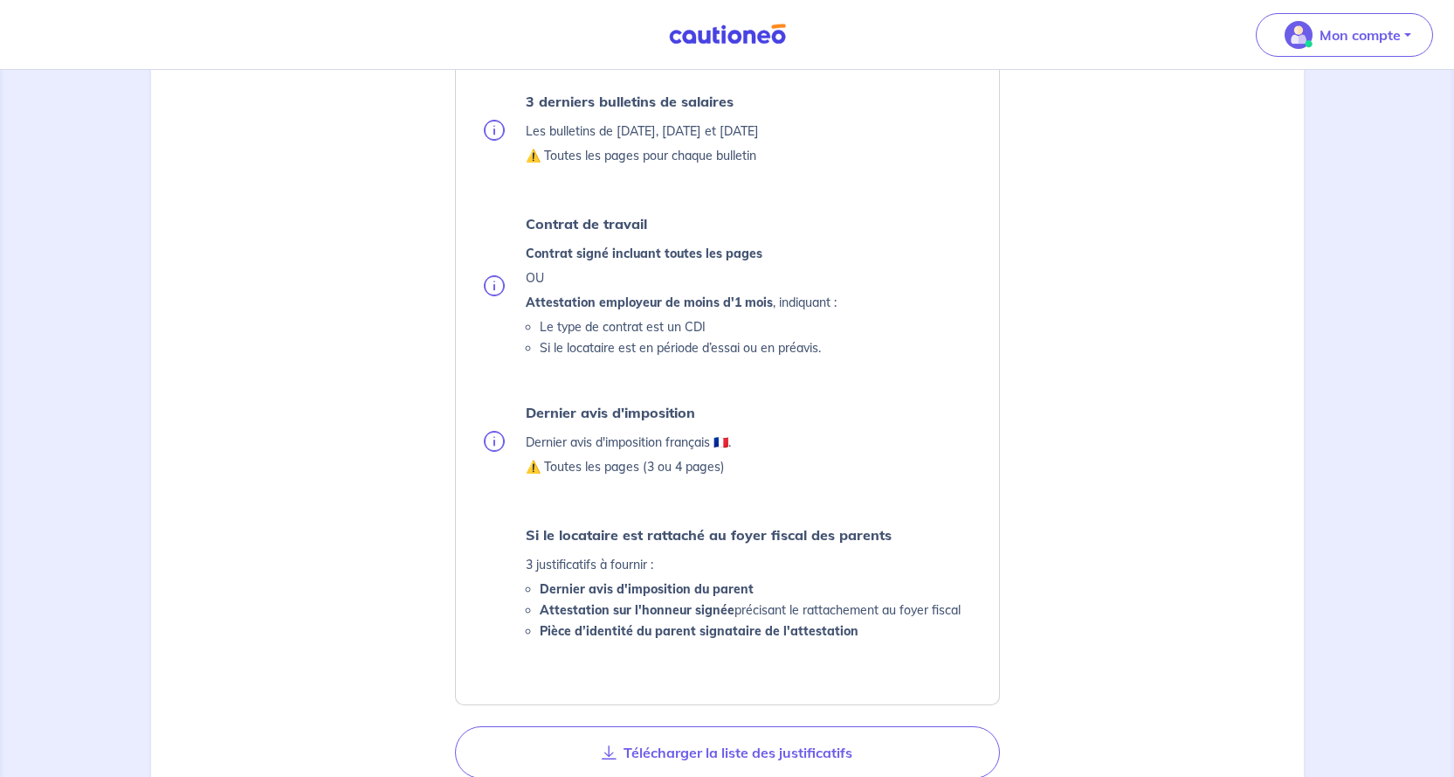
scroll to position [699, 0]
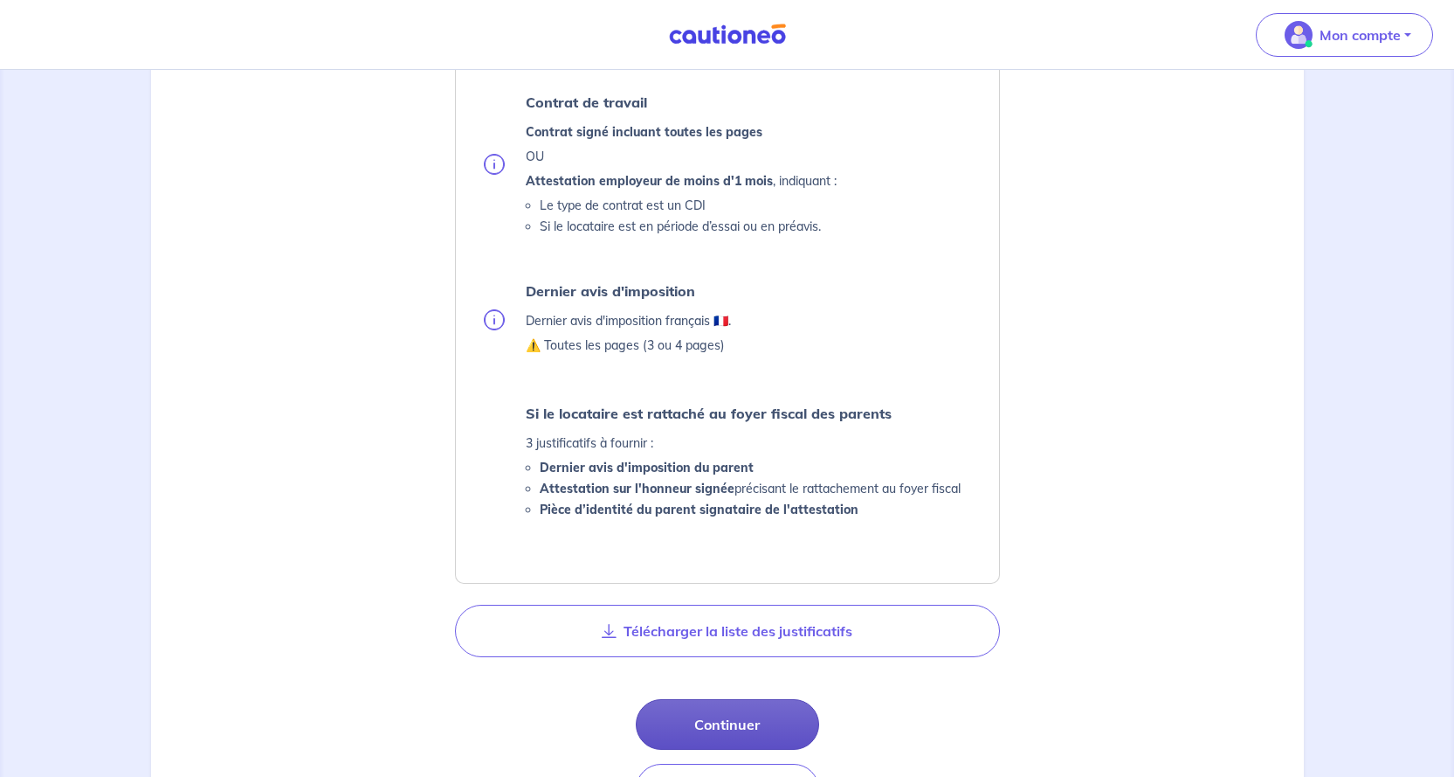
click at [710, 715] on button "Continuer" at bounding box center [727, 724] width 183 height 51
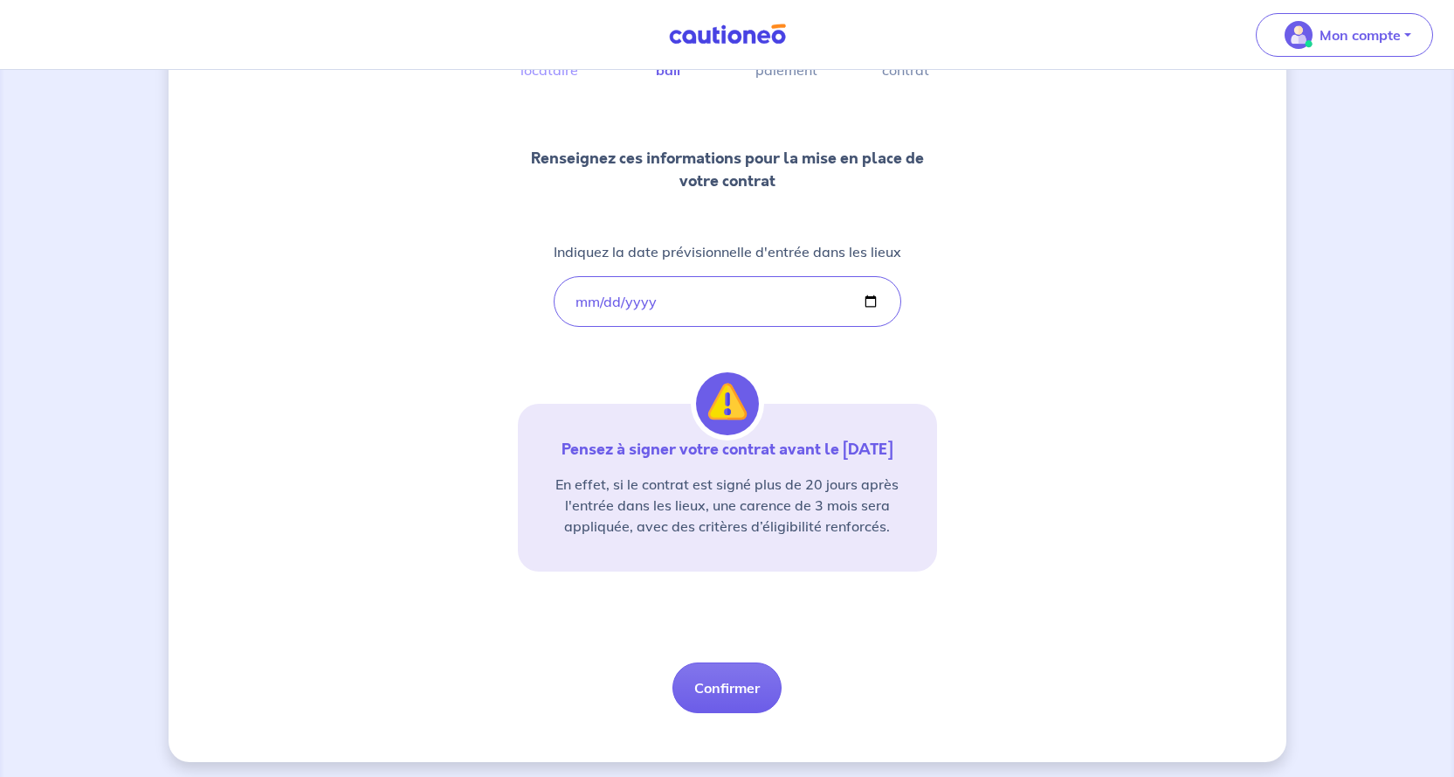
scroll to position [181, 0]
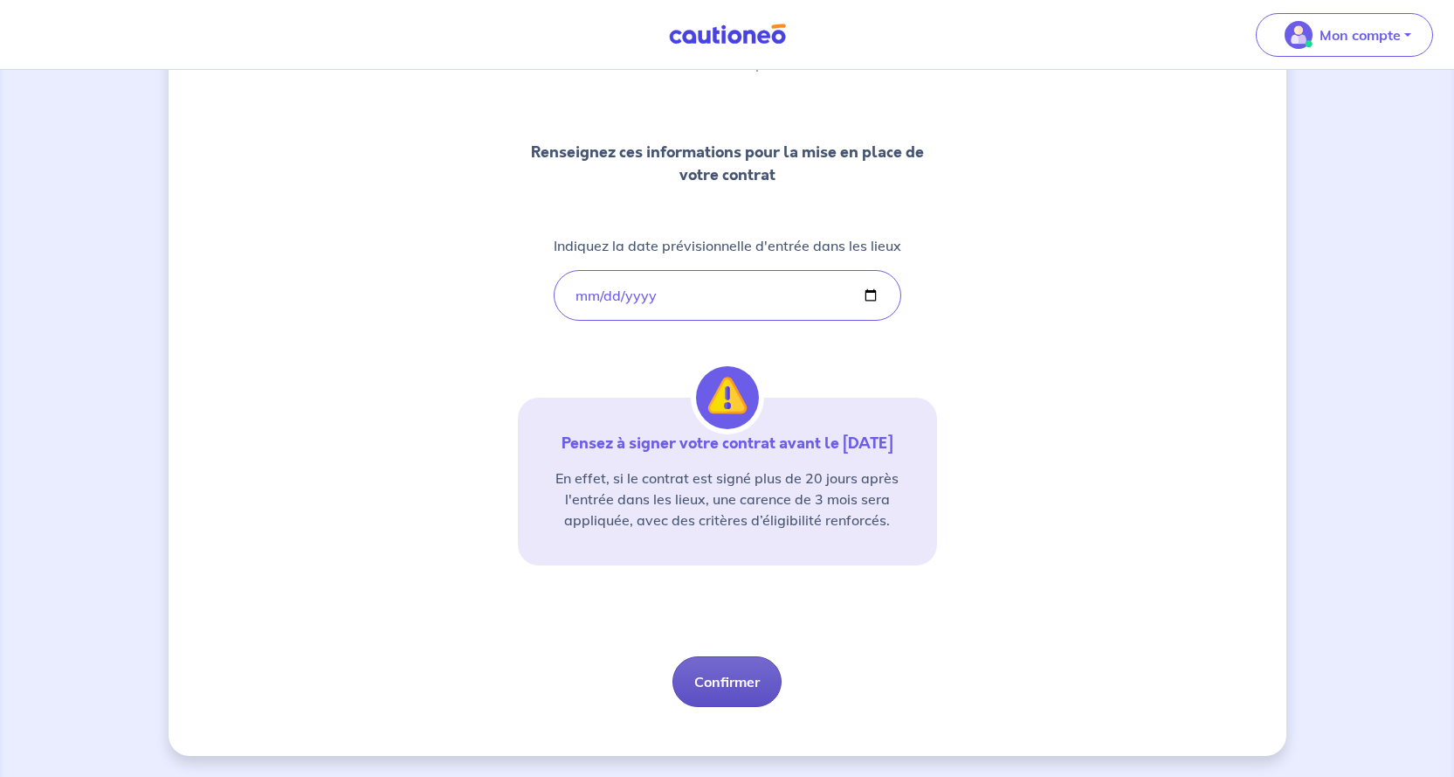
click at [731, 683] on button "Confirmer" at bounding box center [727, 681] width 109 height 51
select select "FR"
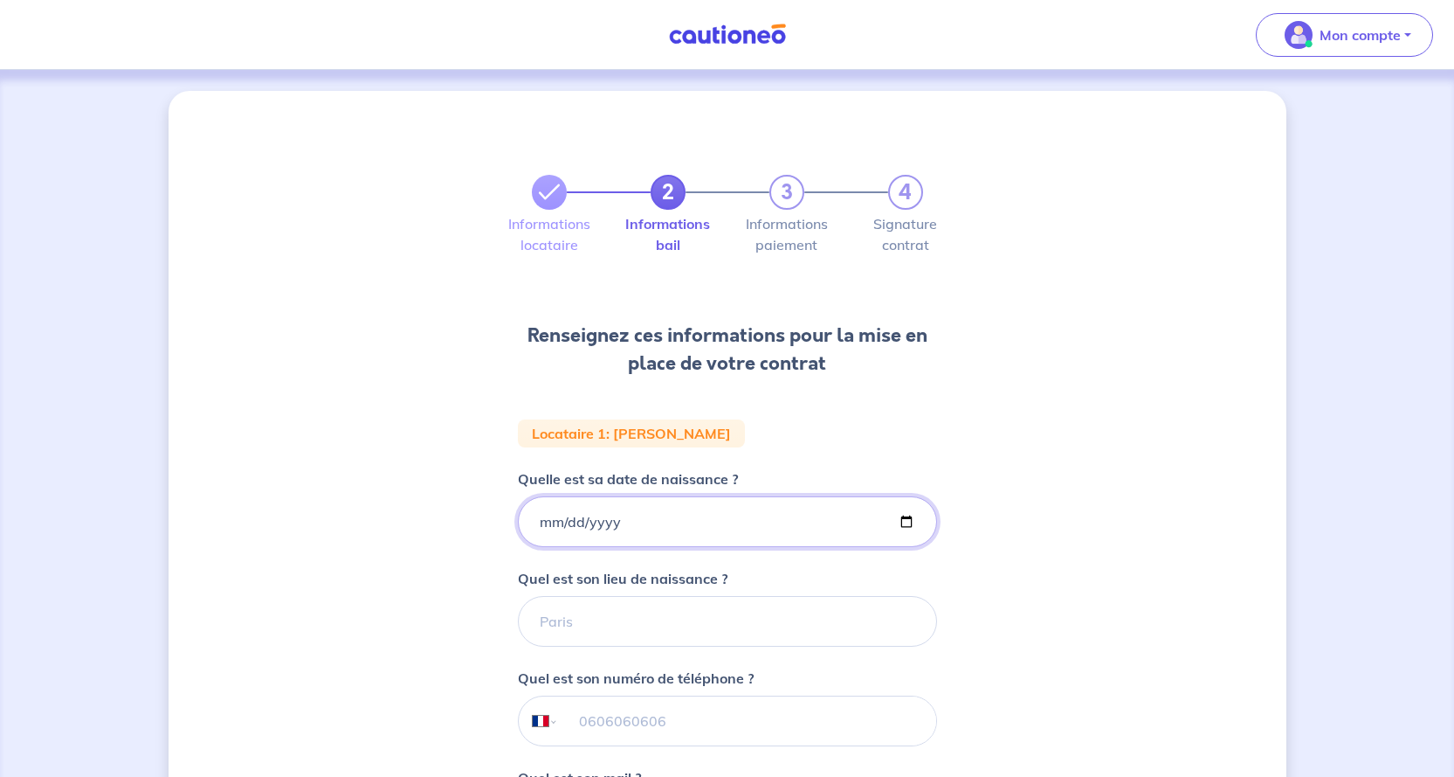
click at [557, 522] on input "Quelle est sa date de naissance ?" at bounding box center [727, 521] width 419 height 51
click at [708, 521] on input "Quelle est sa date de naissance ?" at bounding box center [727, 521] width 419 height 51
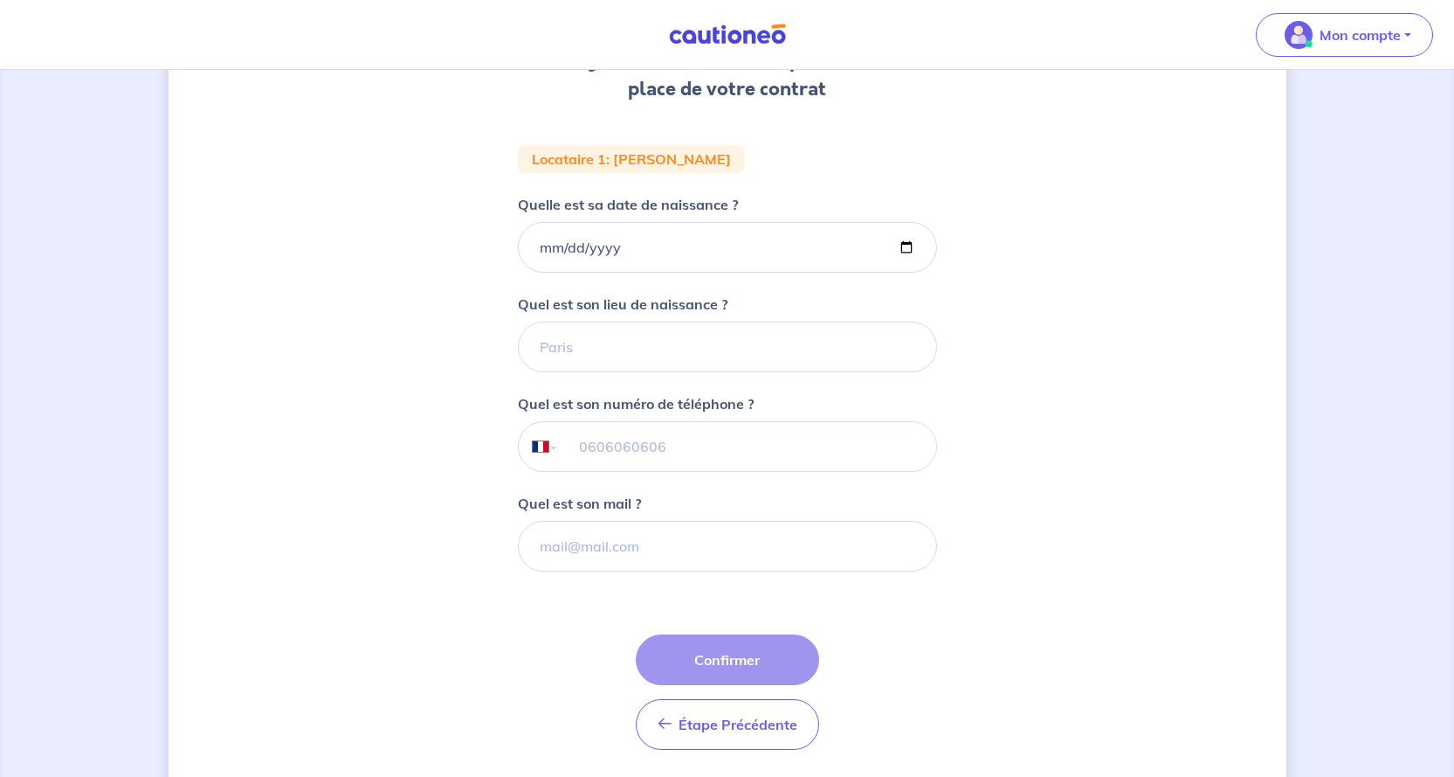
scroll to position [244, 0]
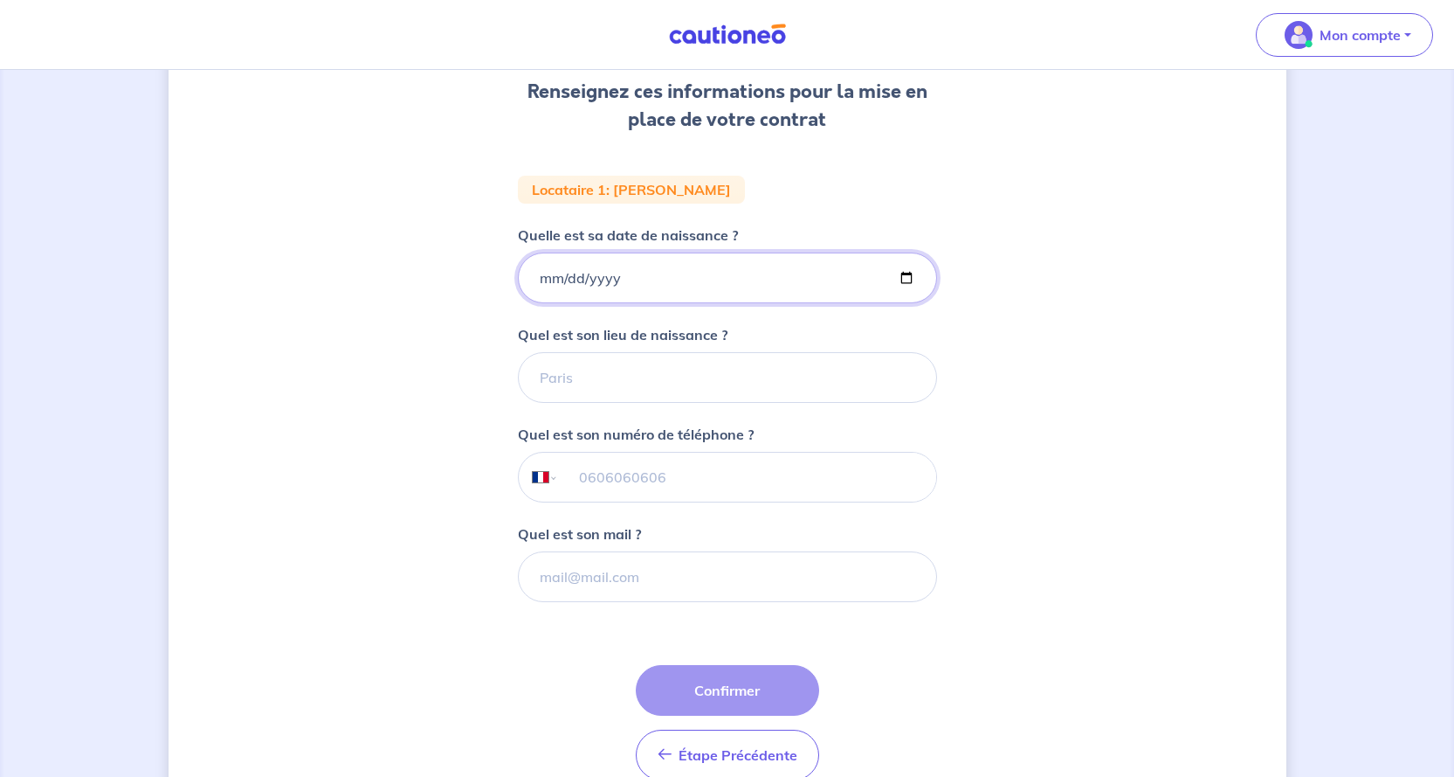
click at [612, 281] on input "Quelle est sa date de naissance ?" at bounding box center [727, 277] width 419 height 51
type input "[DATE]"
click at [569, 384] on input "Quel est son lieu de naissance ?" at bounding box center [727, 377] width 419 height 51
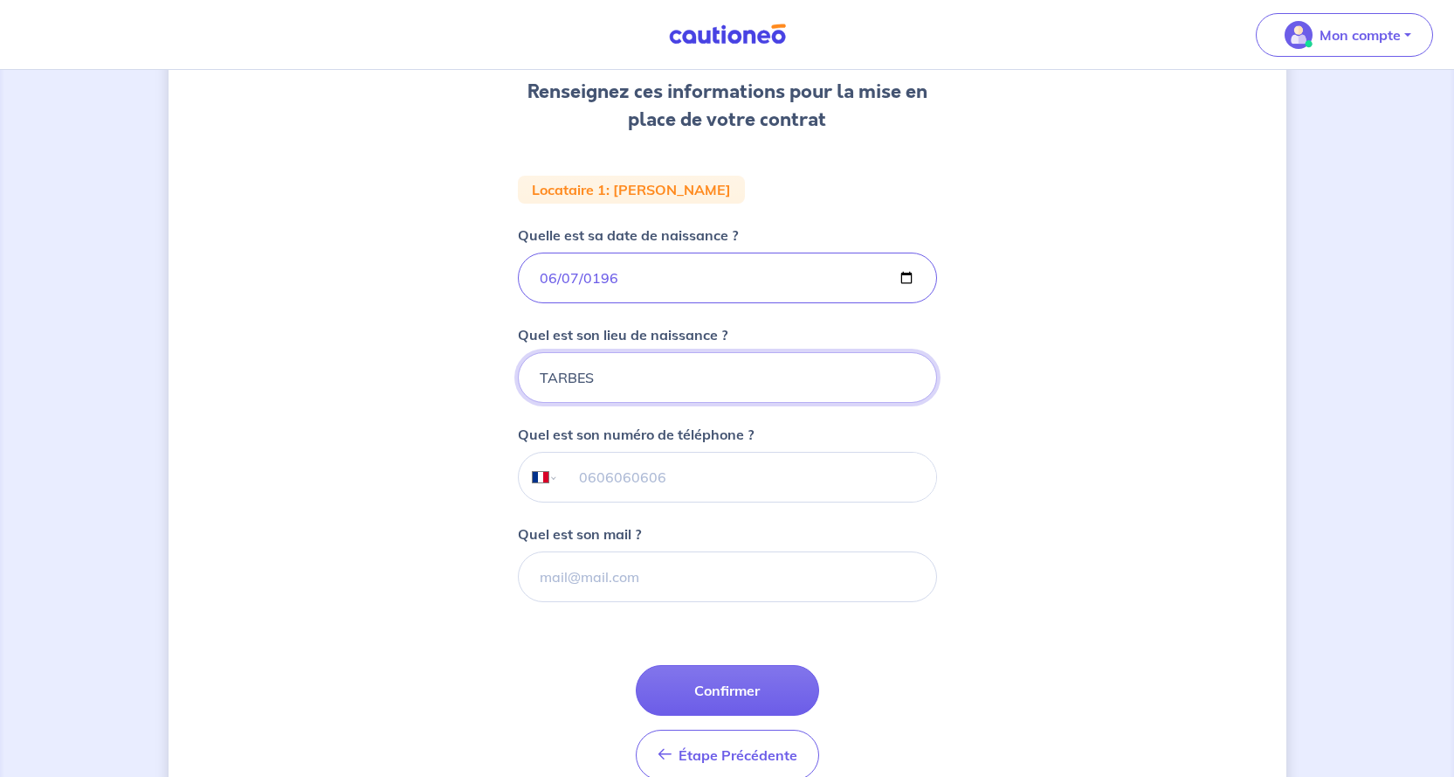
type input "TARBES"
click at [609, 480] on input "tel" at bounding box center [746, 477] width 377 height 49
click at [559, 579] on input "Quel est son mail ?" at bounding box center [727, 576] width 419 height 51
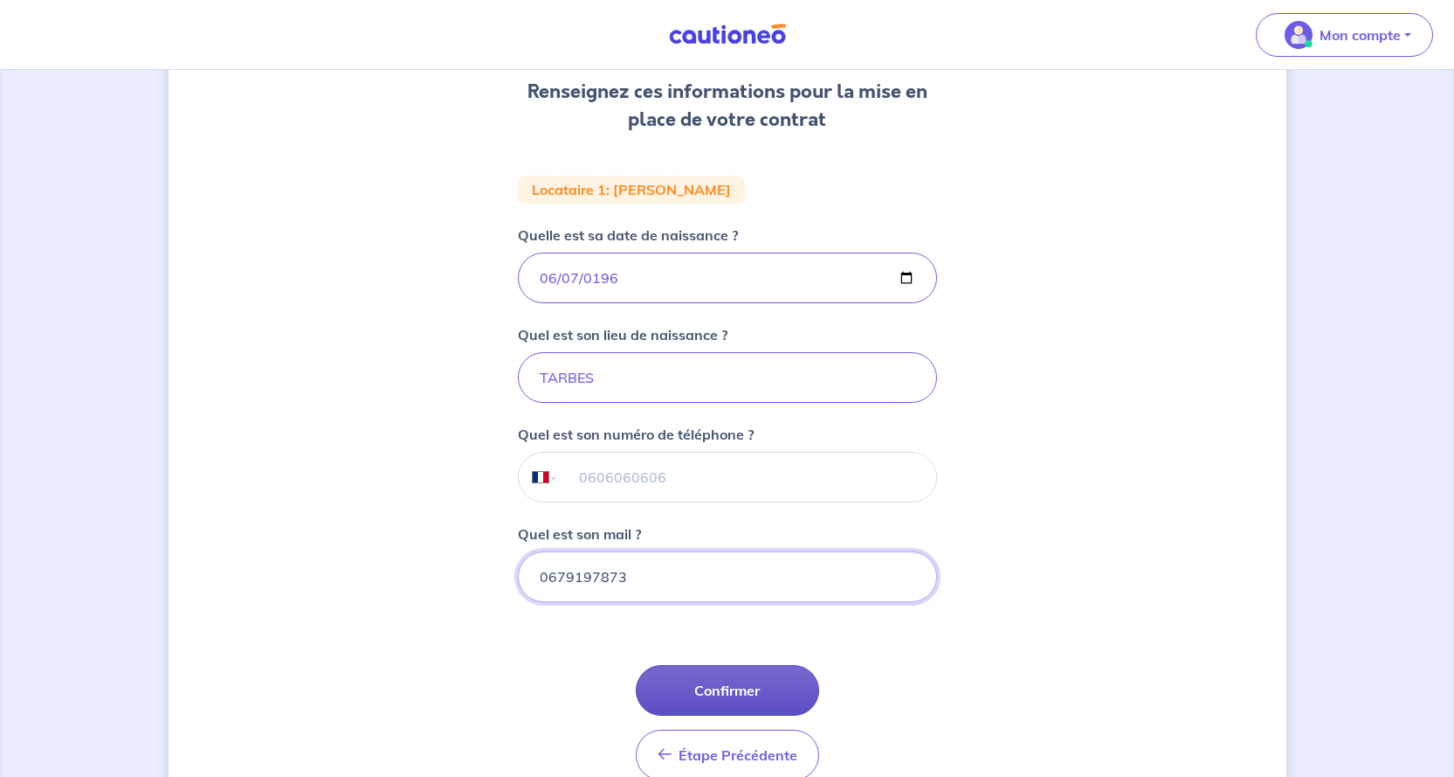
type input "0679197873"
click at [727, 689] on button "Confirmer" at bounding box center [727, 690] width 183 height 51
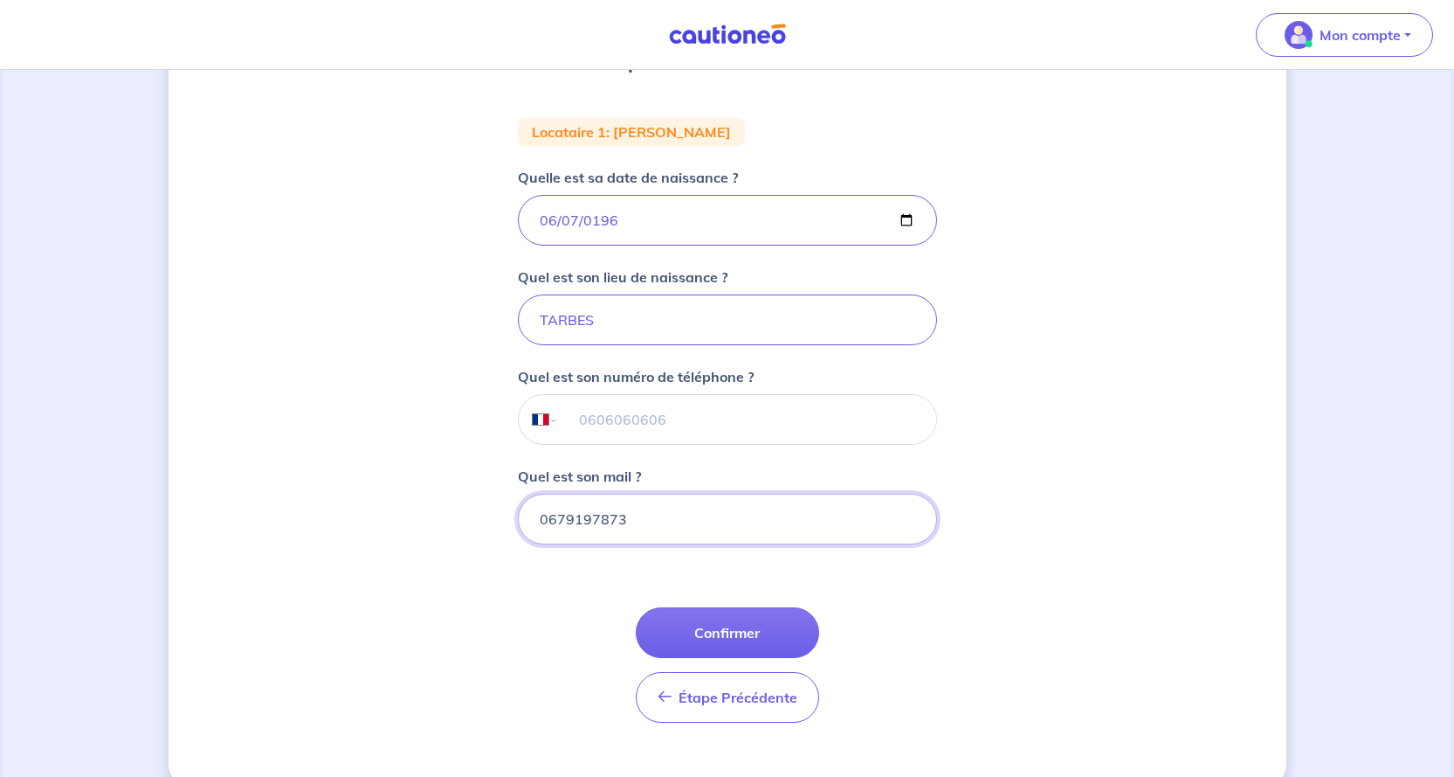
scroll to position [331, 0]
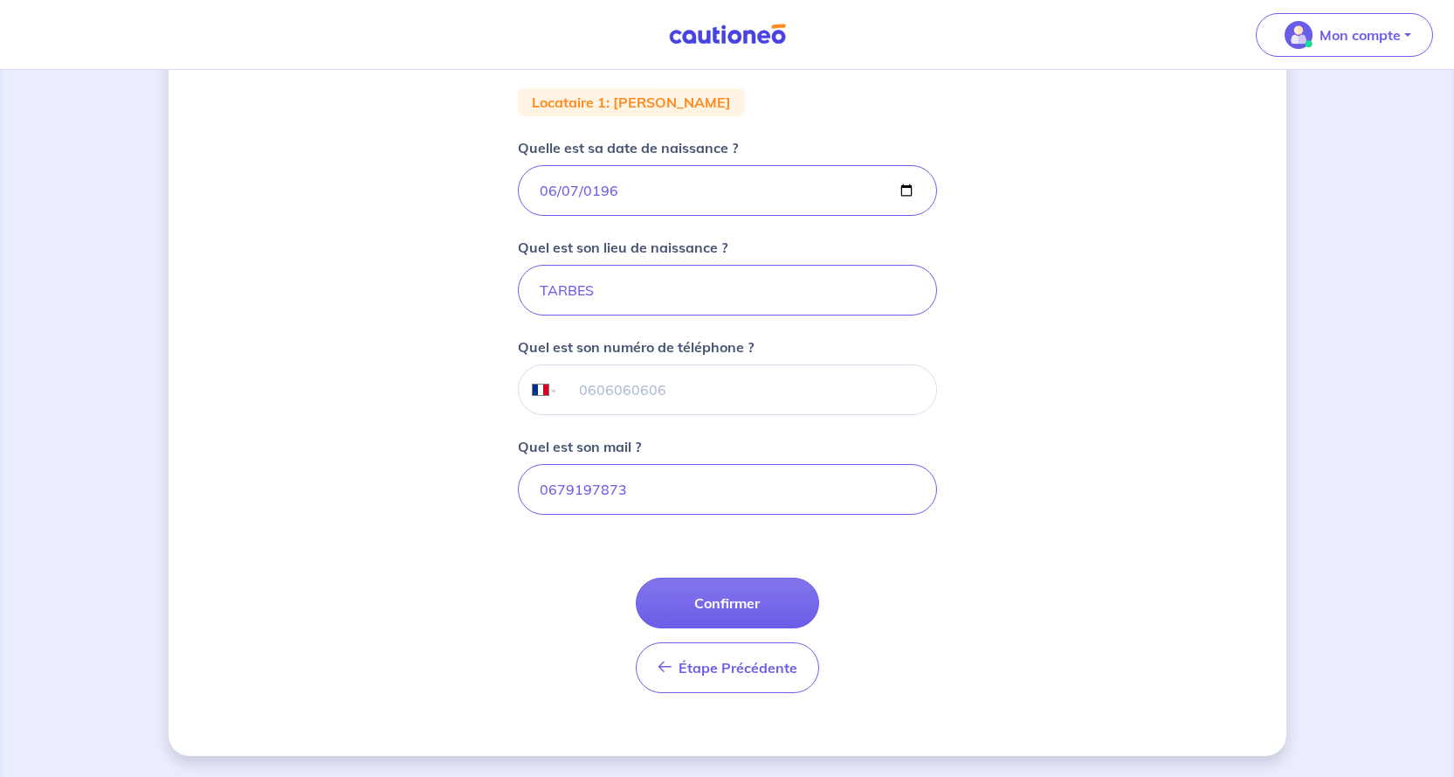
click at [585, 621] on form "Locataire 1 : [PERSON_NAME] est sa date de naissance ? [DEMOGRAPHIC_DATA] Quel …" at bounding box center [727, 397] width 419 height 618
click at [604, 378] on input "tel" at bounding box center [746, 389] width 377 height 49
type input "06 79 19 78 73"
click at [627, 492] on input "0679197873" at bounding box center [727, 489] width 419 height 51
type input "0"
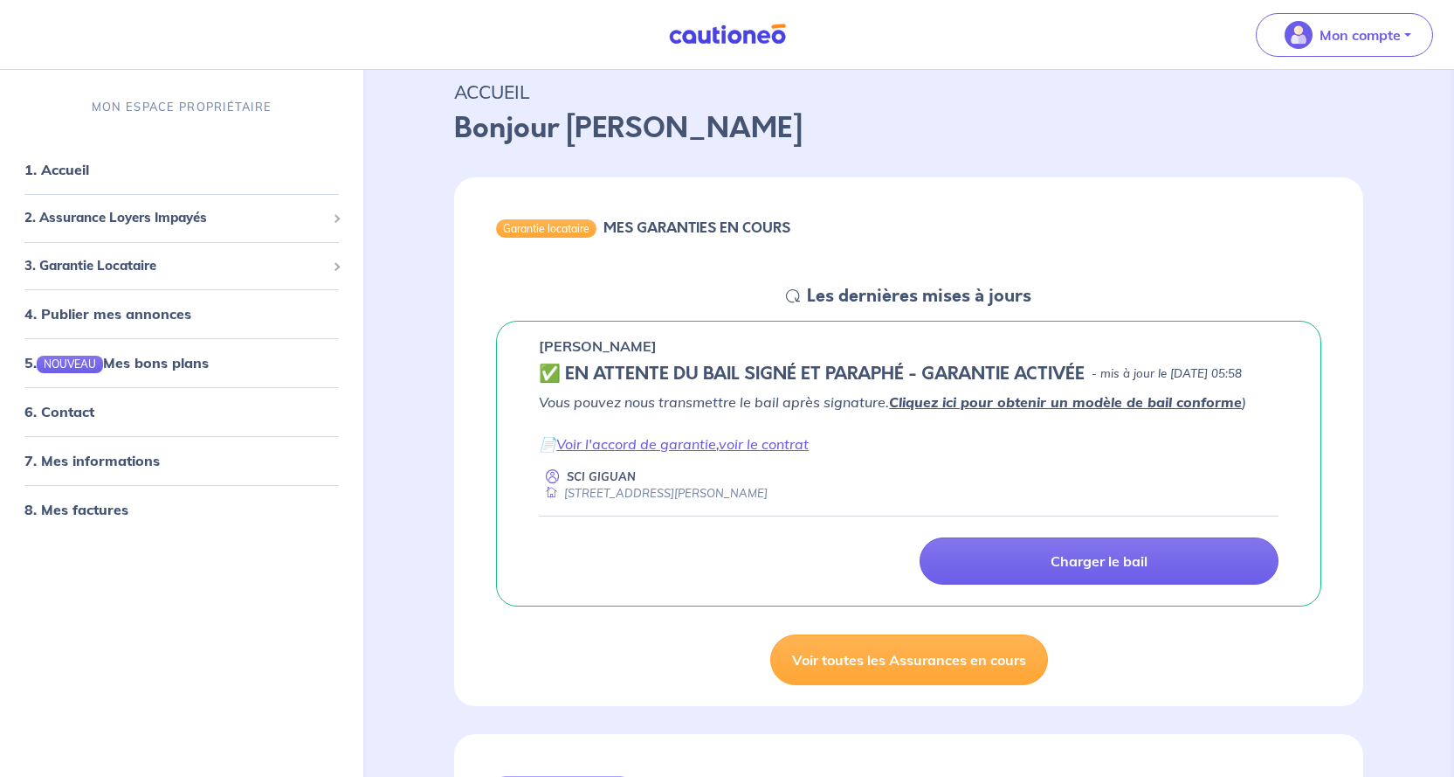
scroll to position [87, 0]
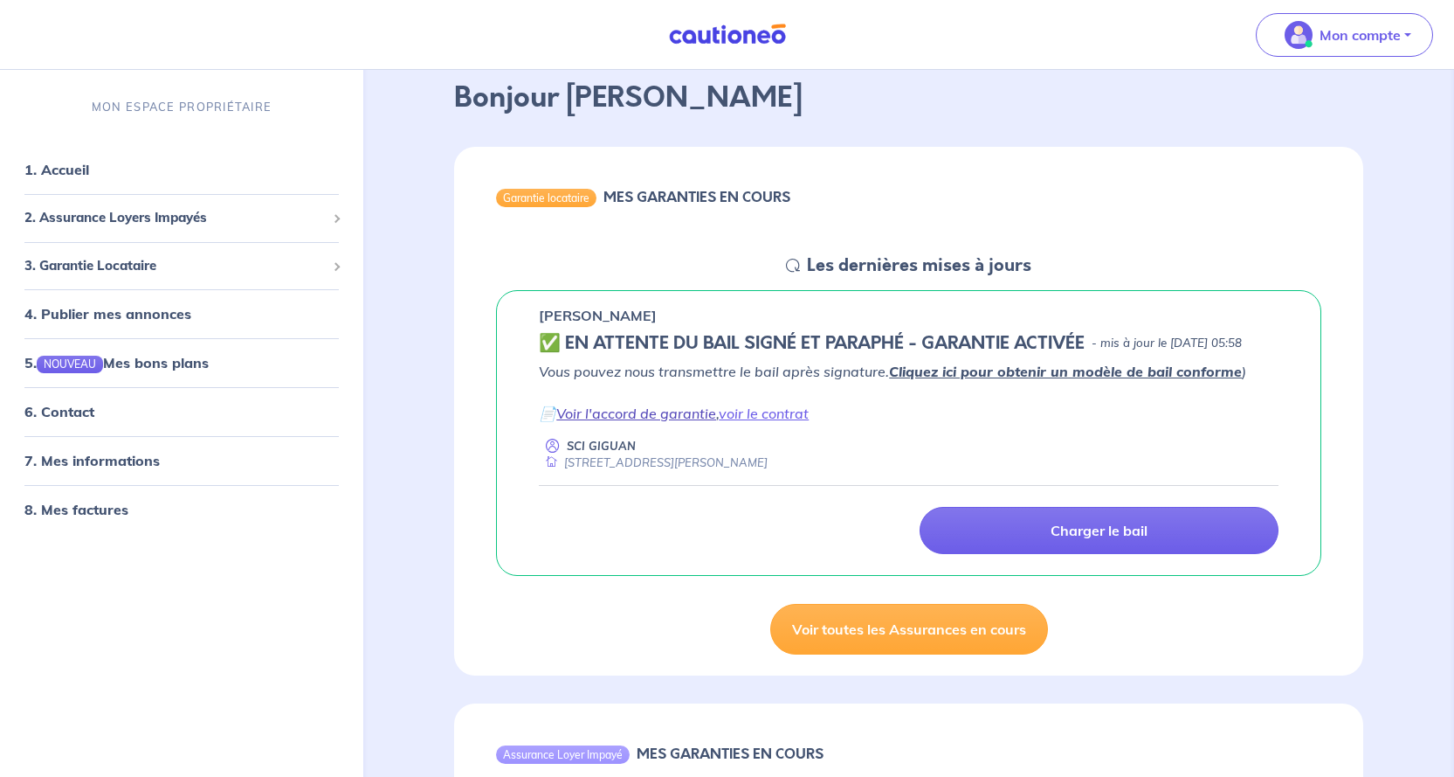
click at [680, 422] on link "Voir l'accord de garantie" at bounding box center [636, 412] width 160 height 17
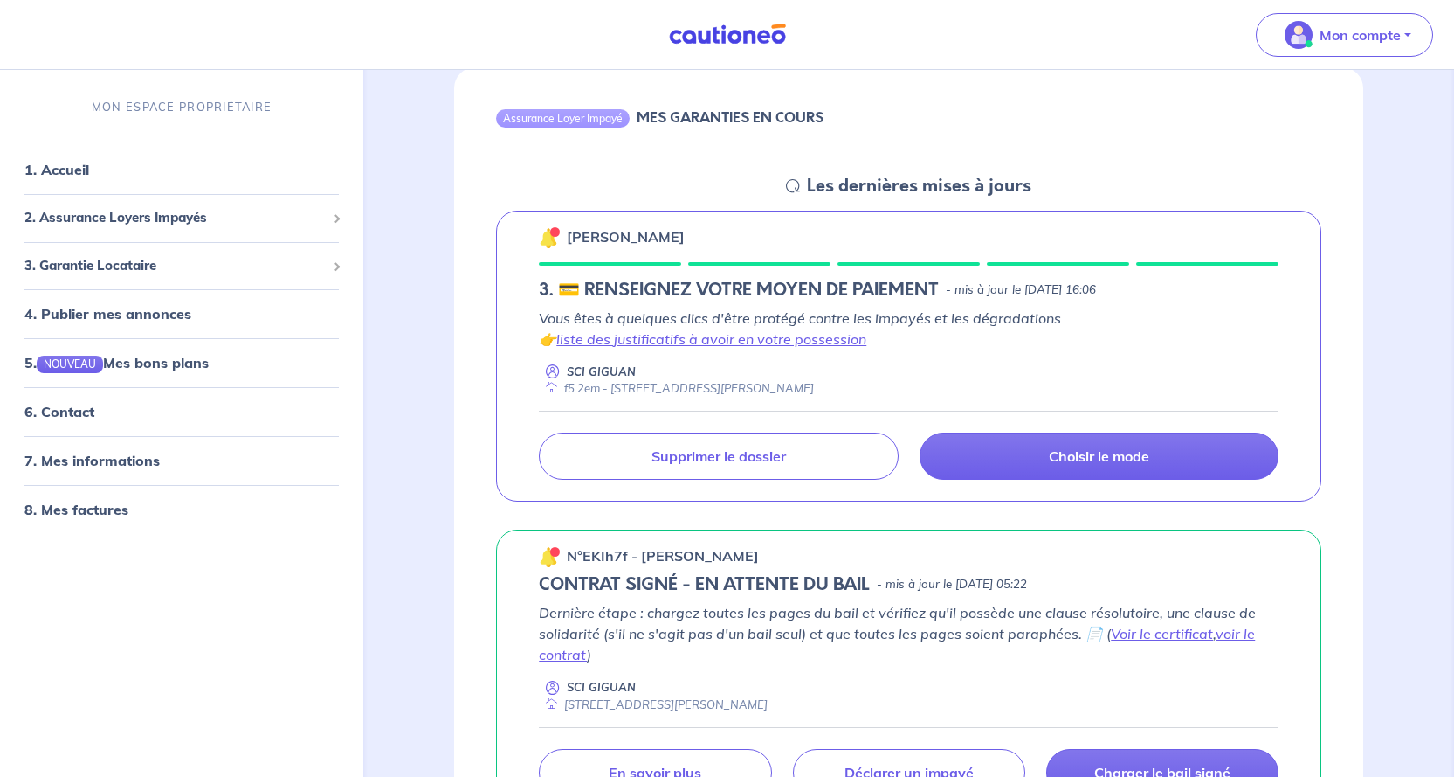
scroll to position [699, 0]
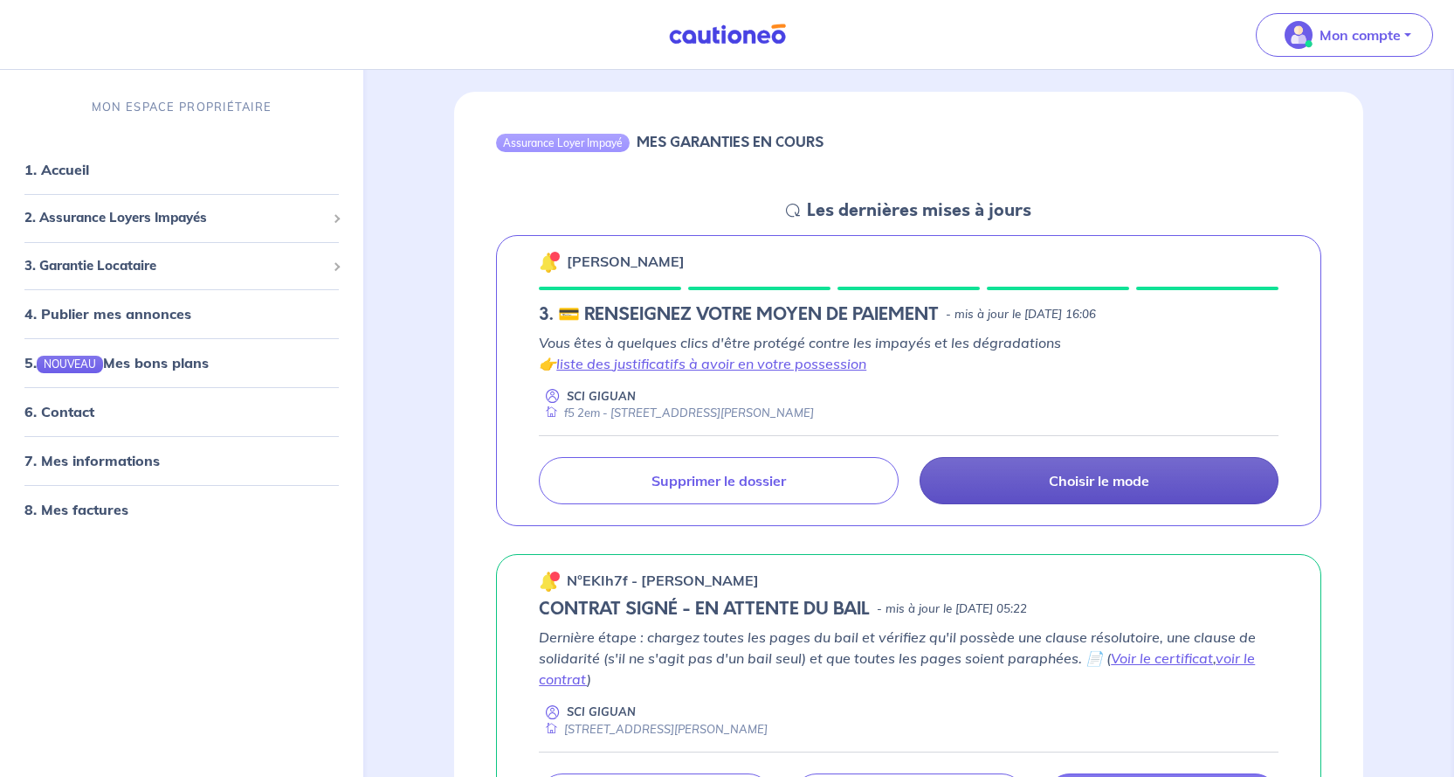
click at [1080, 489] on p "Choisir le mode" at bounding box center [1099, 480] width 100 height 17
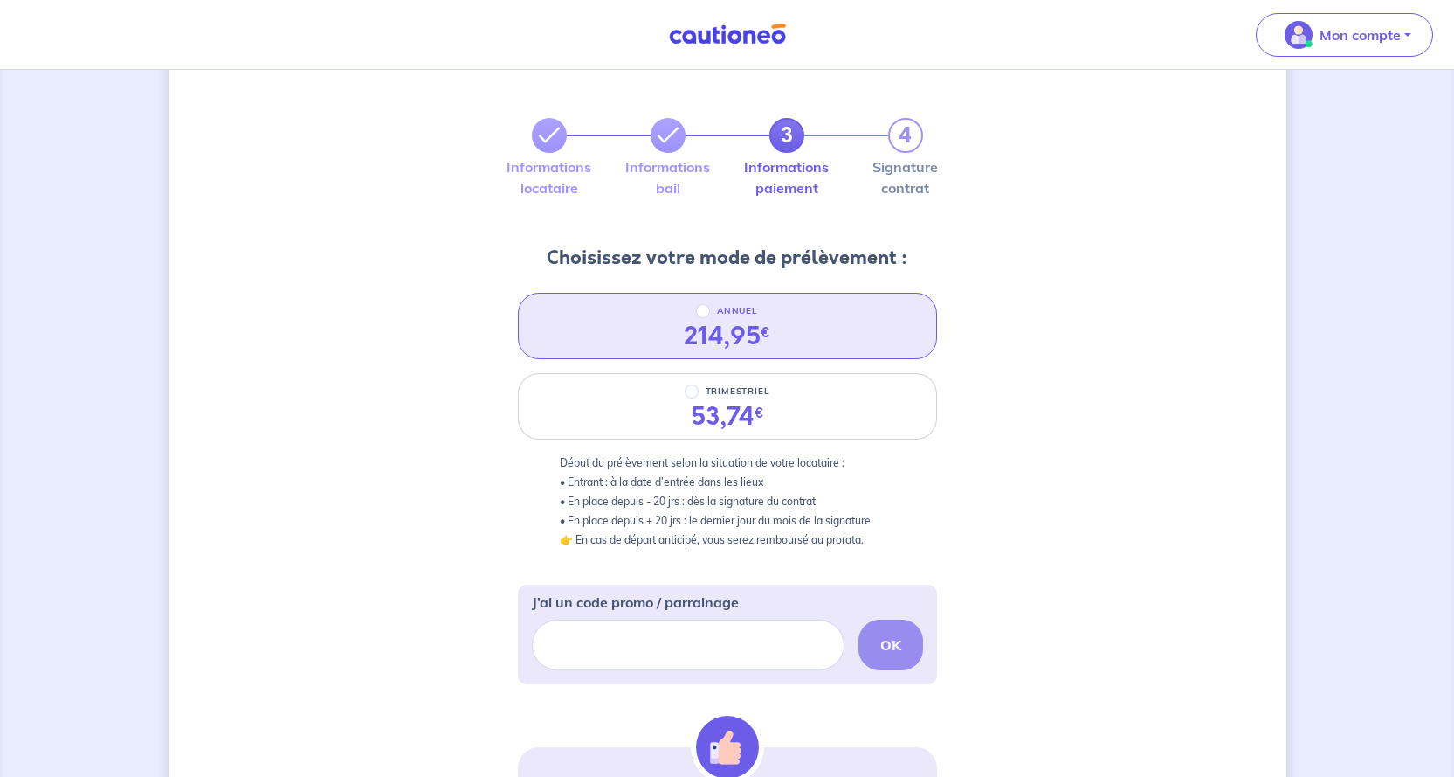
scroll to position [87, 0]
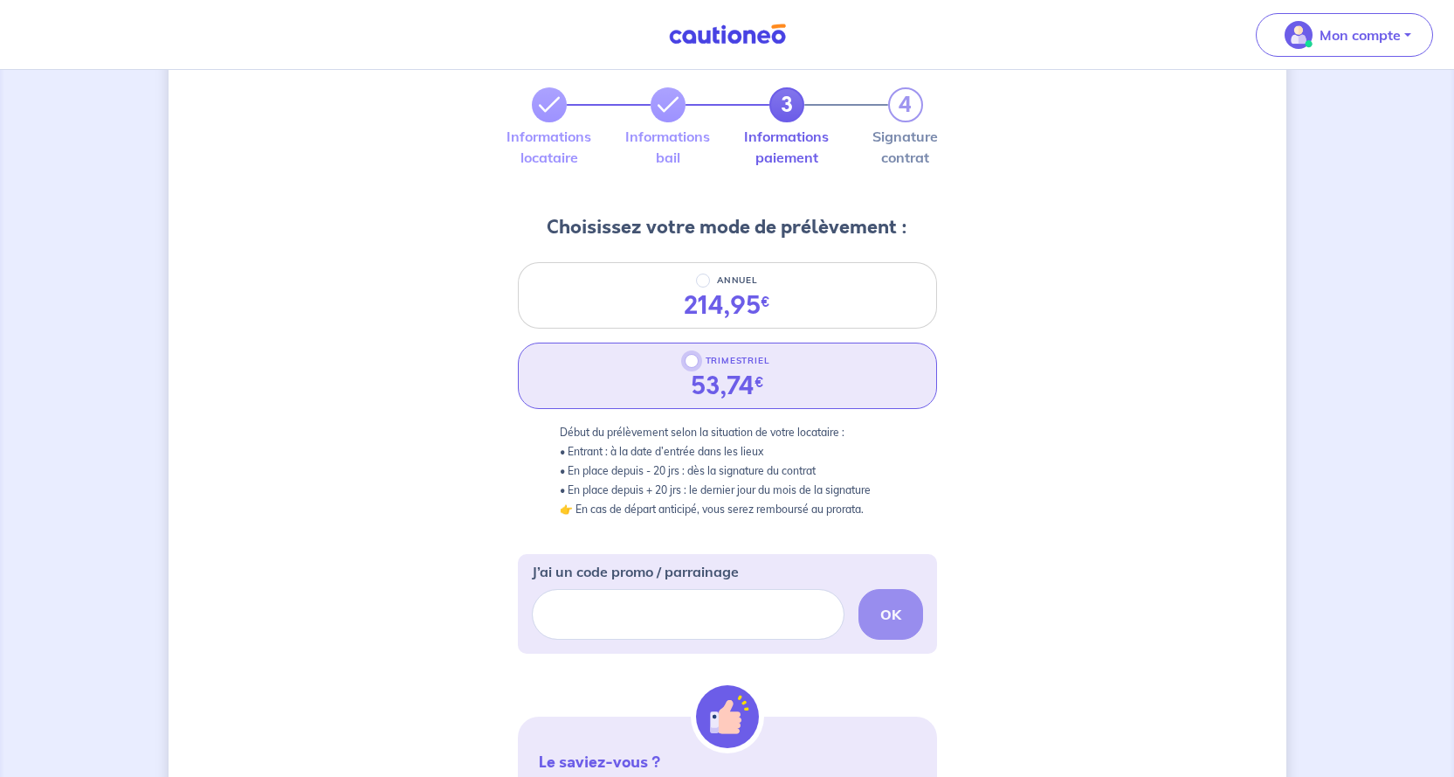
click at [693, 361] on input "TRIMESTRIEL" at bounding box center [692, 361] width 14 height 14
radio input "true"
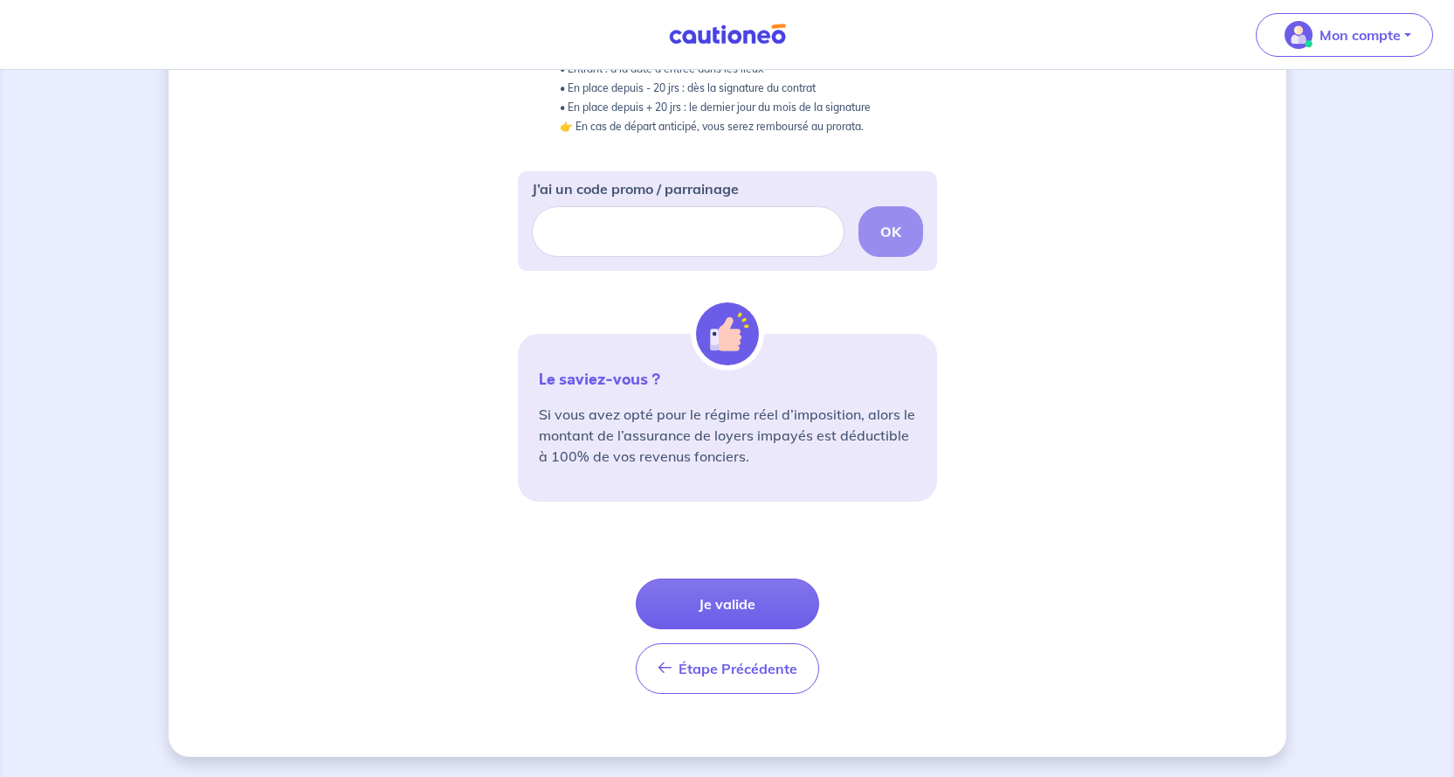
scroll to position [471, 0]
click at [715, 668] on span "Étape Précédente" at bounding box center [738, 667] width 119 height 17
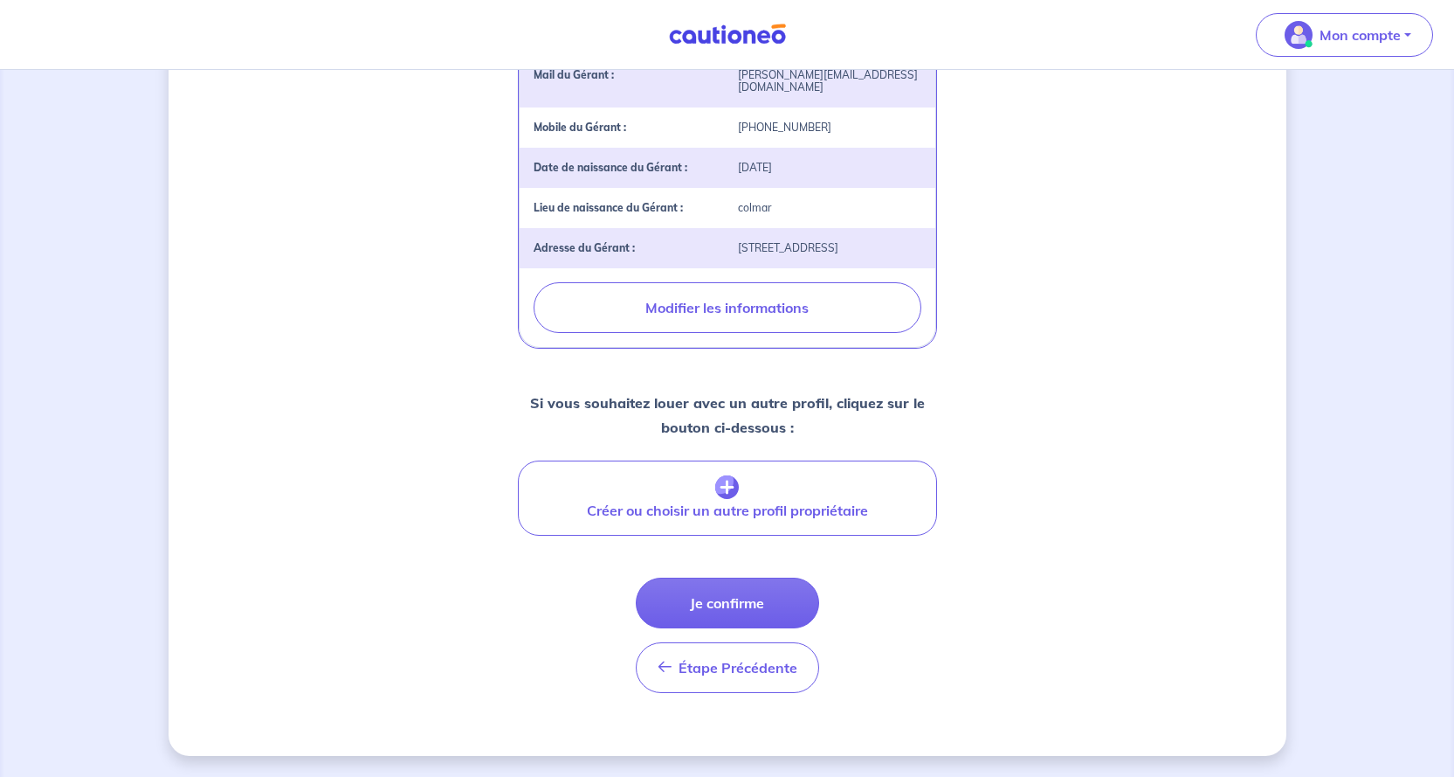
scroll to position [616, 0]
click at [742, 592] on button "Je confirme" at bounding box center [727, 602] width 183 height 51
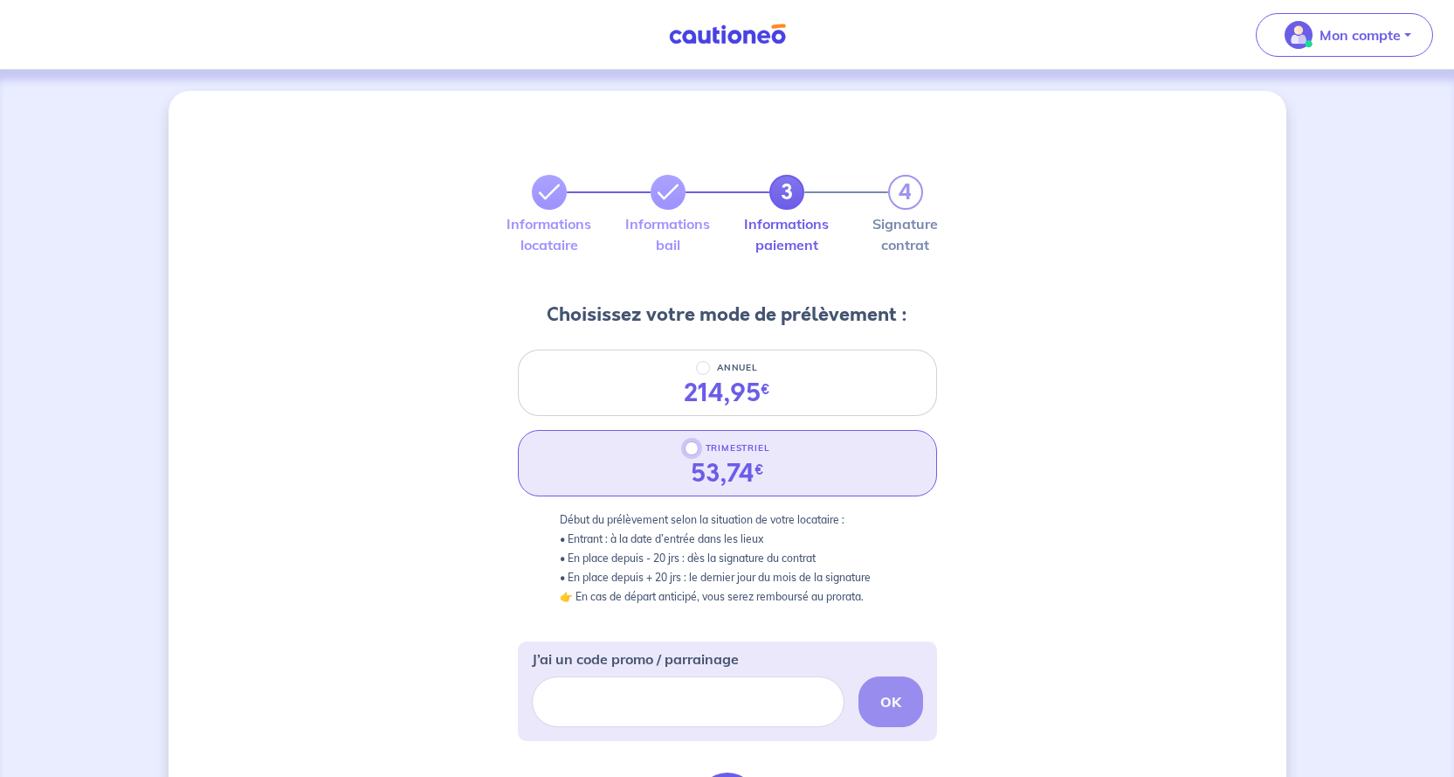
click at [687, 450] on input "TRIMESTRIEL" at bounding box center [692, 448] width 14 height 14
radio input "true"
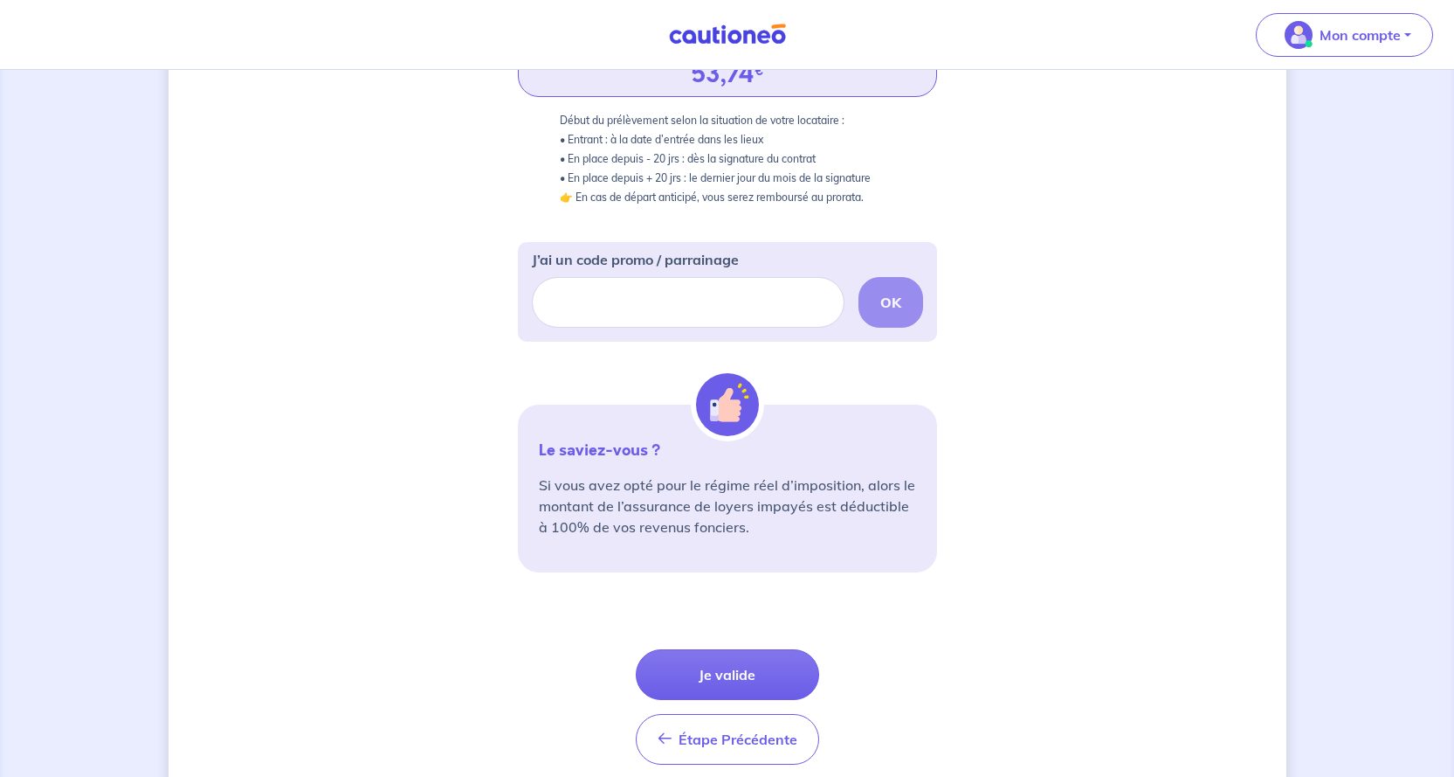
scroll to position [471, 0]
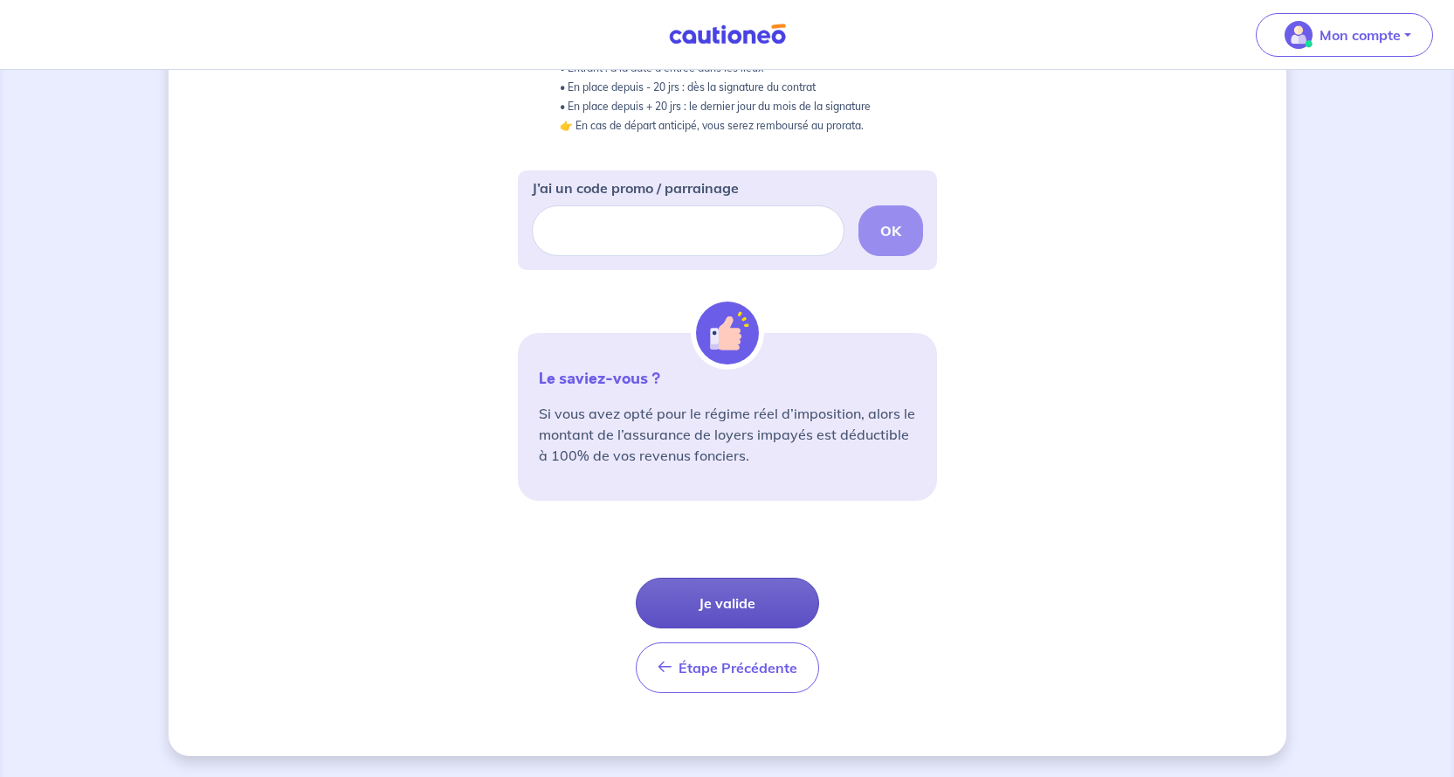
click at [760, 596] on button "Je valide" at bounding box center [727, 602] width 183 height 51
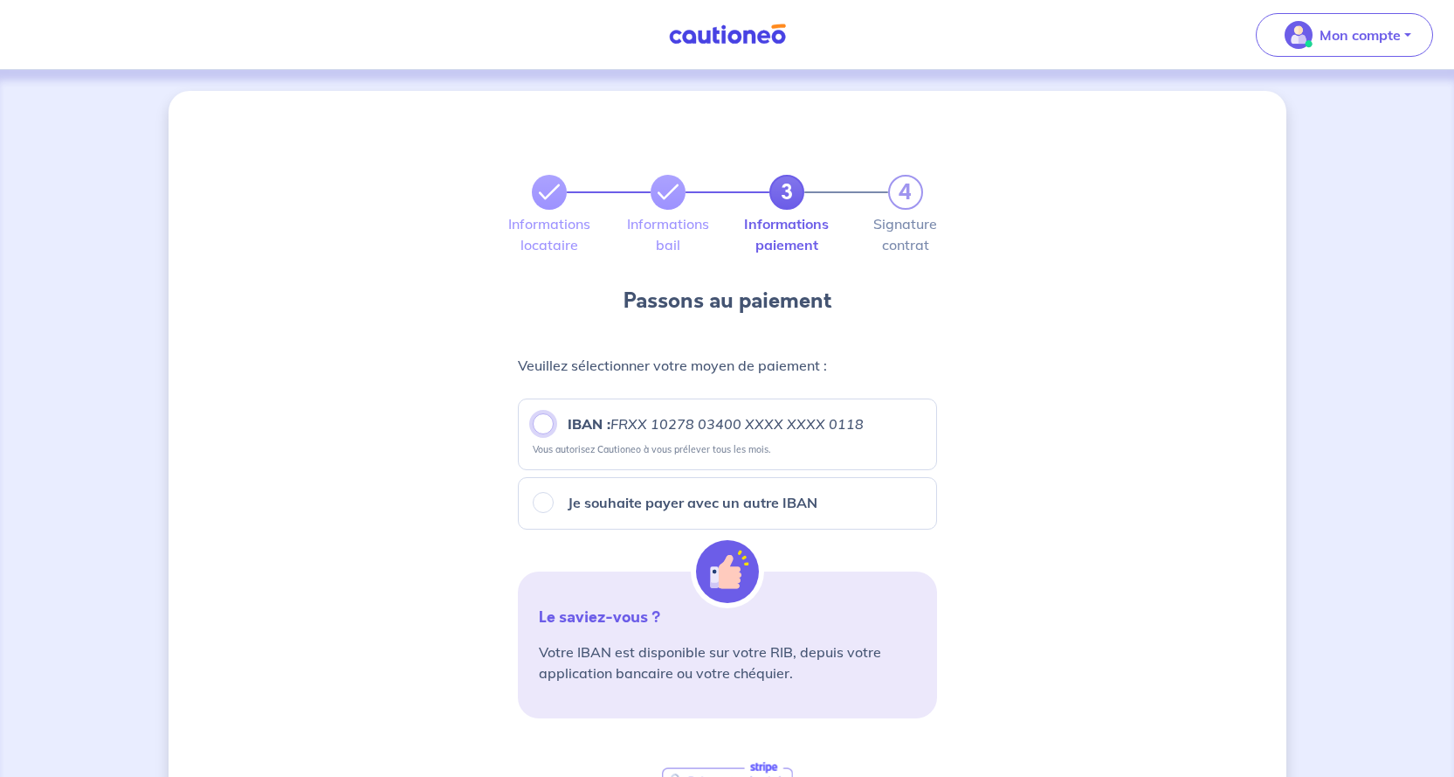
click at [544, 427] on input "IBAN : FRXX 10278 03400 XXXX XXXX 0118" at bounding box center [543, 423] width 21 height 21
radio input "true"
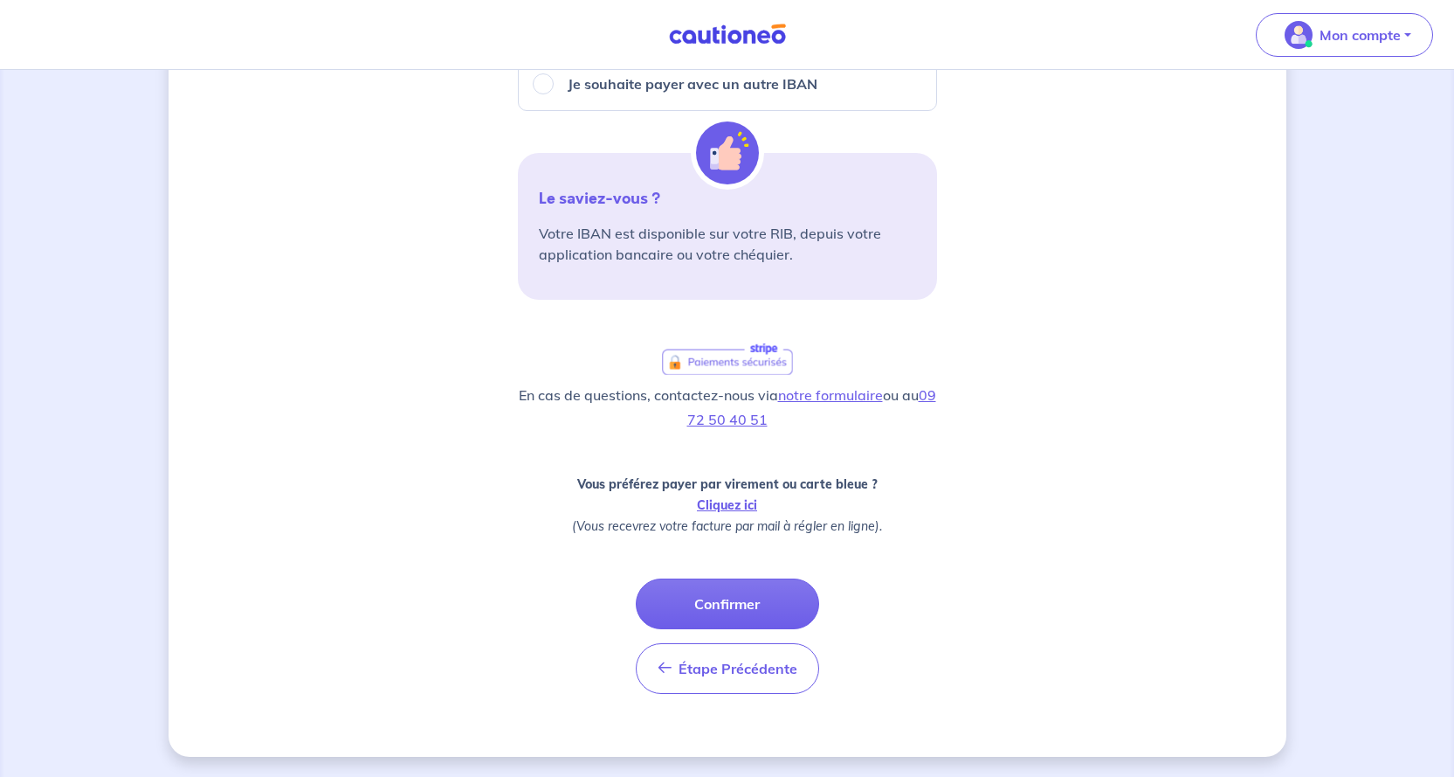
scroll to position [419, 0]
click at [715, 598] on button "Confirmer" at bounding box center [727, 602] width 183 height 51
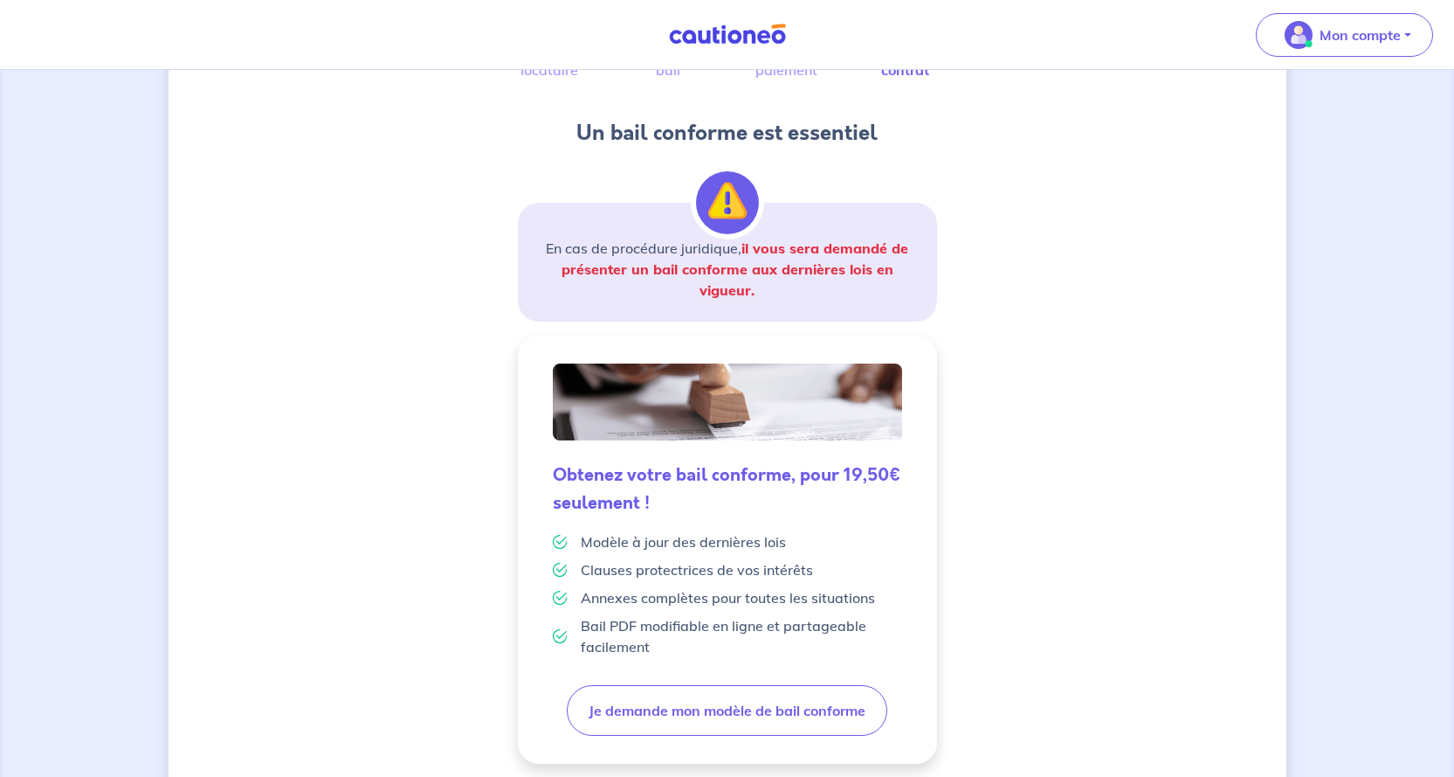
scroll to position [262, 0]
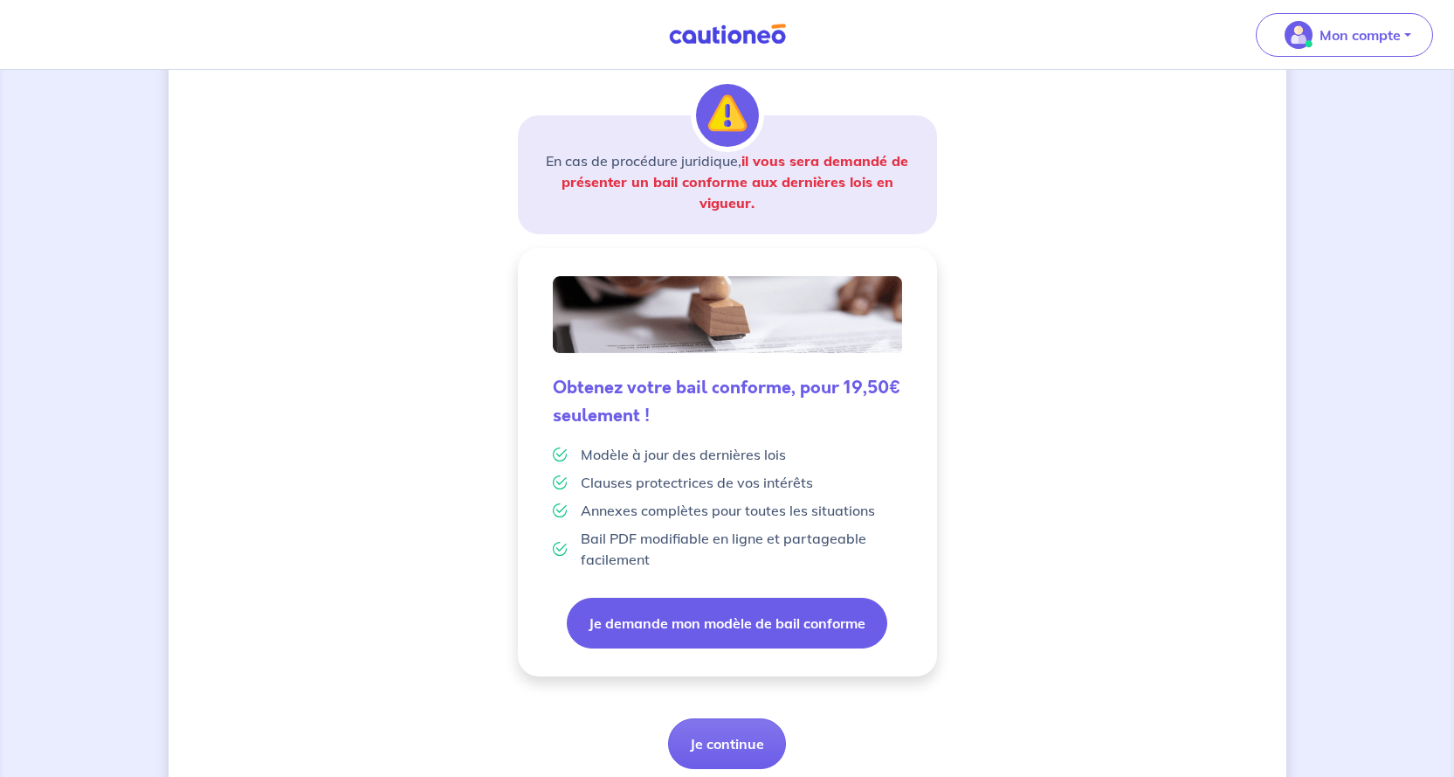
click at [646, 619] on button "Je demande mon modèle de bail conforme" at bounding box center [727, 623] width 321 height 51
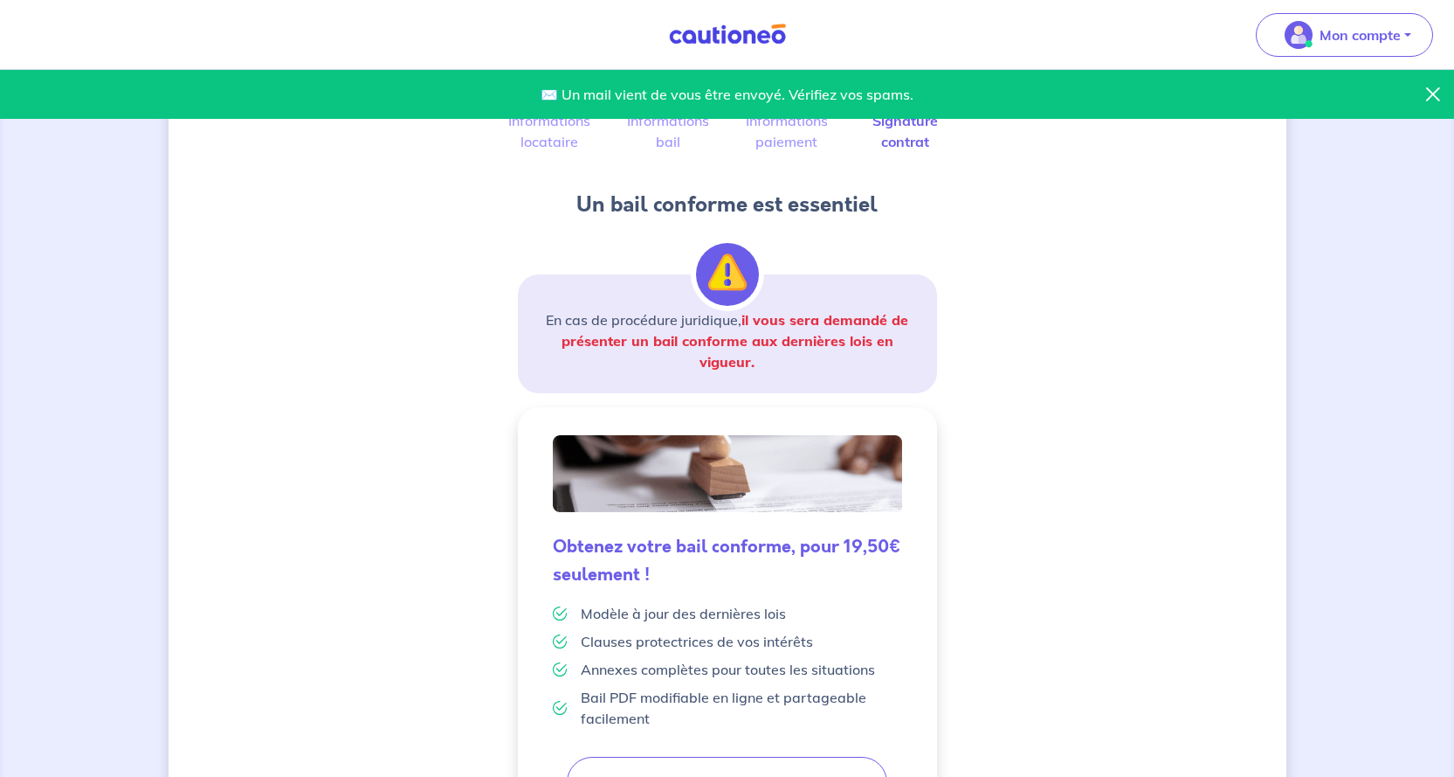
scroll to position [324, 0]
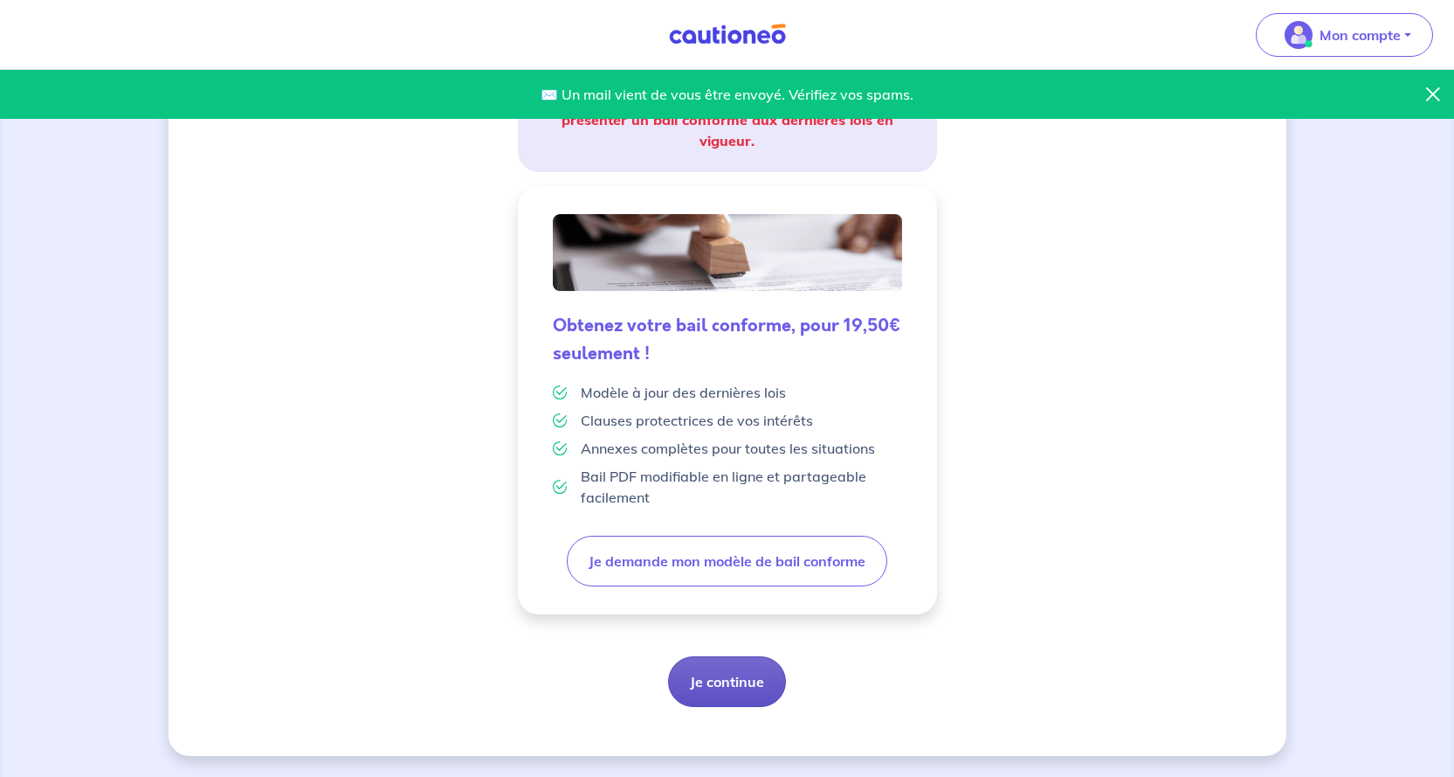
click at [724, 686] on button "Je continue" at bounding box center [727, 681] width 118 height 51
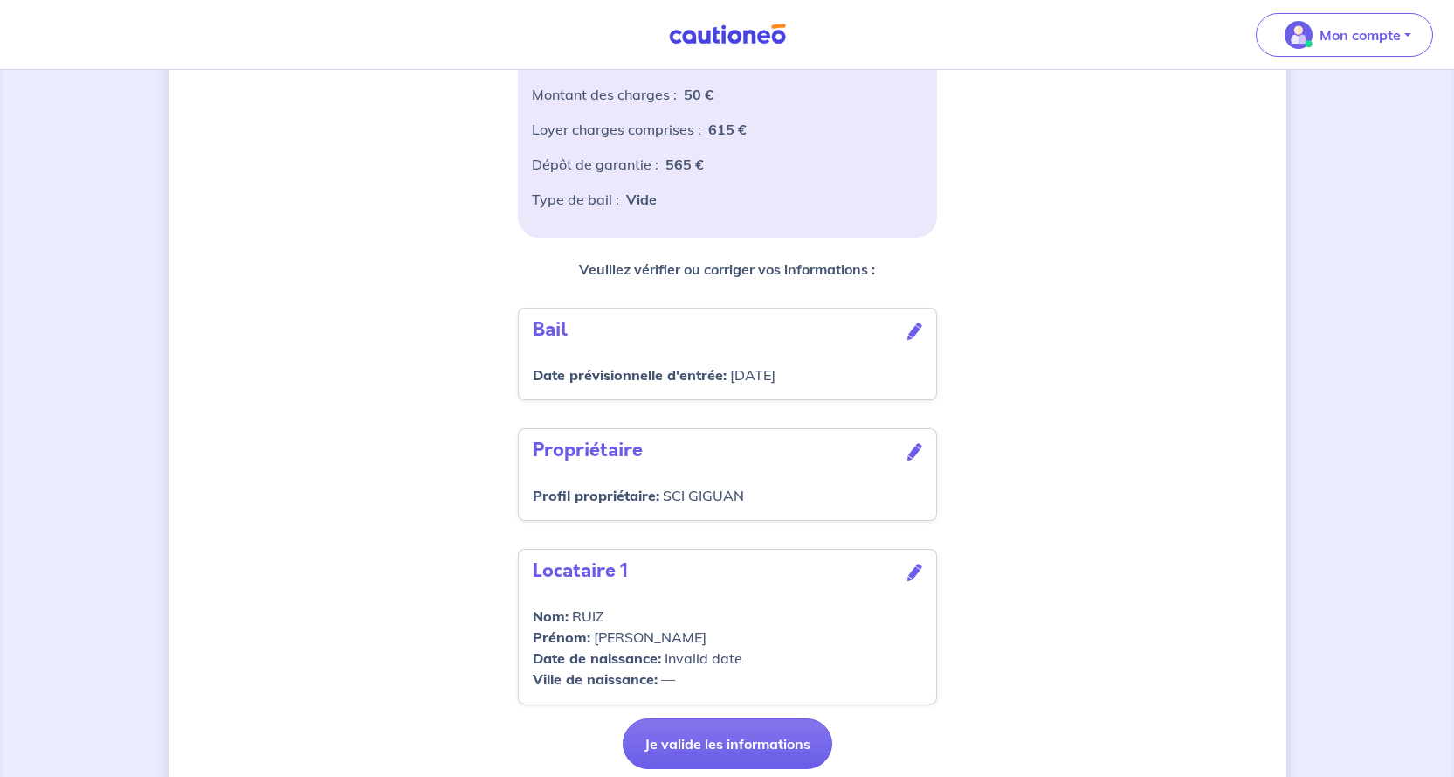
scroll to position [432, 0]
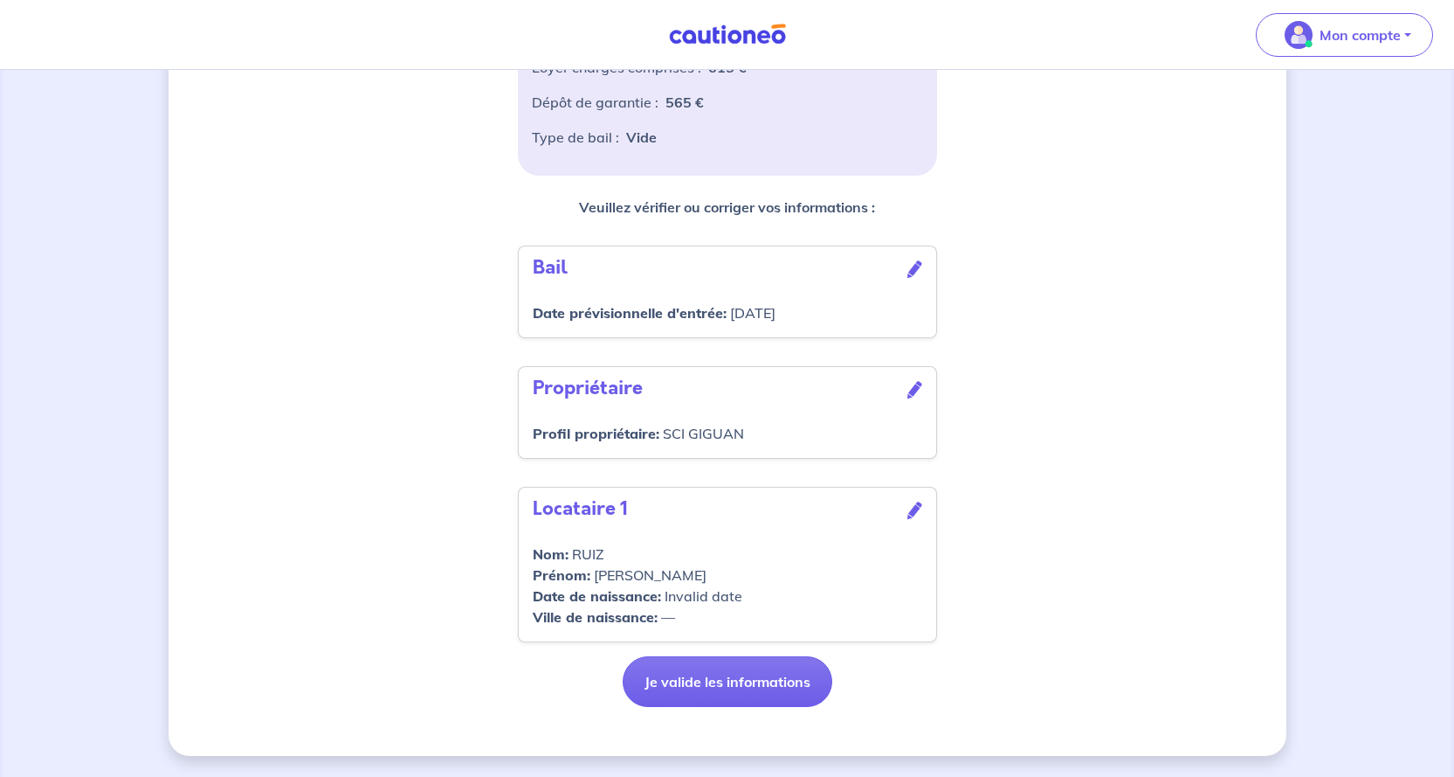
click at [630, 595] on strong "Date de naissance :" at bounding box center [597, 595] width 128 height 17
click at [909, 512] on icon at bounding box center [915, 509] width 15 height 17
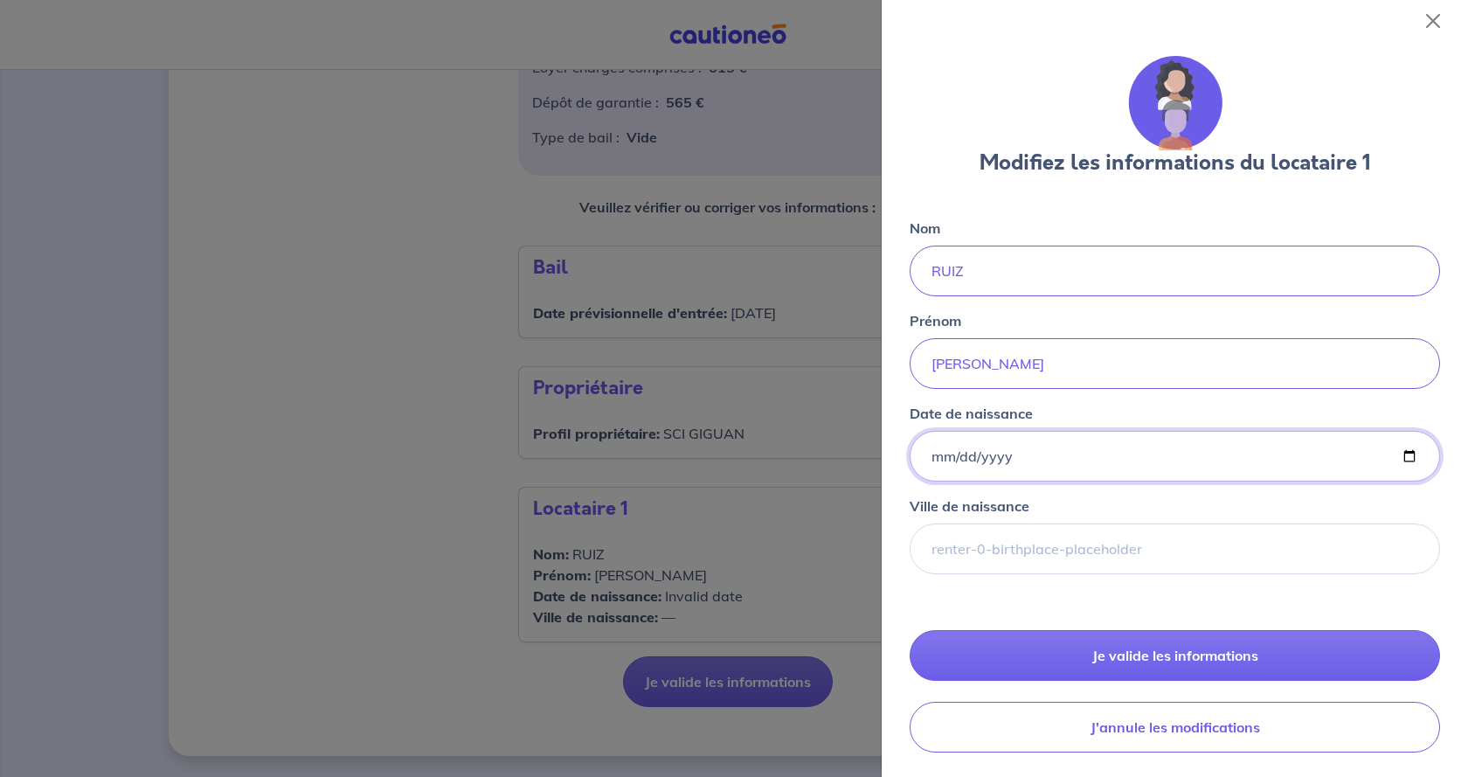
click at [1411, 458] on input "Date de naissance" at bounding box center [1174, 456] width 530 height 51
type input "[DATE]"
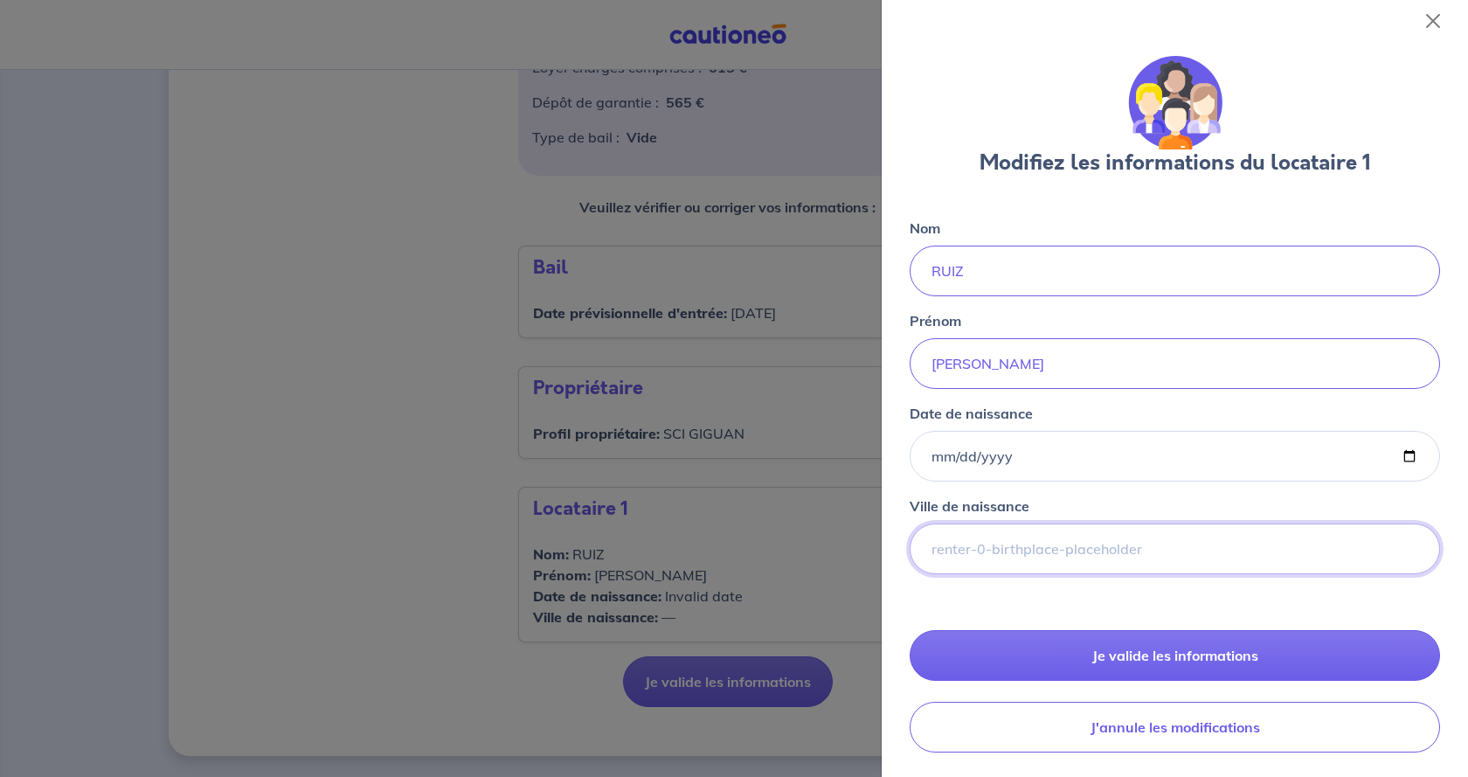
click at [1019, 551] on input "Ville de naissance" at bounding box center [1174, 548] width 530 height 51
type input "TARBES"
click at [1005, 607] on div "Nom RUIZ Prénom corinne Date de naissance 1969-06-07 Ville de naissance TARBES …" at bounding box center [1174, 485] width 530 height 535
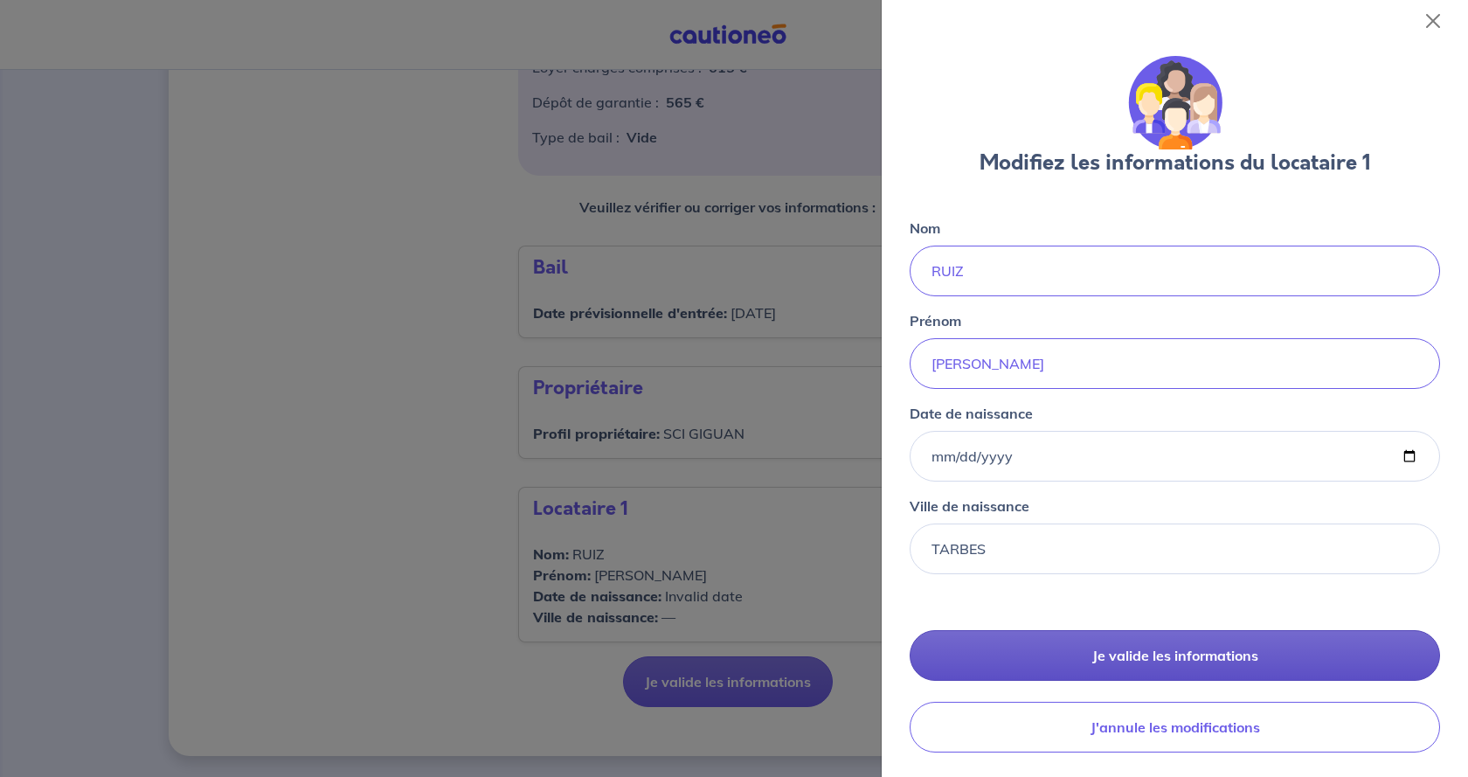
click at [1101, 655] on button "Je valide les informations" at bounding box center [1174, 655] width 530 height 51
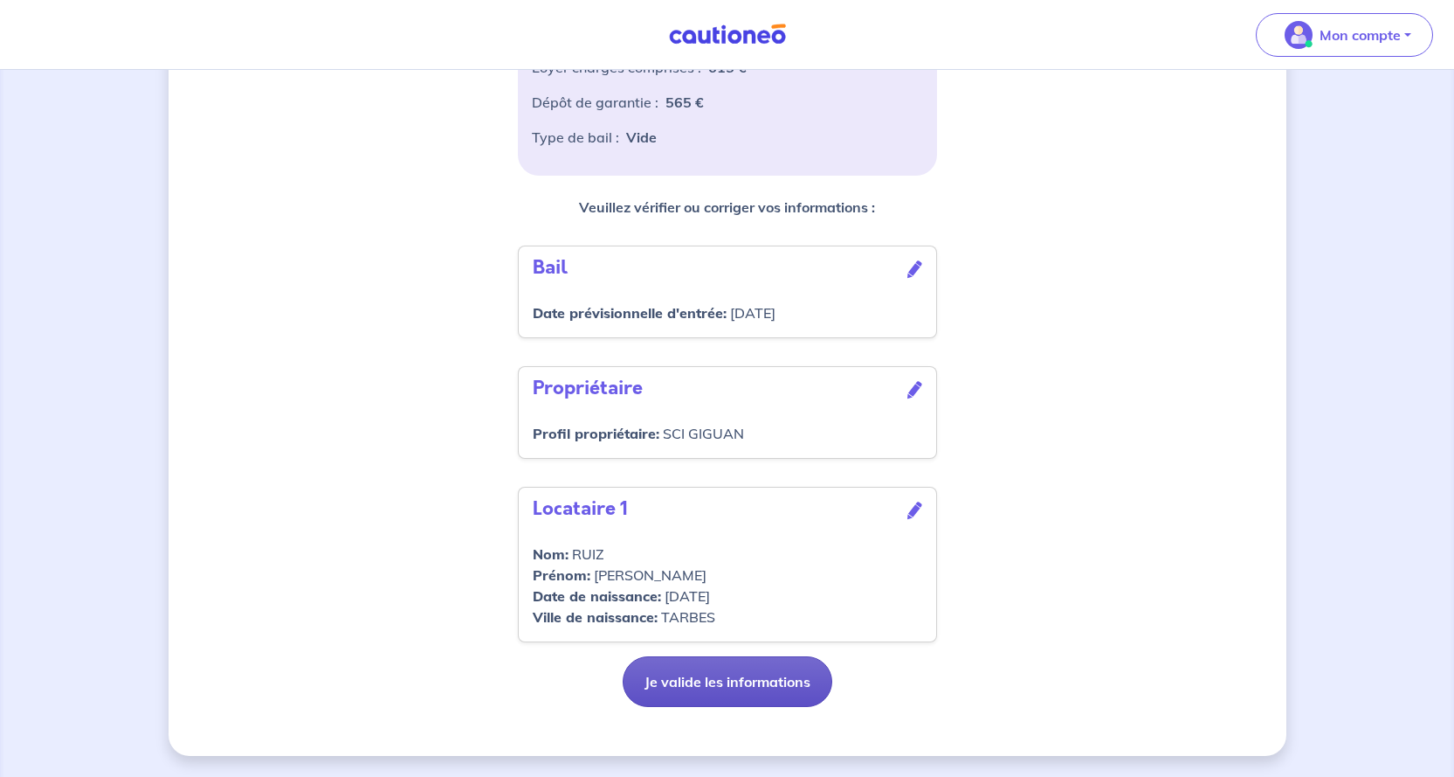
click at [757, 679] on button "Je valide les informations" at bounding box center [728, 681] width 210 height 51
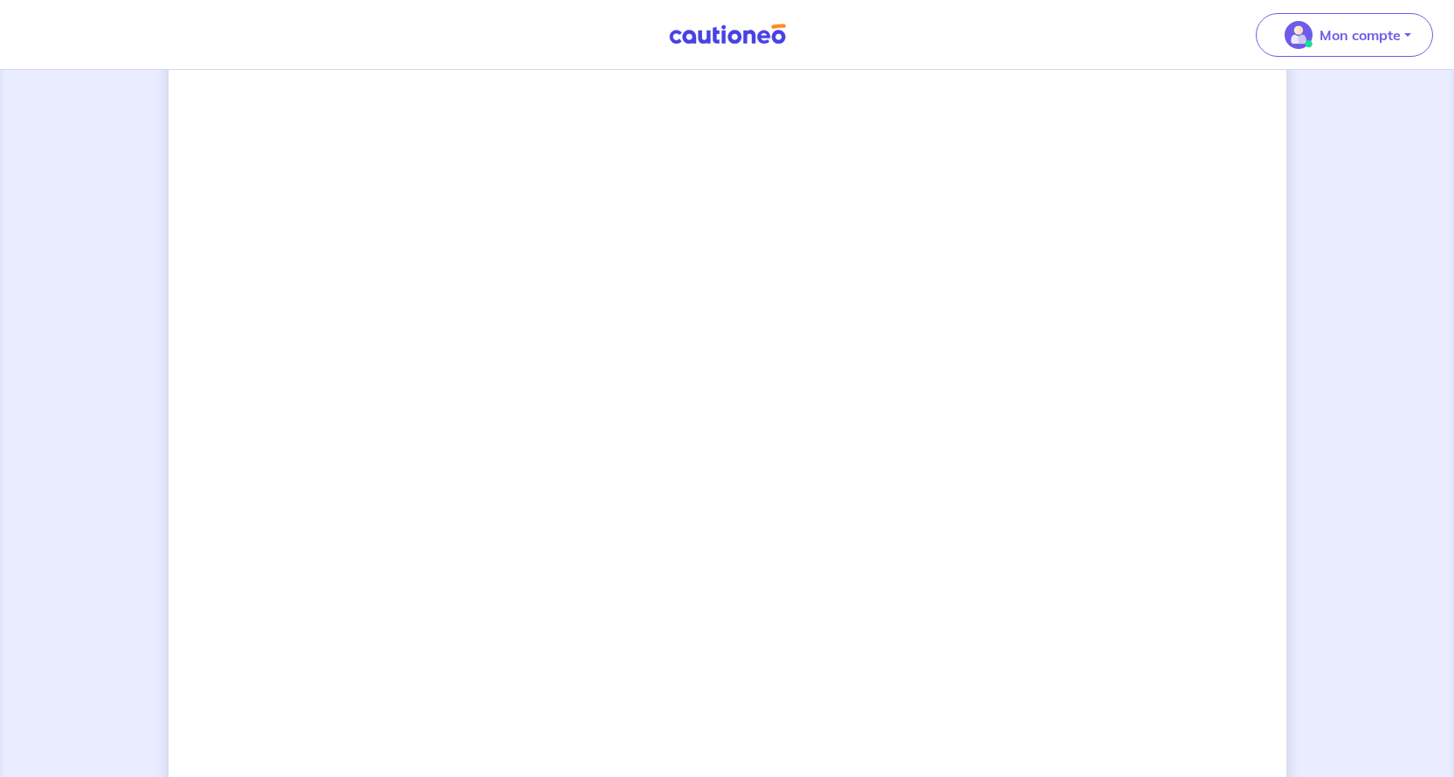
scroll to position [1236, 0]
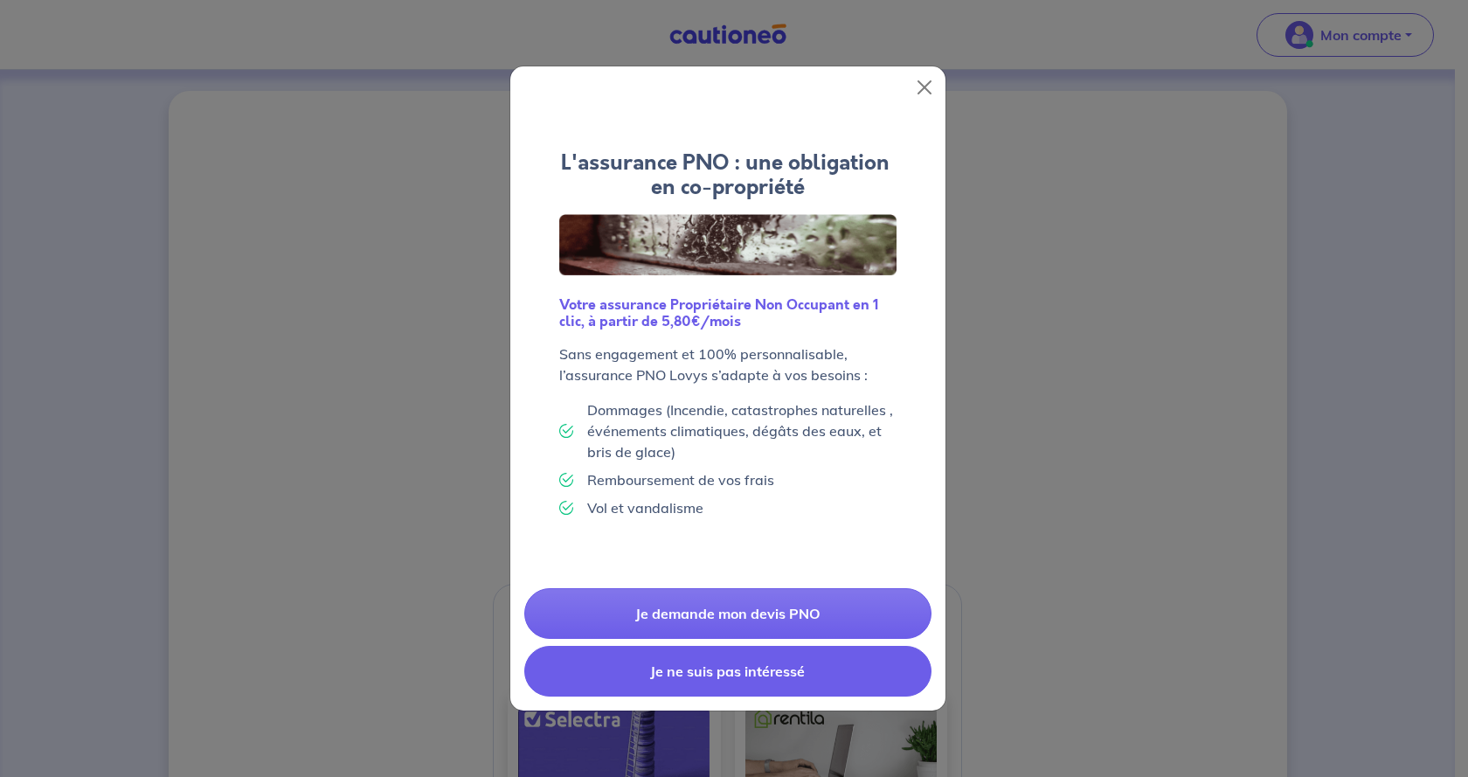
click at [684, 674] on button "Je ne suis pas intéressé" at bounding box center [727, 671] width 407 height 51
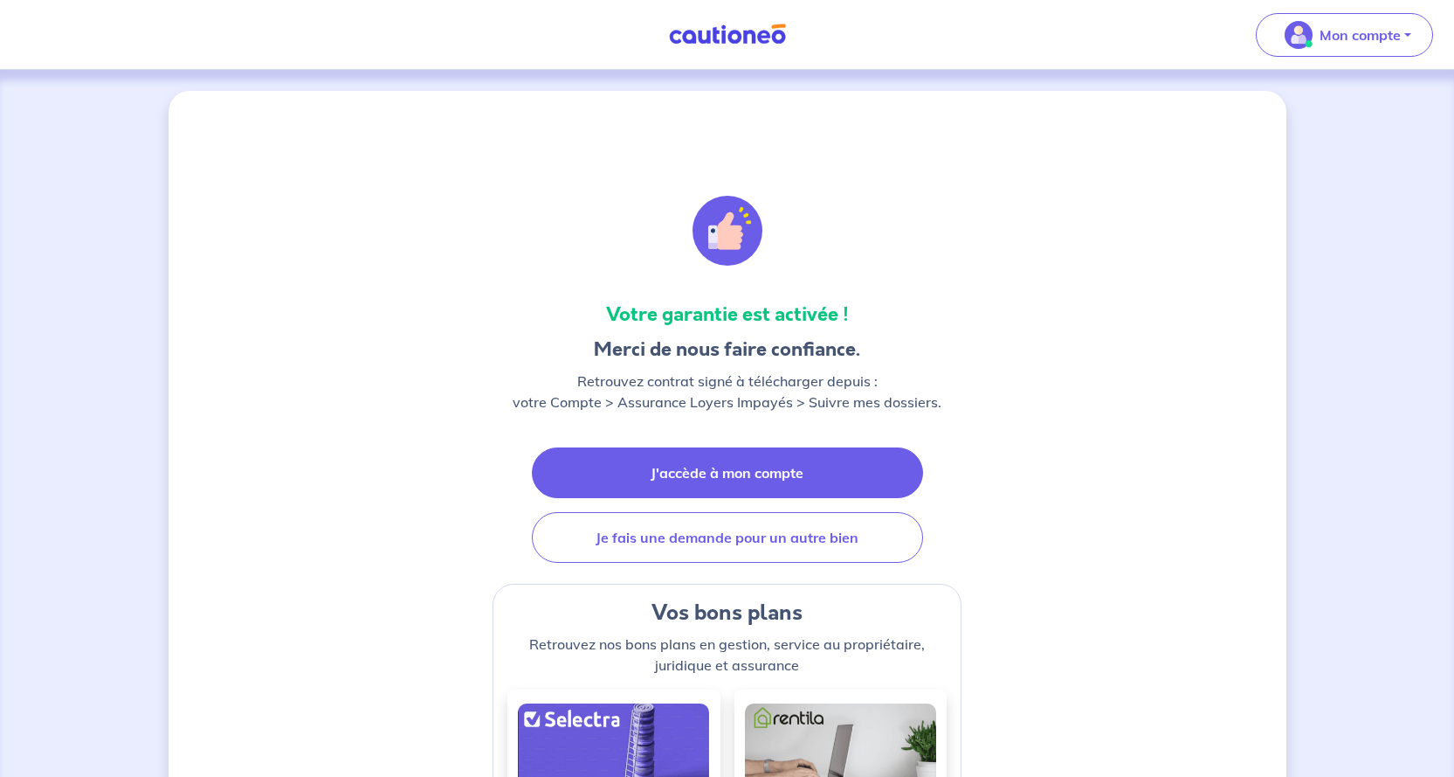
click at [715, 484] on link "J'accède à mon compte" at bounding box center [727, 472] width 391 height 51
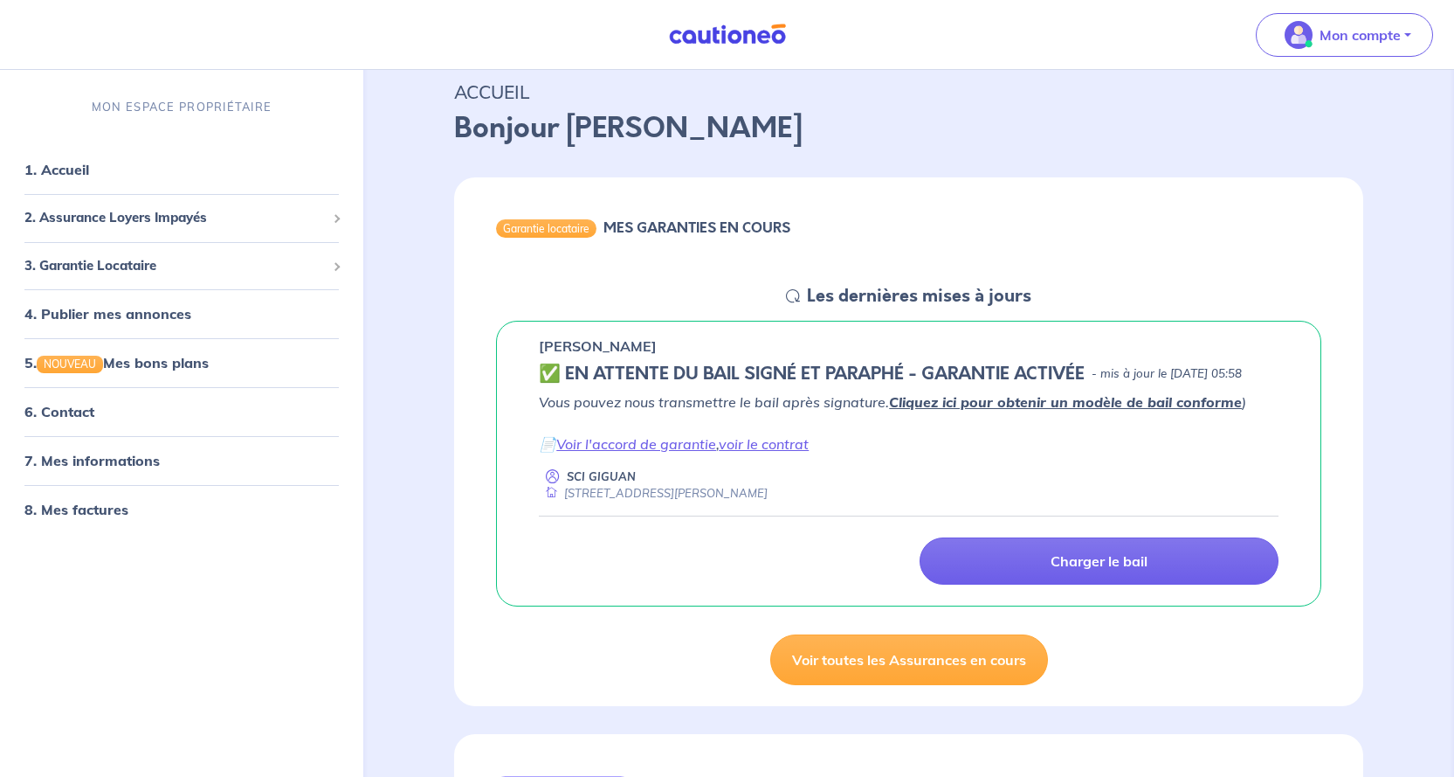
scroll to position [87, 0]
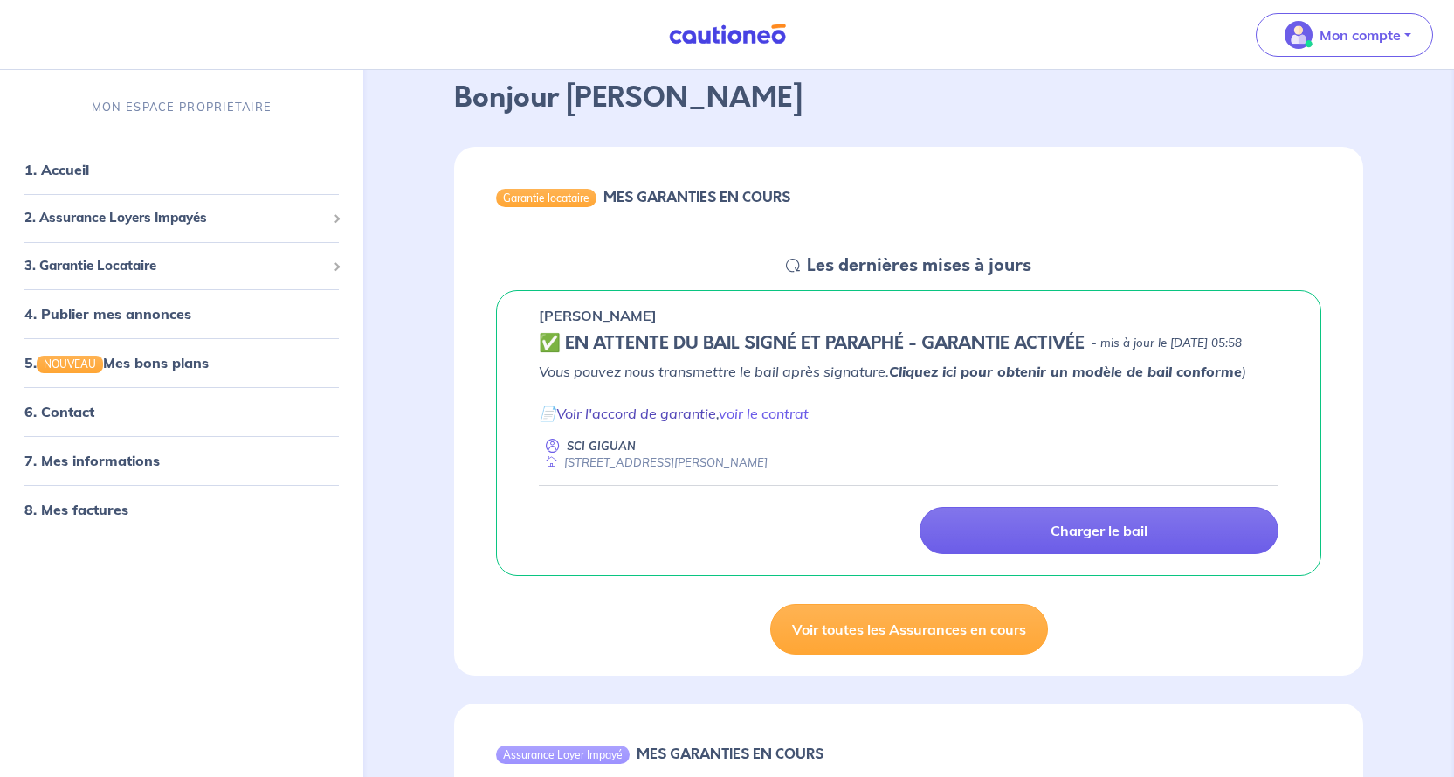
click at [687, 422] on link "Voir l'accord de garantie" at bounding box center [636, 412] width 160 height 17
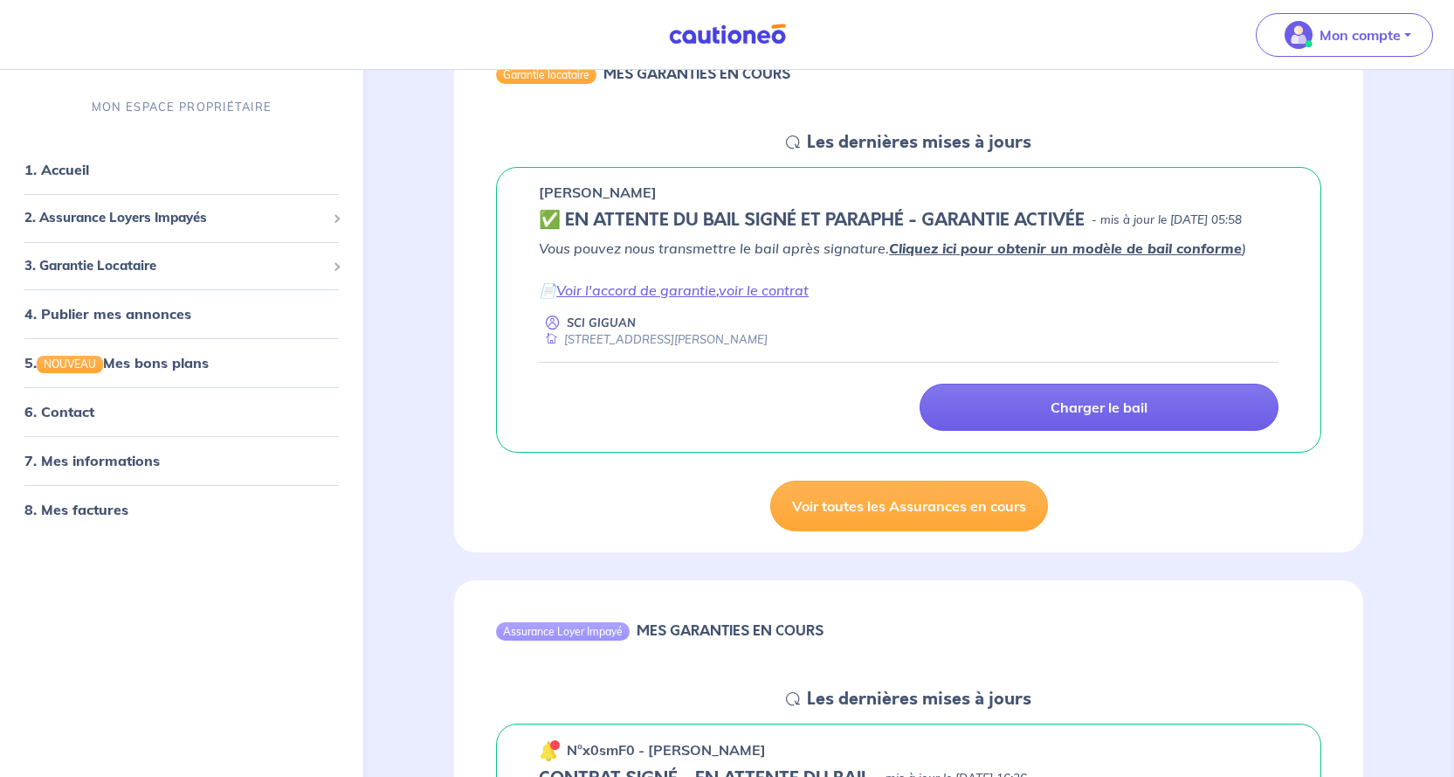
scroll to position [0, 0]
